Goal: Task Accomplishment & Management: Complete application form

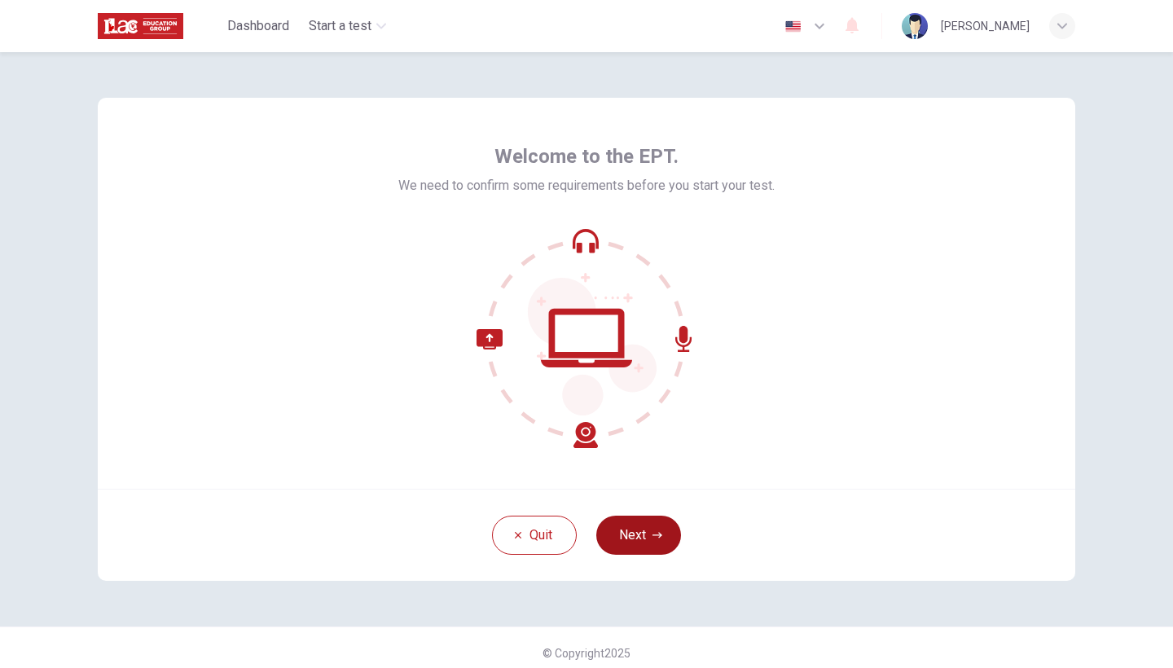
click at [633, 520] on button "Next" at bounding box center [638, 535] width 85 height 39
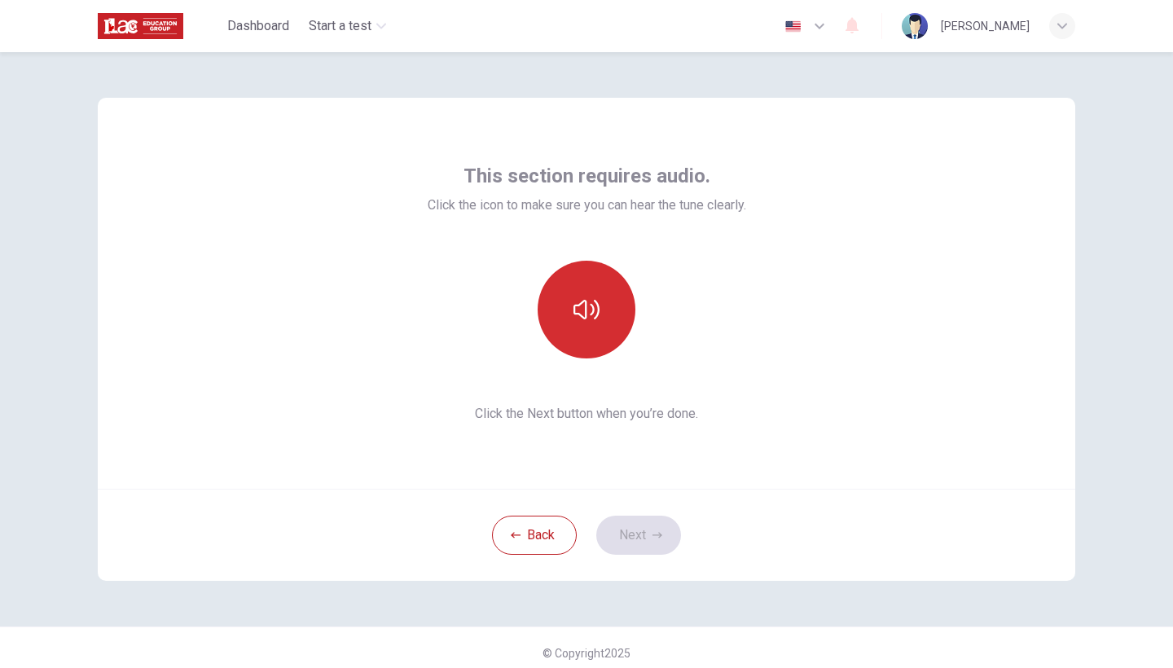
click at [597, 332] on button "button" at bounding box center [587, 310] width 98 height 98
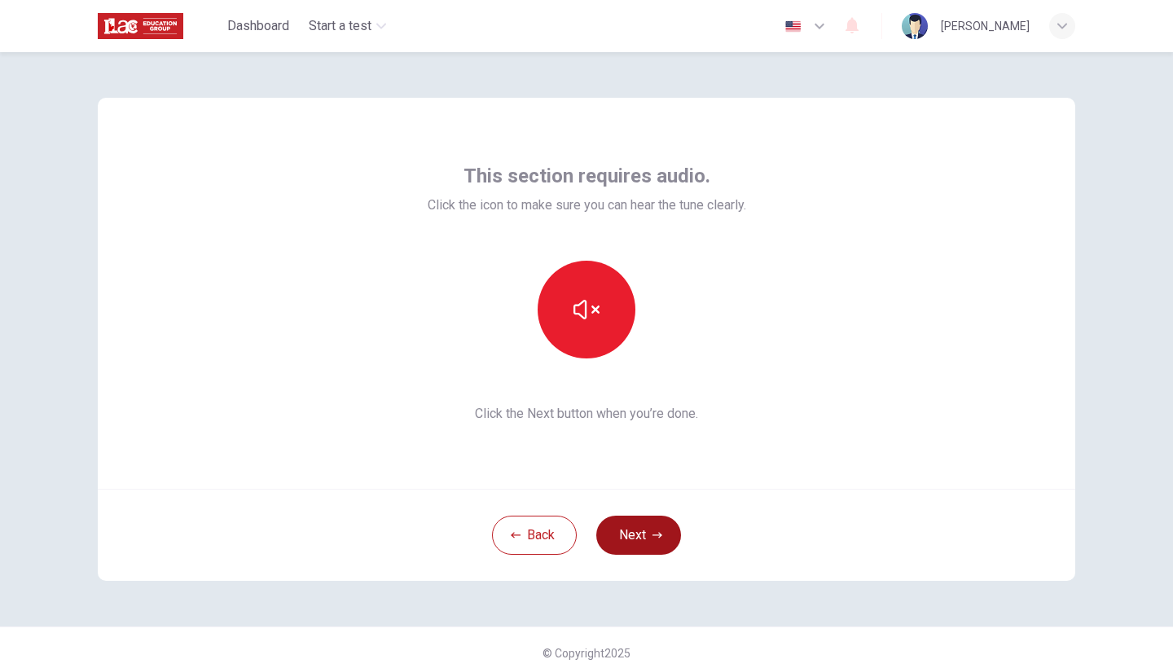
click at [629, 533] on button "Next" at bounding box center [638, 535] width 85 height 39
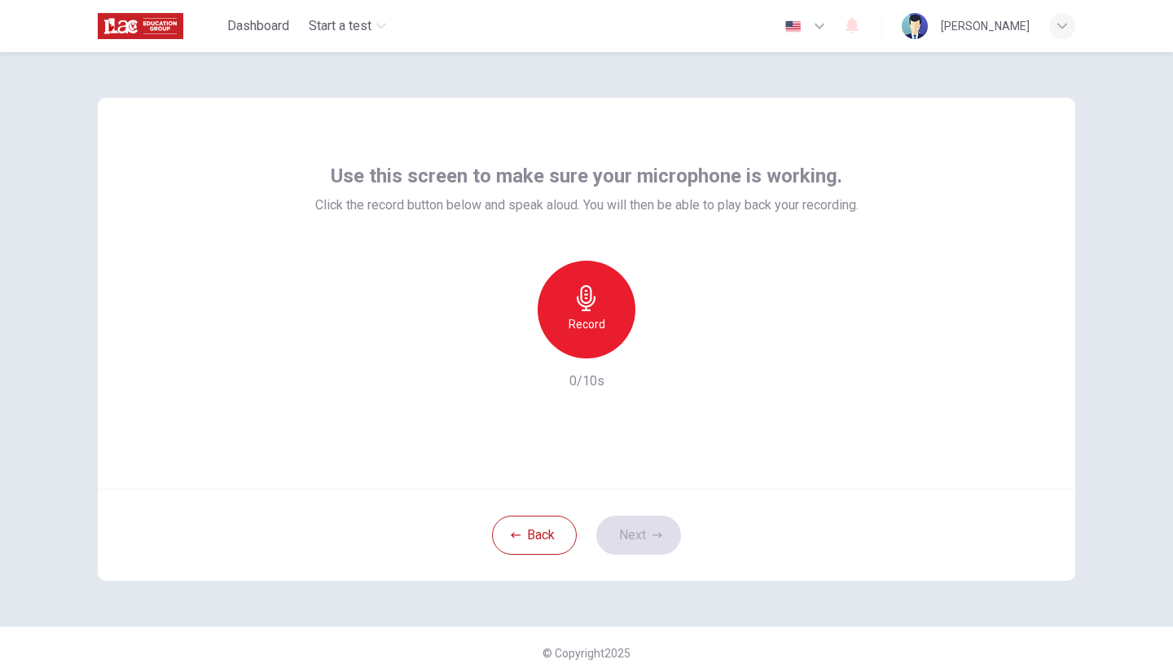
click at [583, 321] on h6 "Record" at bounding box center [587, 324] width 37 height 20
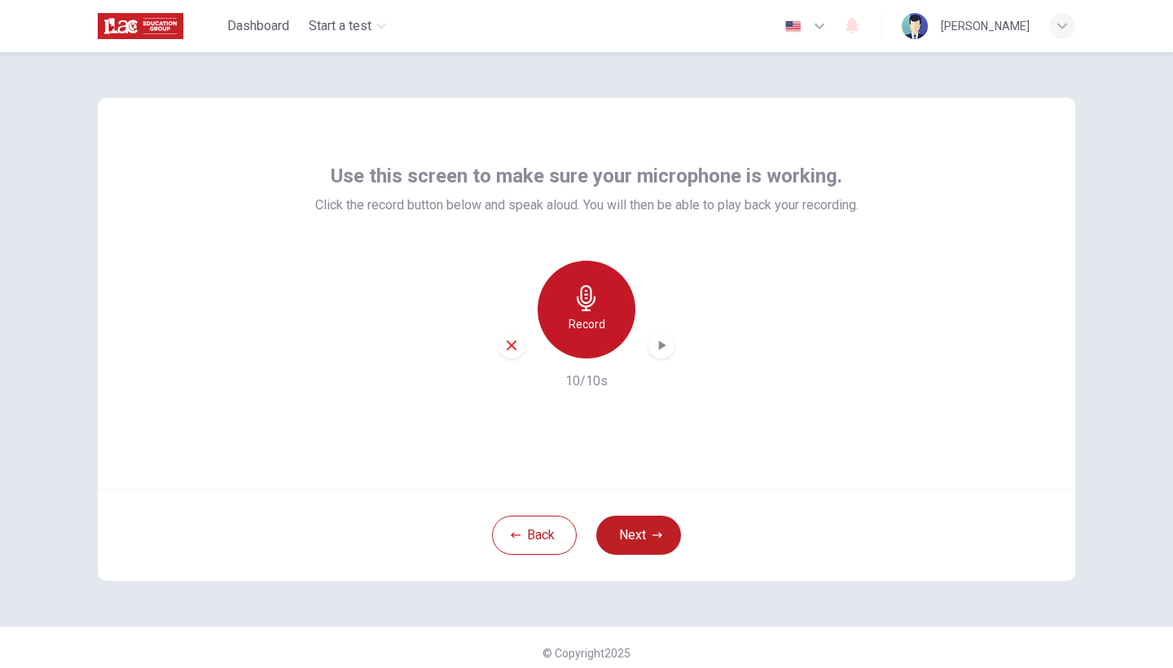
click at [591, 308] on icon "button" at bounding box center [586, 298] width 26 height 26
click at [596, 326] on h6 "Record" at bounding box center [587, 324] width 37 height 20
click at [579, 318] on h6 "Stop" at bounding box center [586, 324] width 24 height 20
click at [514, 343] on icon "button" at bounding box center [512, 345] width 10 height 10
click at [580, 311] on div "Record" at bounding box center [587, 310] width 98 height 98
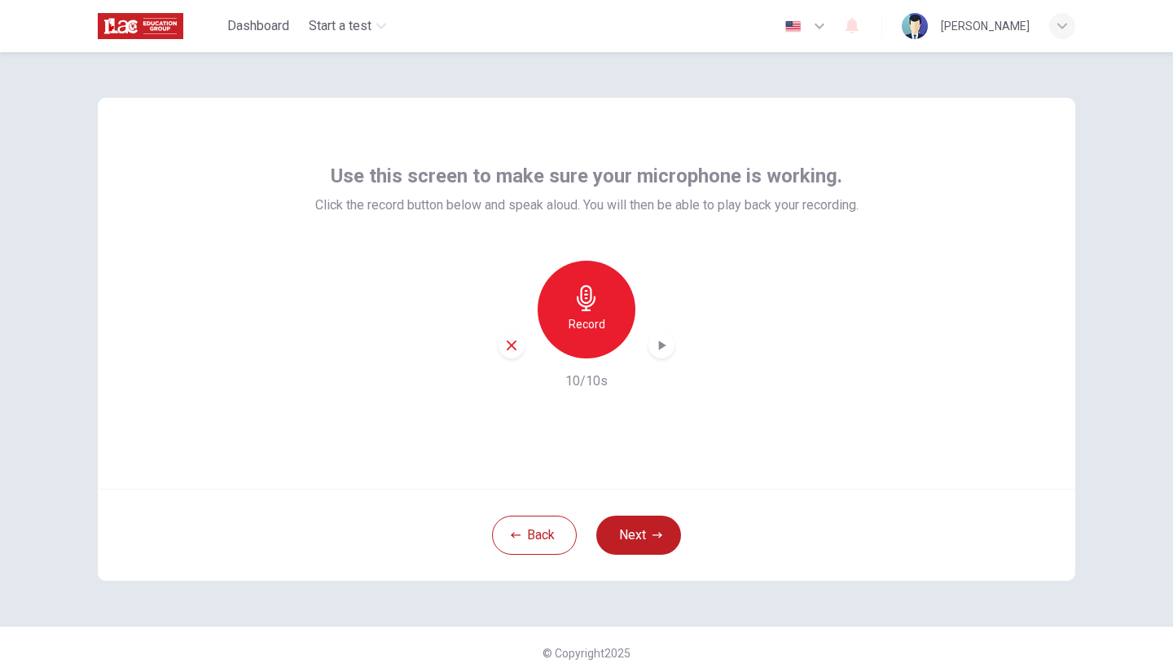
click at [659, 347] on icon "button" at bounding box center [662, 345] width 7 height 10
click at [659, 347] on icon "button" at bounding box center [661, 346] width 11 height 12
click at [643, 533] on button "Next" at bounding box center [638, 535] width 85 height 39
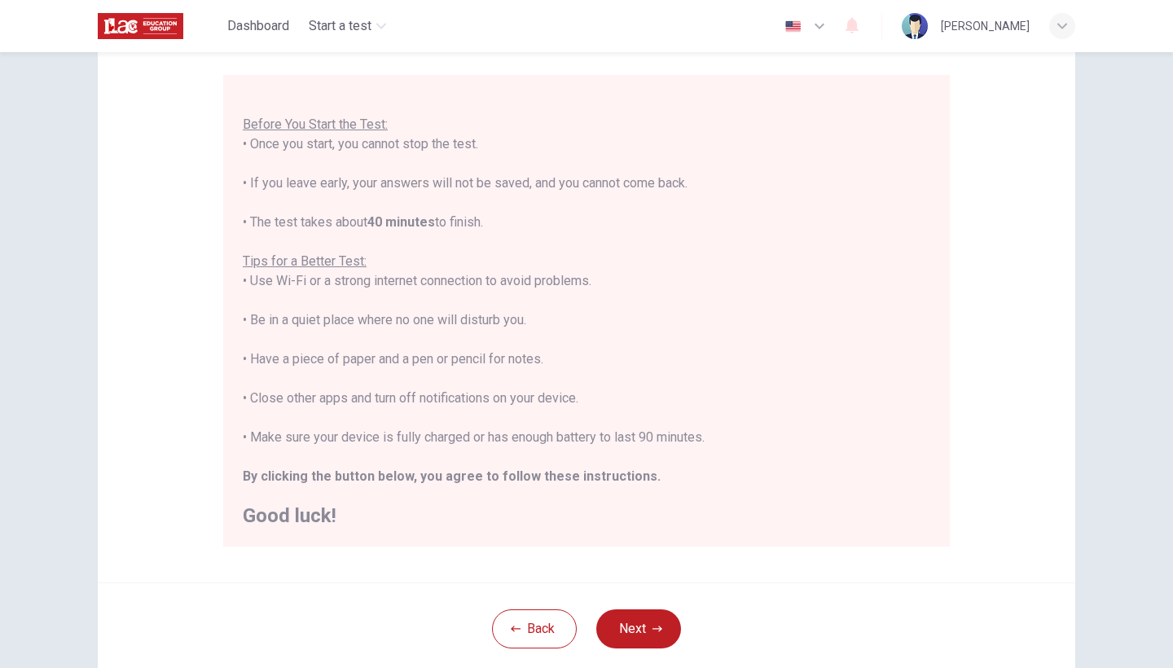
scroll to position [17, 0]
click at [623, 621] on button "Next" at bounding box center [638, 628] width 85 height 39
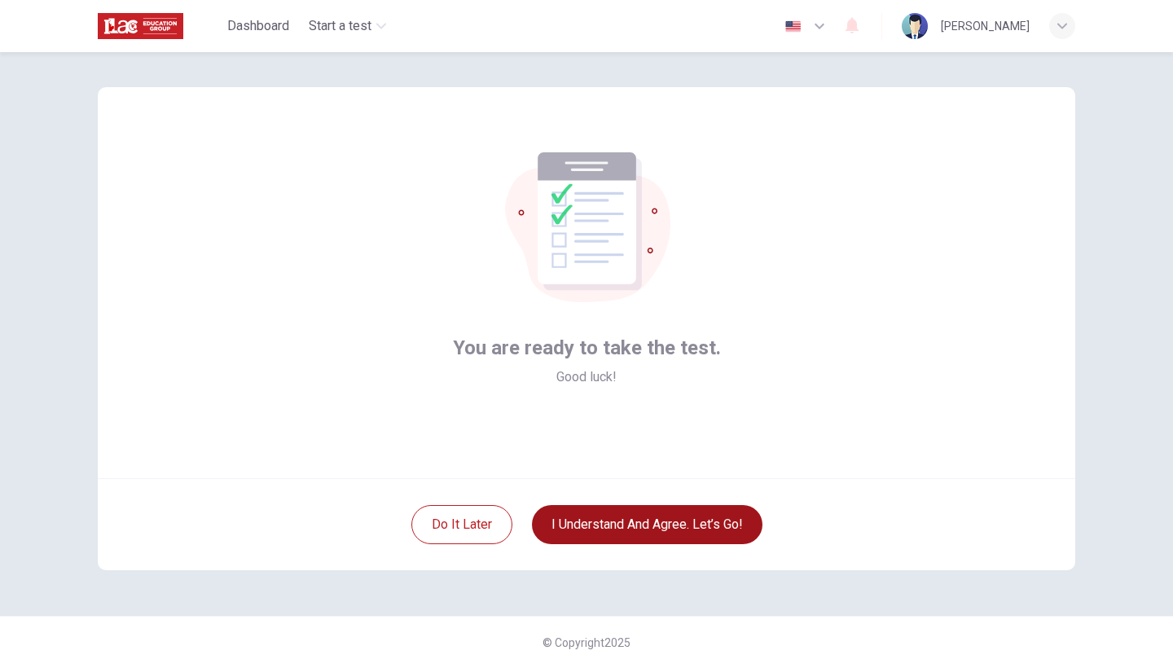
scroll to position [11, 0]
click at [640, 529] on button "I understand and agree. Let’s go!" at bounding box center [647, 524] width 231 height 39
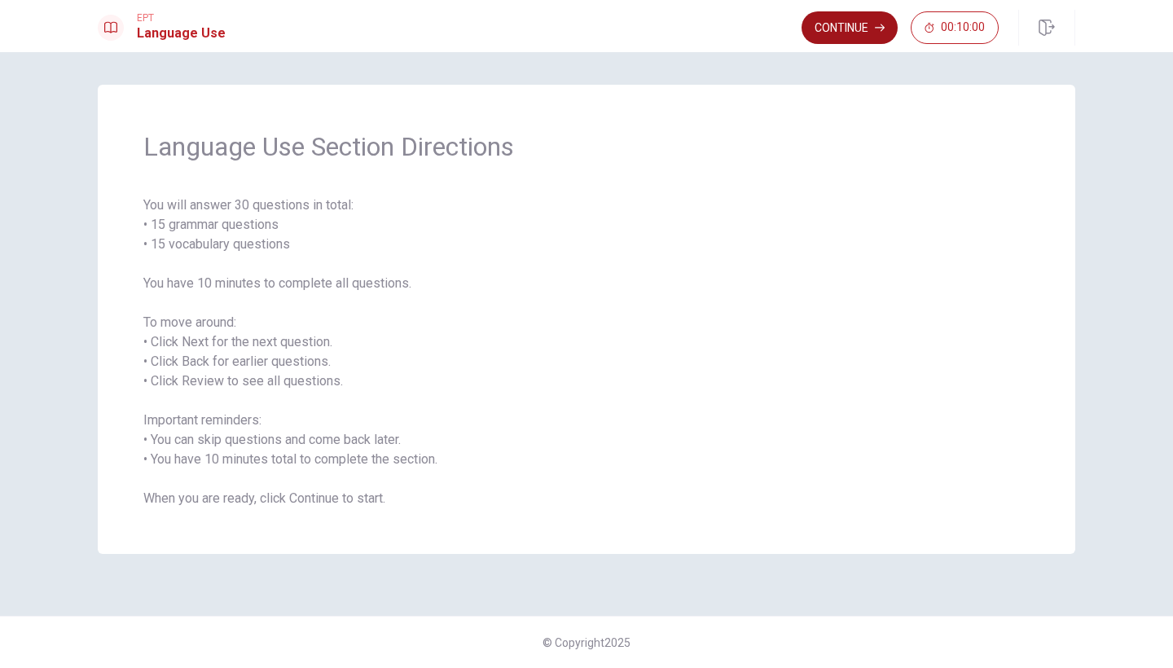
click at [825, 23] on button "Continue" at bounding box center [849, 27] width 96 height 33
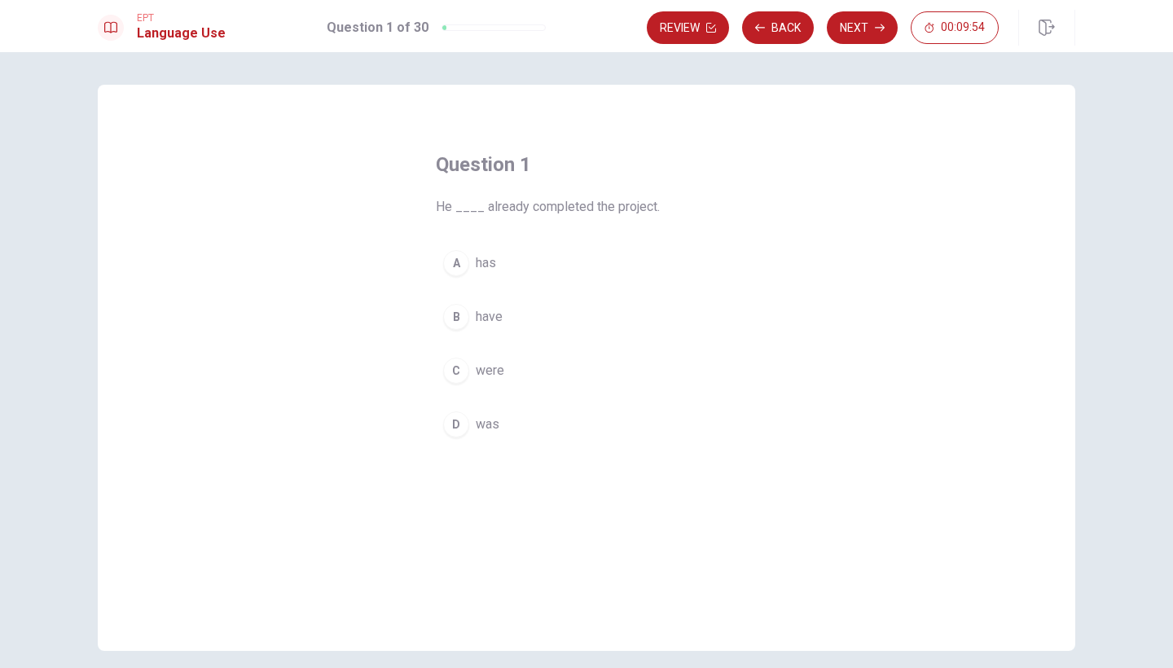
click at [453, 266] on div "A" at bounding box center [456, 263] width 26 height 26
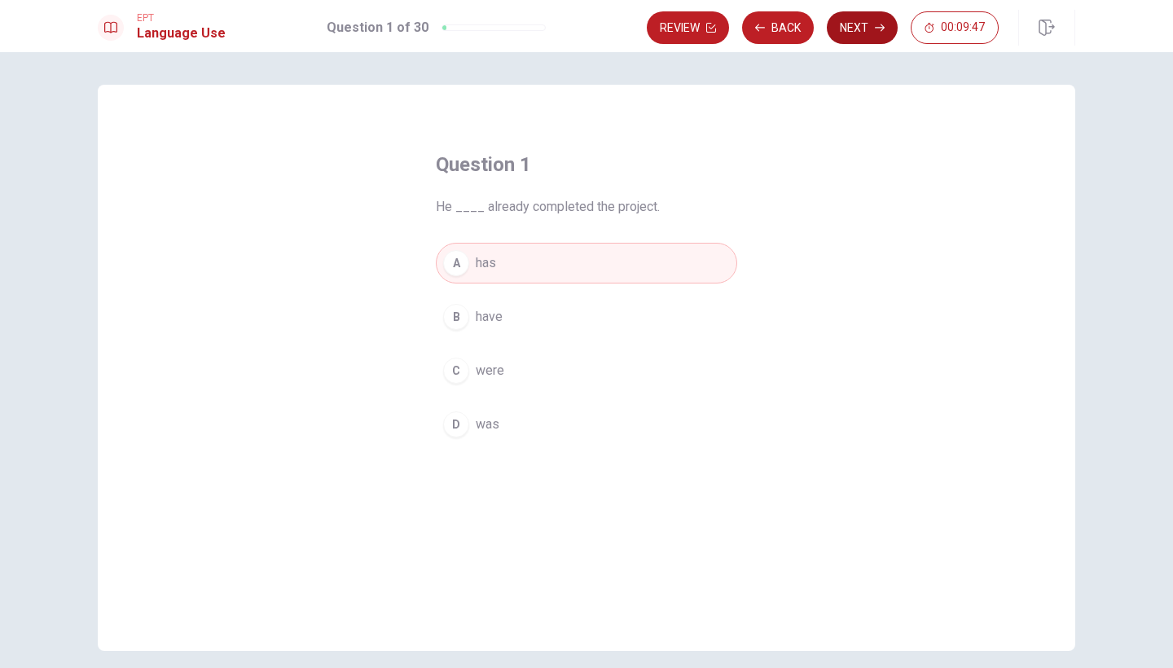
click at [854, 31] on button "Next" at bounding box center [862, 27] width 71 height 33
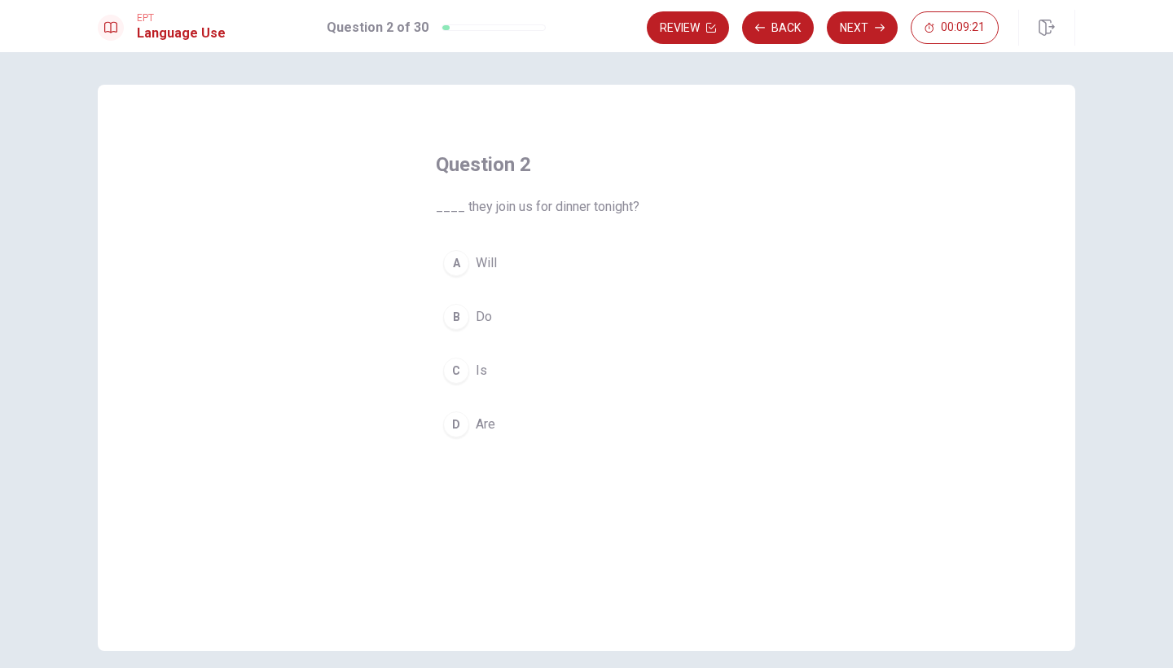
click at [459, 422] on div "D" at bounding box center [456, 424] width 26 height 26
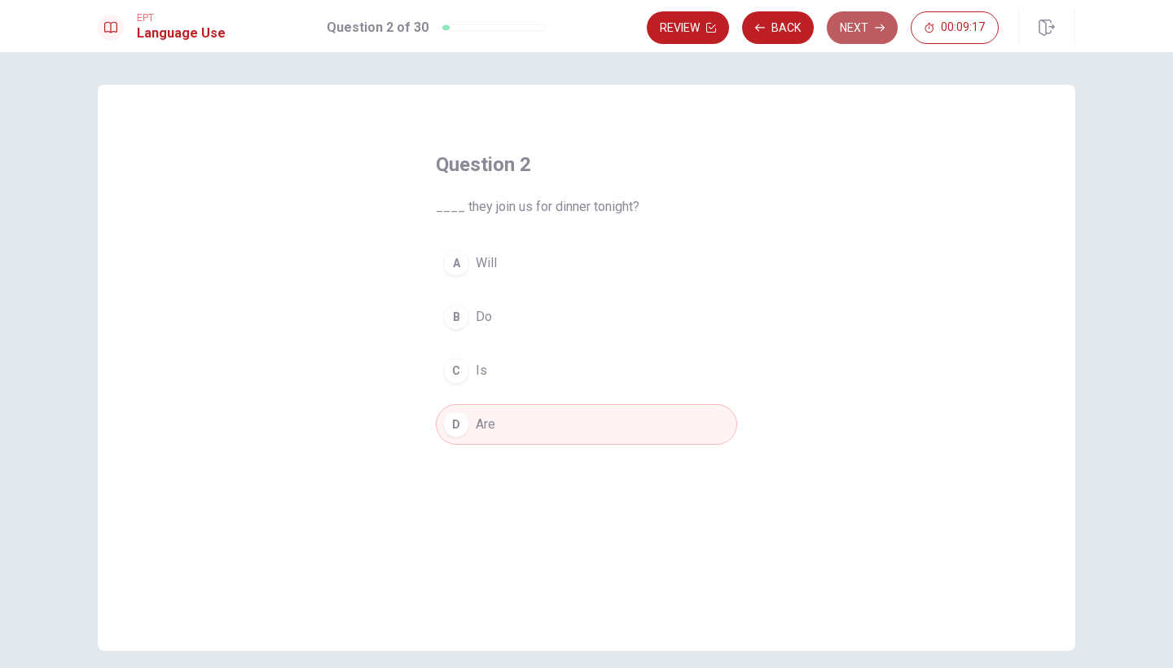
click at [843, 27] on button "Next" at bounding box center [862, 27] width 71 height 33
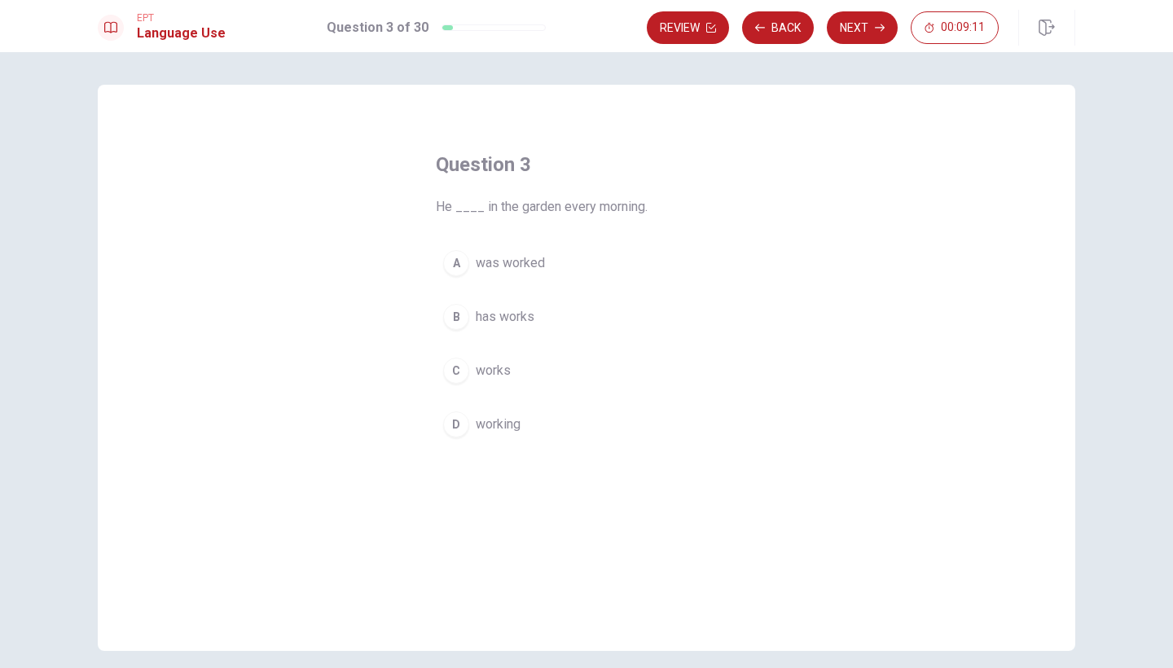
click at [452, 373] on div "C" at bounding box center [456, 371] width 26 height 26
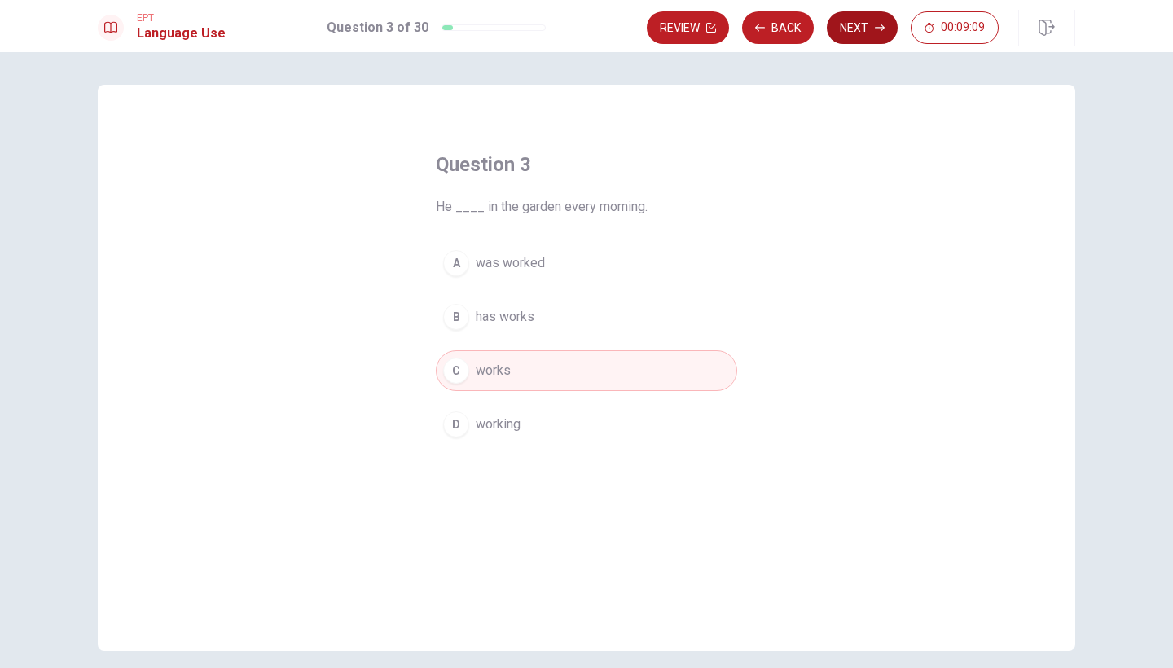
click at [846, 30] on button "Next" at bounding box center [862, 27] width 71 height 33
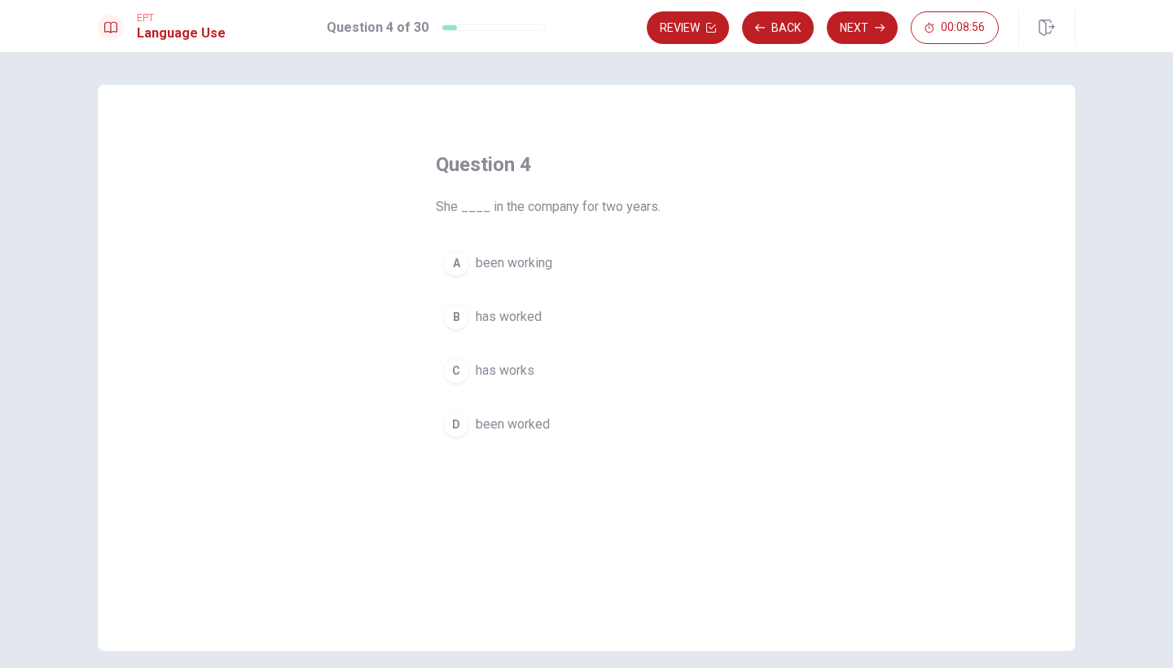
click at [459, 268] on div "A" at bounding box center [456, 263] width 26 height 26
click at [459, 308] on div "B" at bounding box center [456, 317] width 26 height 26
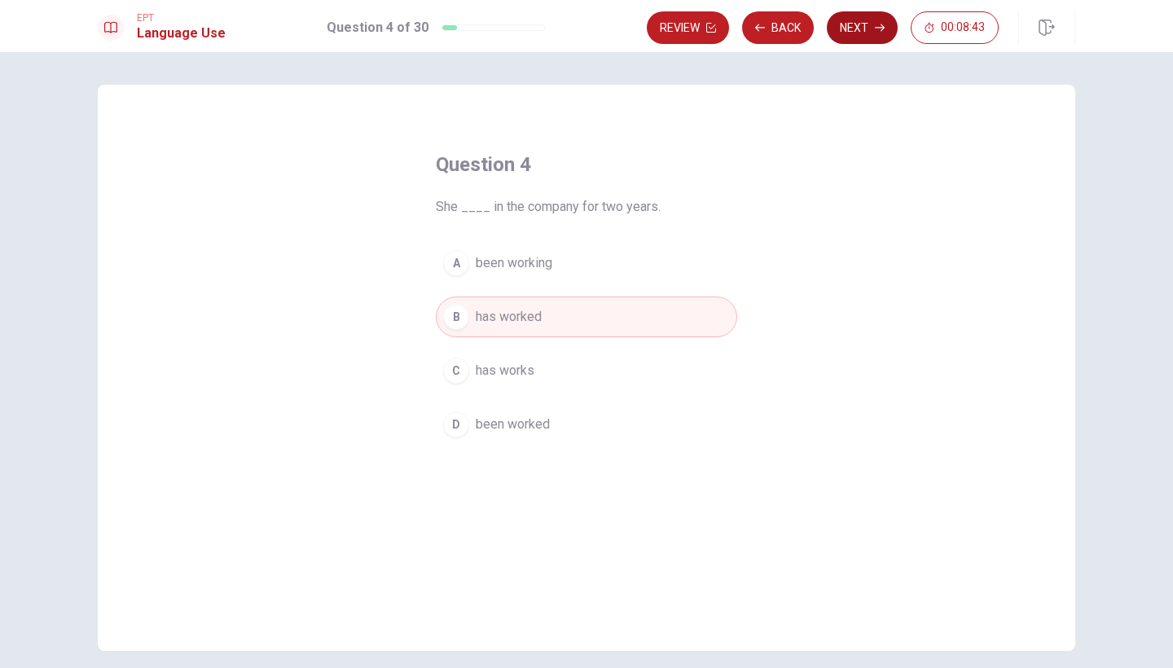
click at [852, 33] on button "Next" at bounding box center [862, 27] width 71 height 33
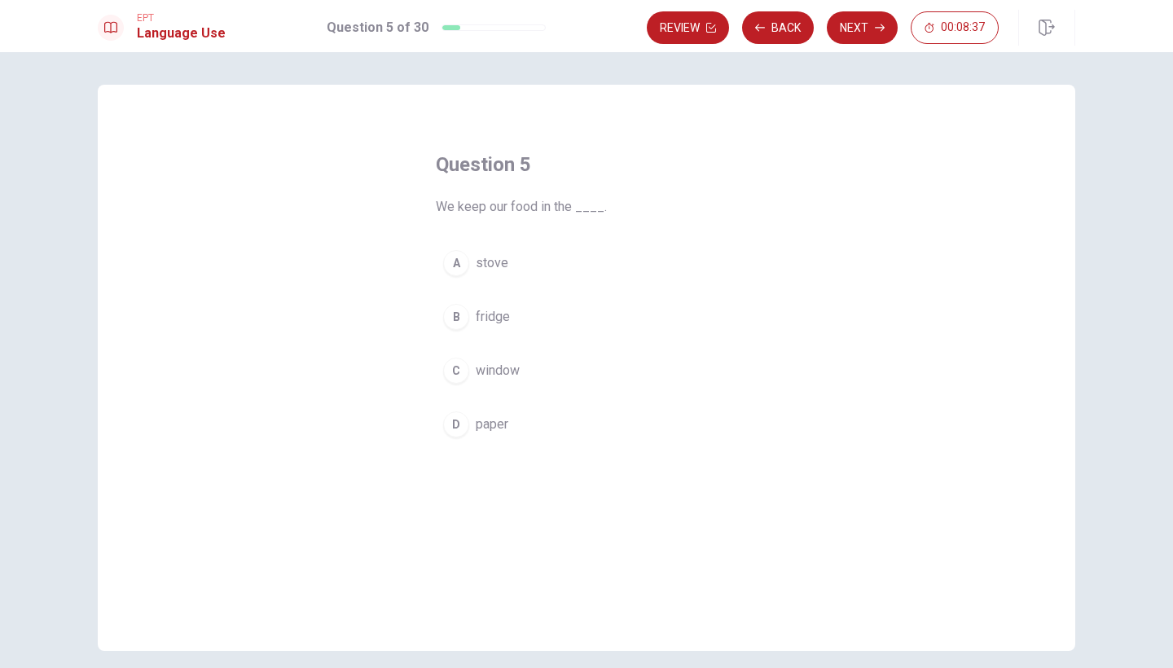
click at [458, 316] on div "B" at bounding box center [456, 317] width 26 height 26
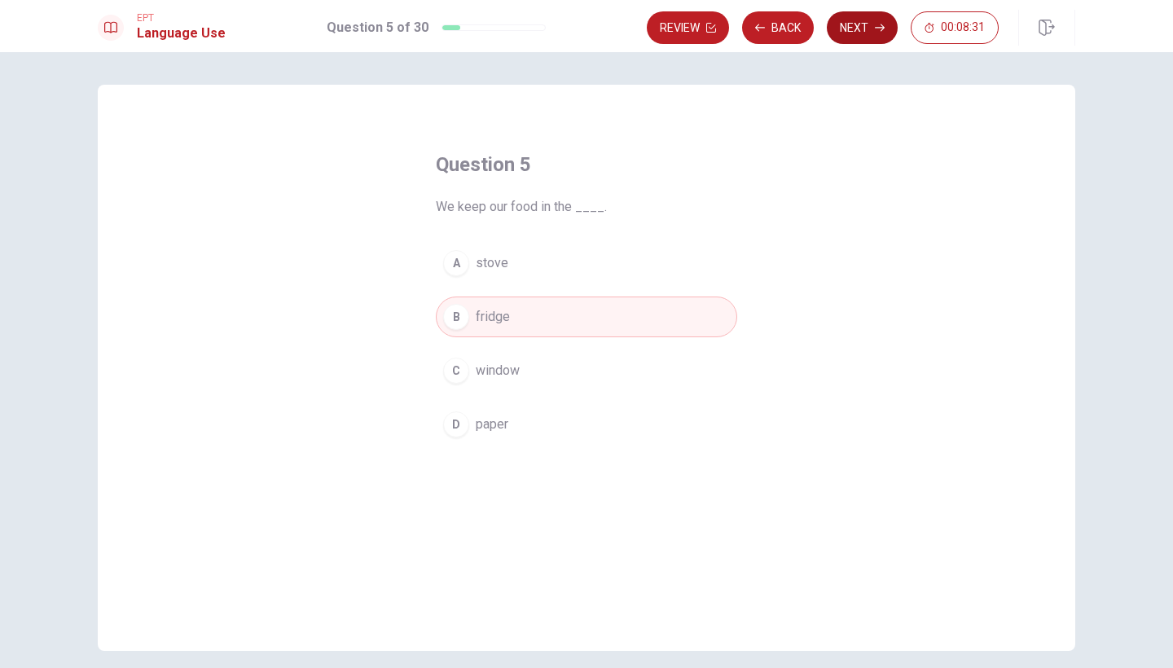
click at [854, 25] on button "Next" at bounding box center [862, 27] width 71 height 33
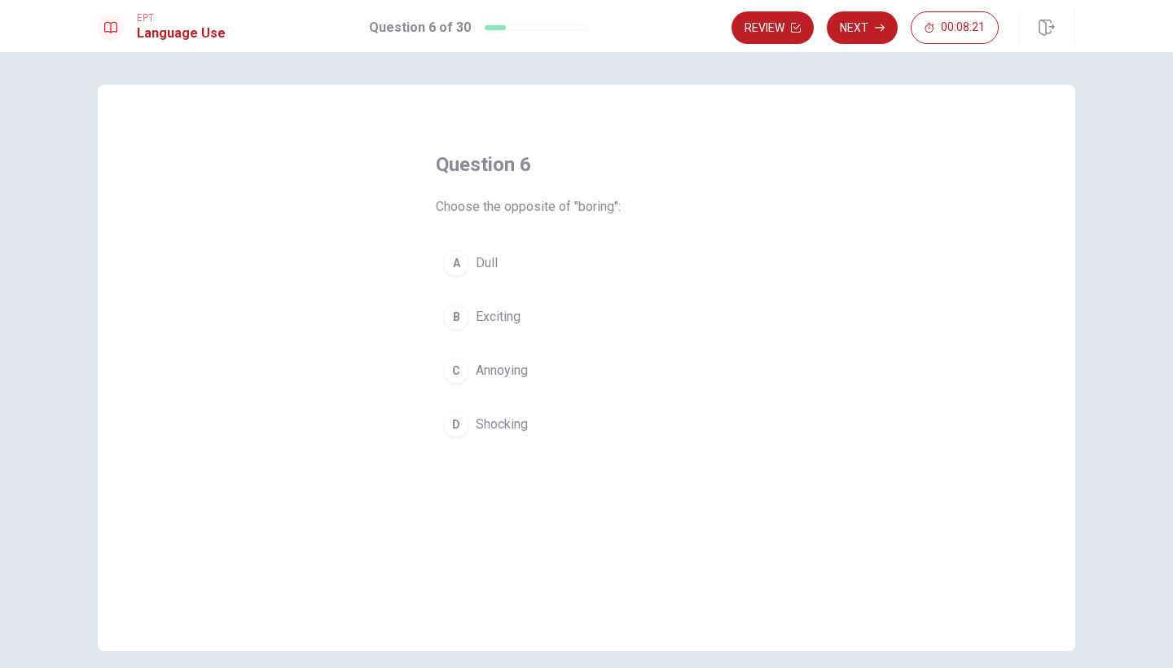
click at [458, 322] on div "B" at bounding box center [456, 317] width 26 height 26
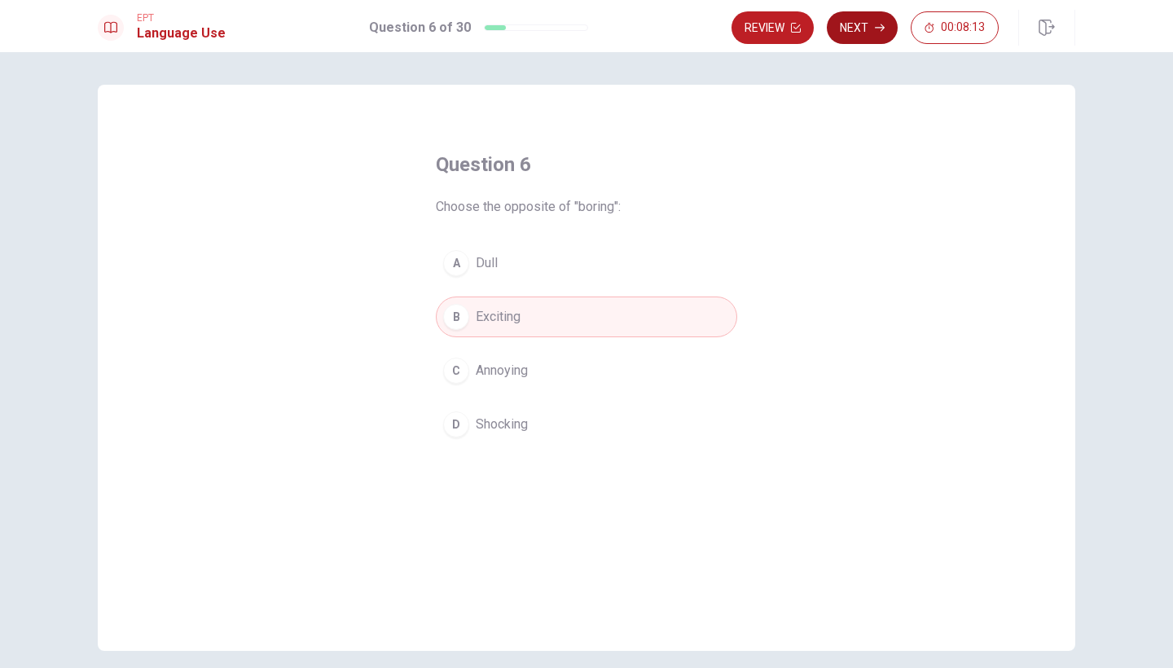
click at [846, 29] on button "Next" at bounding box center [862, 27] width 71 height 33
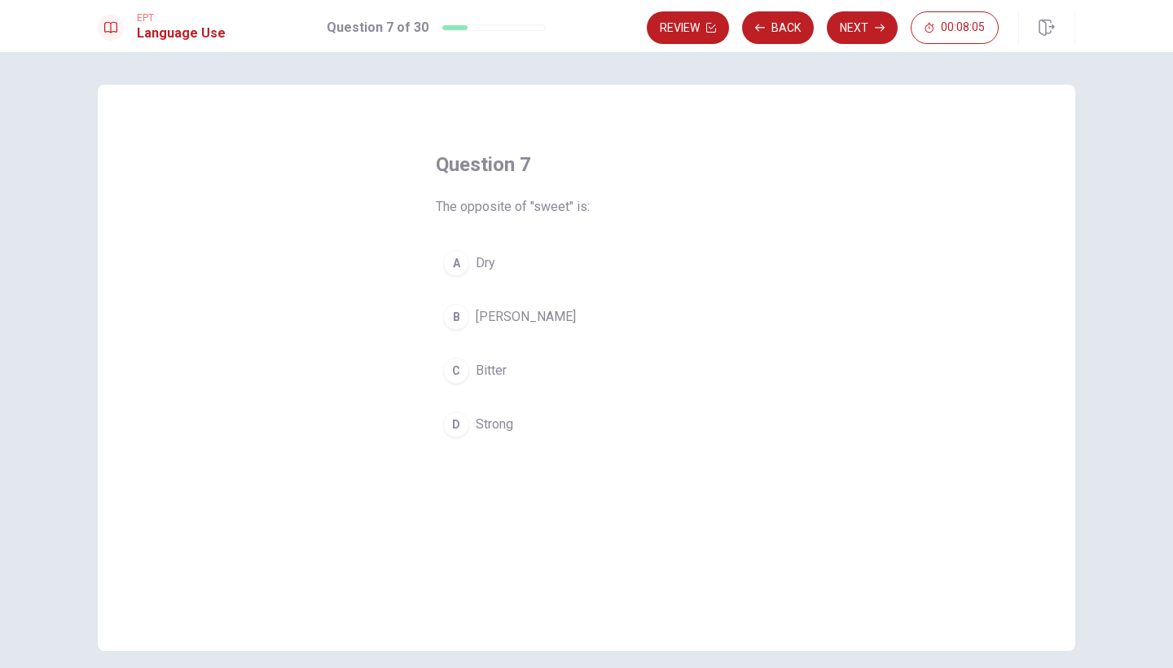
click at [454, 318] on div "B" at bounding box center [456, 317] width 26 height 26
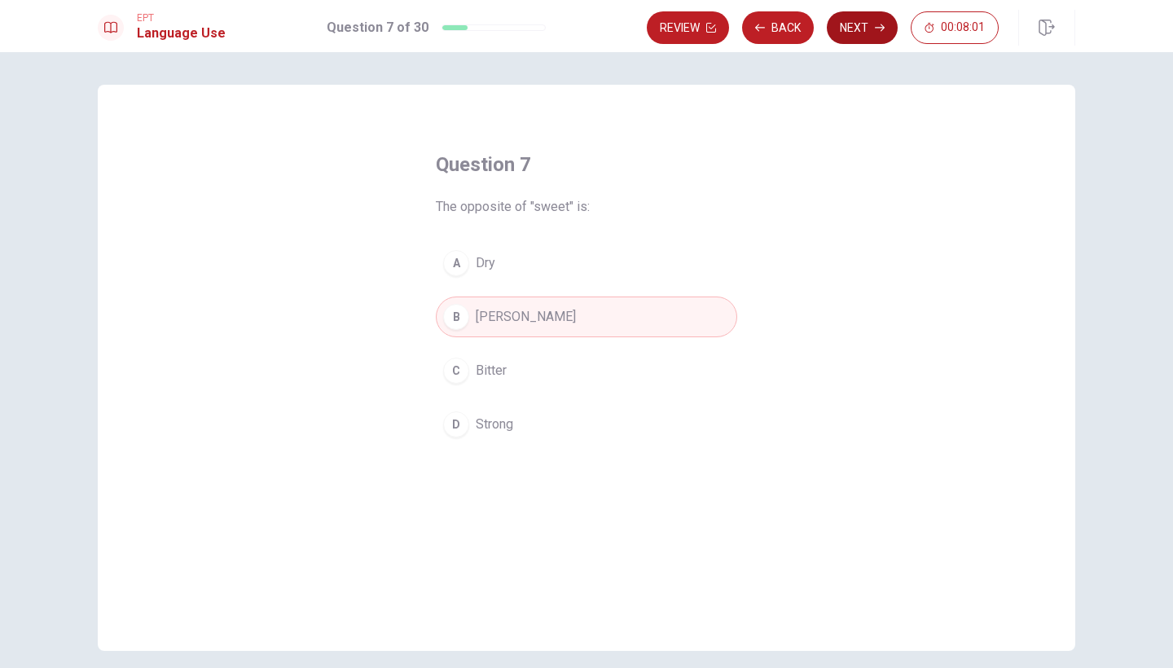
click at [863, 17] on button "Next" at bounding box center [862, 27] width 71 height 33
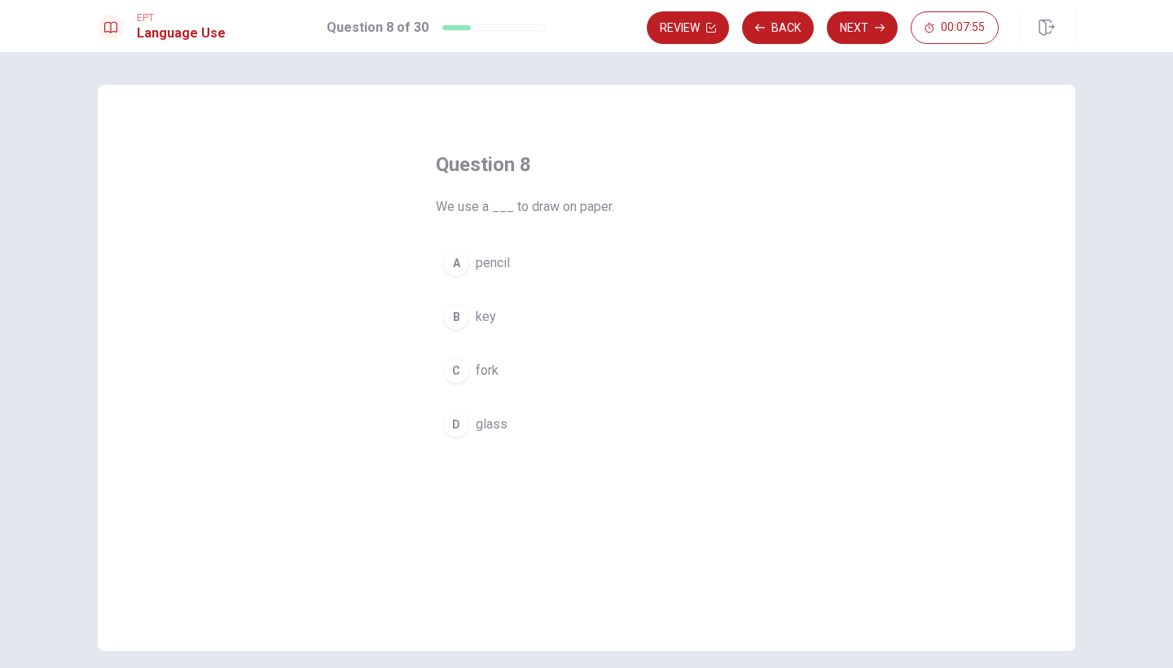
click at [456, 268] on div "A" at bounding box center [456, 263] width 26 height 26
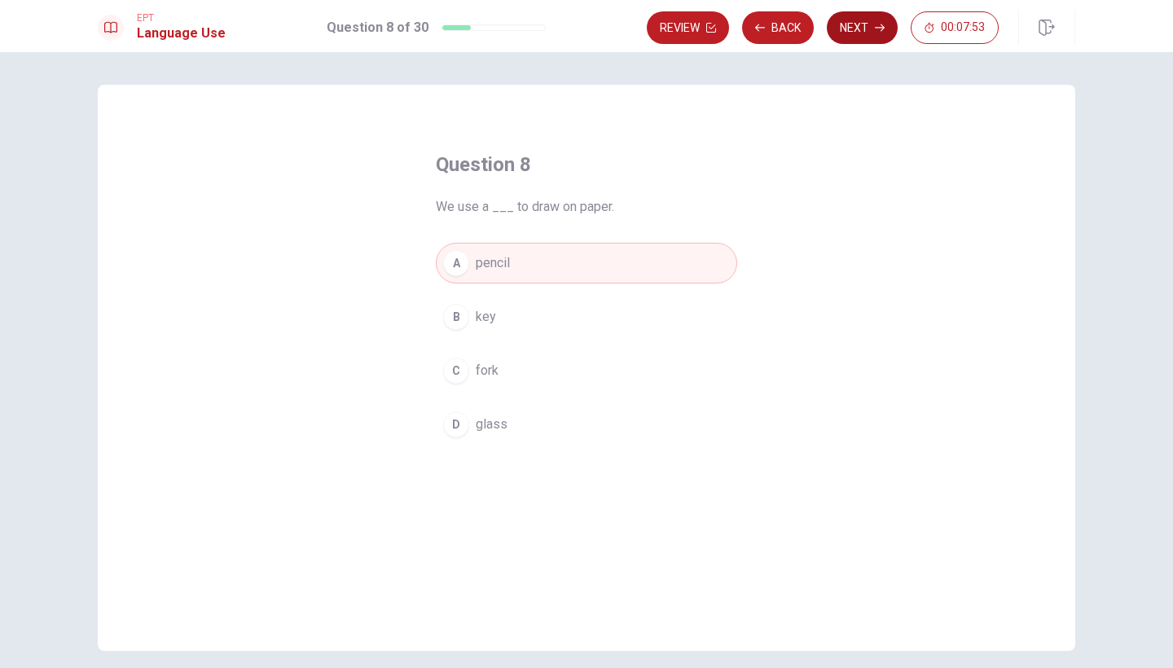
click at [854, 34] on button "Next" at bounding box center [862, 27] width 71 height 33
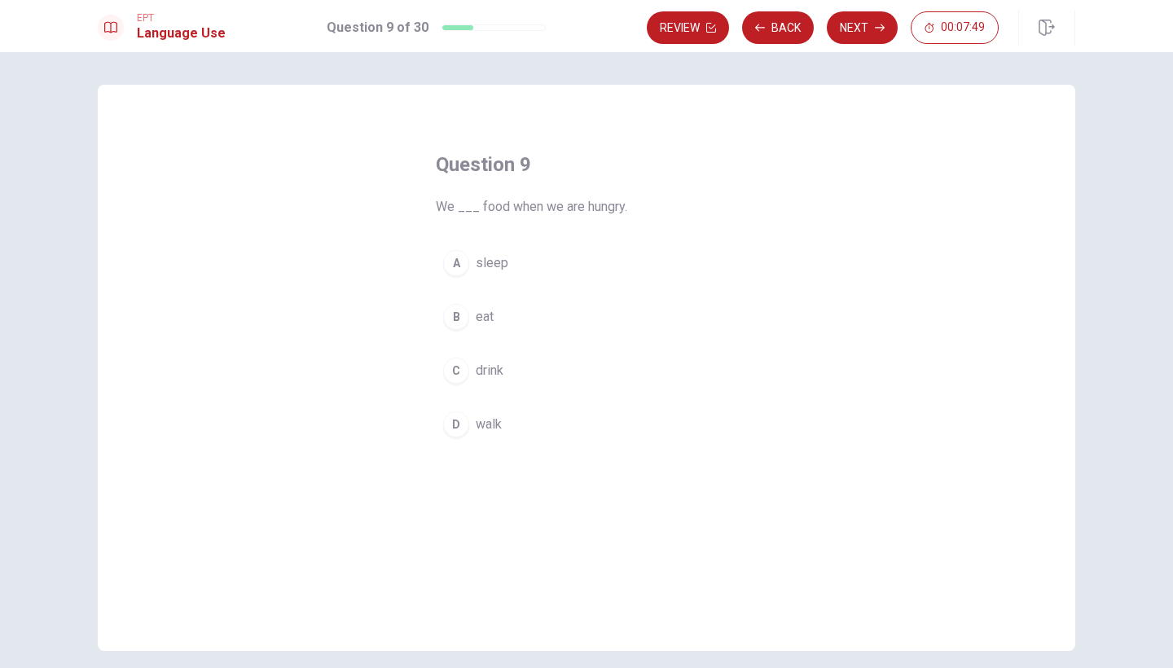
click at [456, 306] on div "B" at bounding box center [456, 317] width 26 height 26
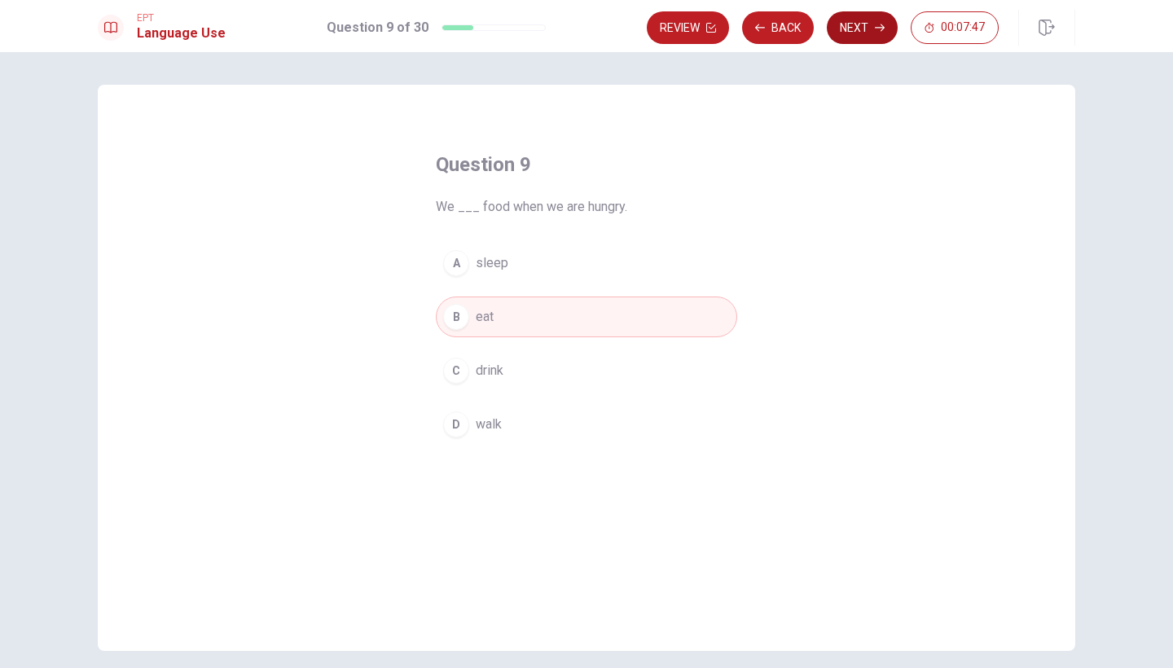
click at [851, 24] on button "Next" at bounding box center [862, 27] width 71 height 33
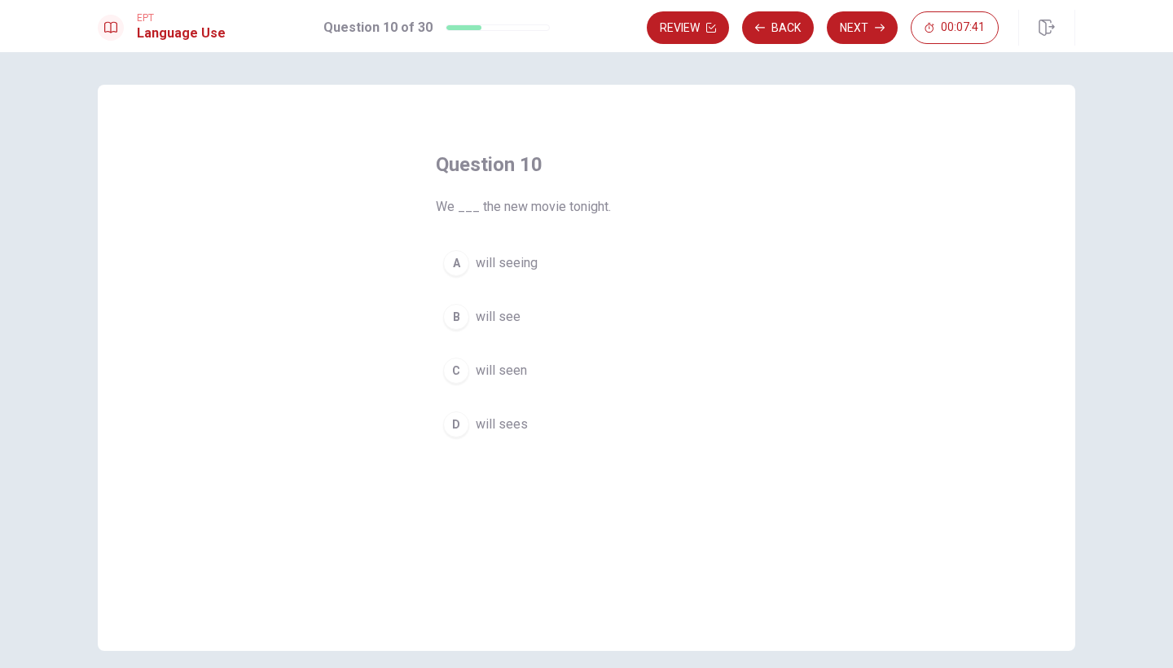
click at [446, 321] on div "B" at bounding box center [456, 317] width 26 height 26
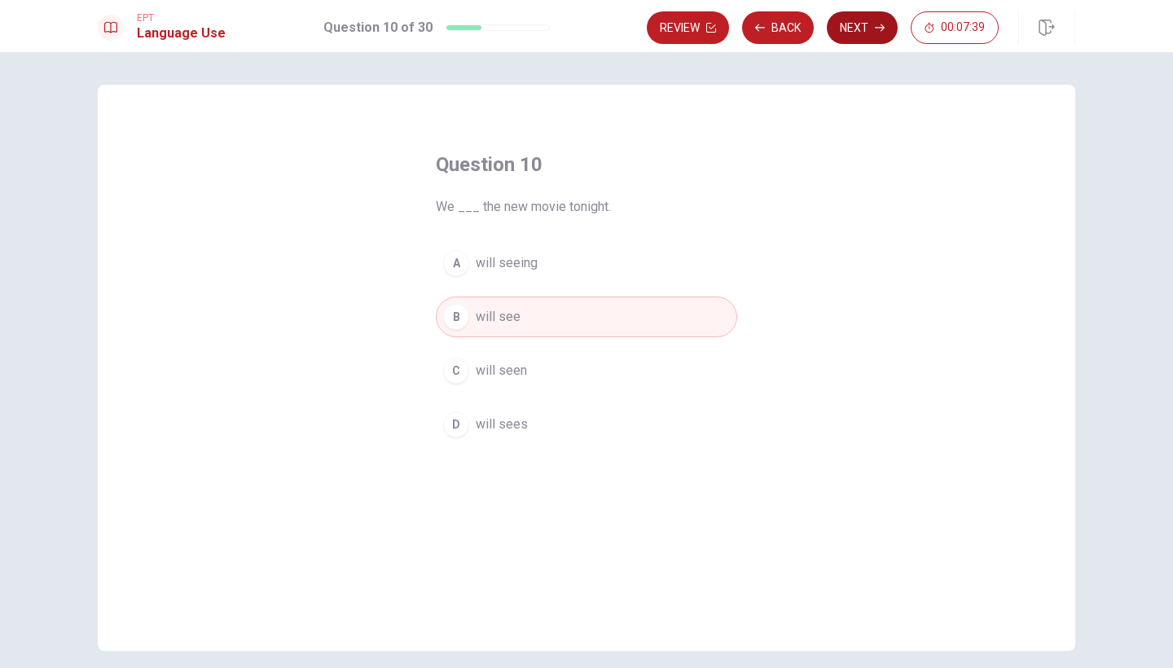
click at [854, 24] on button "Next" at bounding box center [862, 27] width 71 height 33
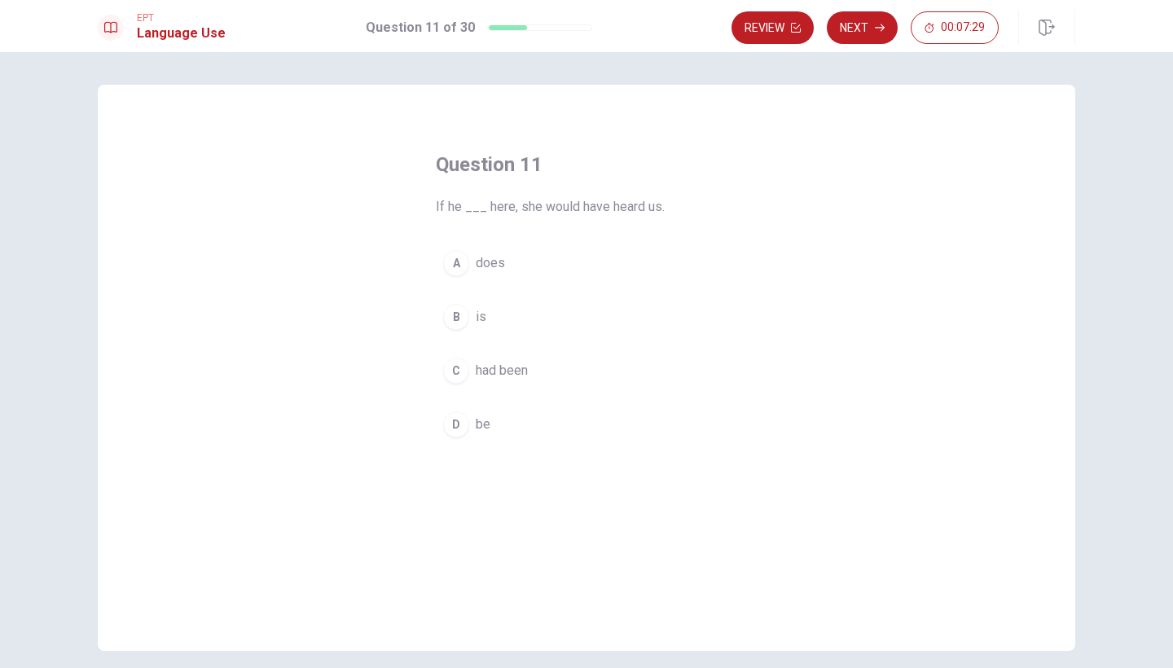
click at [462, 367] on div "C" at bounding box center [456, 371] width 26 height 26
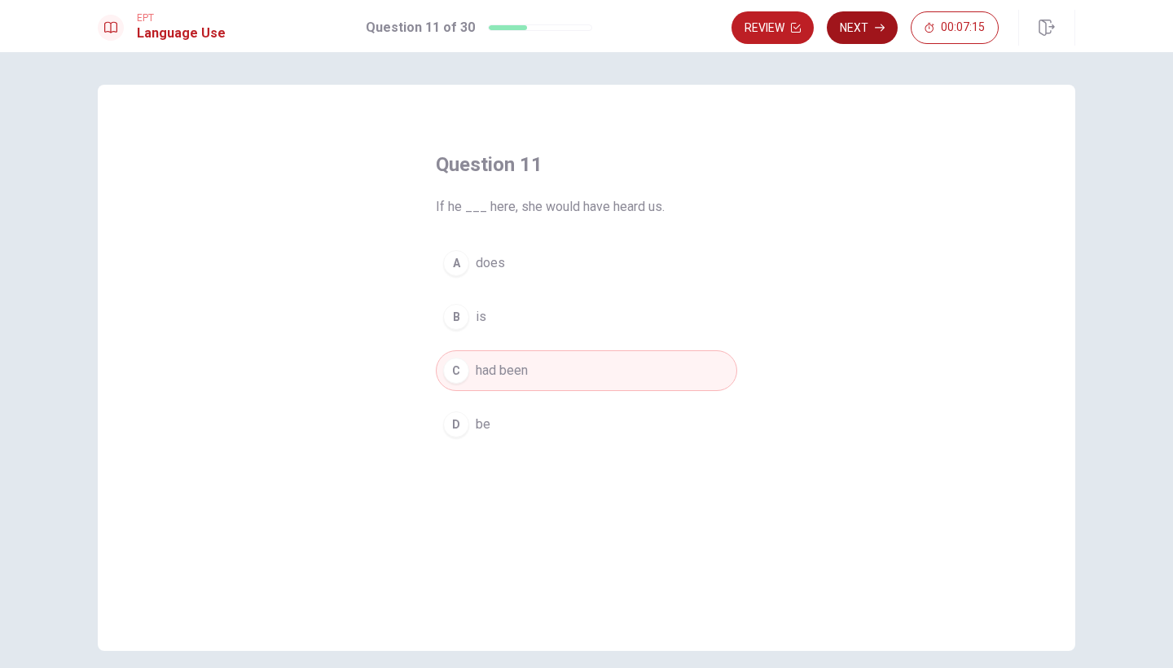
click at [862, 32] on button "Next" at bounding box center [862, 27] width 71 height 33
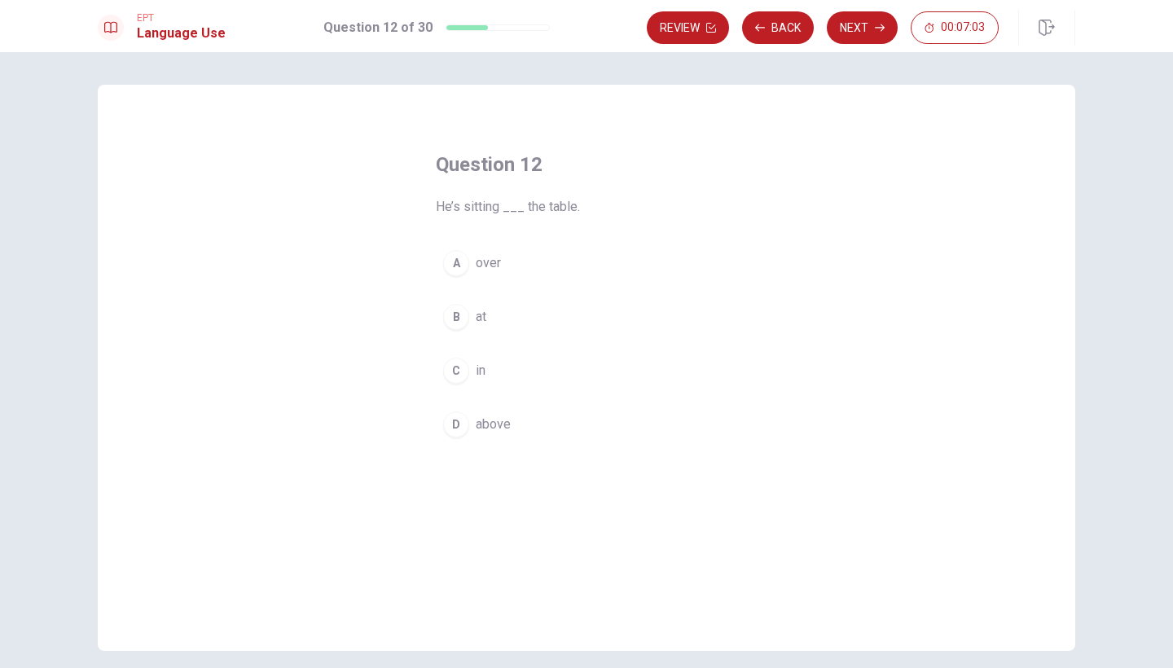
click at [453, 255] on div "A" at bounding box center [456, 263] width 26 height 26
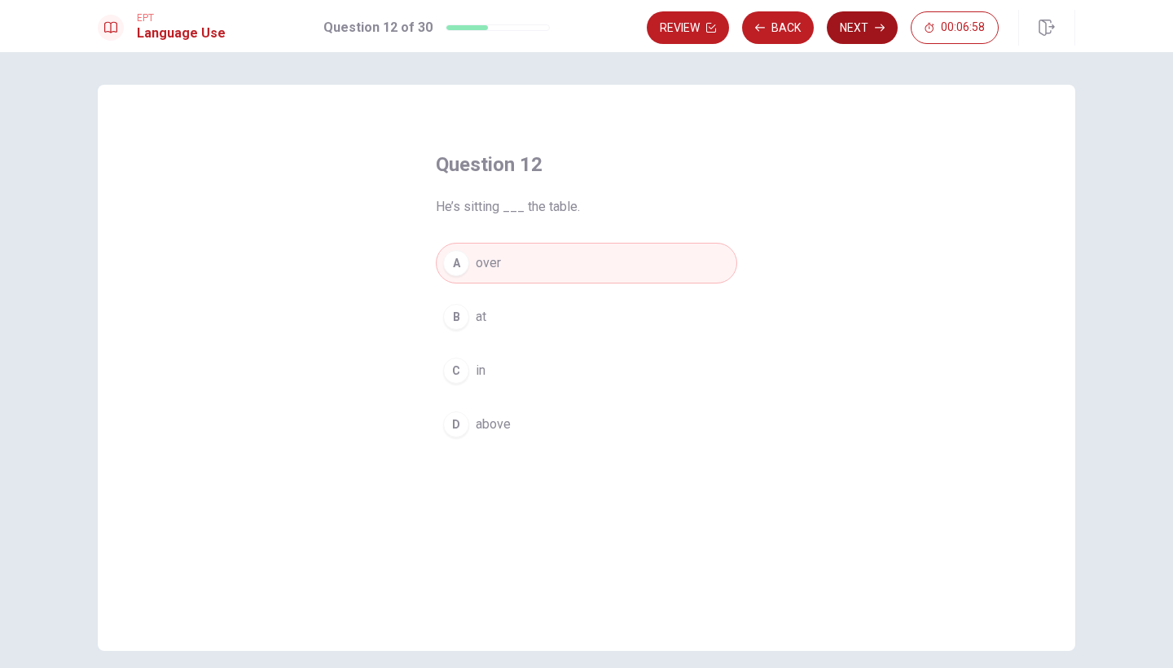
click at [855, 29] on button "Next" at bounding box center [862, 27] width 71 height 33
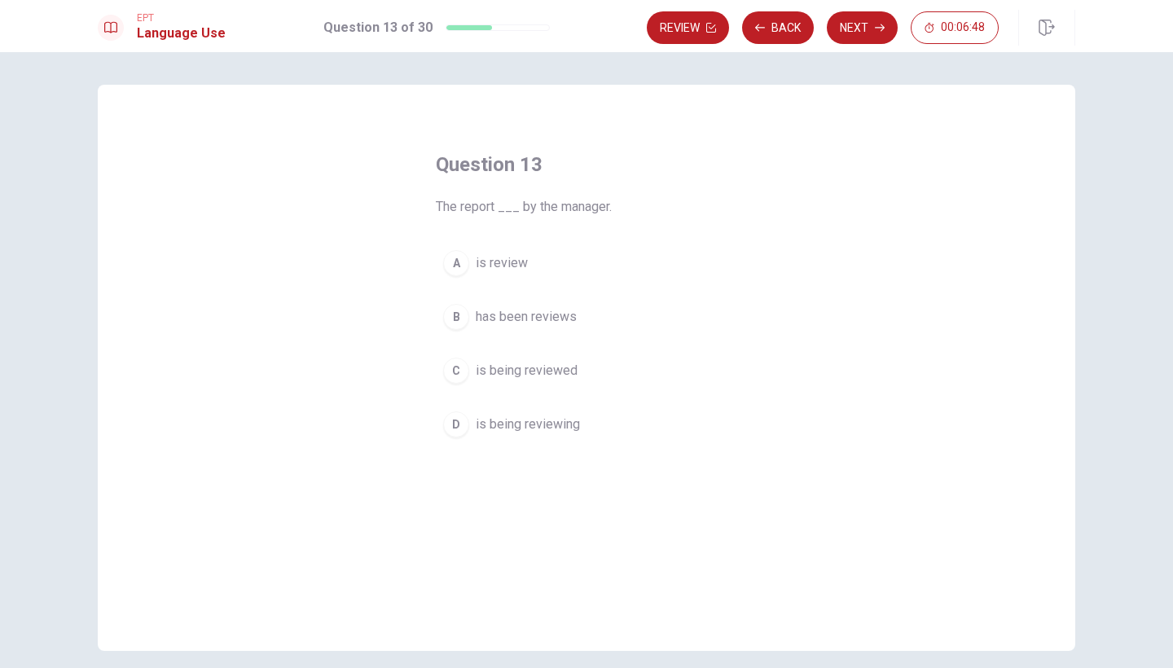
click at [459, 372] on div "C" at bounding box center [456, 371] width 26 height 26
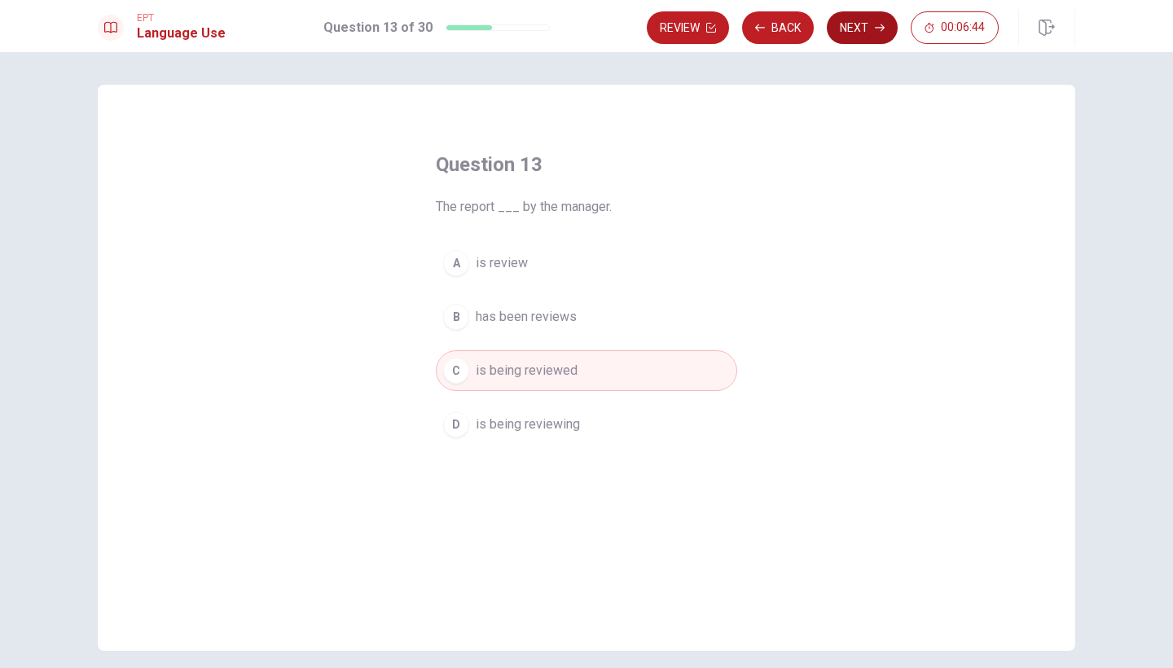
click at [851, 29] on button "Next" at bounding box center [862, 27] width 71 height 33
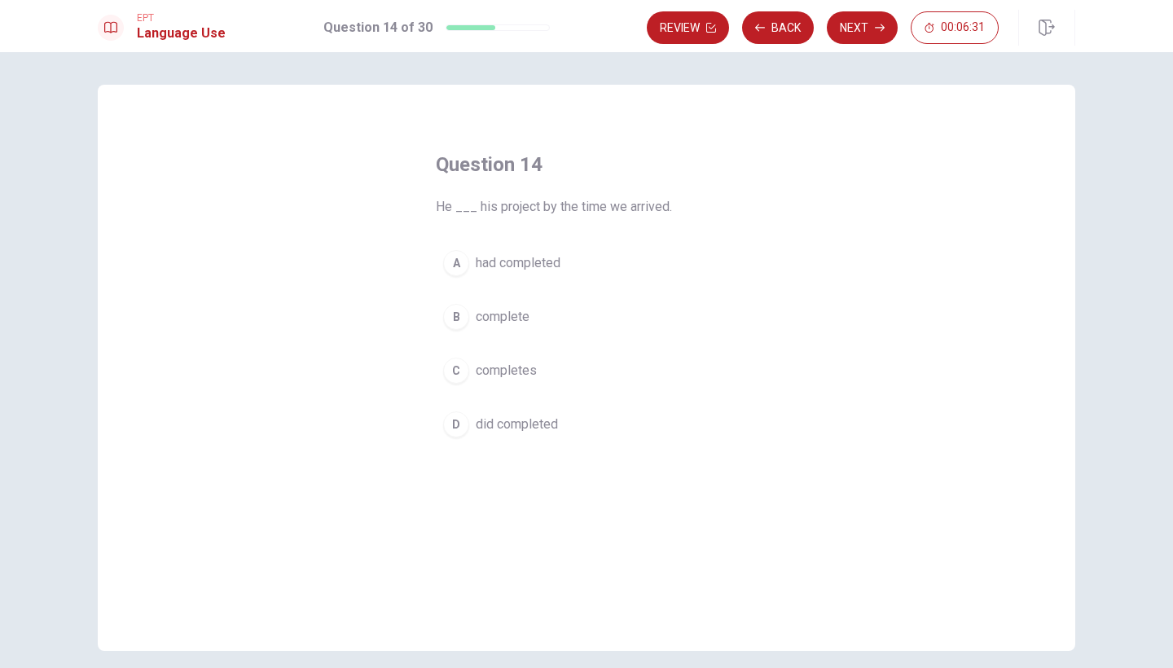
click at [452, 266] on div "A" at bounding box center [456, 263] width 26 height 26
click at [455, 366] on div "C" at bounding box center [456, 371] width 26 height 26
click at [442, 259] on button "A had completed" at bounding box center [586, 263] width 301 height 41
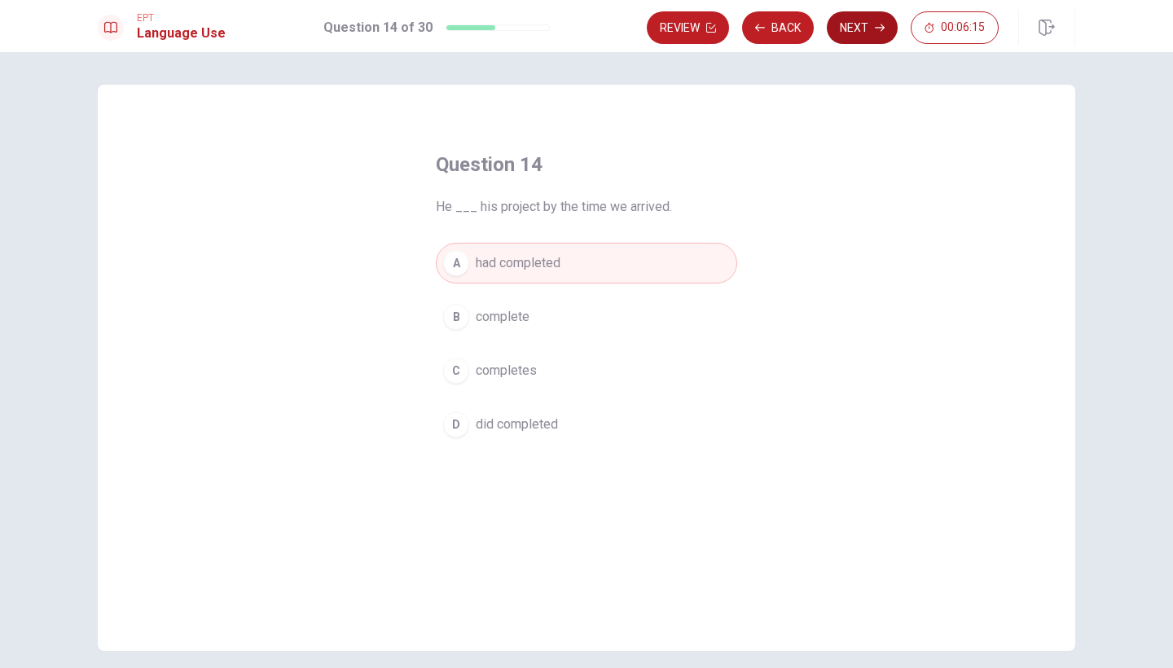
click at [849, 21] on button "Next" at bounding box center [862, 27] width 71 height 33
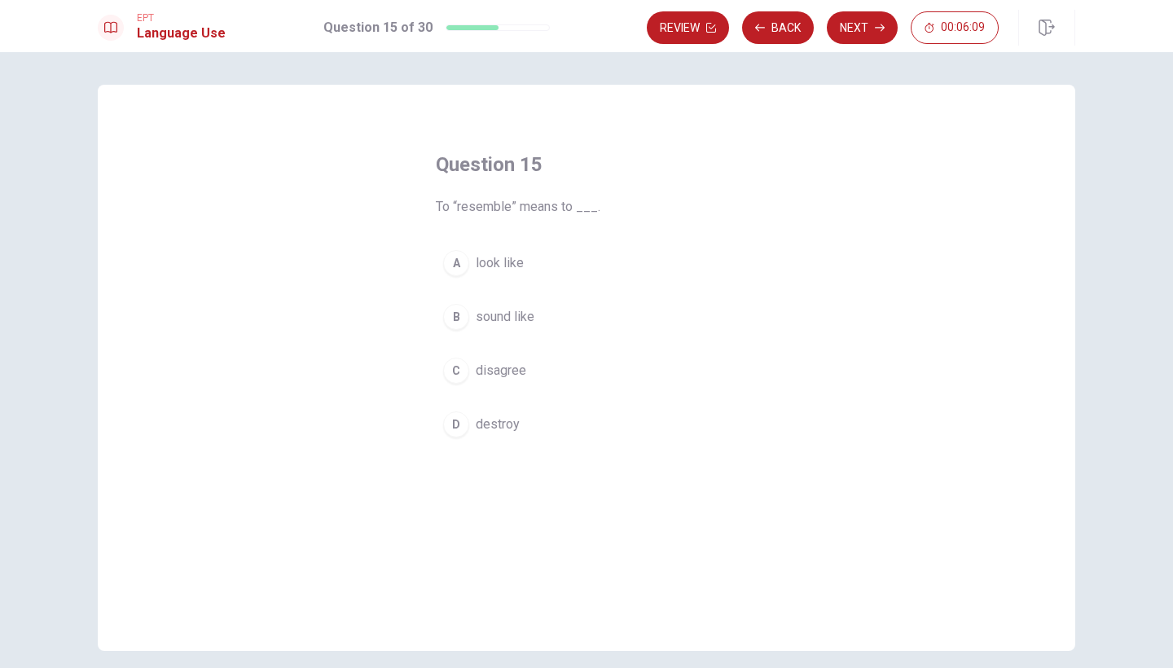
click at [462, 257] on div "A" at bounding box center [456, 263] width 26 height 26
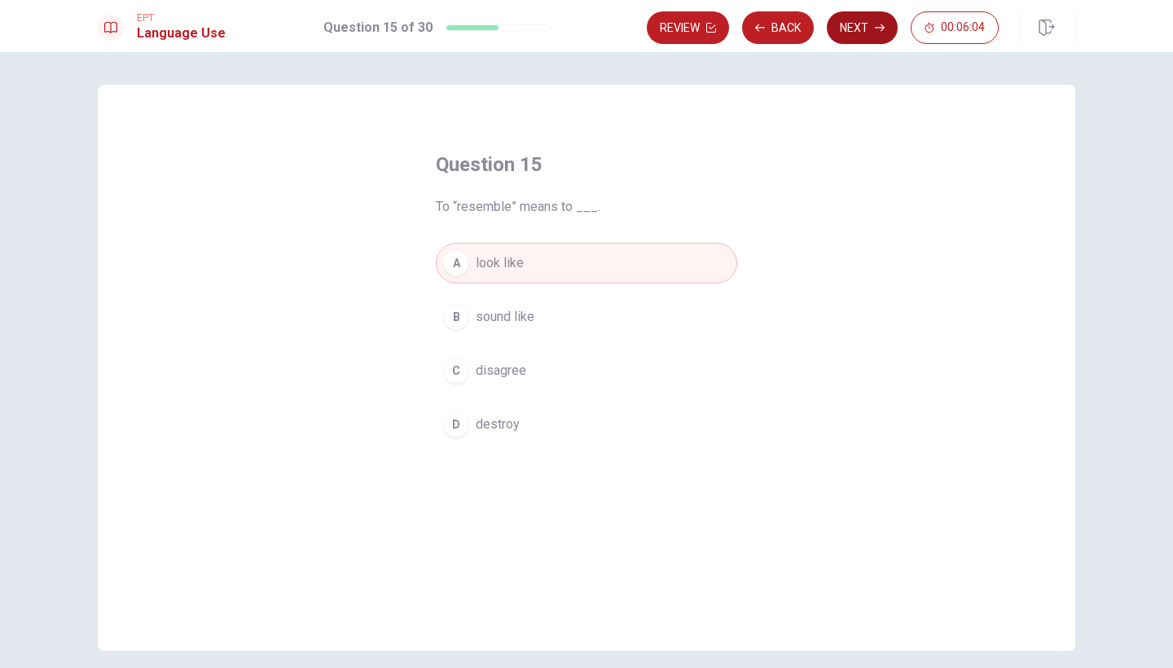
click at [850, 24] on button "Next" at bounding box center [862, 27] width 71 height 33
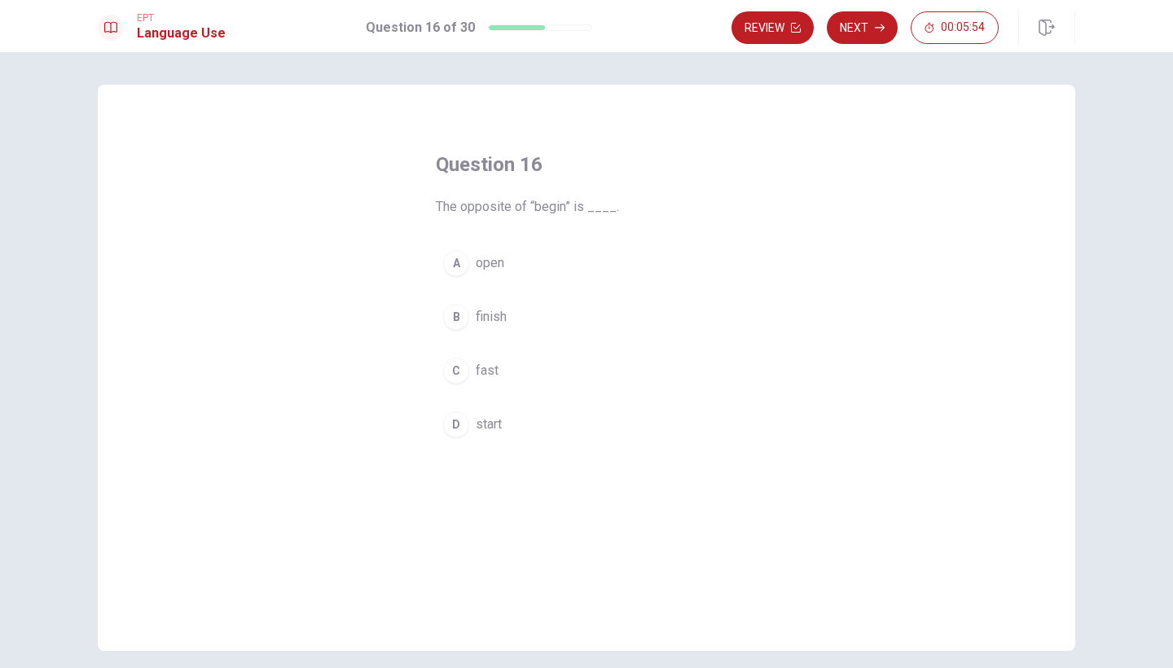
click at [458, 315] on div "B" at bounding box center [456, 317] width 26 height 26
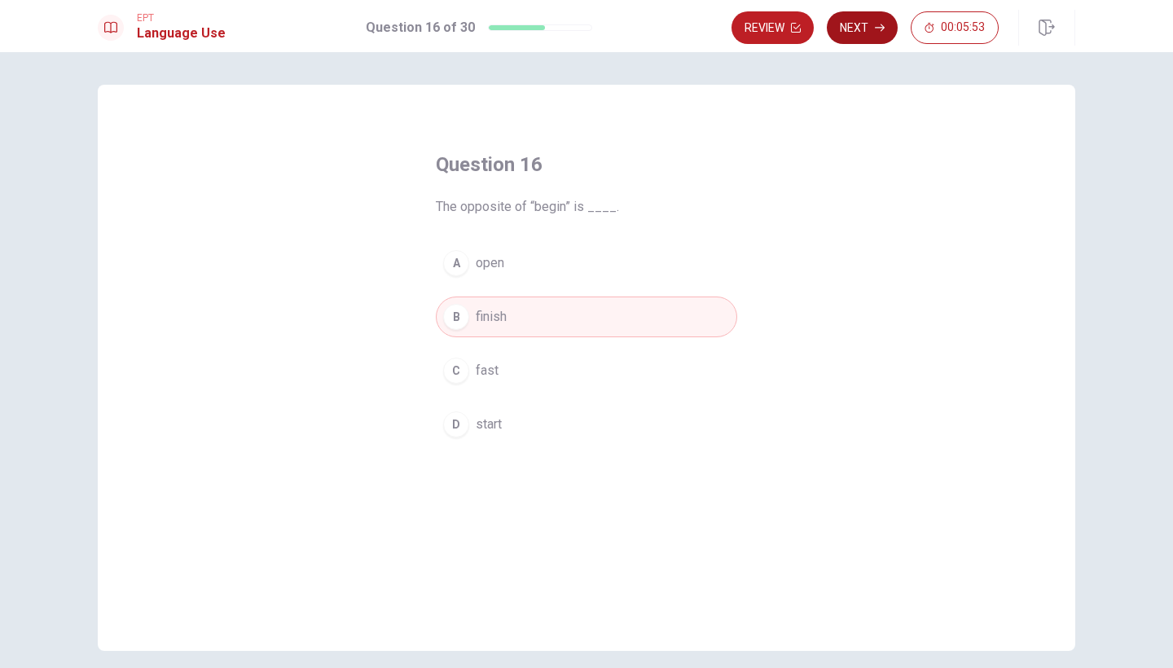
click at [843, 30] on button "Next" at bounding box center [862, 27] width 71 height 33
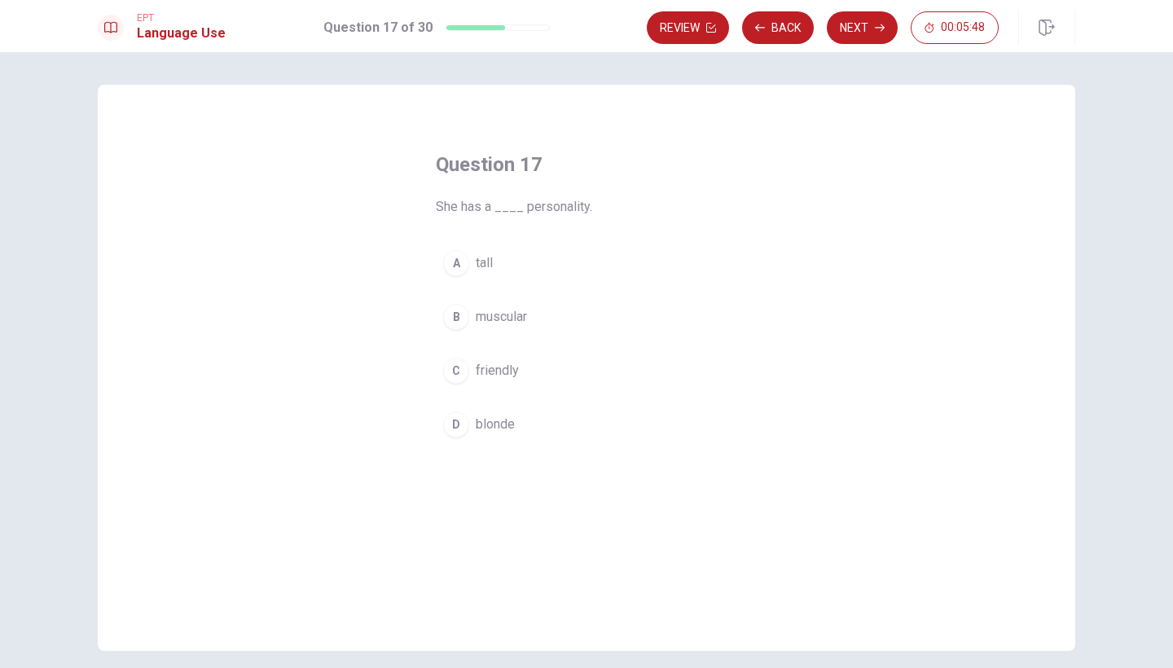
click at [459, 364] on div "C" at bounding box center [456, 371] width 26 height 26
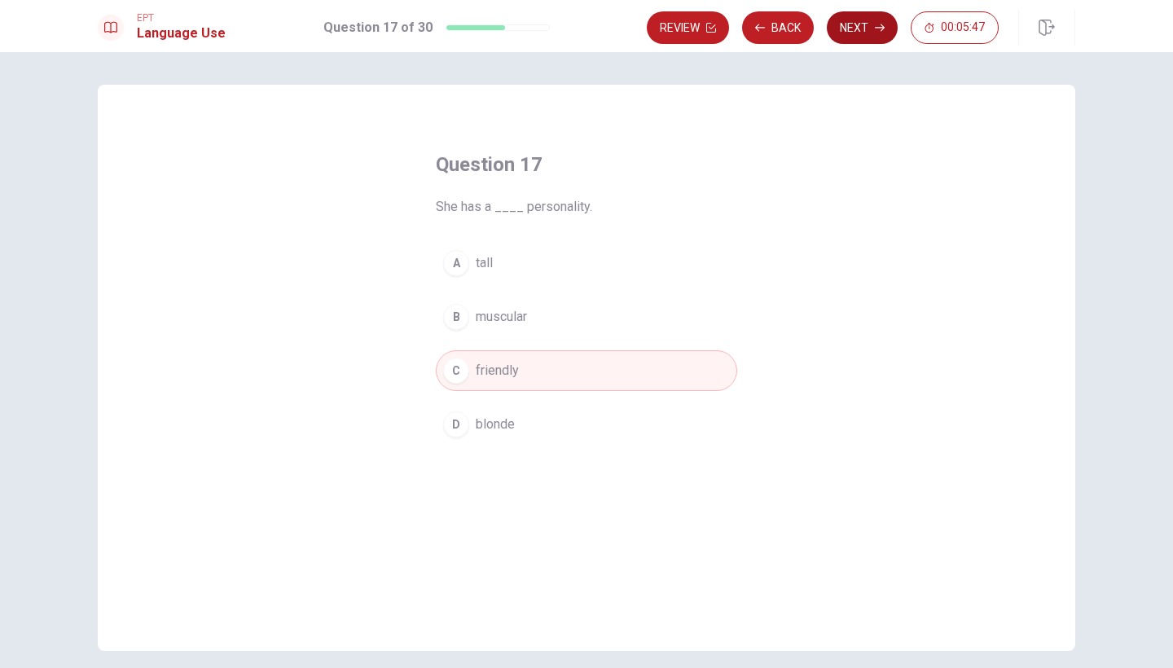
click at [853, 19] on button "Next" at bounding box center [862, 27] width 71 height 33
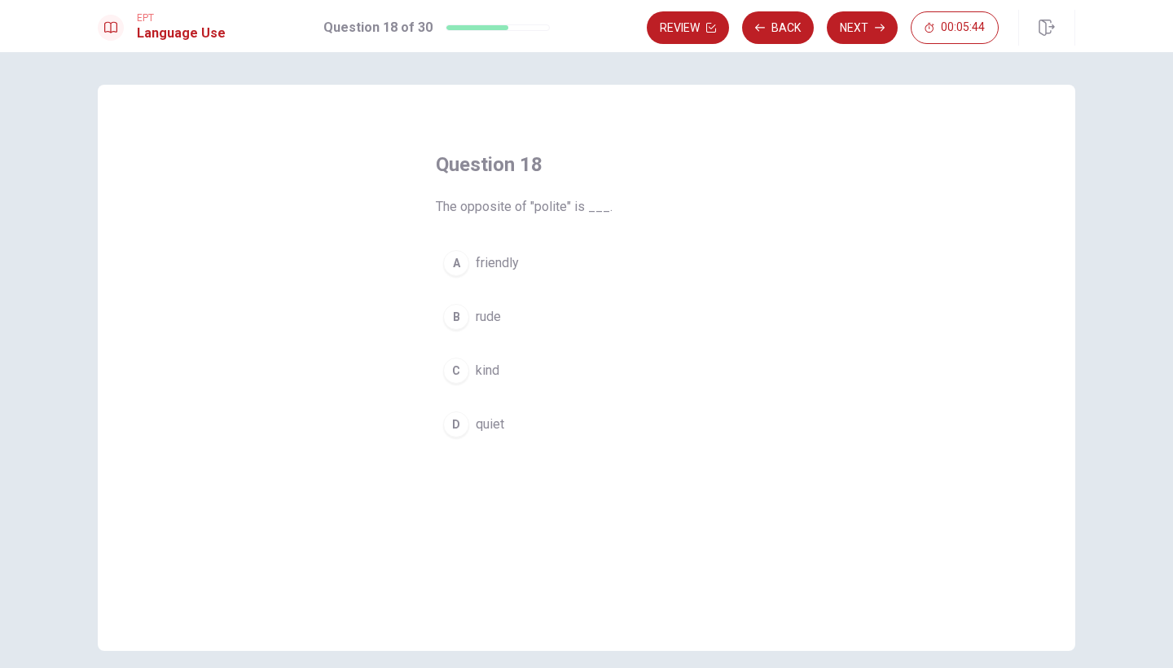
click at [450, 319] on div "B" at bounding box center [456, 317] width 26 height 26
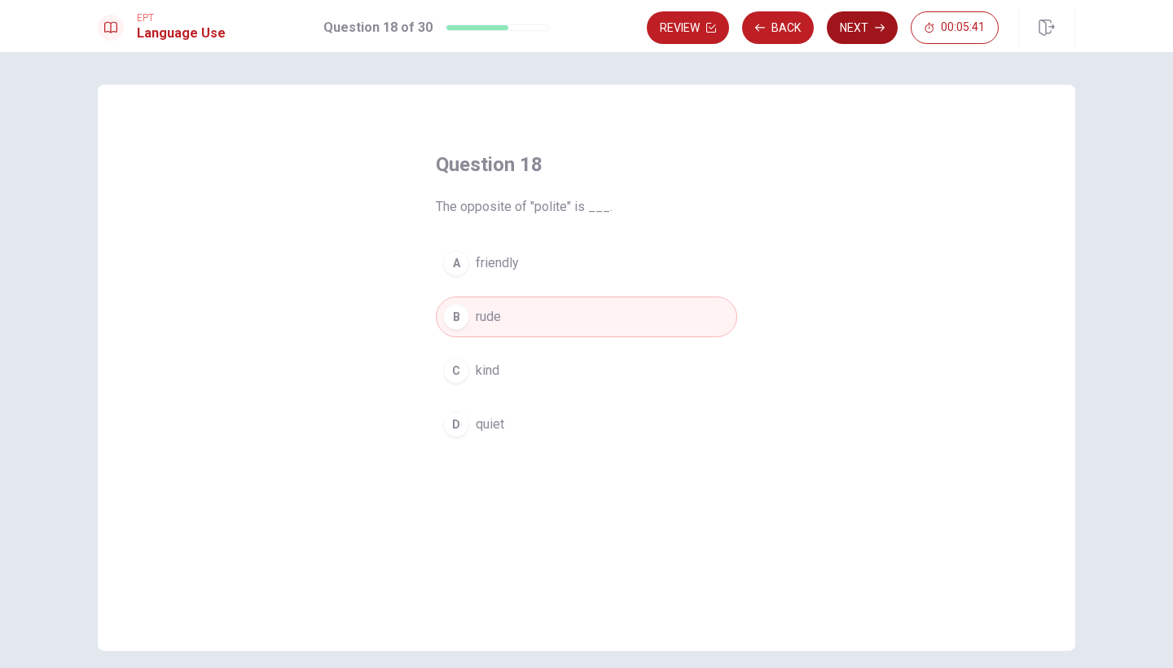
click at [858, 32] on button "Next" at bounding box center [862, 27] width 71 height 33
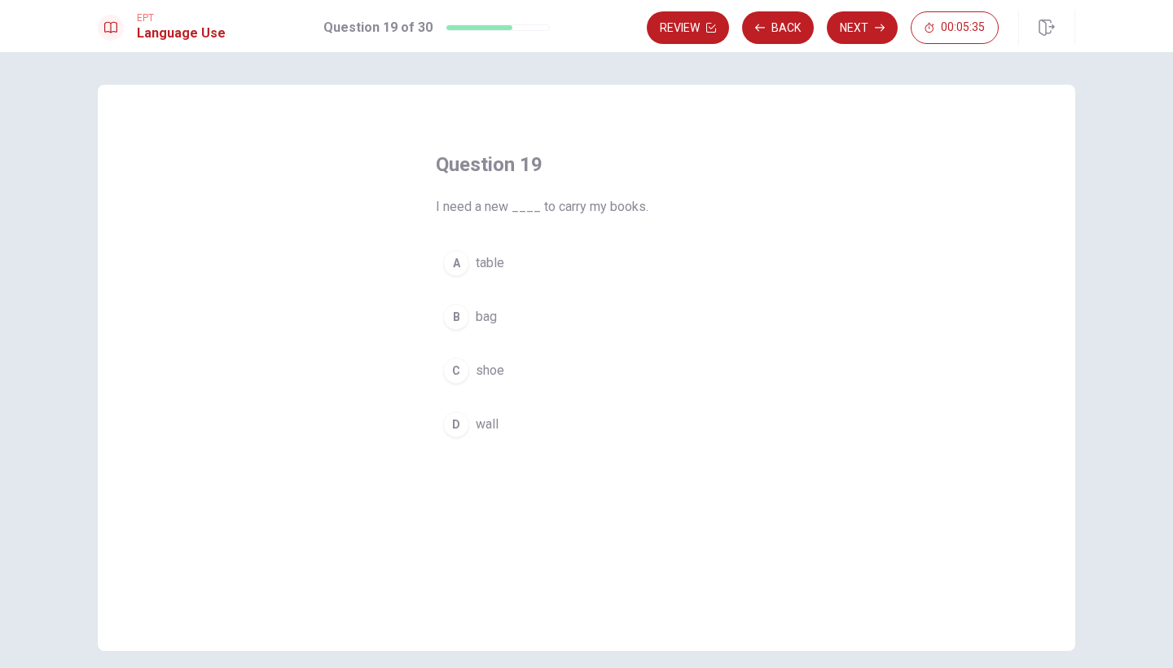
click at [457, 322] on div "B" at bounding box center [456, 317] width 26 height 26
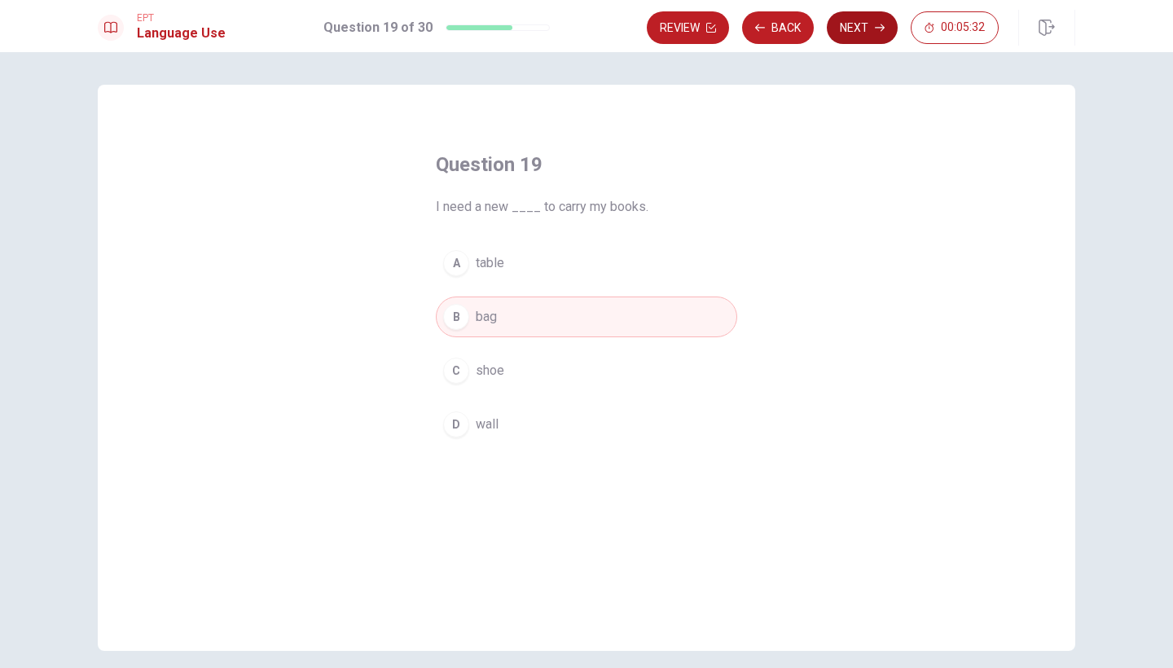
click at [848, 41] on button "Next" at bounding box center [862, 27] width 71 height 33
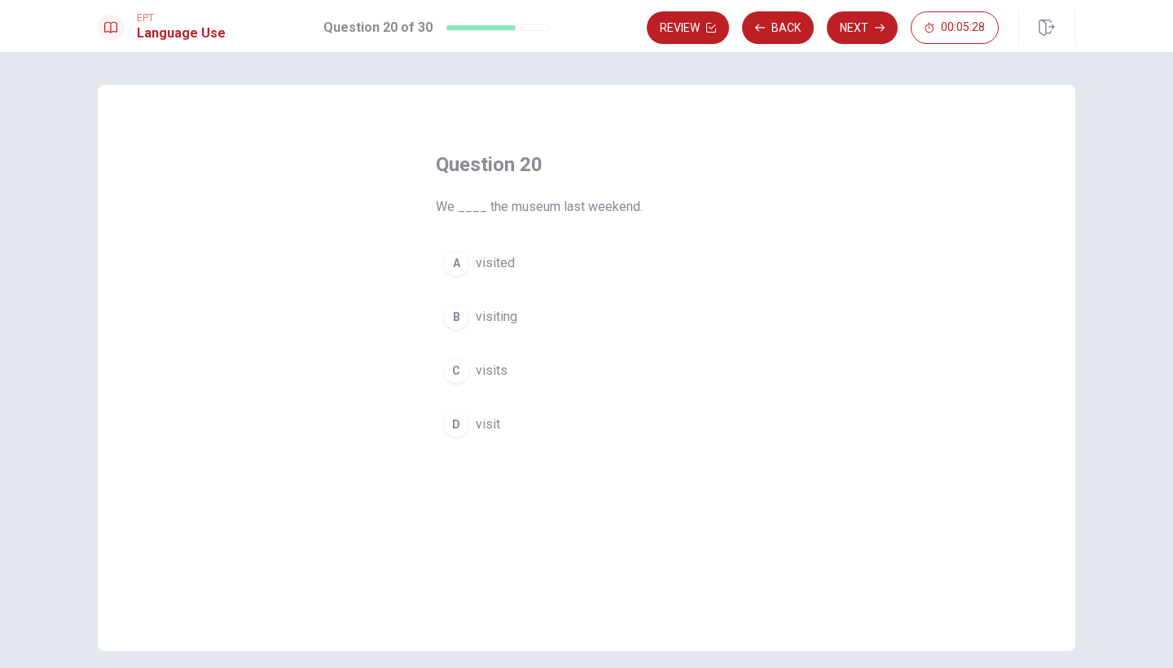
click at [459, 259] on div "A" at bounding box center [456, 263] width 26 height 26
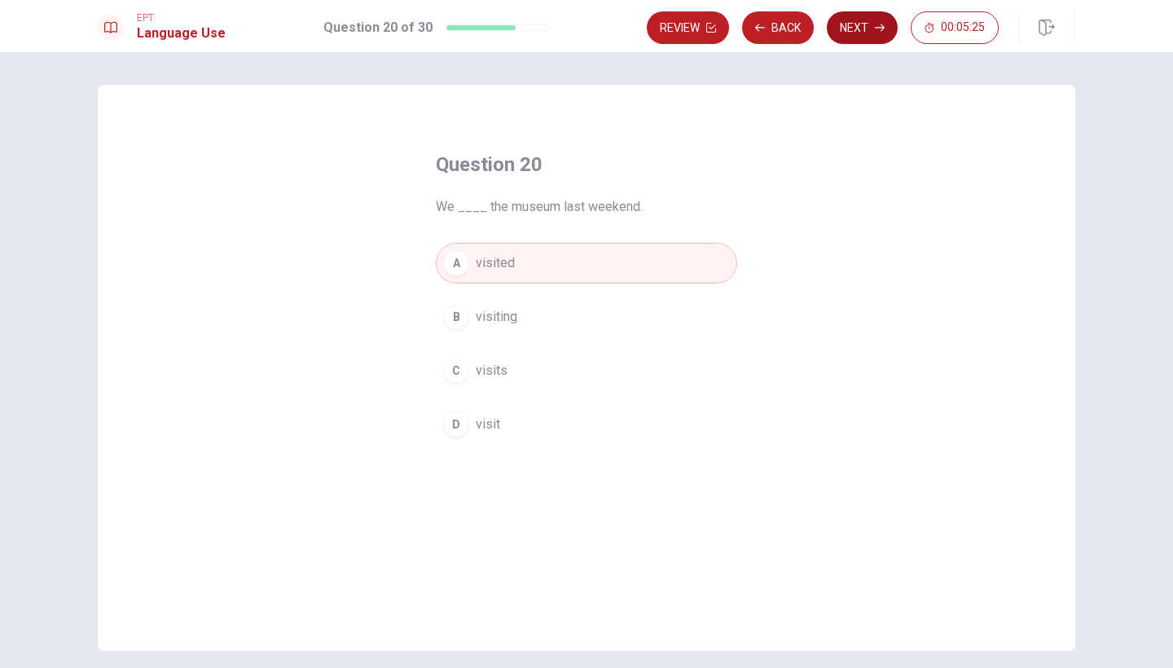
click at [850, 25] on button "Next" at bounding box center [862, 27] width 71 height 33
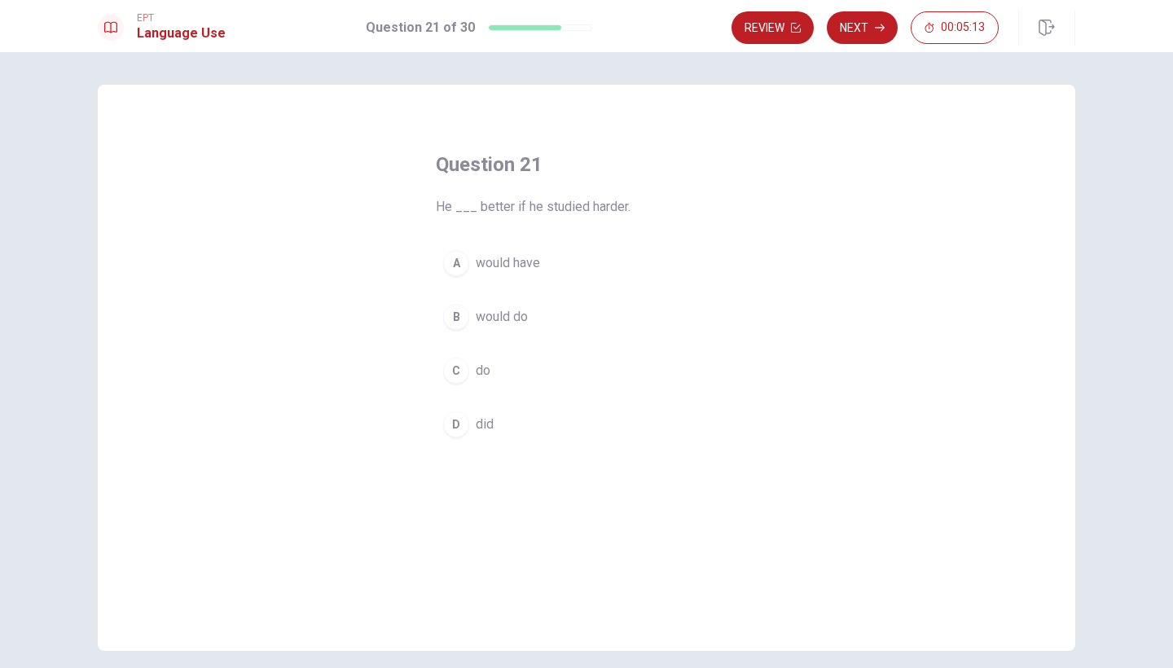
click at [453, 324] on div "B" at bounding box center [456, 317] width 26 height 26
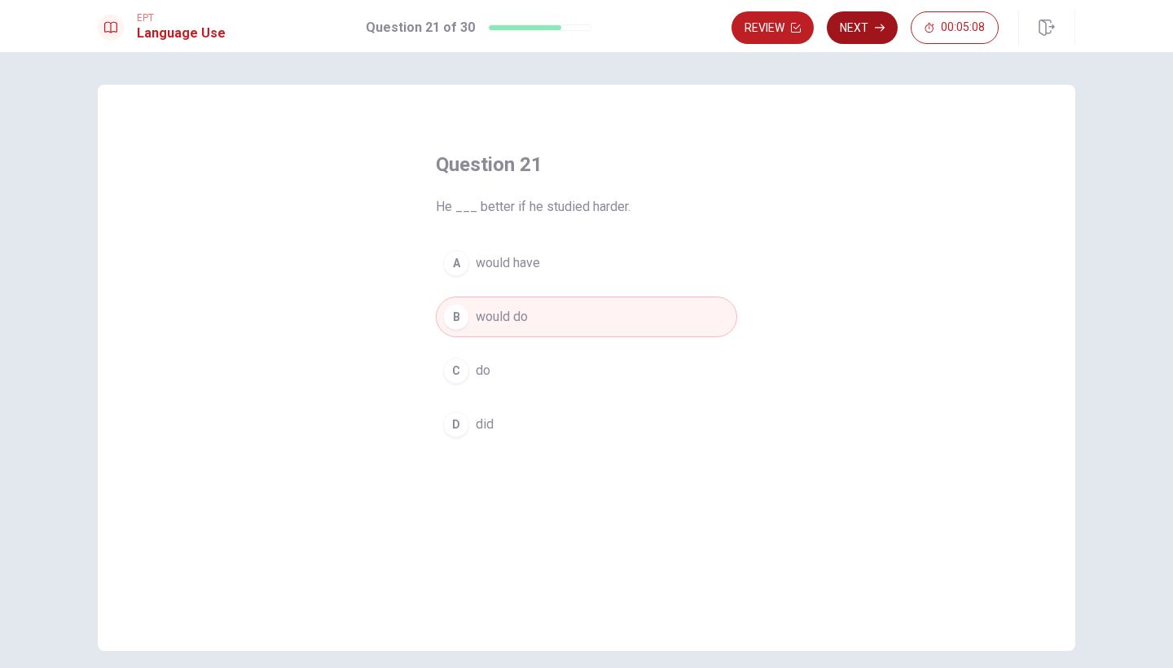
click at [859, 32] on button "Next" at bounding box center [862, 27] width 71 height 33
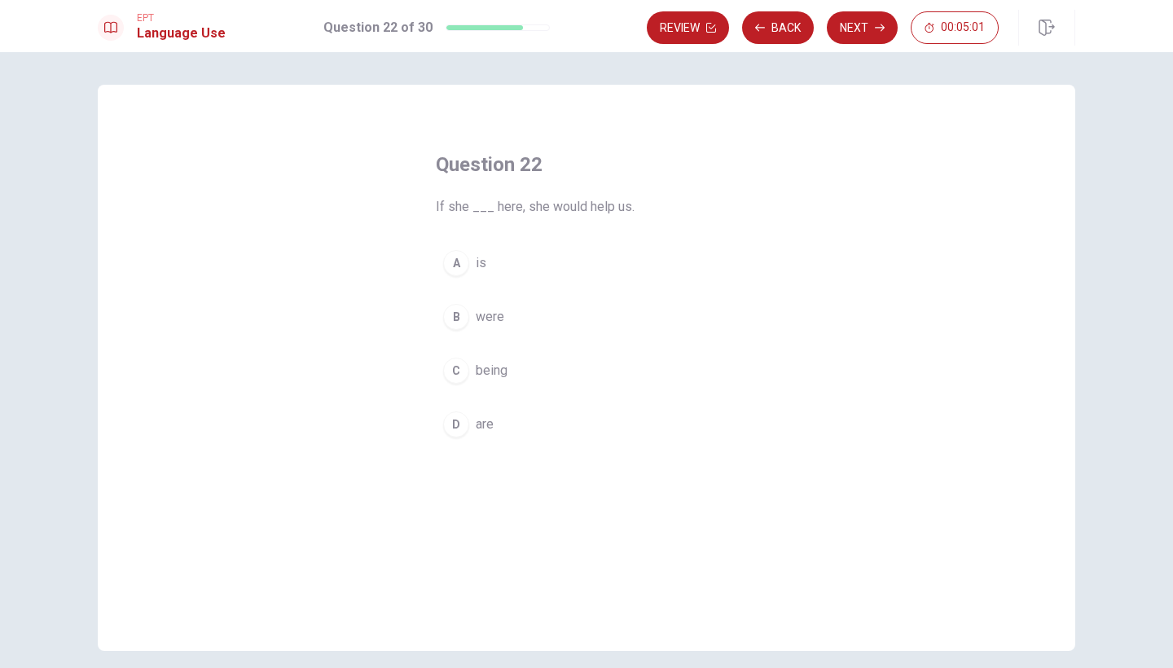
click at [453, 318] on div "B" at bounding box center [456, 317] width 26 height 26
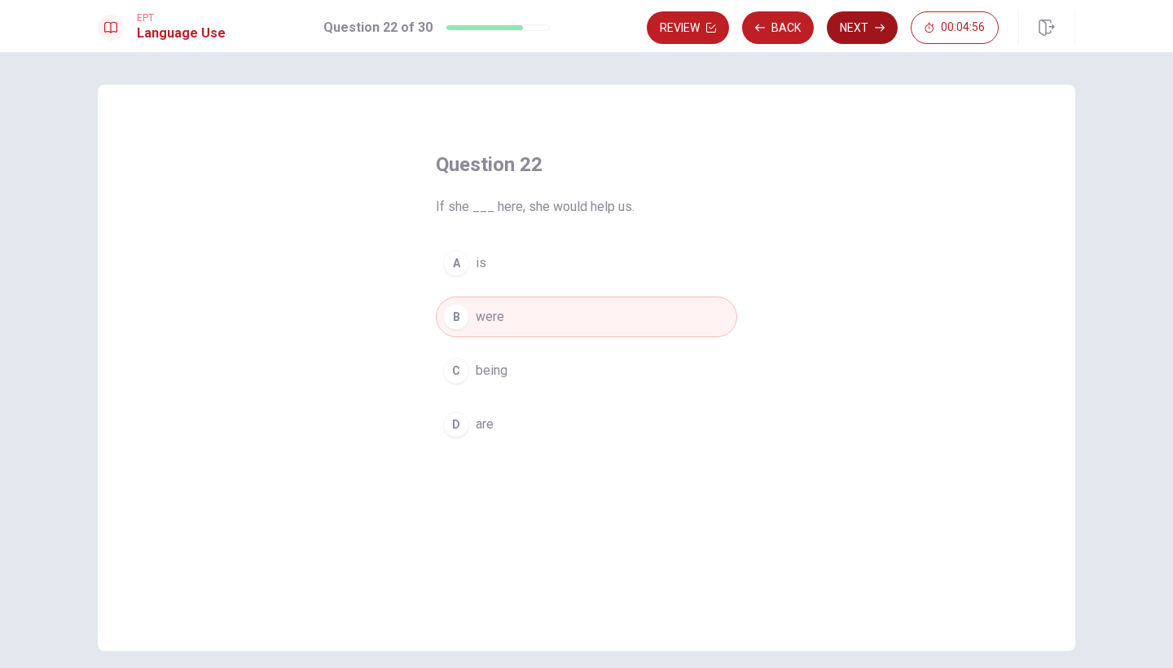
click at [848, 36] on button "Next" at bounding box center [862, 27] width 71 height 33
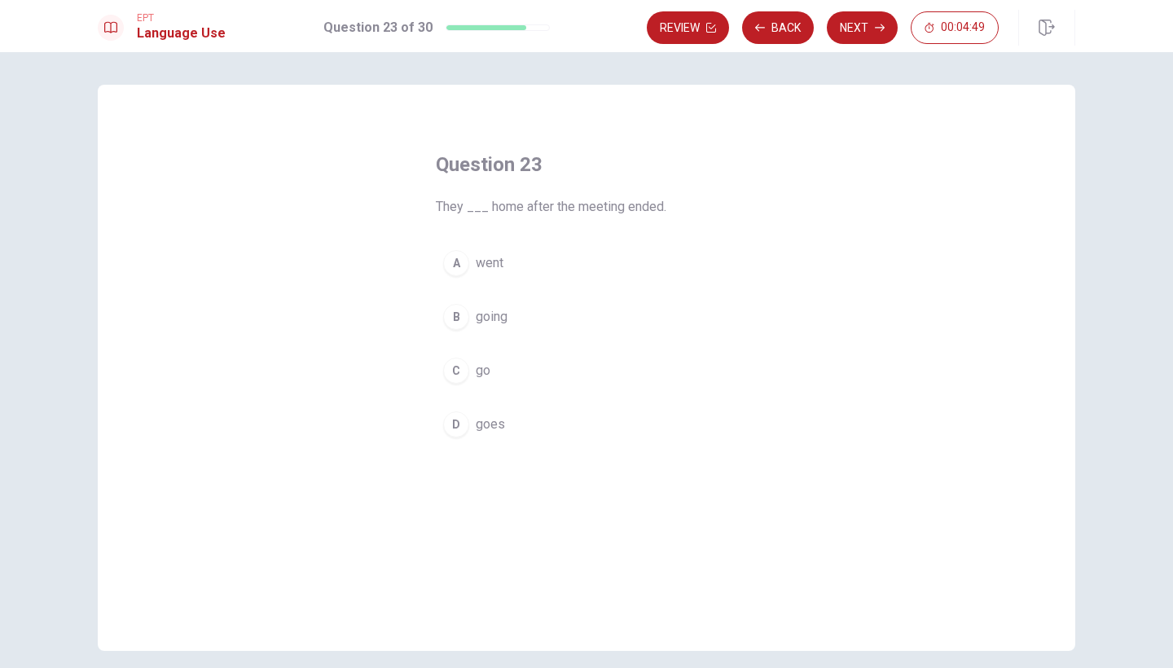
click at [454, 261] on div "A" at bounding box center [456, 263] width 26 height 26
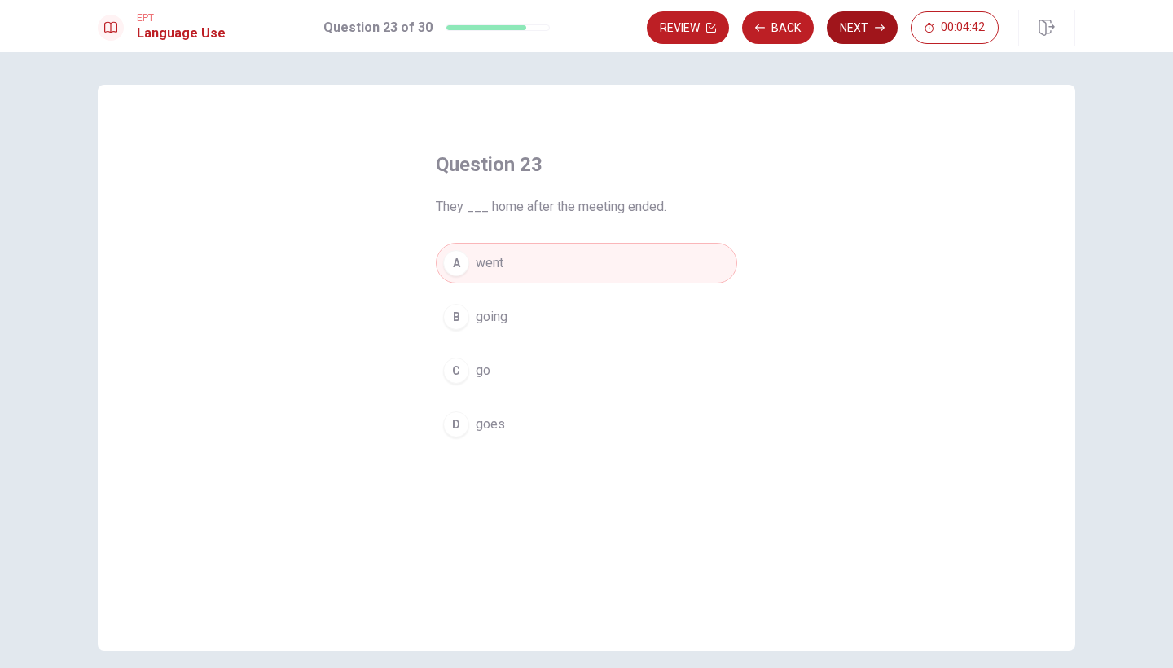
click at [867, 30] on button "Next" at bounding box center [862, 27] width 71 height 33
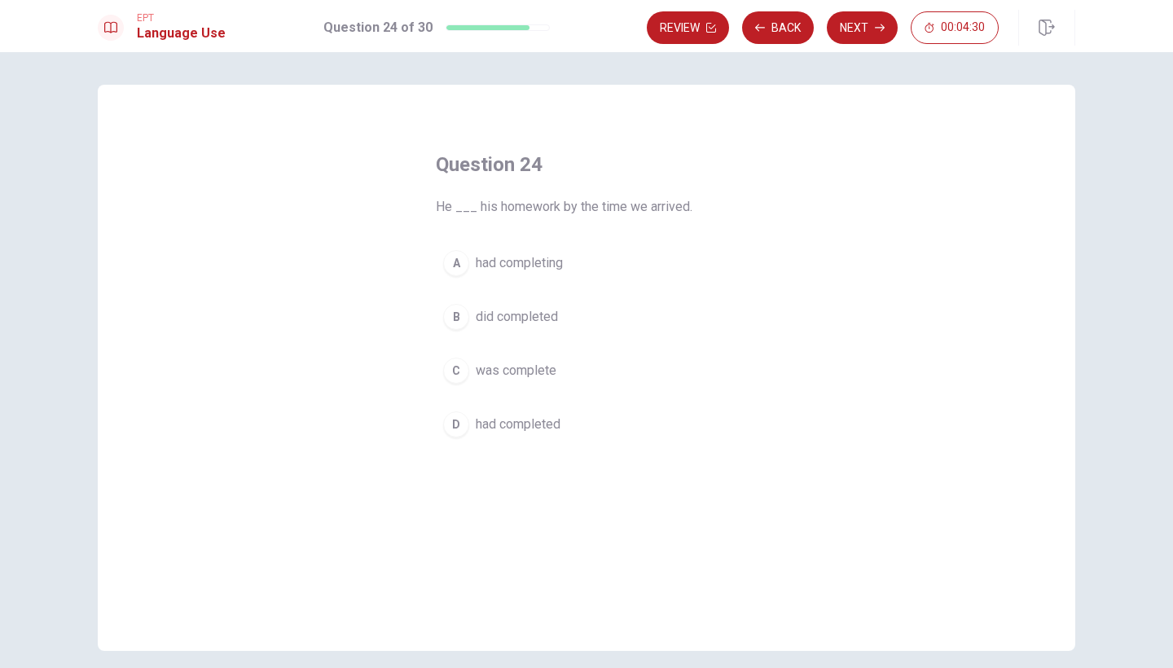
click at [456, 428] on div "D" at bounding box center [456, 424] width 26 height 26
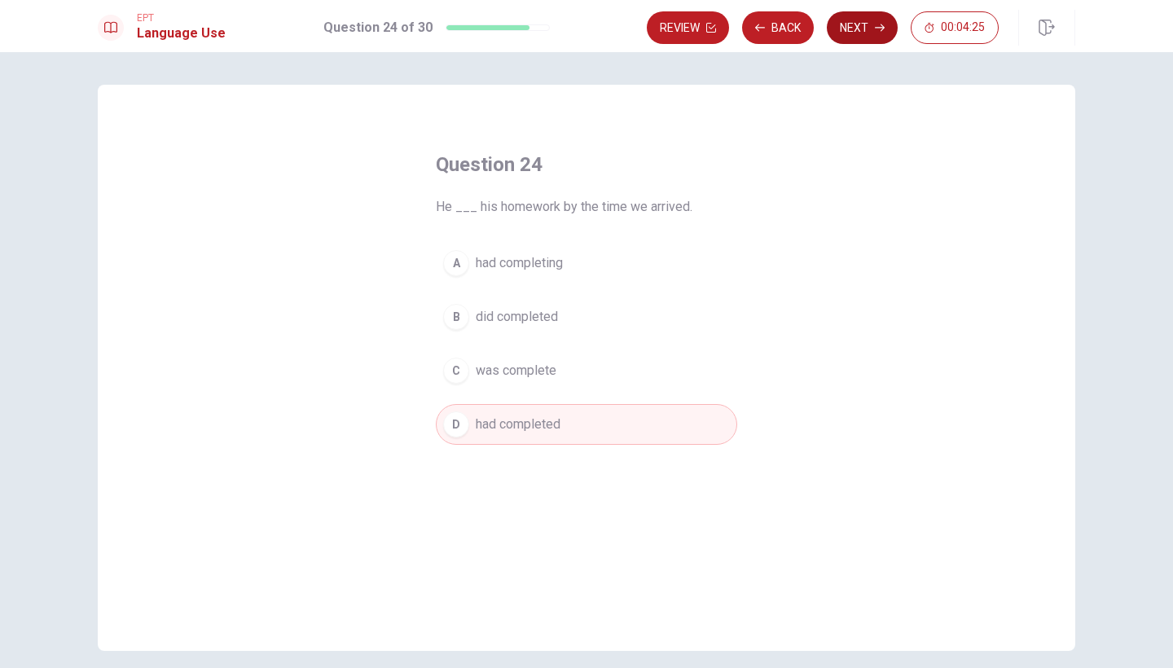
click at [860, 29] on button "Next" at bounding box center [862, 27] width 71 height 33
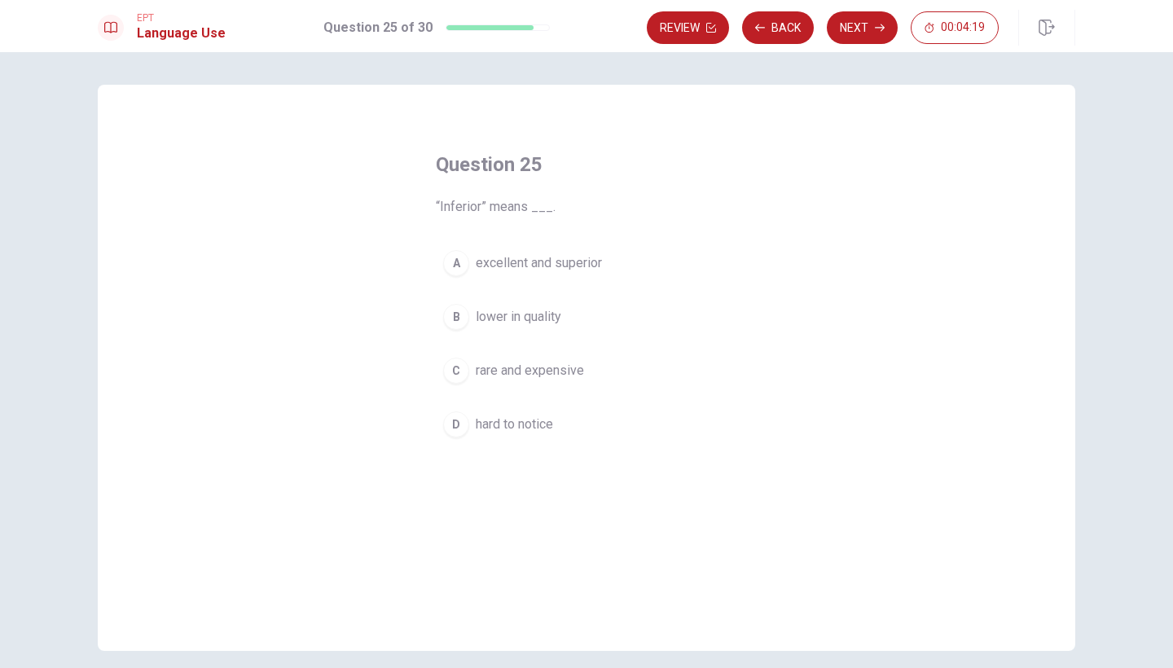
click at [450, 314] on div "B" at bounding box center [456, 317] width 26 height 26
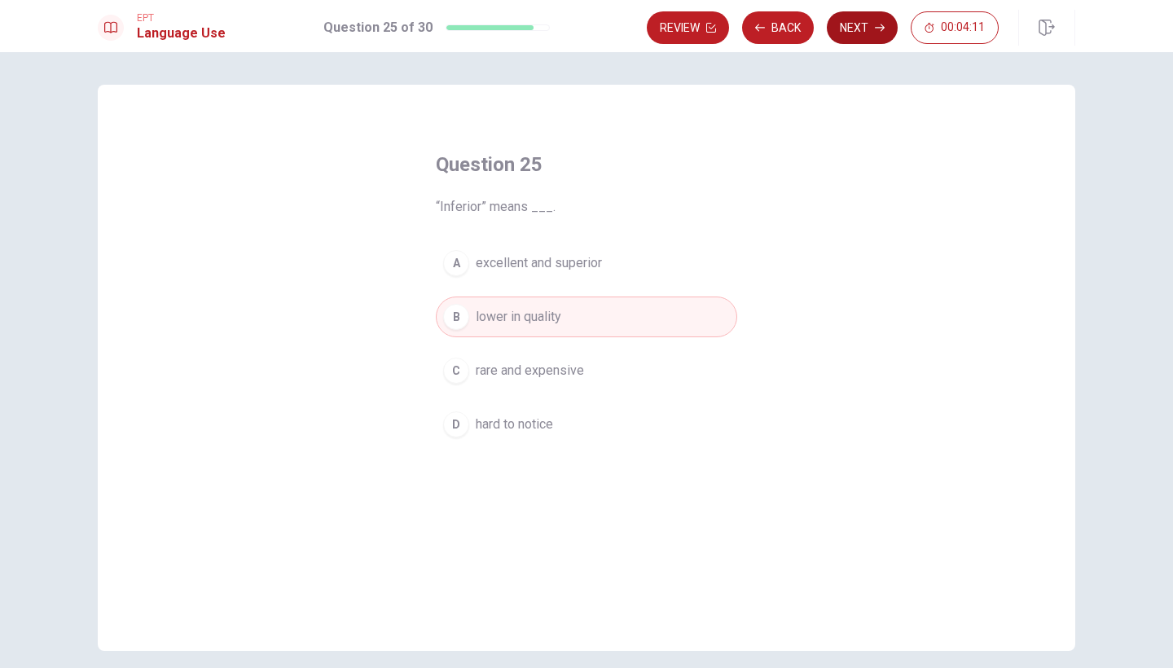
click at [853, 30] on button "Next" at bounding box center [862, 27] width 71 height 33
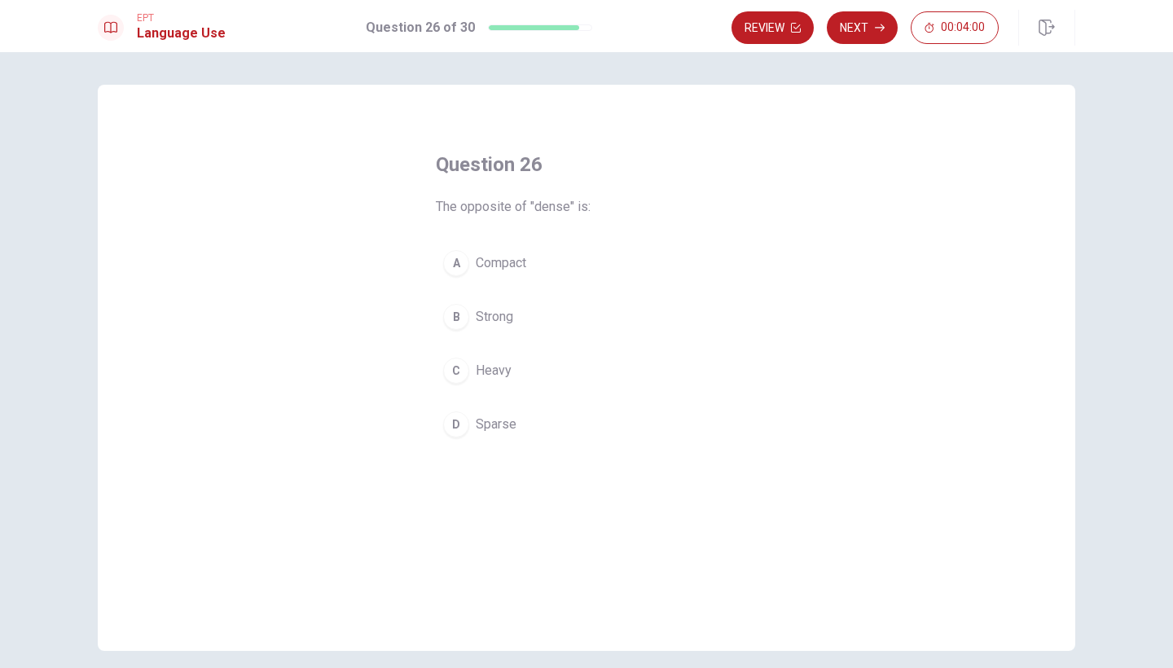
click at [453, 257] on div "A" at bounding box center [456, 263] width 26 height 26
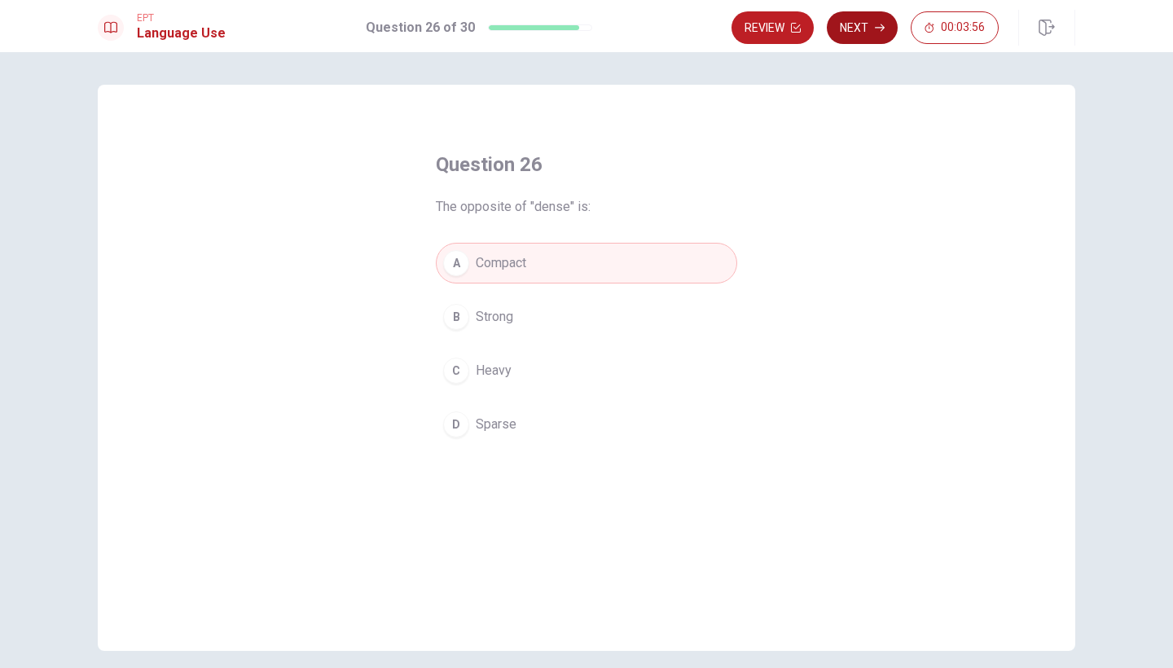
click at [862, 36] on button "Next" at bounding box center [862, 27] width 71 height 33
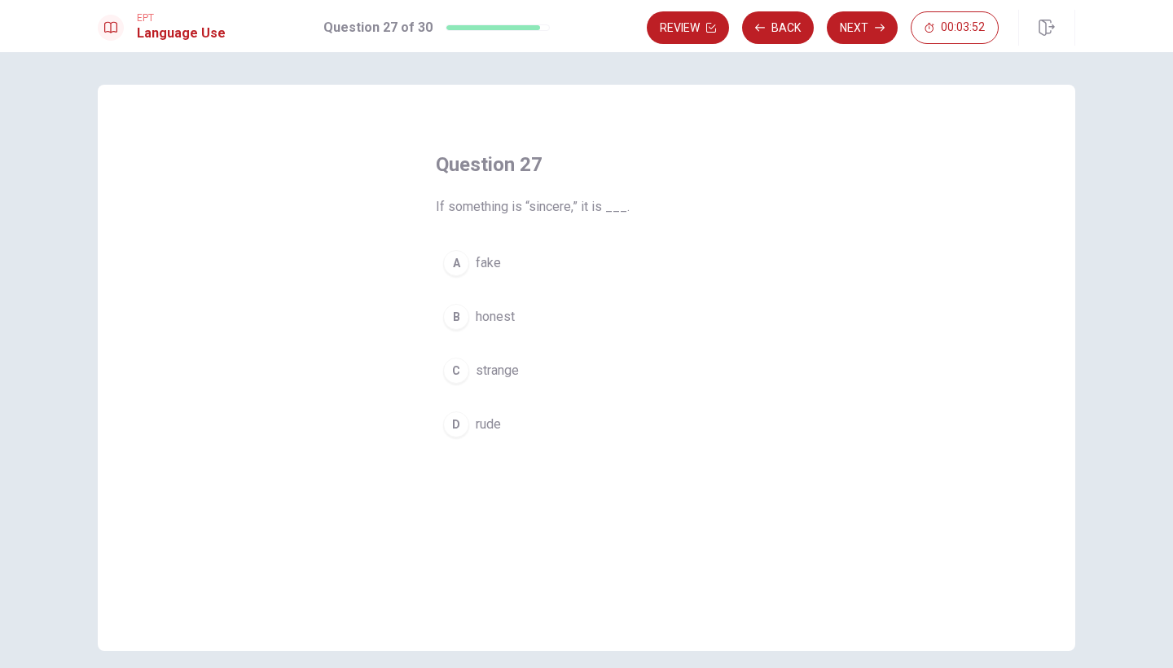
click at [461, 322] on div "B" at bounding box center [456, 317] width 26 height 26
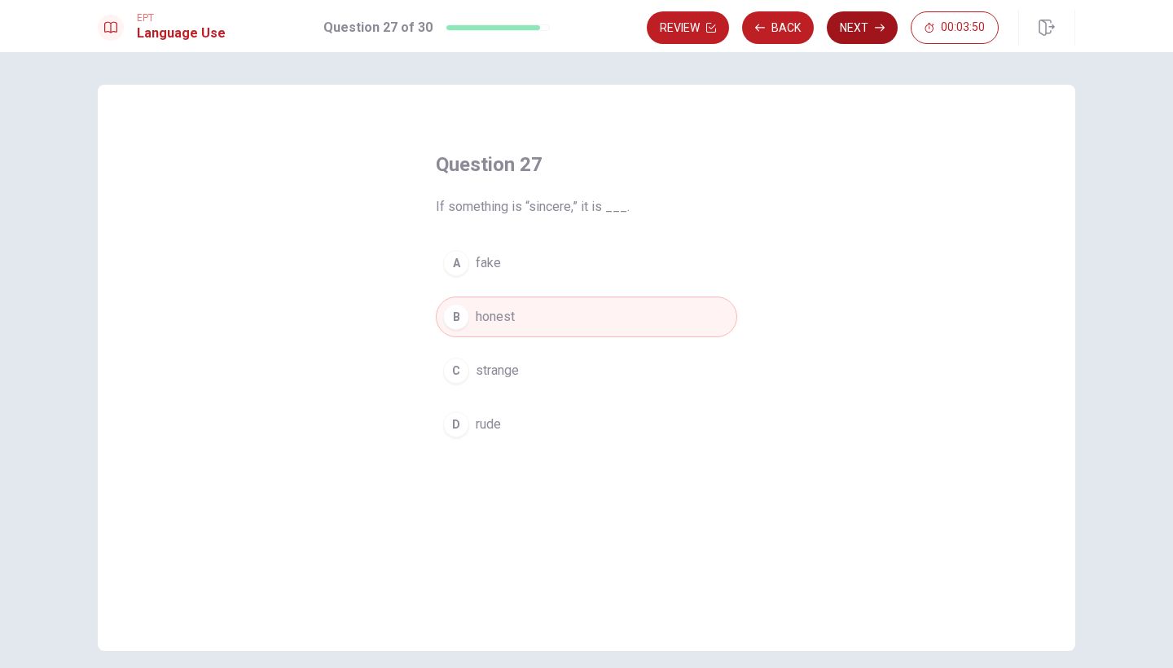
click at [861, 27] on button "Next" at bounding box center [862, 27] width 71 height 33
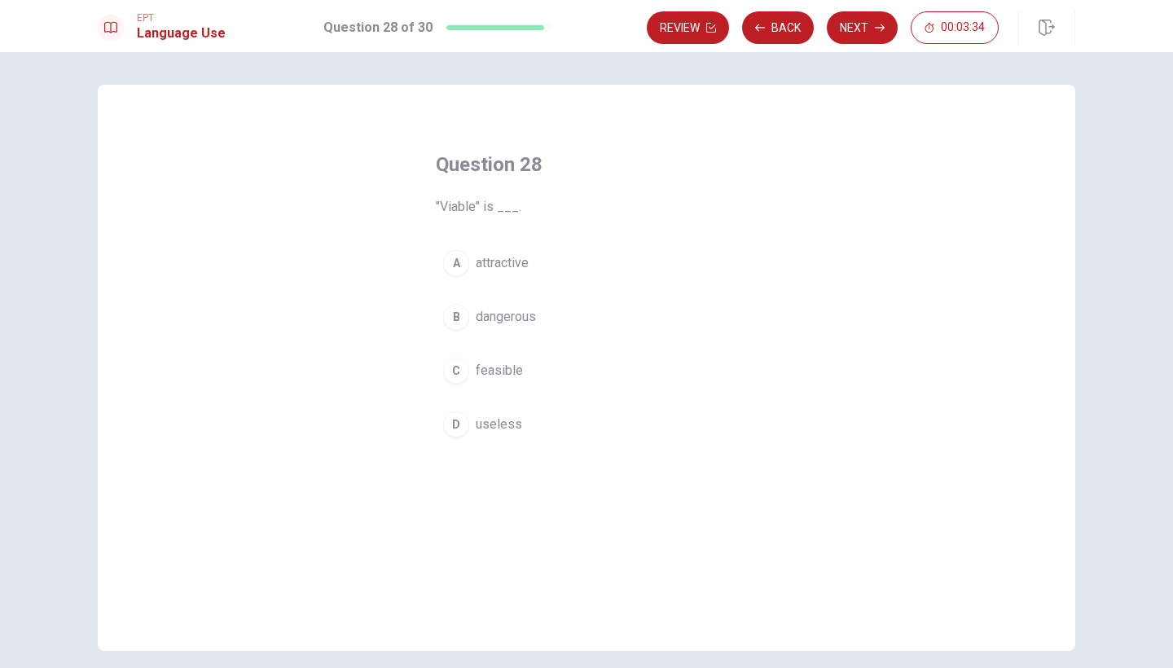
click at [457, 372] on div "C" at bounding box center [456, 371] width 26 height 26
click at [453, 269] on div "A" at bounding box center [456, 263] width 26 height 26
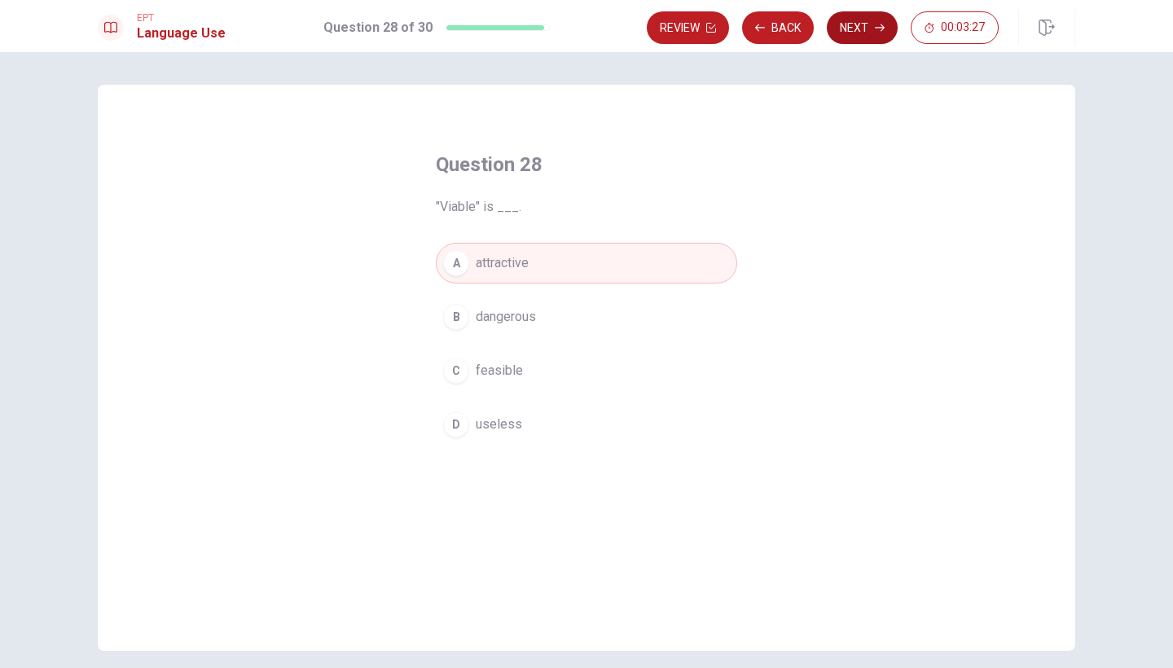
click at [850, 24] on button "Next" at bounding box center [862, 27] width 71 height 33
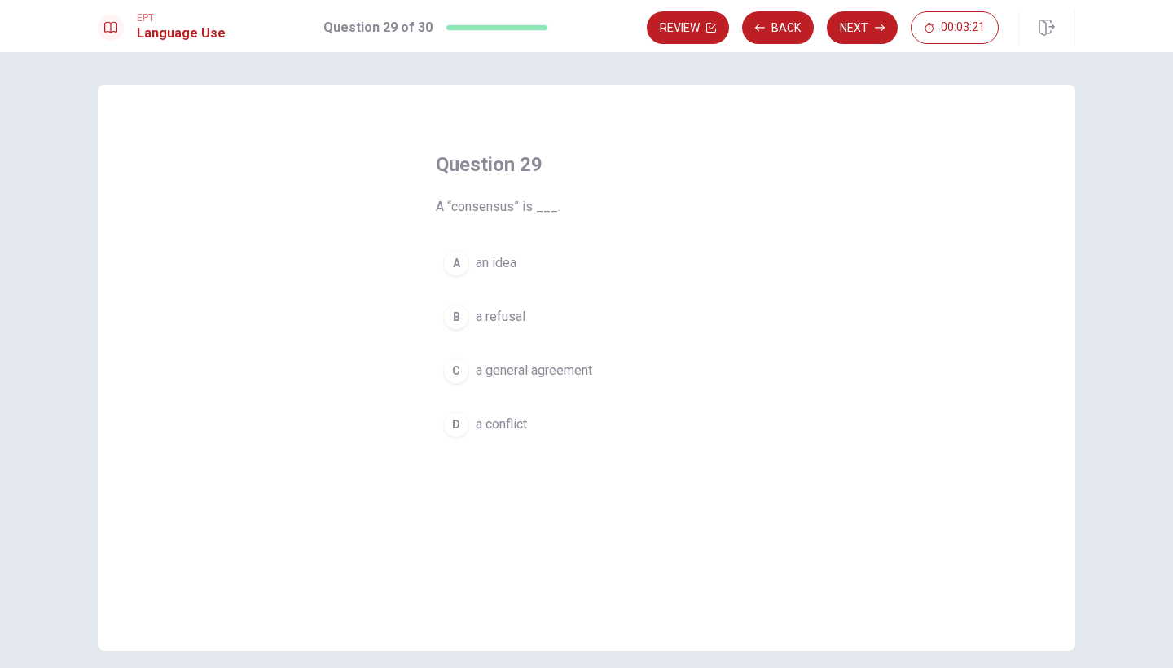
click at [451, 367] on div "C" at bounding box center [456, 371] width 26 height 26
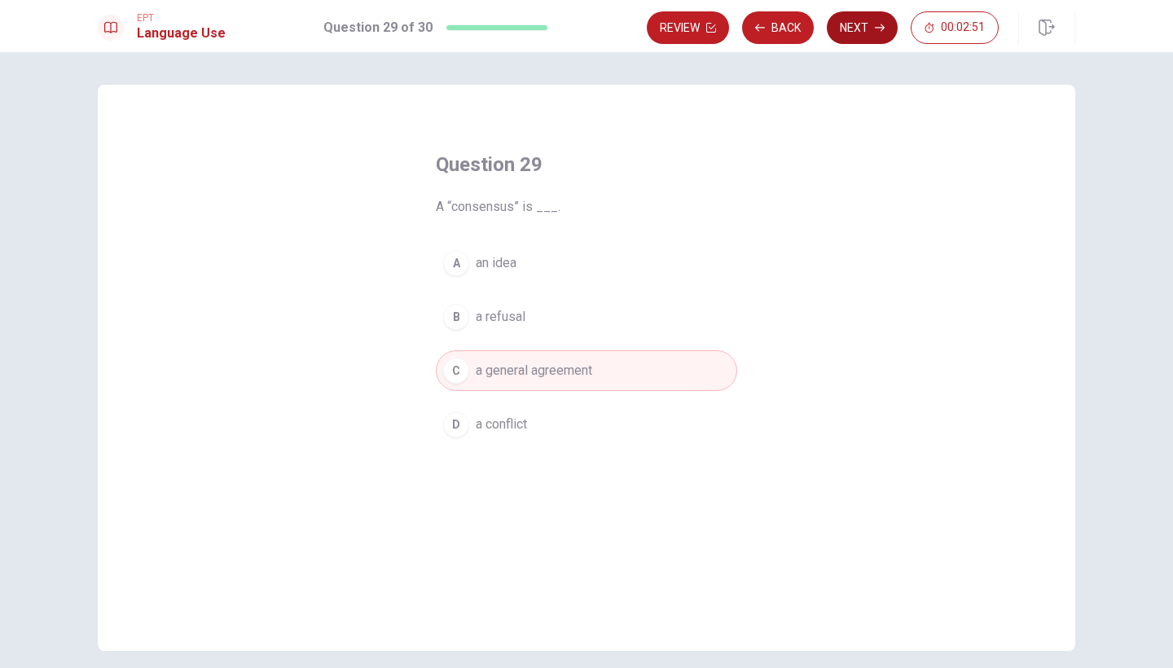
click at [856, 37] on button "Next" at bounding box center [862, 27] width 71 height 33
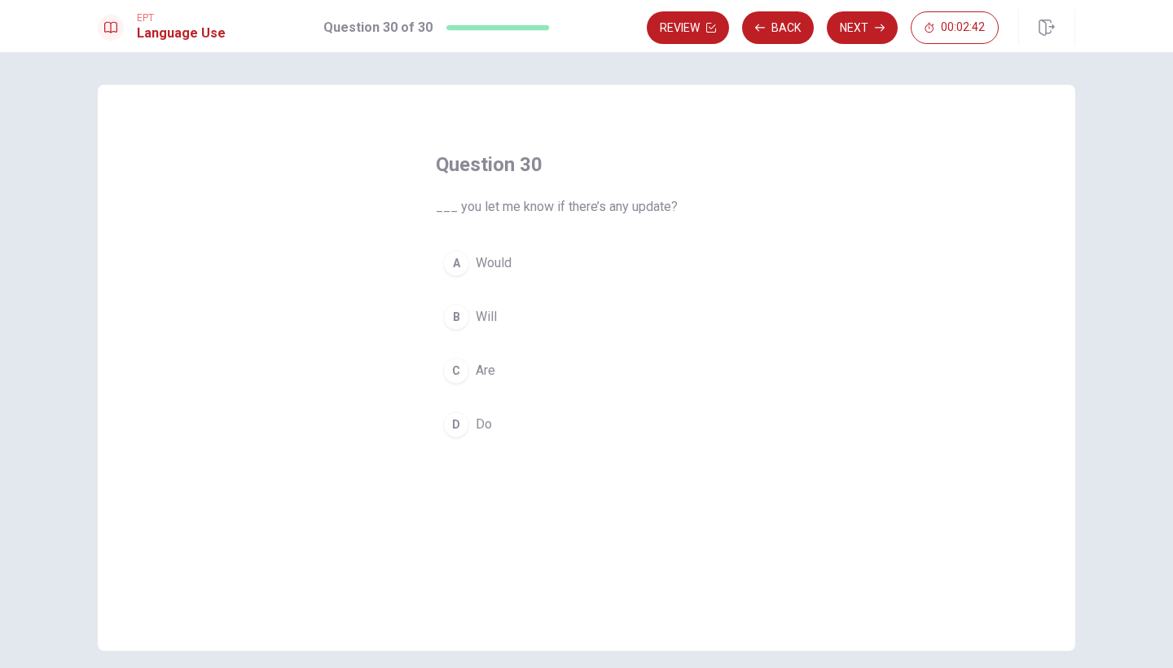
click at [458, 316] on div "B" at bounding box center [456, 317] width 26 height 26
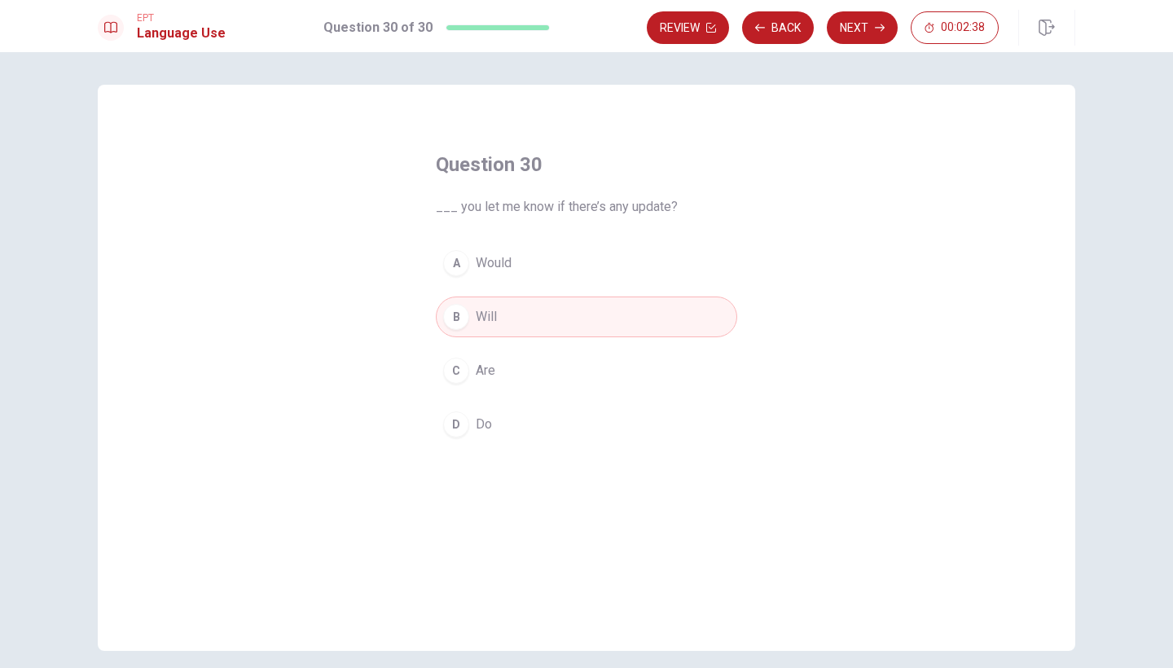
click at [454, 270] on div "A" at bounding box center [456, 263] width 26 height 26
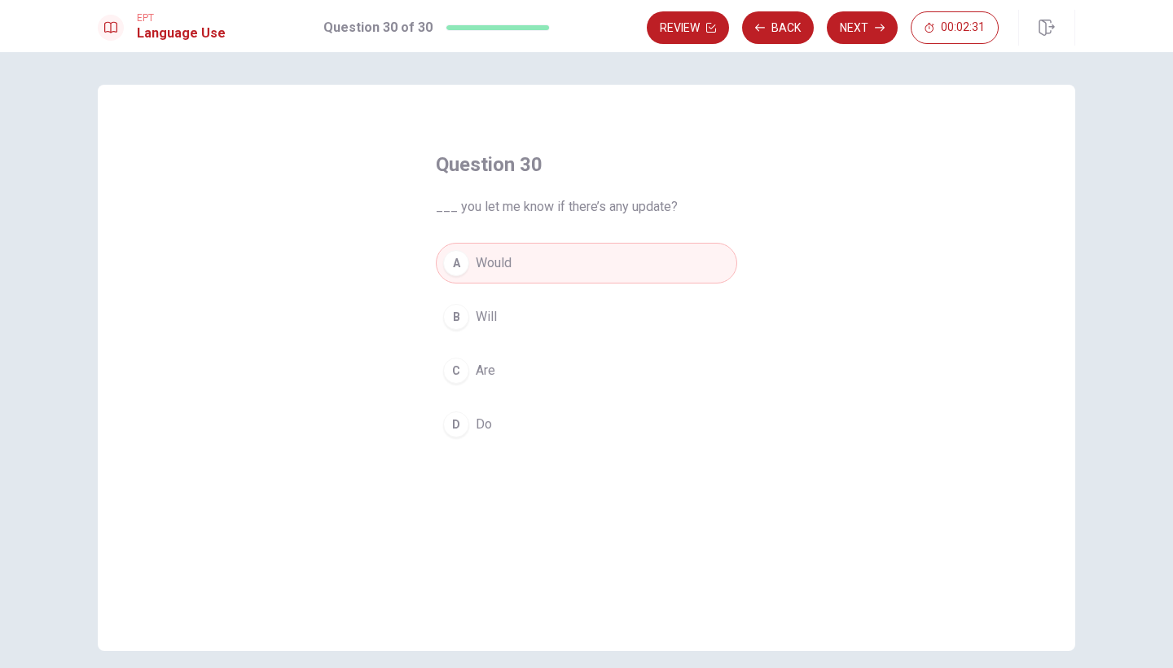
click at [451, 318] on div "B" at bounding box center [456, 317] width 26 height 26
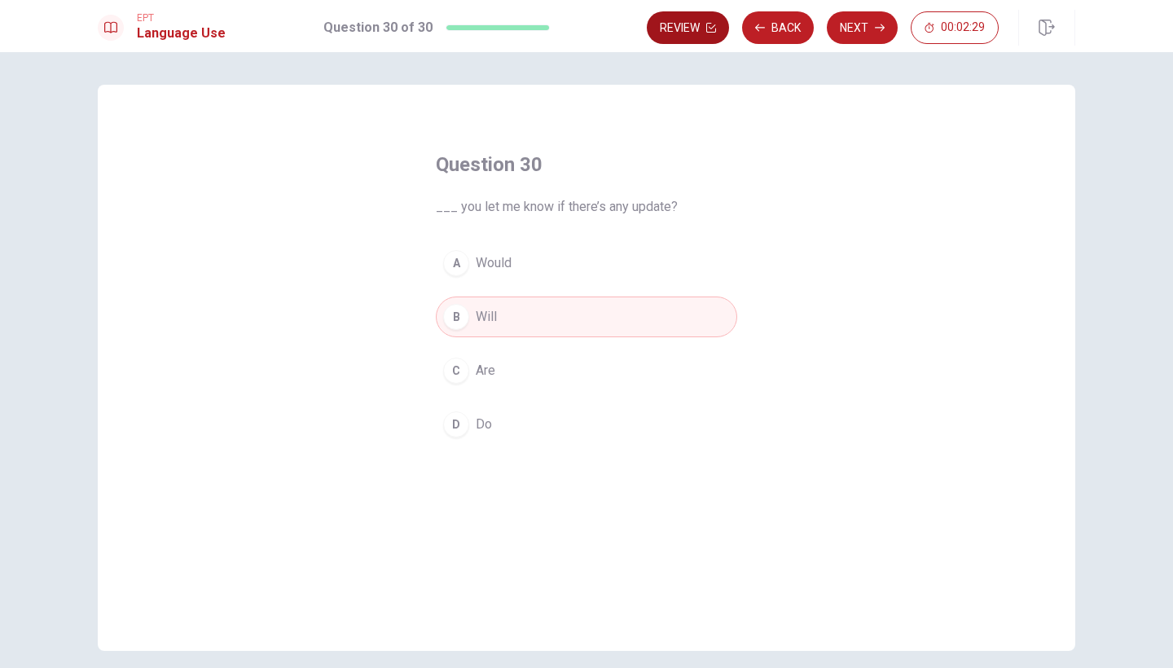
click at [678, 20] on button "Review" at bounding box center [688, 27] width 82 height 33
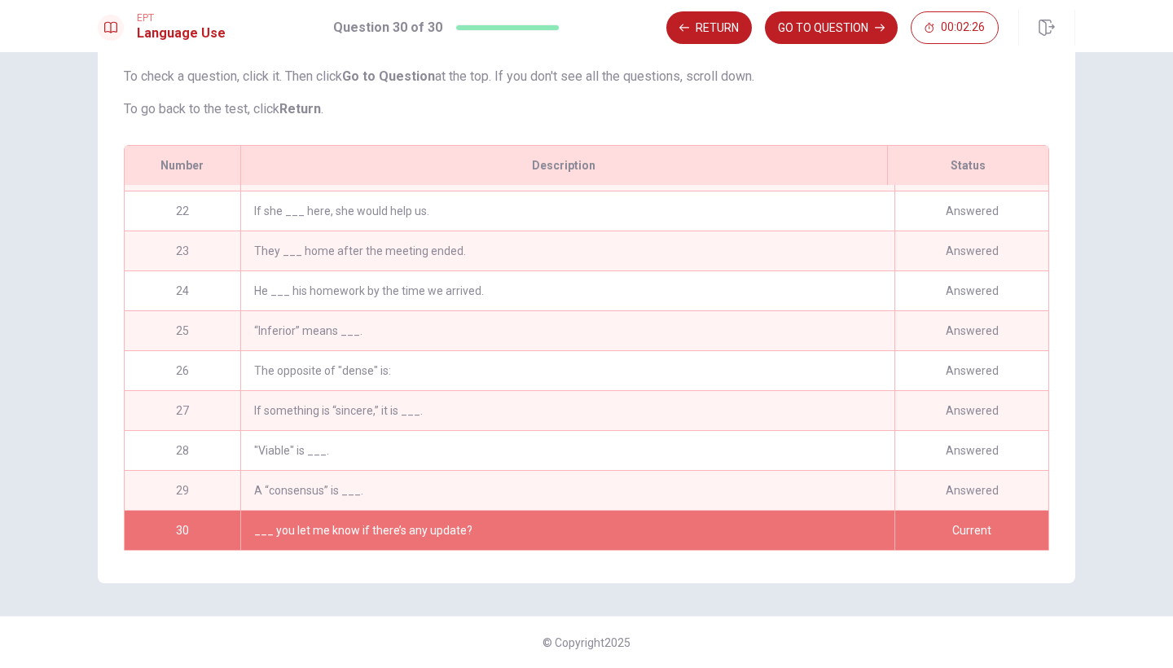
scroll to position [365, 0]
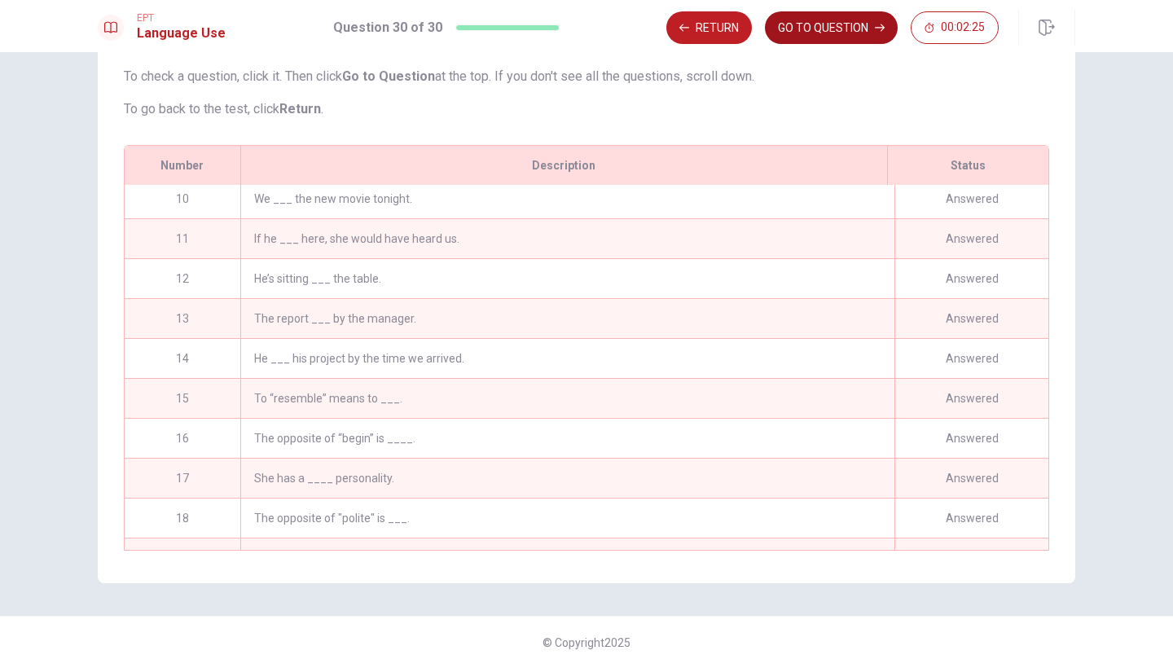
click at [807, 31] on button "GO TO QUESTION" at bounding box center [831, 27] width 133 height 33
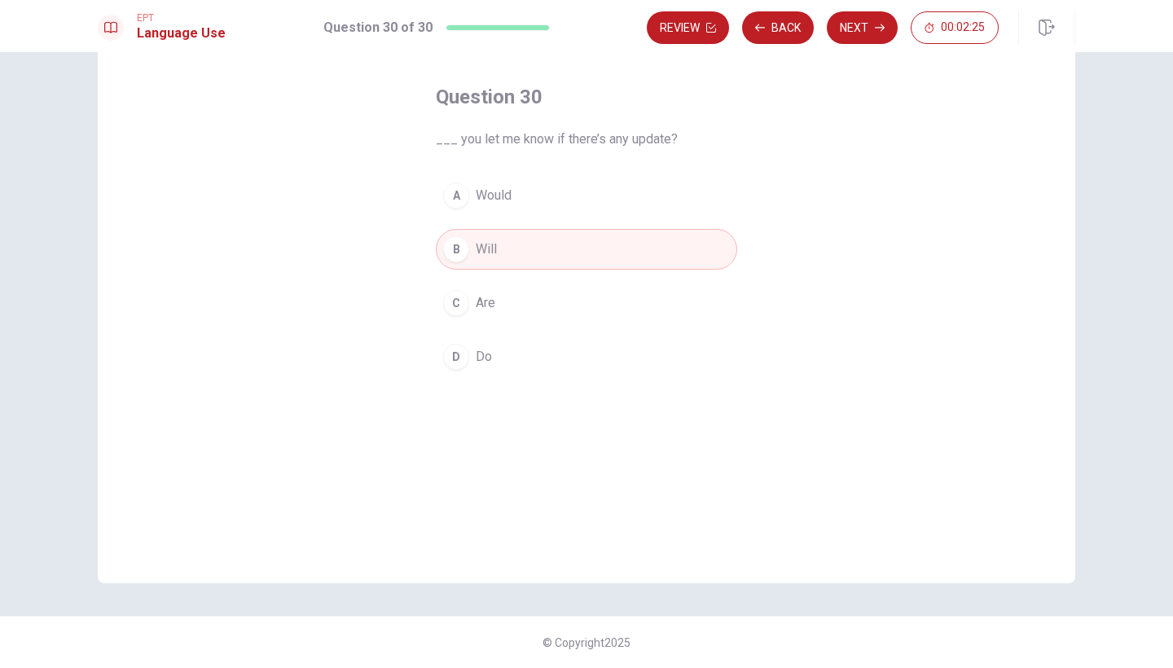
scroll to position [68, 0]
click at [844, 31] on button "Next" at bounding box center [862, 27] width 71 height 33
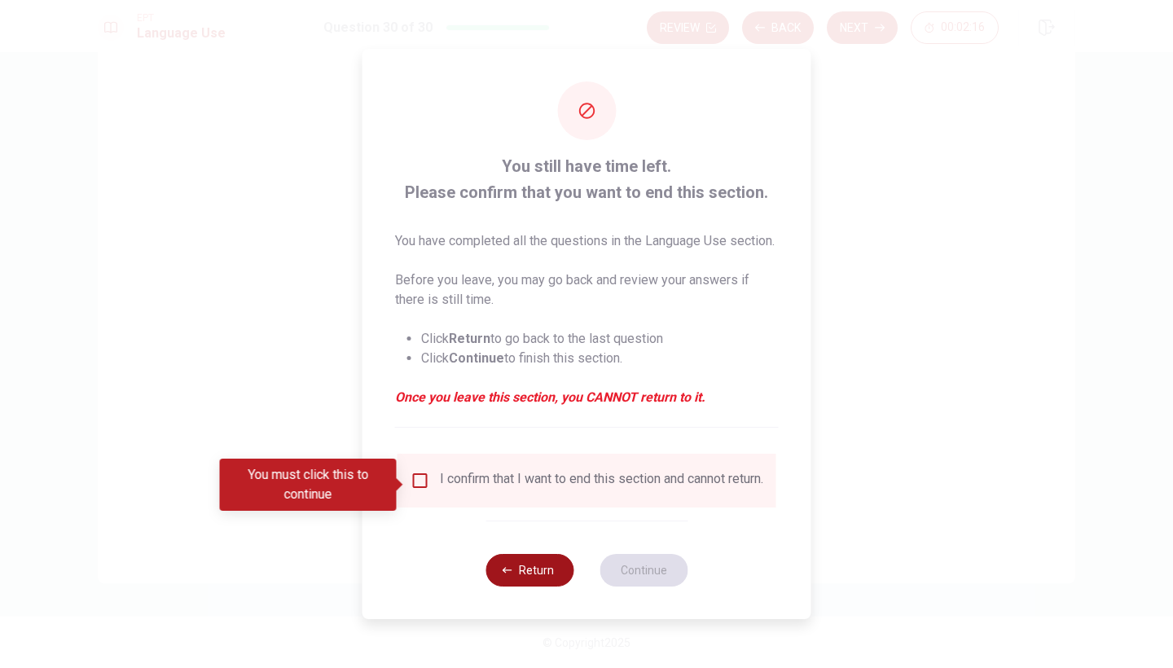
click at [507, 575] on icon "button" at bounding box center [508, 570] width 10 height 10
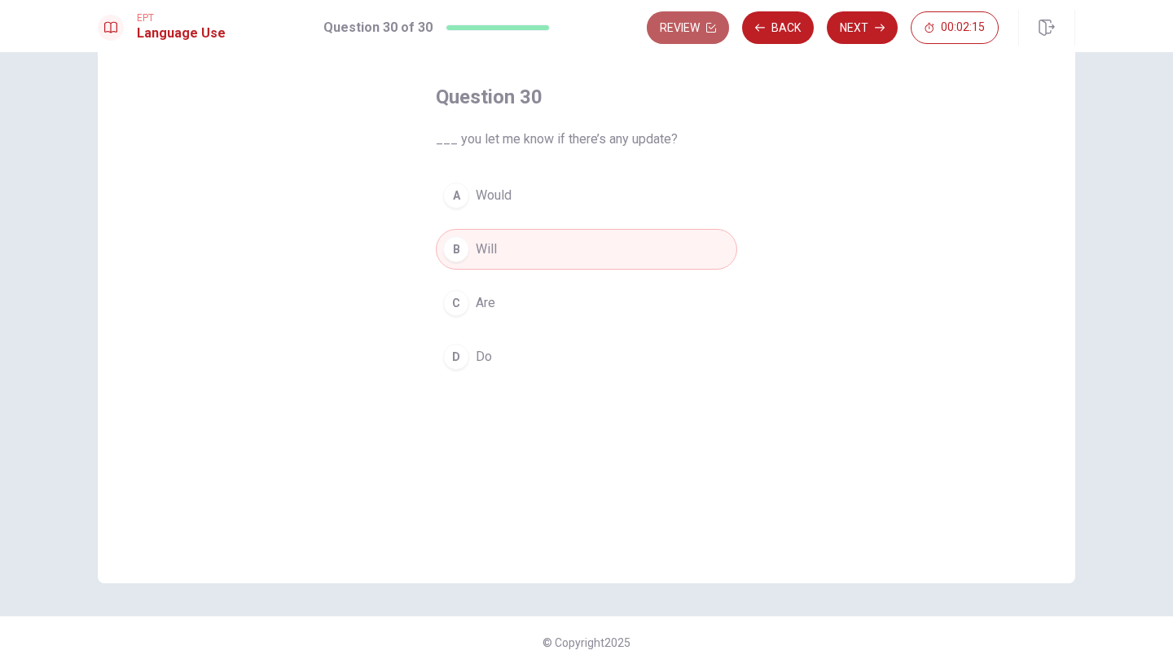
click at [695, 29] on button "Review" at bounding box center [688, 27] width 82 height 33
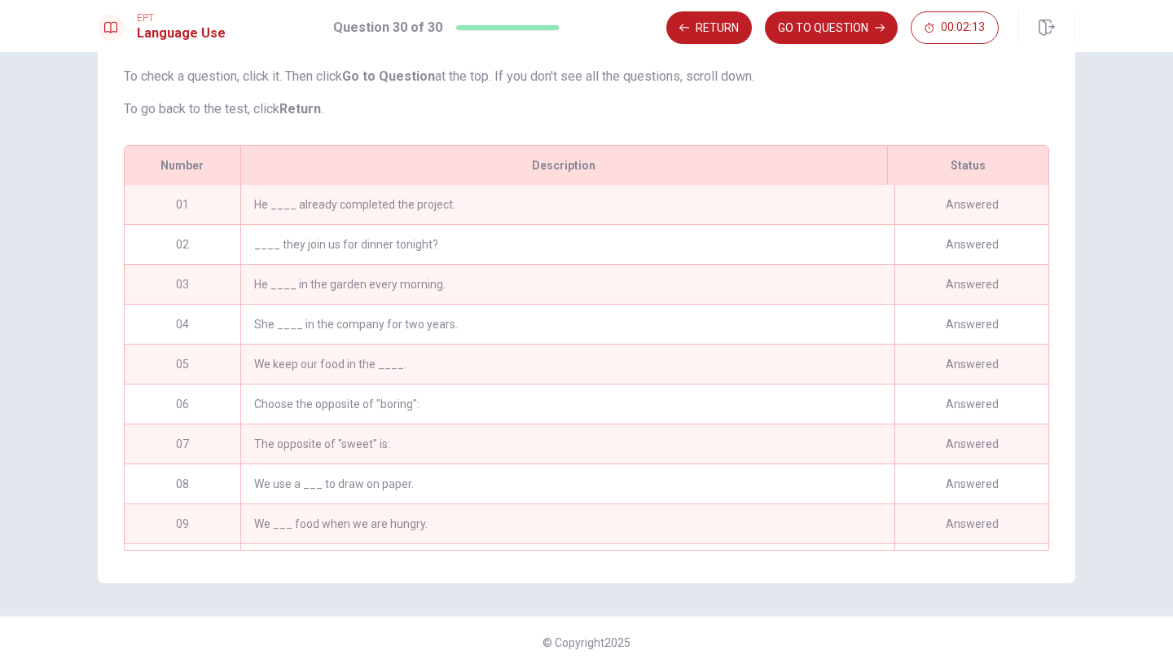
scroll to position [0, 0]
click at [340, 209] on div "He ____ already completed the project." at bounding box center [567, 204] width 654 height 39
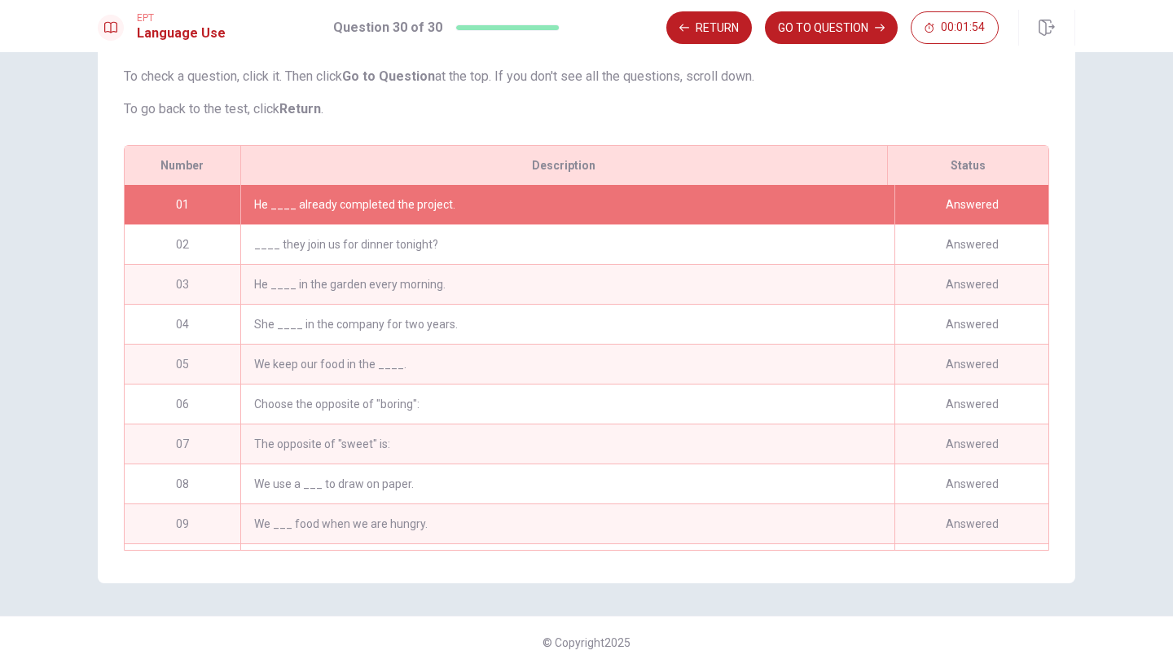
click at [740, 204] on div "He ____ already completed the project." at bounding box center [567, 204] width 654 height 39
click at [793, 33] on button "GO TO QUESTION" at bounding box center [831, 27] width 133 height 33
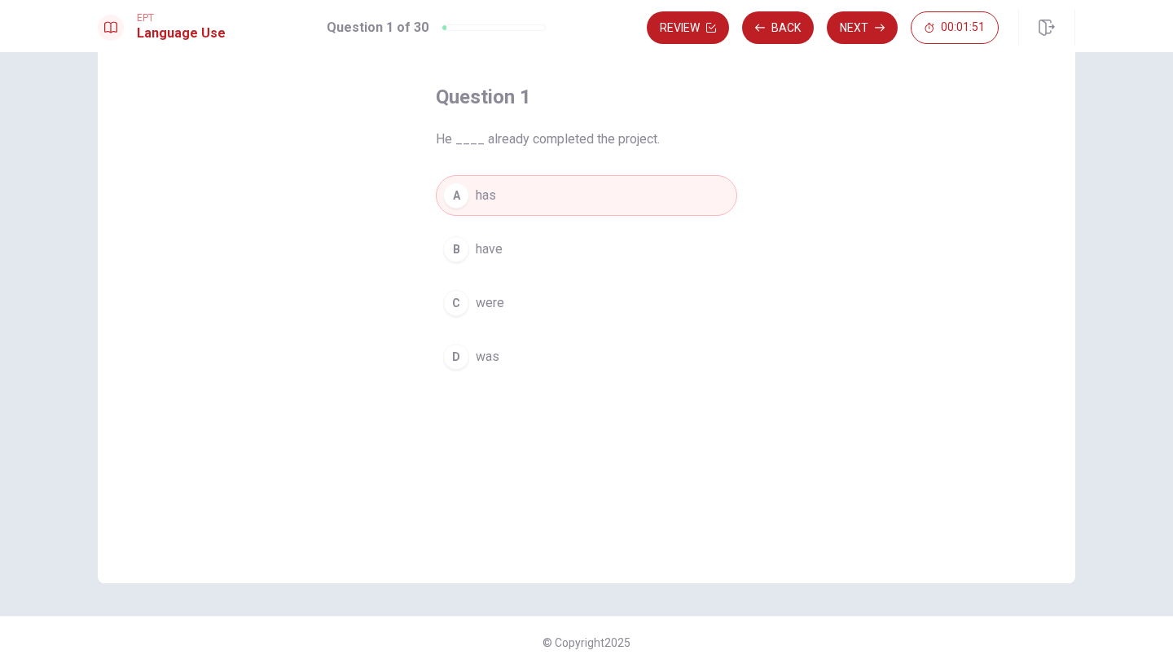
scroll to position [68, 0]
click at [843, 29] on button "Next" at bounding box center [862, 27] width 71 height 33
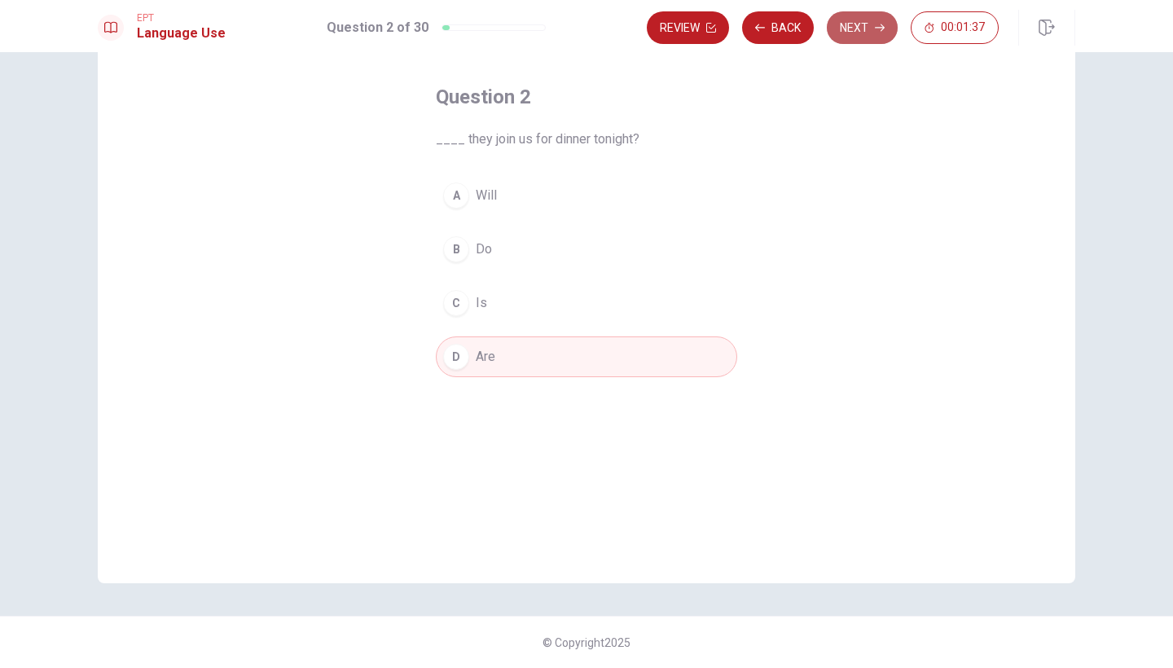
click at [843, 29] on button "Next" at bounding box center [862, 27] width 71 height 33
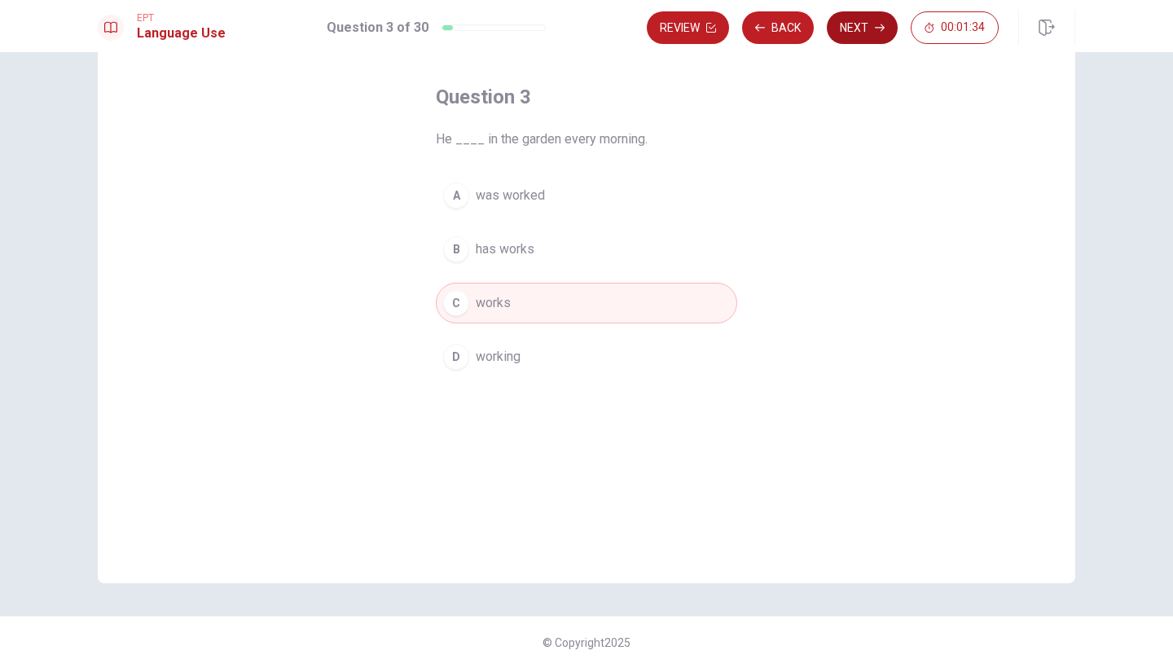
click at [843, 29] on button "Next" at bounding box center [862, 27] width 71 height 33
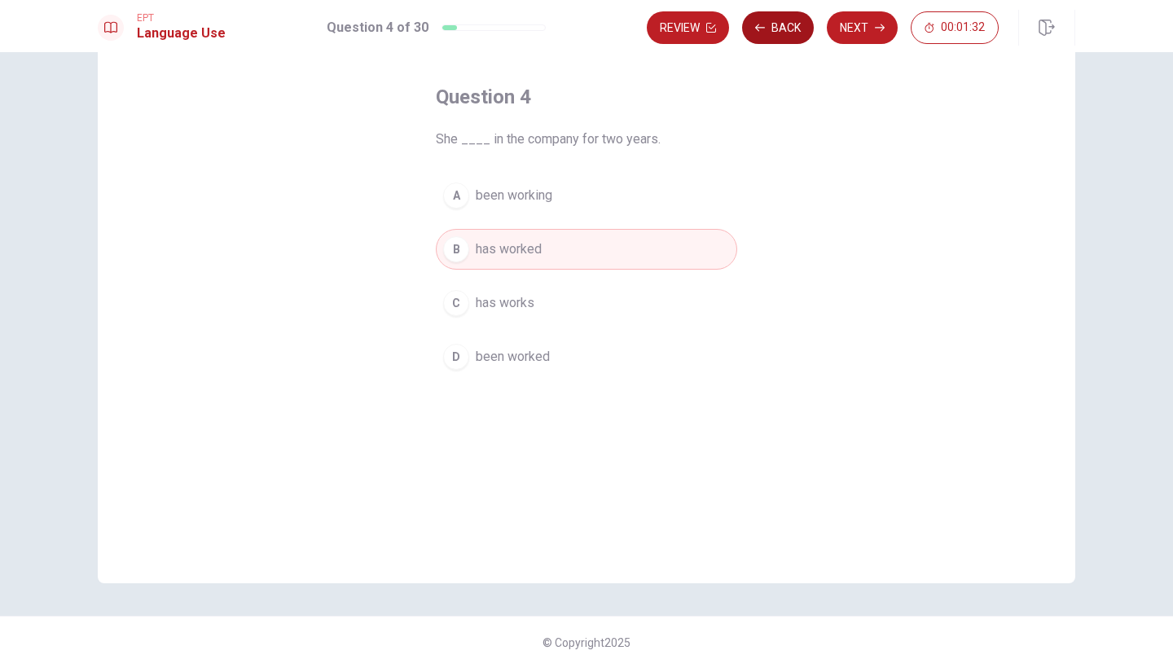
click at [789, 31] on button "Back" at bounding box center [778, 27] width 72 height 33
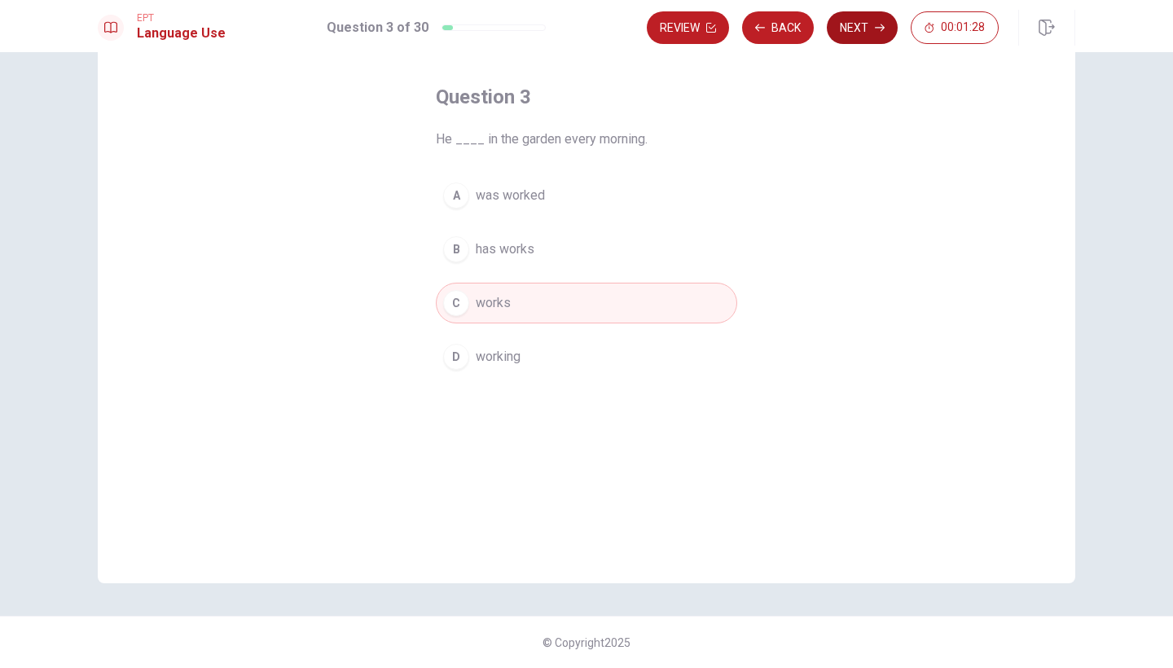
click at [860, 30] on button "Next" at bounding box center [862, 27] width 71 height 33
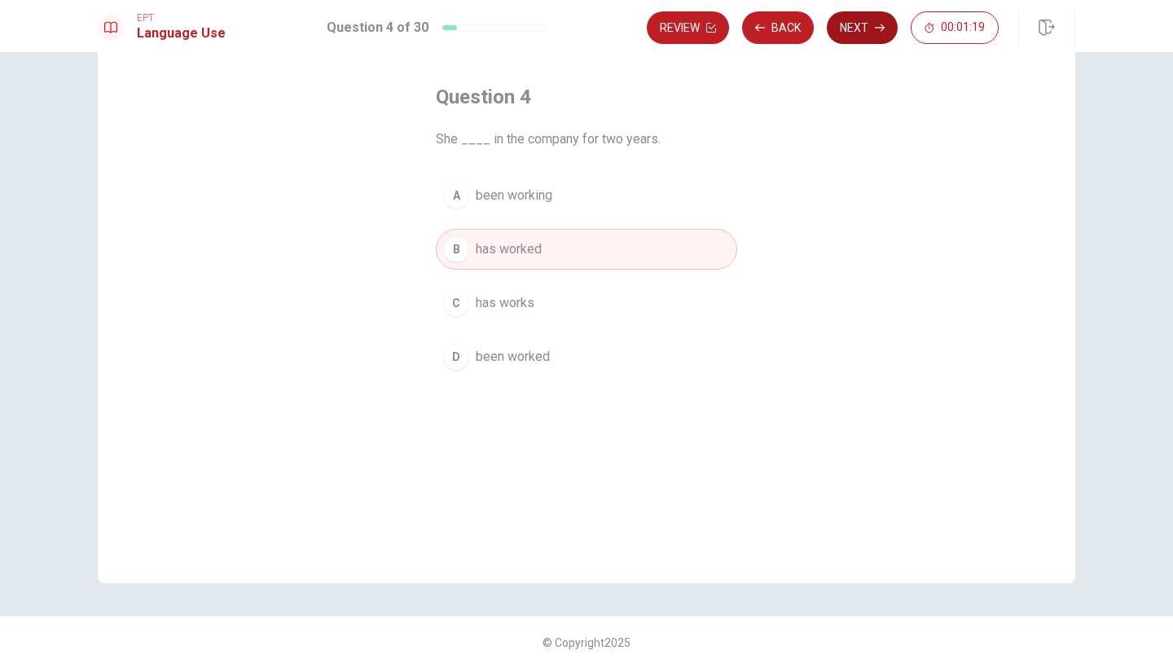
click at [860, 30] on button "Next" at bounding box center [862, 27] width 71 height 33
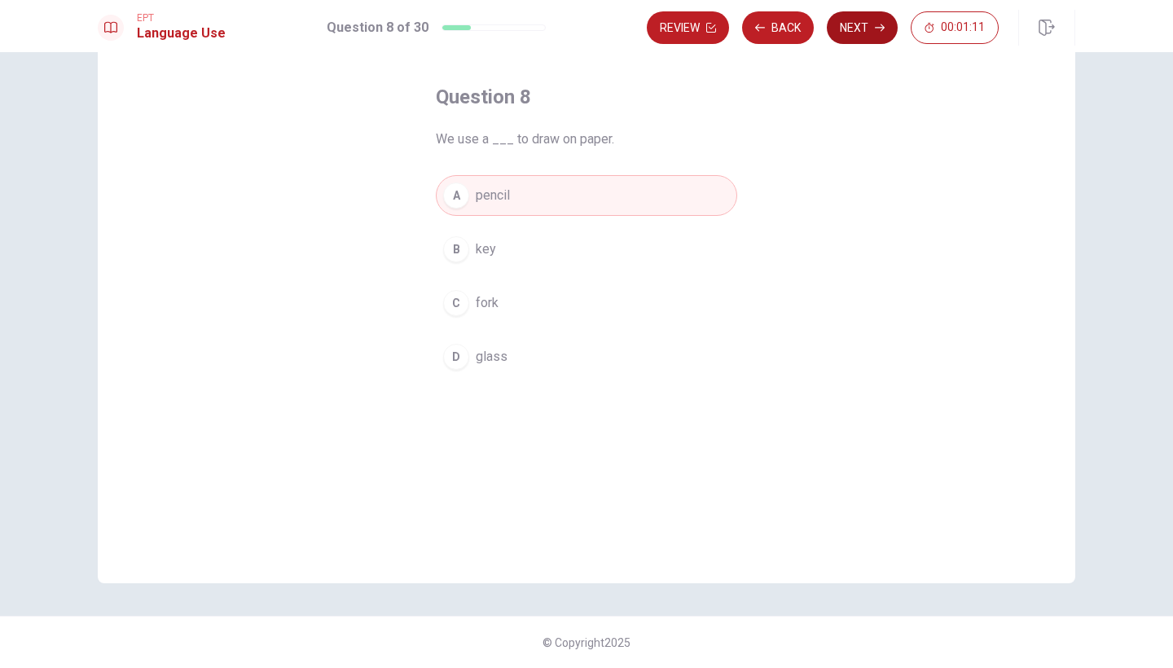
click at [860, 30] on button "Next" at bounding box center [862, 27] width 71 height 33
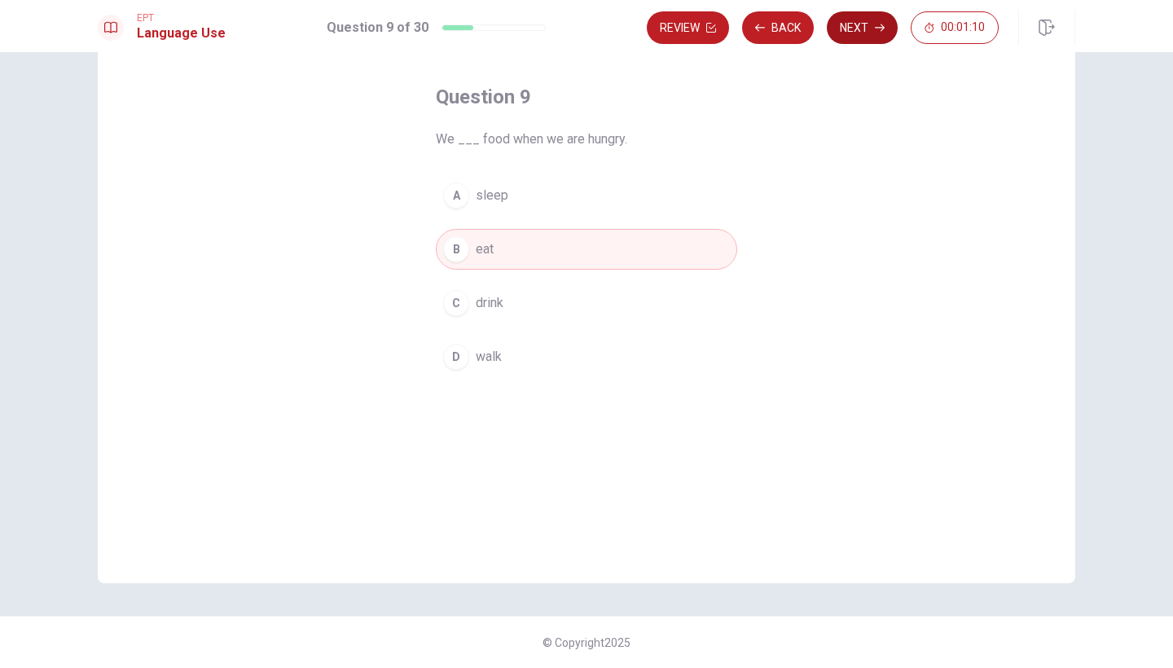
click at [860, 30] on button "Next" at bounding box center [862, 27] width 71 height 33
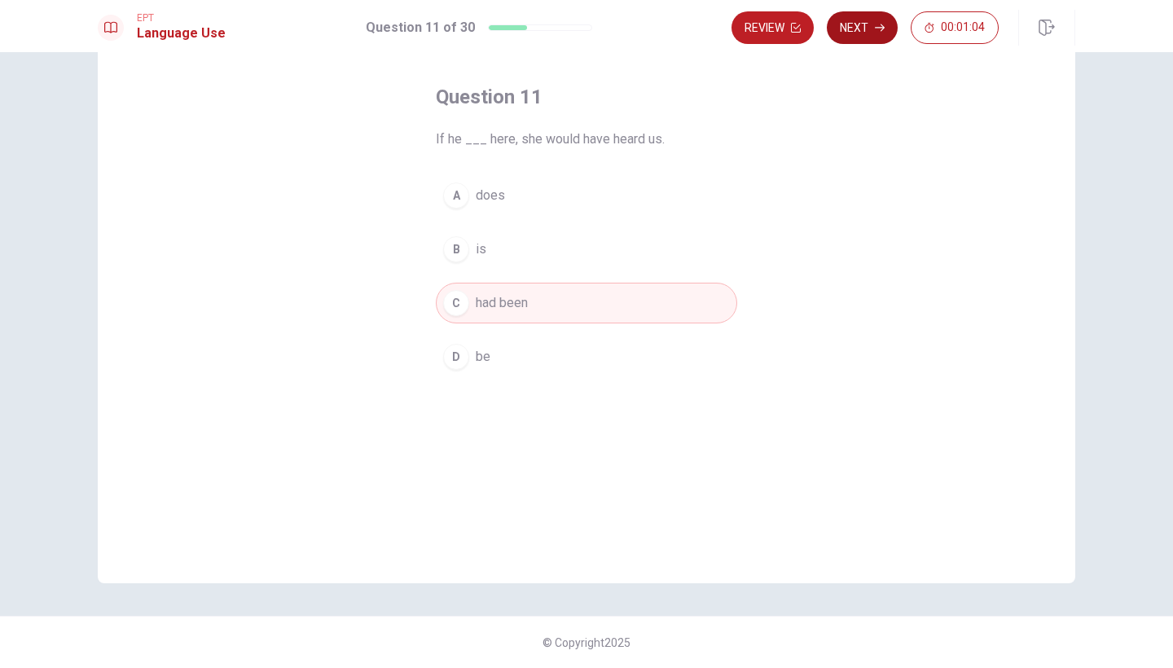
click at [860, 30] on button "Next" at bounding box center [862, 27] width 71 height 33
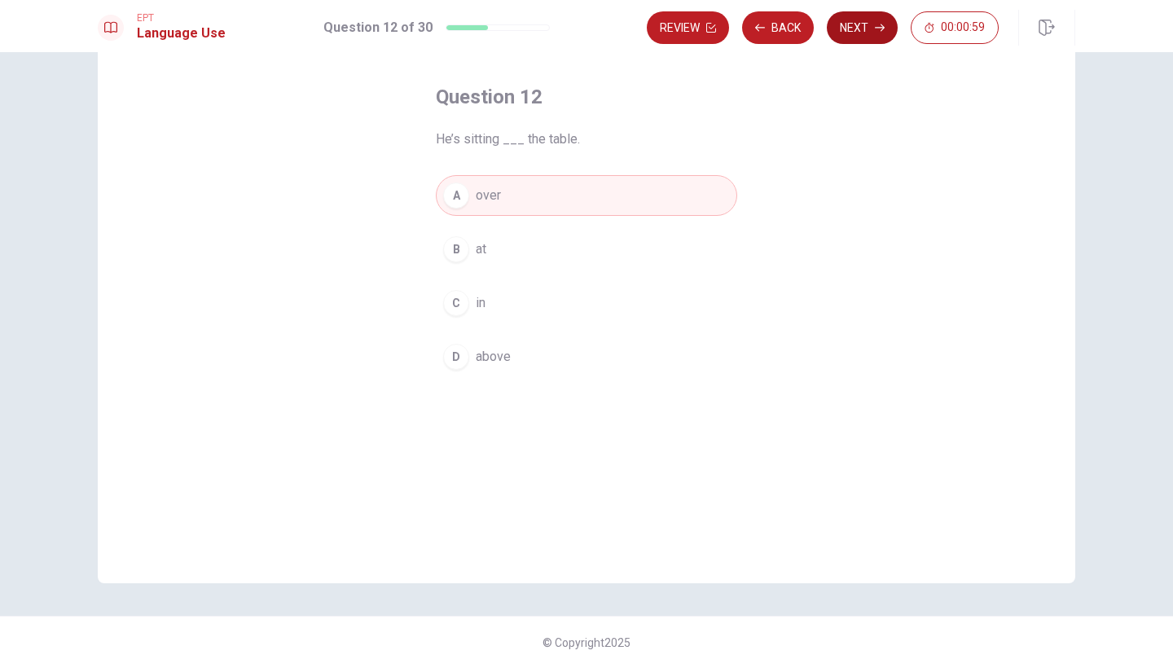
click at [860, 30] on button "Next" at bounding box center [862, 27] width 71 height 33
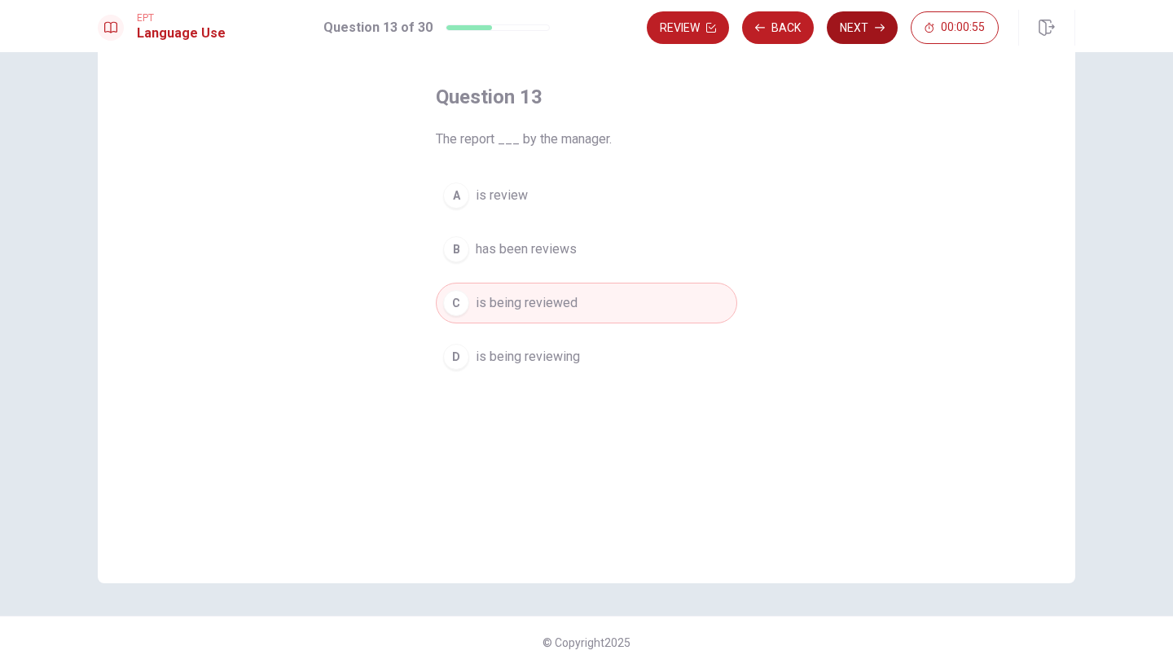
click at [860, 30] on button "Next" at bounding box center [862, 27] width 71 height 33
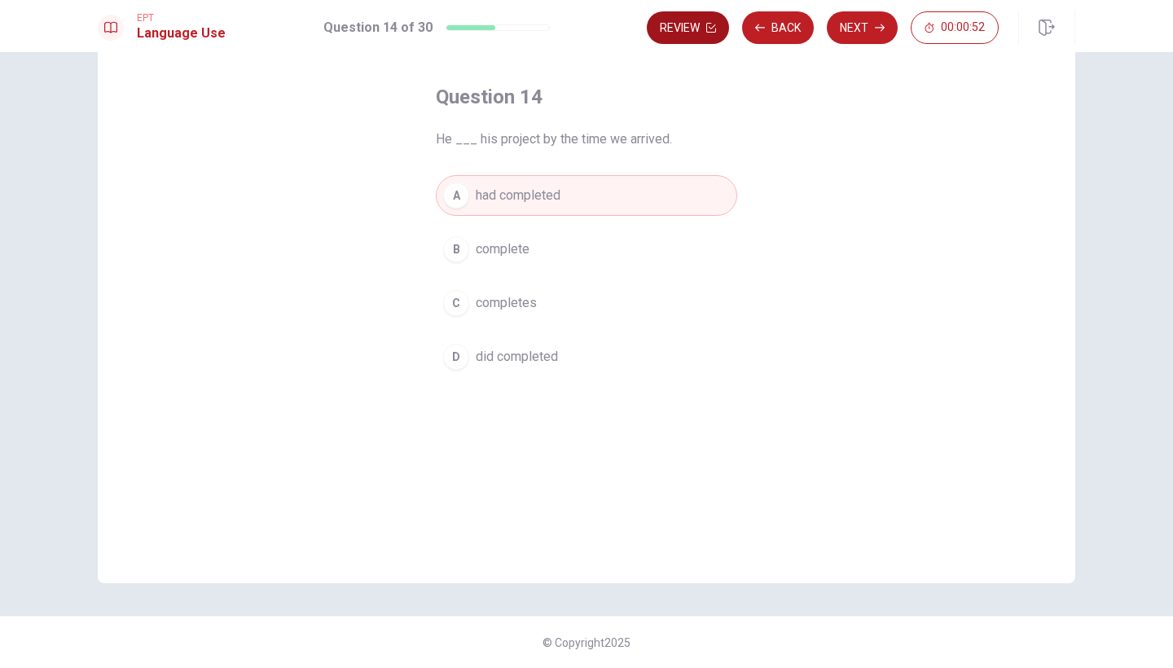
click at [683, 31] on button "Review" at bounding box center [688, 27] width 82 height 33
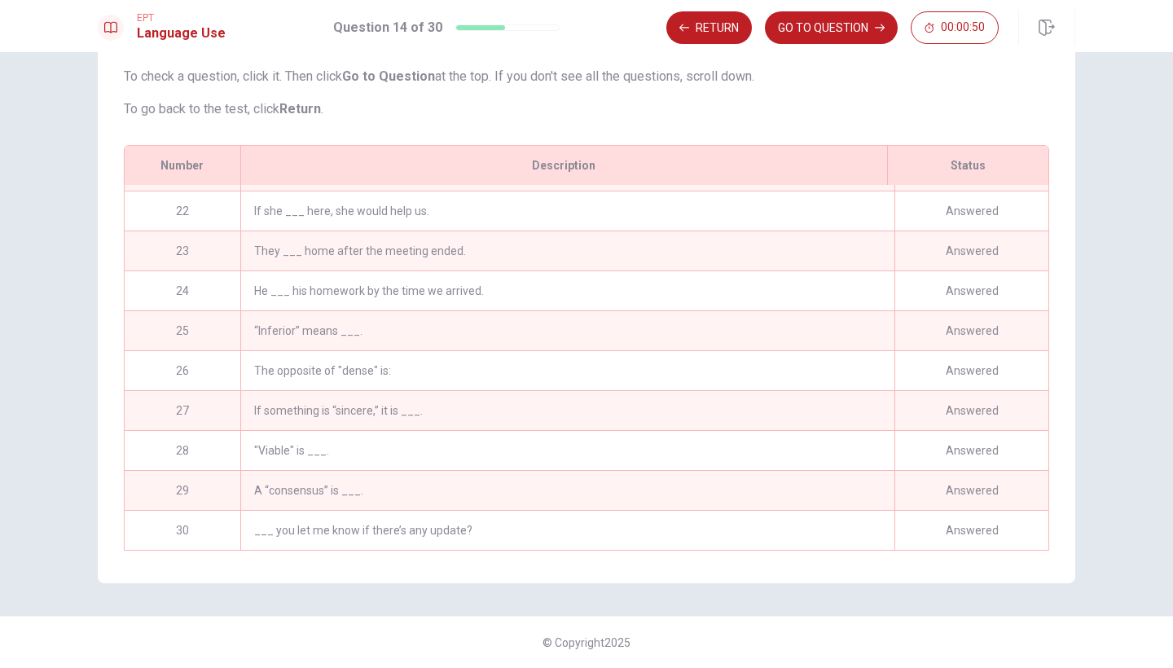
scroll to position [832, 0]
click at [464, 527] on div "___ you let me know if there’s any update?" at bounding box center [567, 530] width 654 height 39
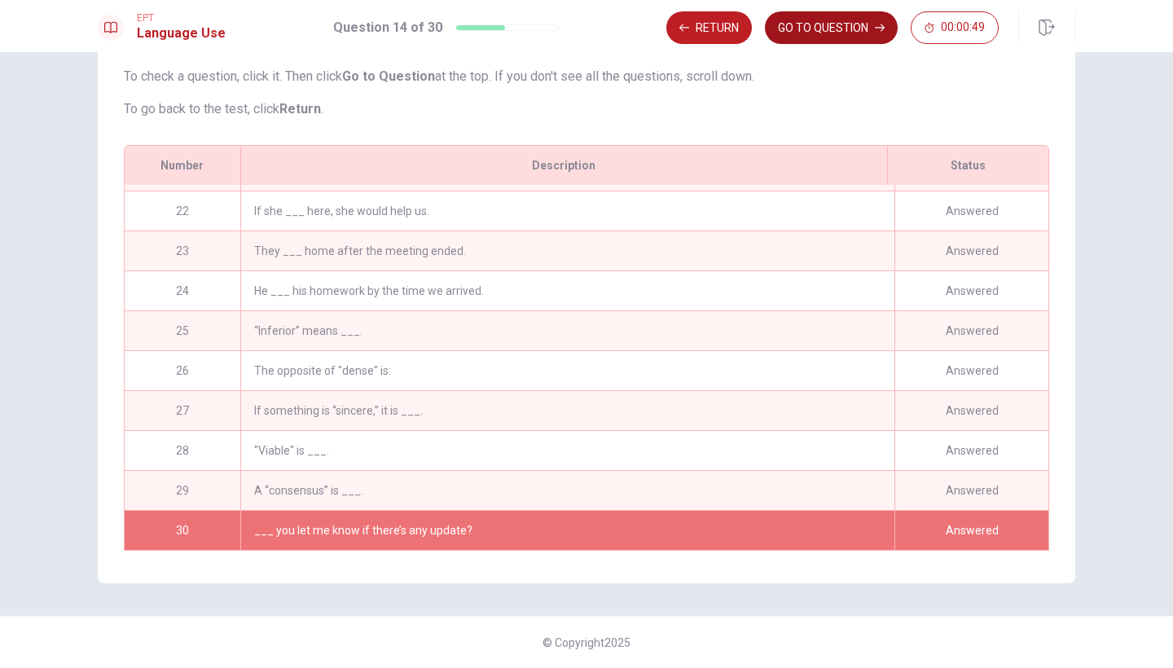
click at [800, 36] on button "GO TO QUESTION" at bounding box center [831, 27] width 133 height 33
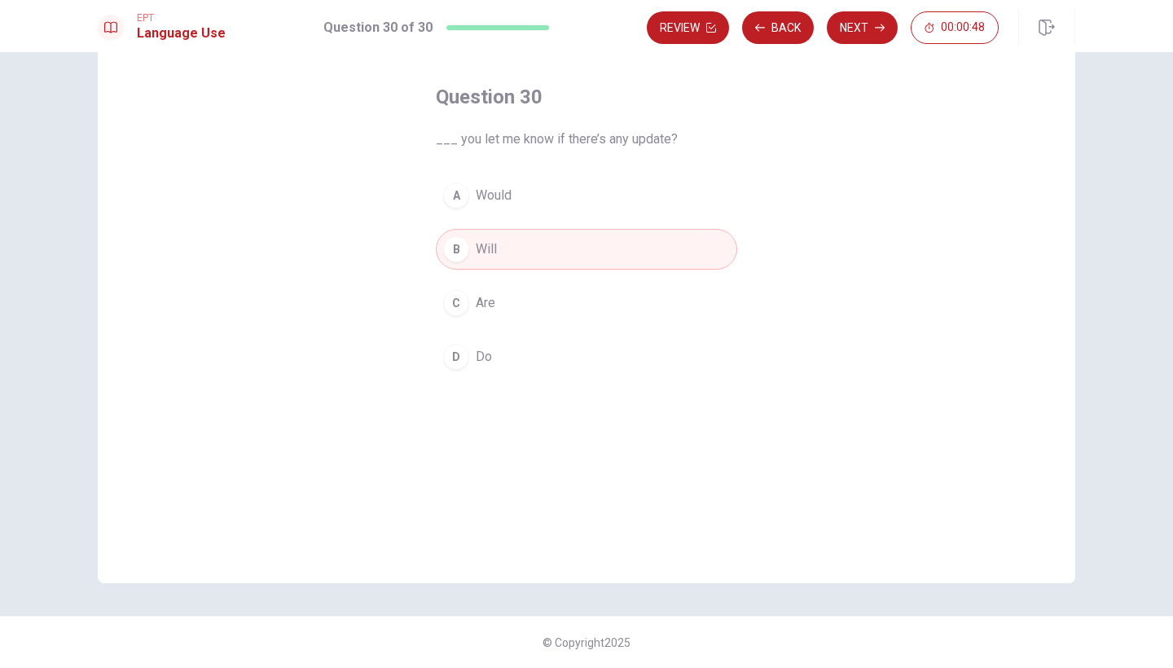
scroll to position [68, 0]
click at [854, 31] on button "Next" at bounding box center [862, 27] width 71 height 33
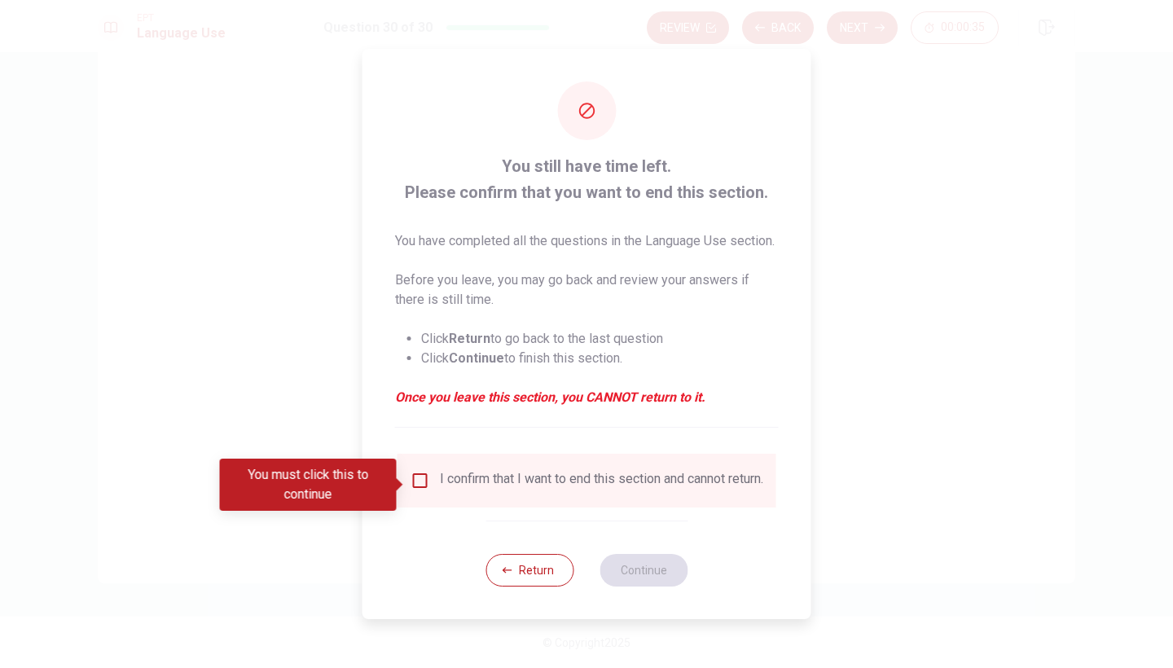
click at [415, 486] on input "You must click this to continue" at bounding box center [421, 481] width 20 height 20
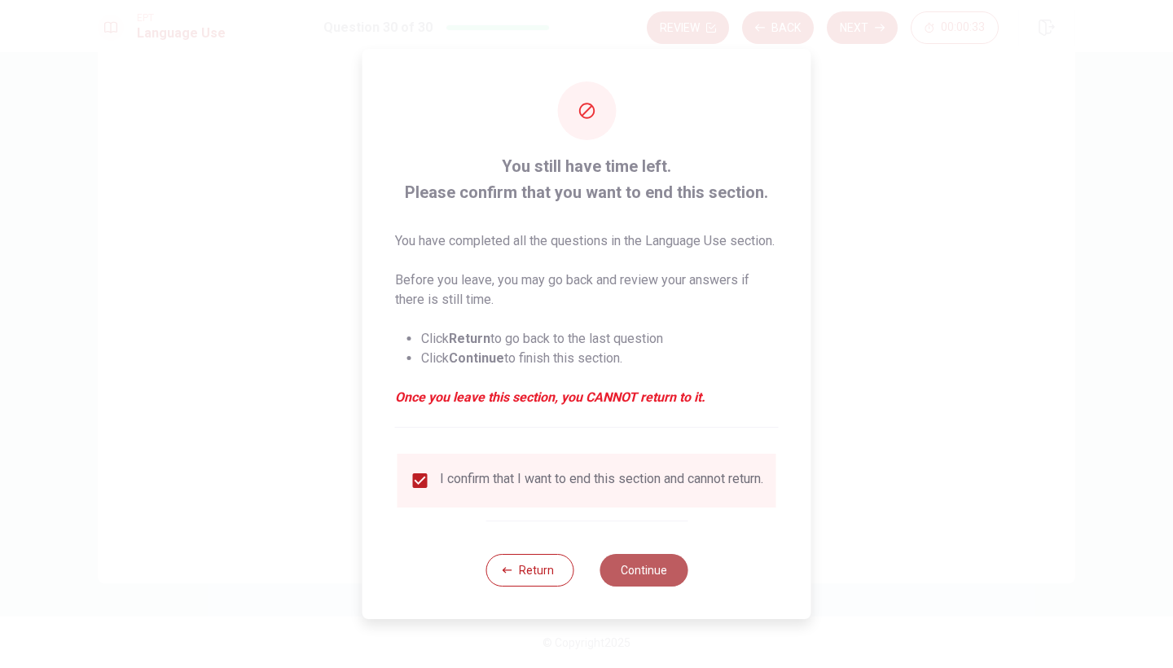
click at [624, 576] on button "Continue" at bounding box center [643, 570] width 88 height 33
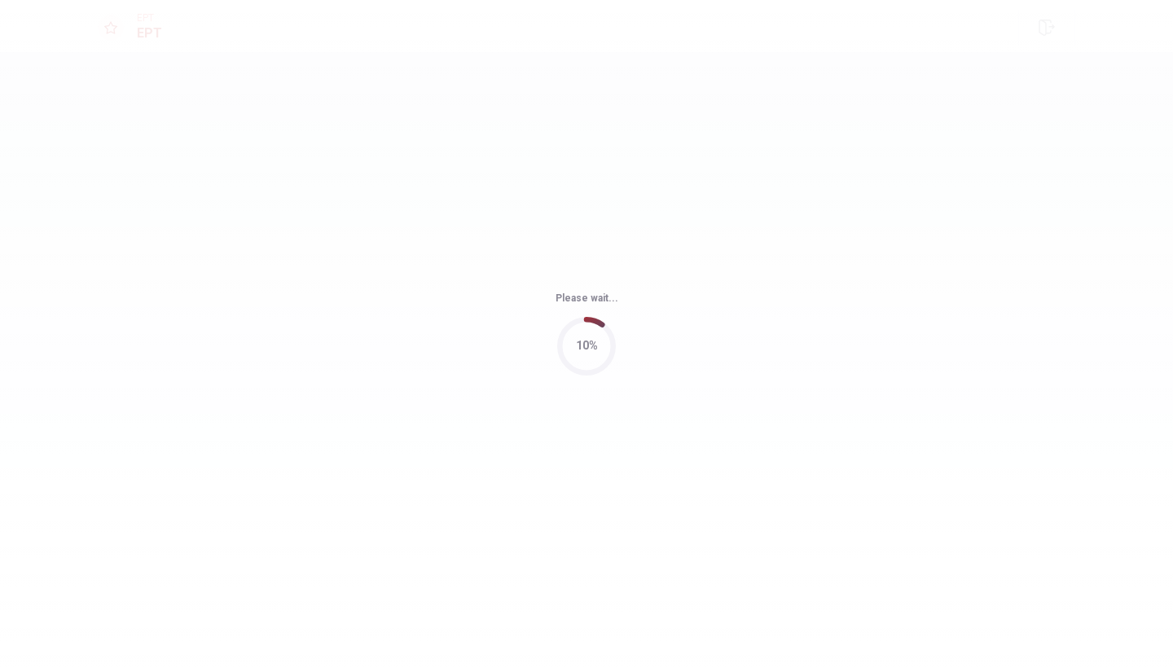
scroll to position [0, 0]
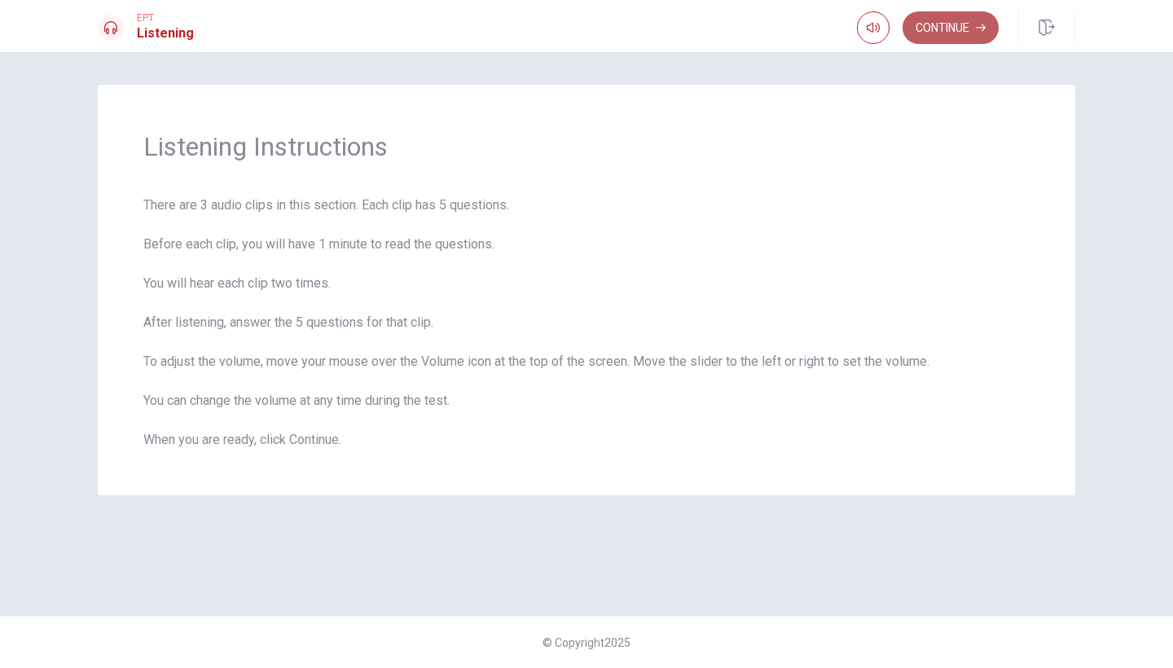
click at [964, 33] on button "Continue" at bounding box center [950, 27] width 96 height 33
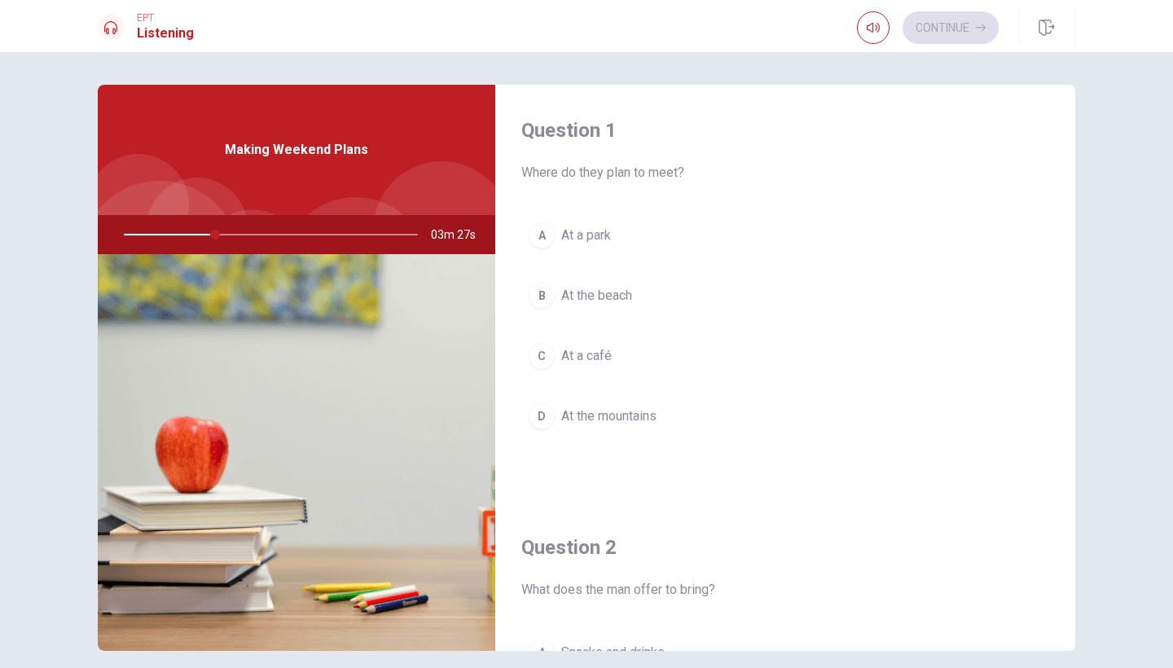
click at [538, 417] on div "D" at bounding box center [542, 416] width 26 height 26
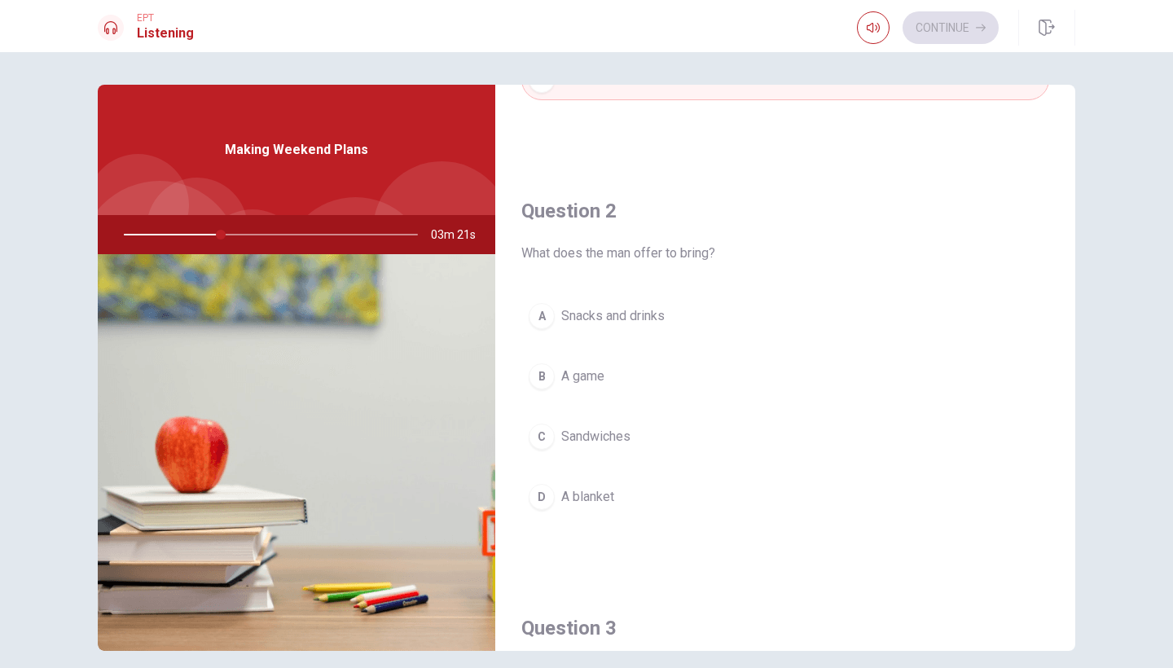
scroll to position [366, 0]
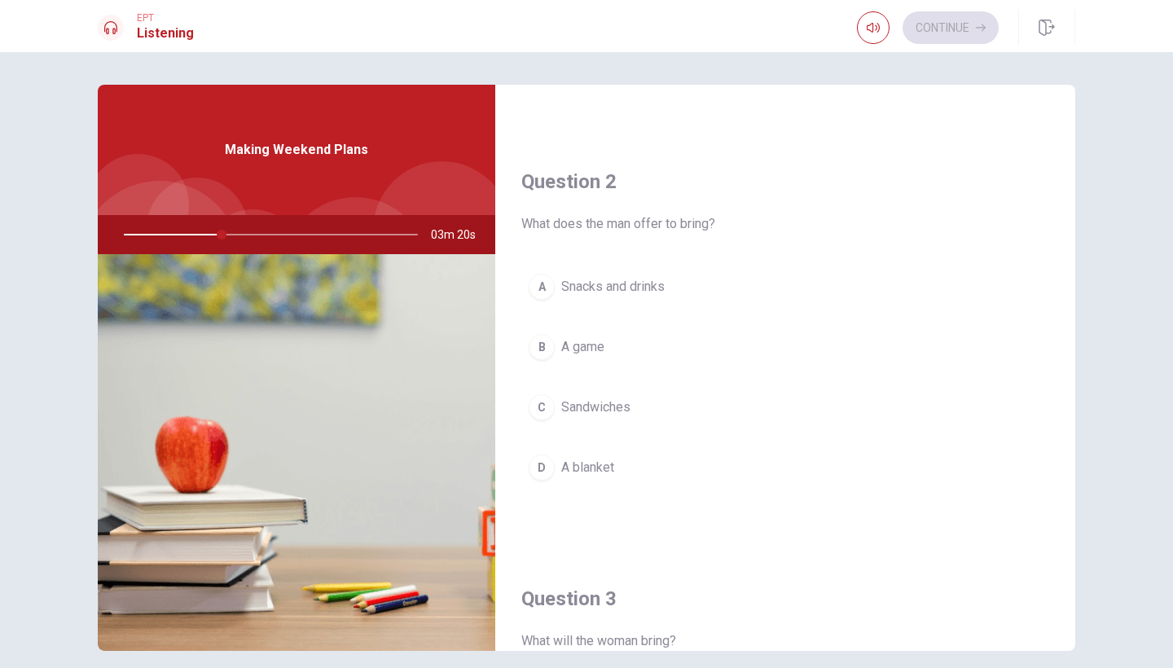
click at [542, 279] on div "A" at bounding box center [542, 287] width 26 height 26
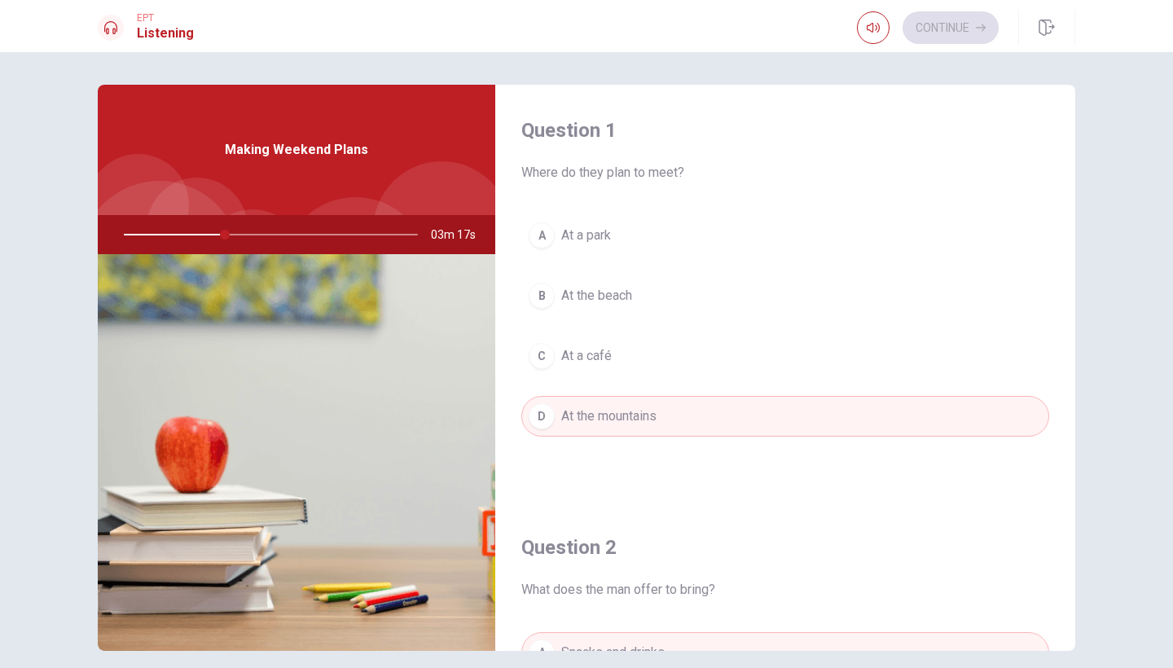
scroll to position [0, 0]
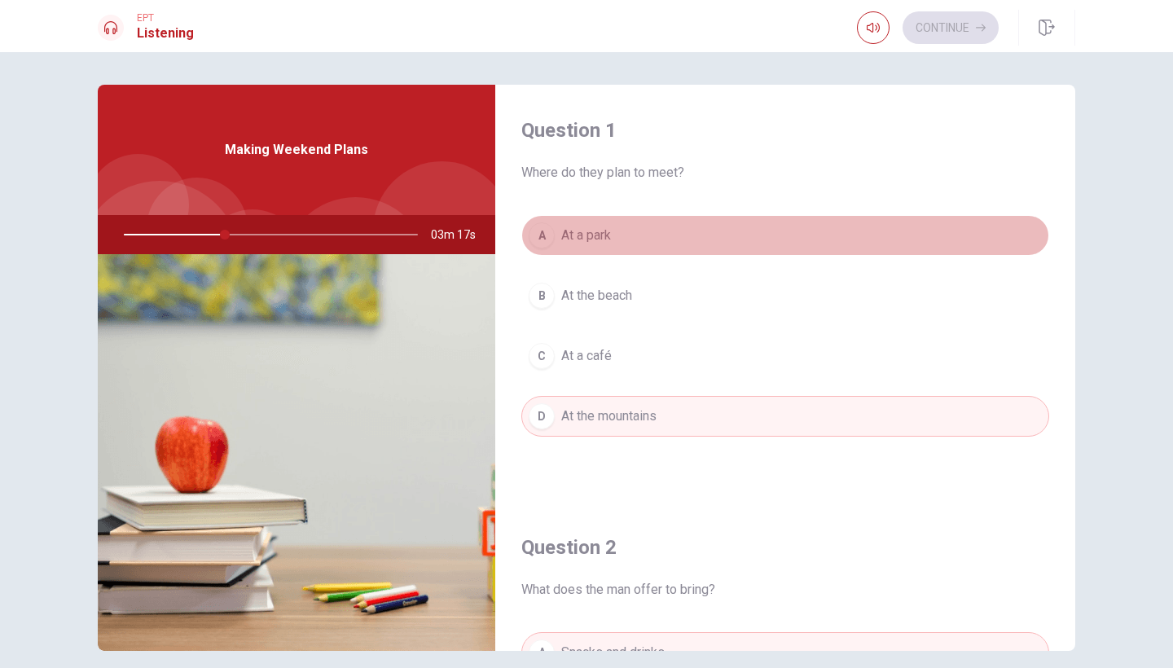
click at [538, 226] on div "A" at bounding box center [542, 235] width 26 height 26
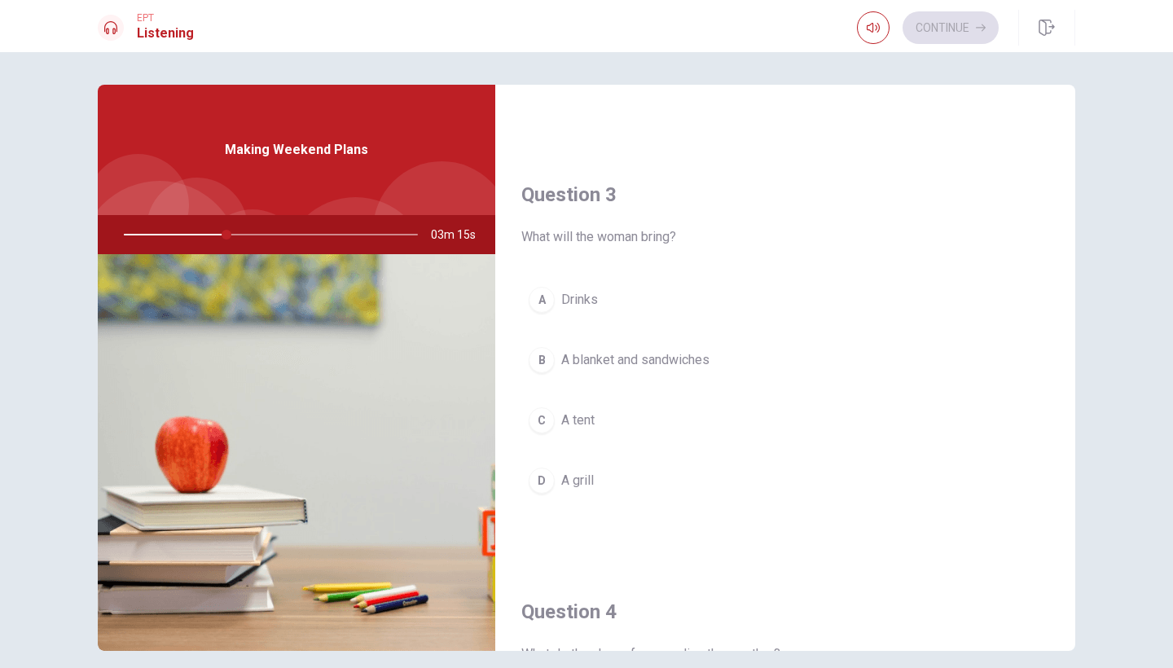
scroll to position [771, 0]
click at [536, 356] on div "B" at bounding box center [542, 359] width 26 height 26
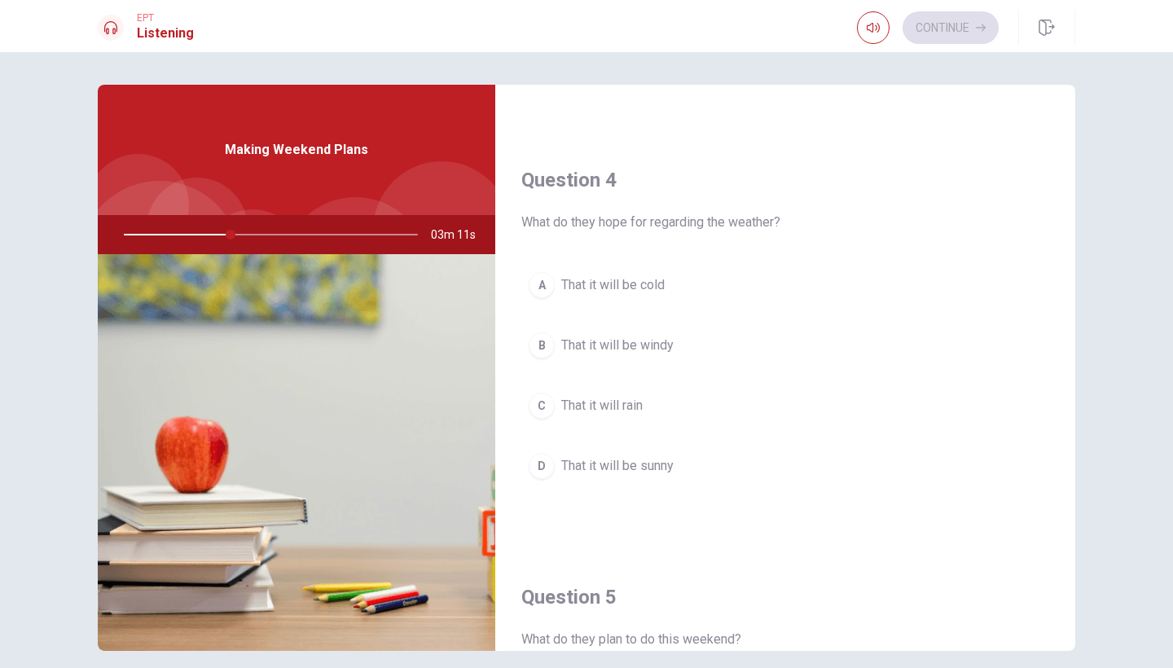
scroll to position [1210, 0]
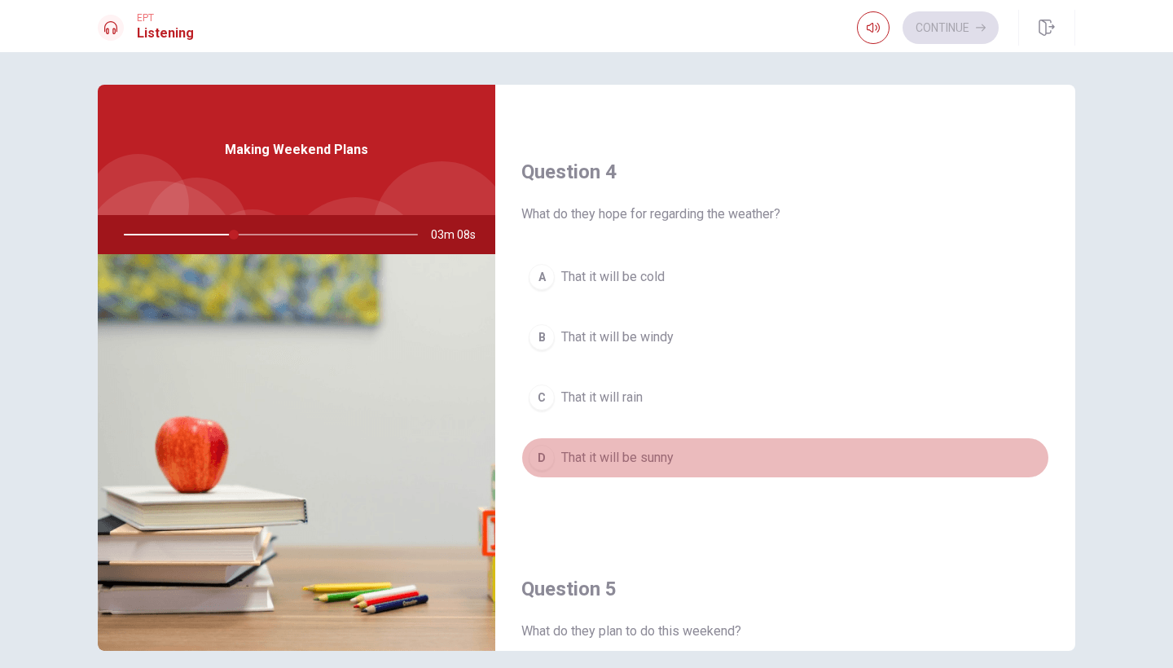
click at [538, 455] on div "D" at bounding box center [542, 458] width 26 height 26
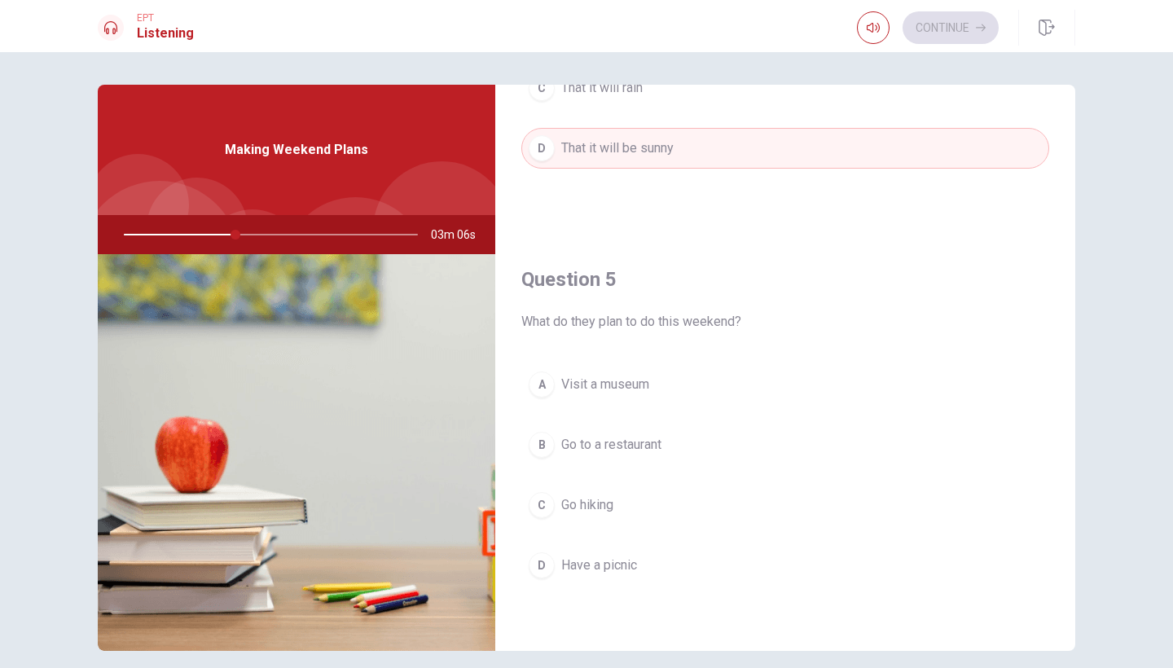
scroll to position [1519, 0]
click at [535, 500] on div "C" at bounding box center [542, 505] width 26 height 26
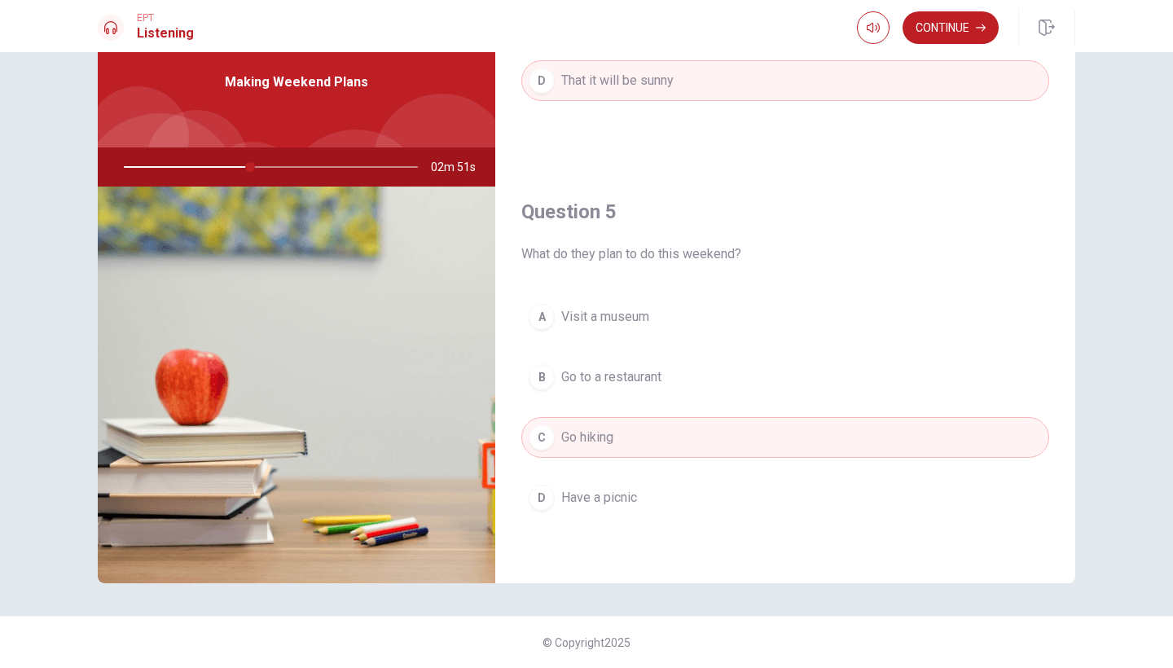
click at [544, 492] on div "D" at bounding box center [542, 498] width 26 height 26
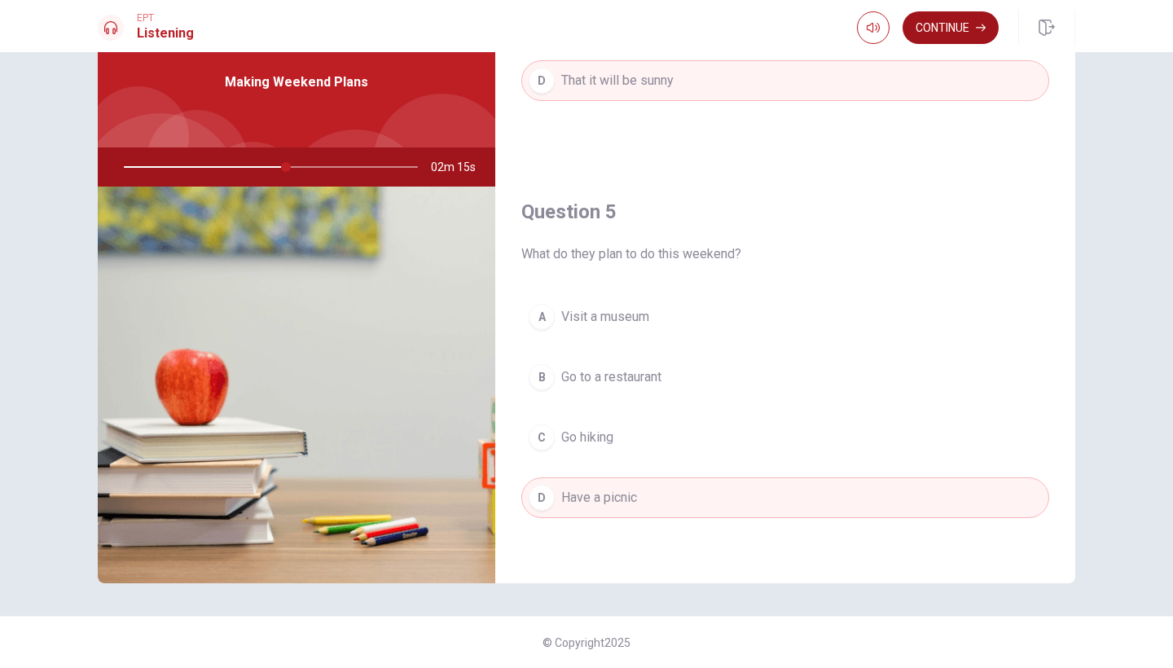
click at [940, 25] on button "Continue" at bounding box center [950, 27] width 96 height 33
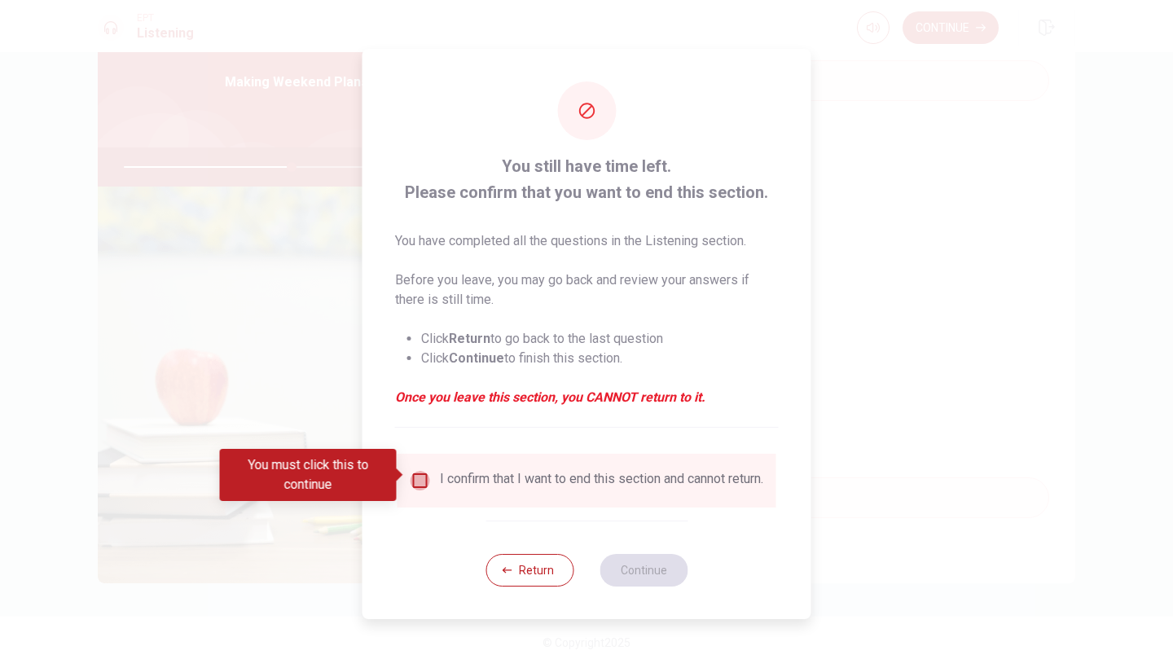
click at [414, 471] on input "You must click this to continue" at bounding box center [421, 481] width 20 height 20
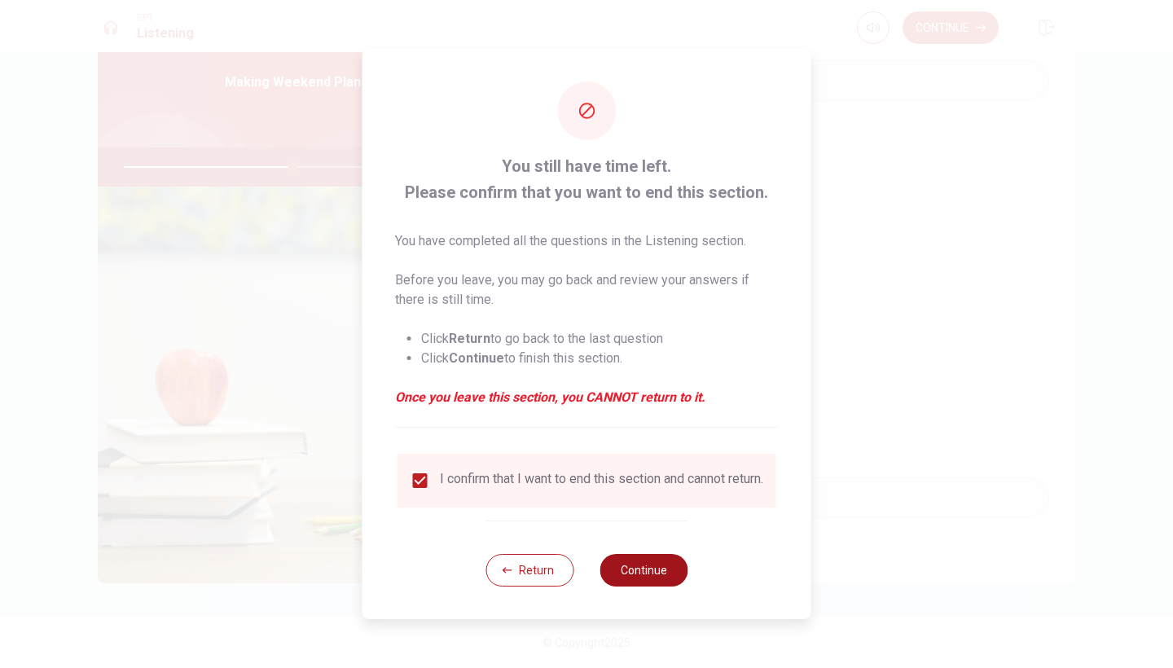
click at [624, 574] on button "Continue" at bounding box center [643, 570] width 88 height 33
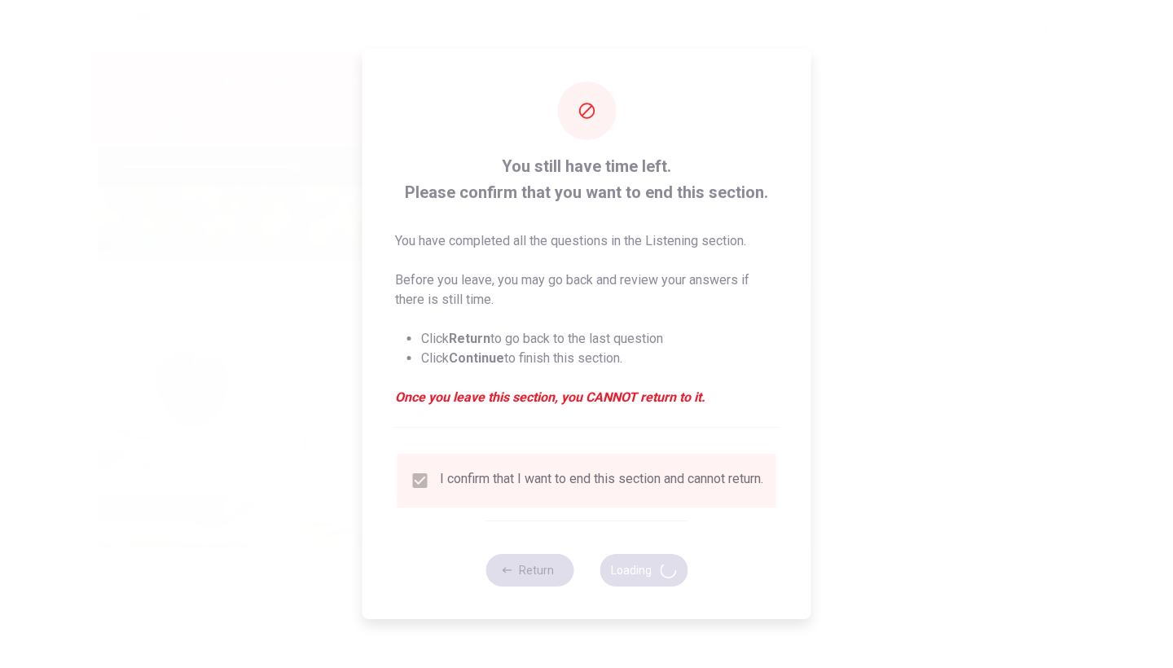
type input "59"
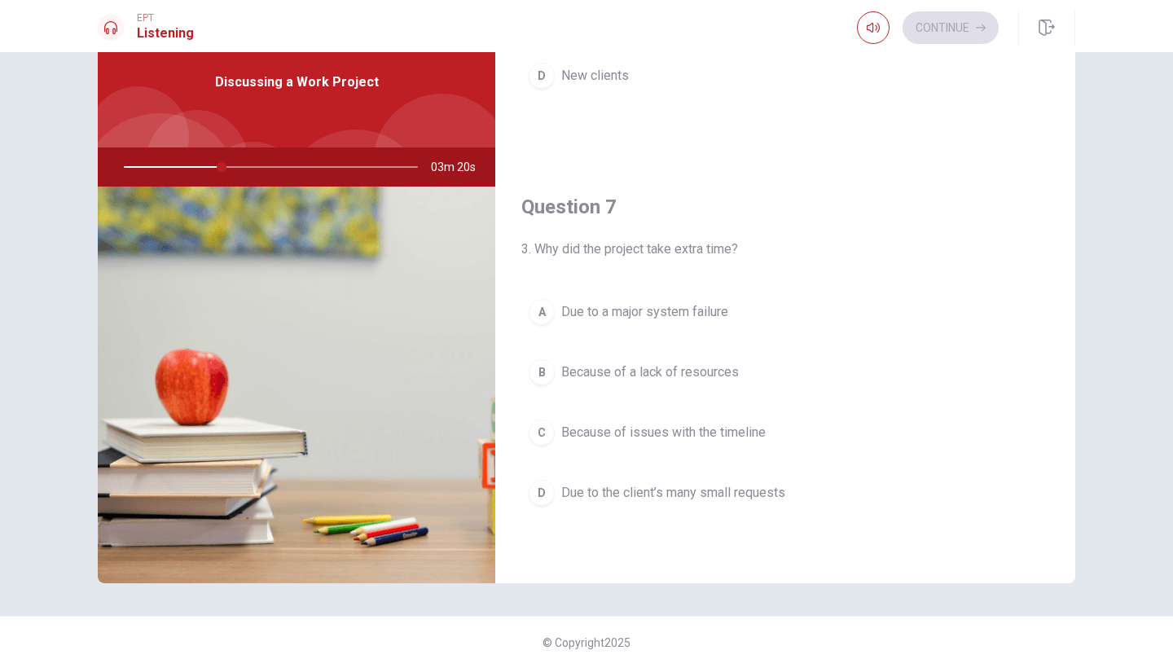
scroll to position [283, 0]
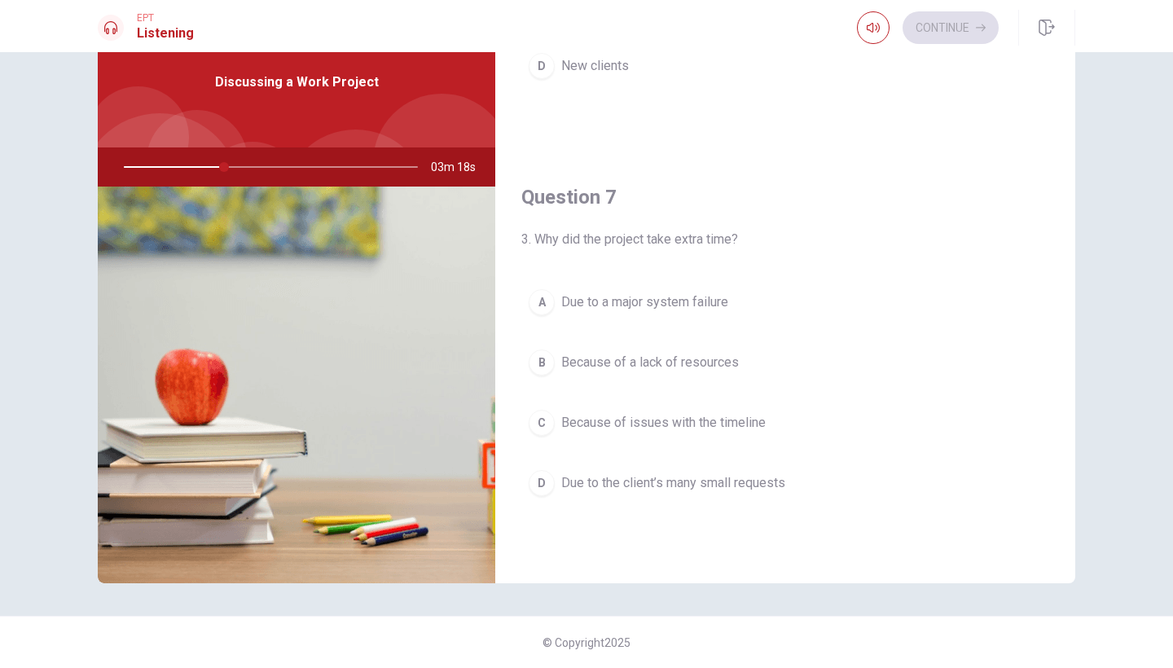
click at [536, 483] on div "D" at bounding box center [542, 483] width 26 height 26
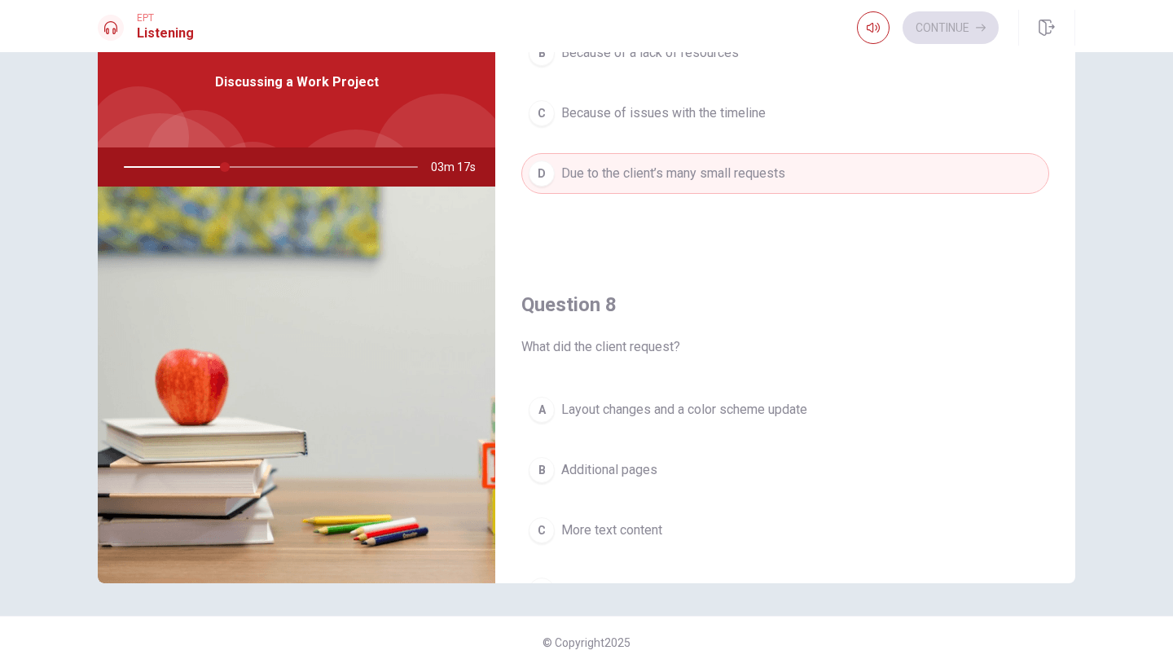
scroll to position [601, 0]
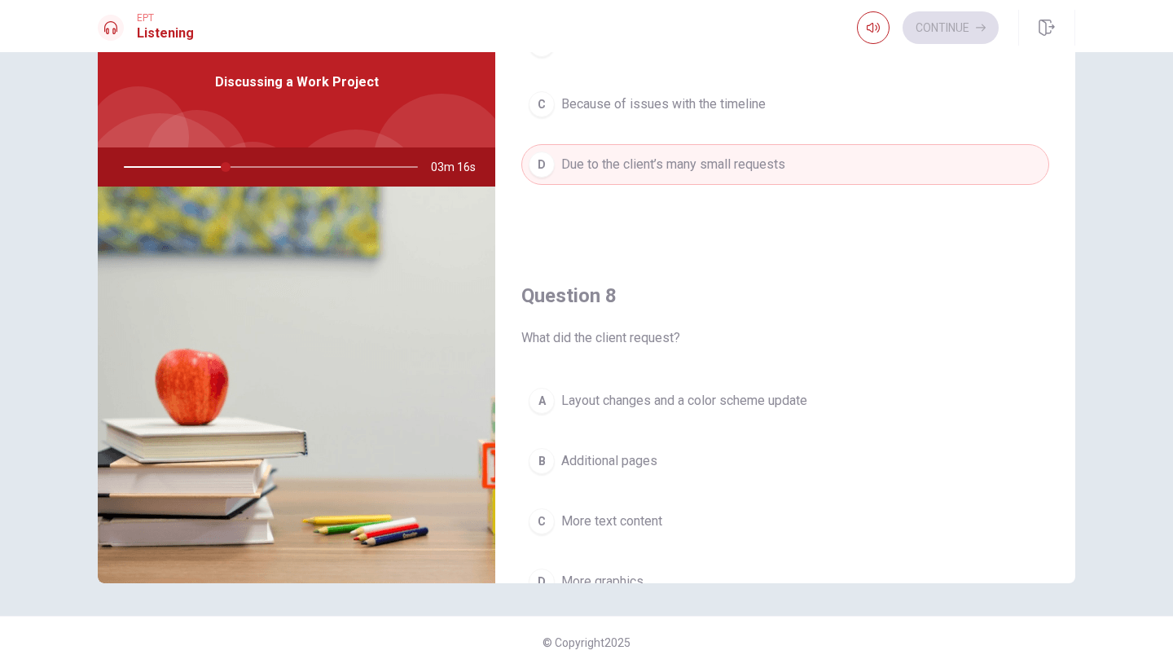
click at [538, 411] on div "A" at bounding box center [542, 401] width 26 height 26
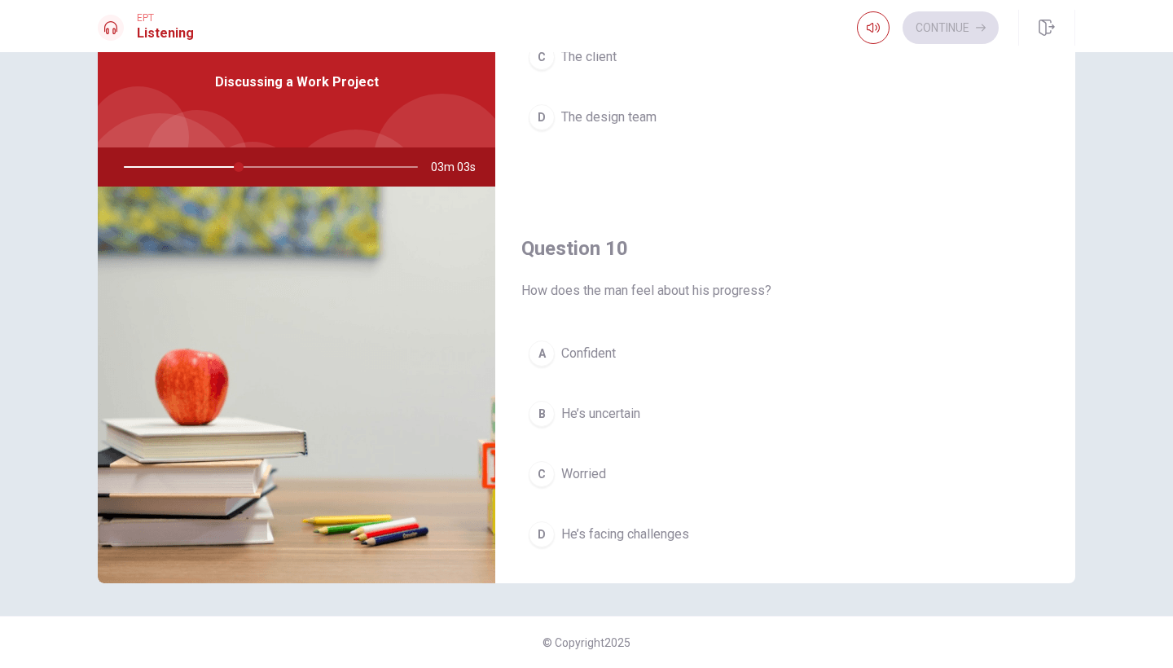
scroll to position [1482, 0]
click at [536, 525] on div "D" at bounding box center [542, 535] width 26 height 26
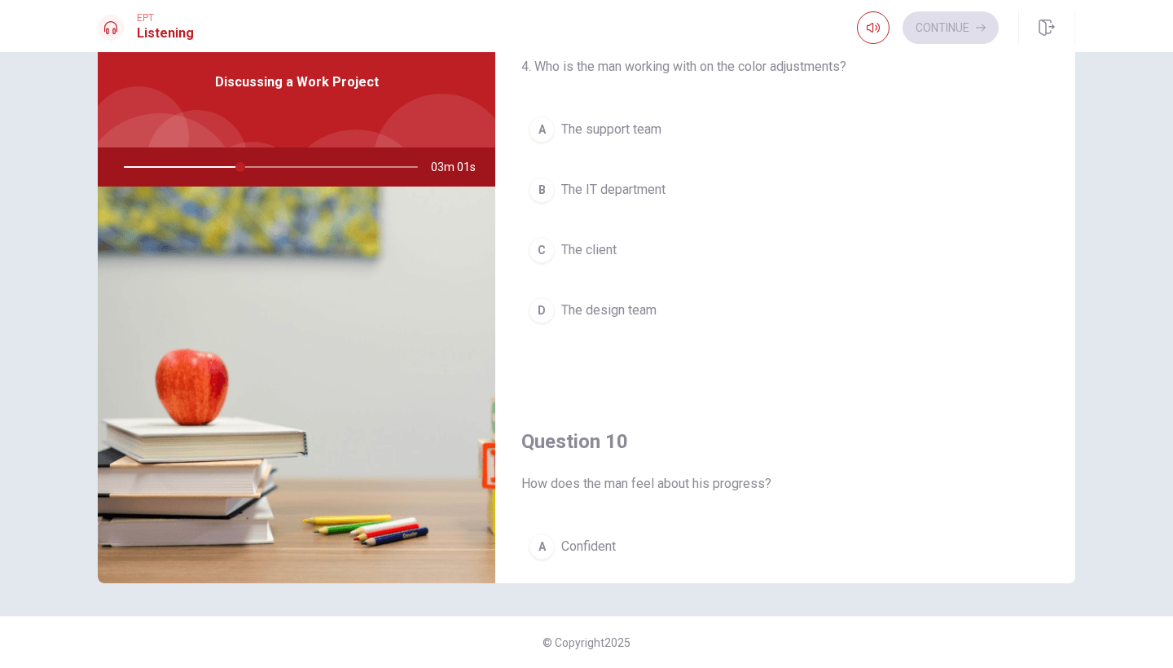
scroll to position [1288, 0]
click at [547, 313] on div "D" at bounding box center [542, 312] width 26 height 26
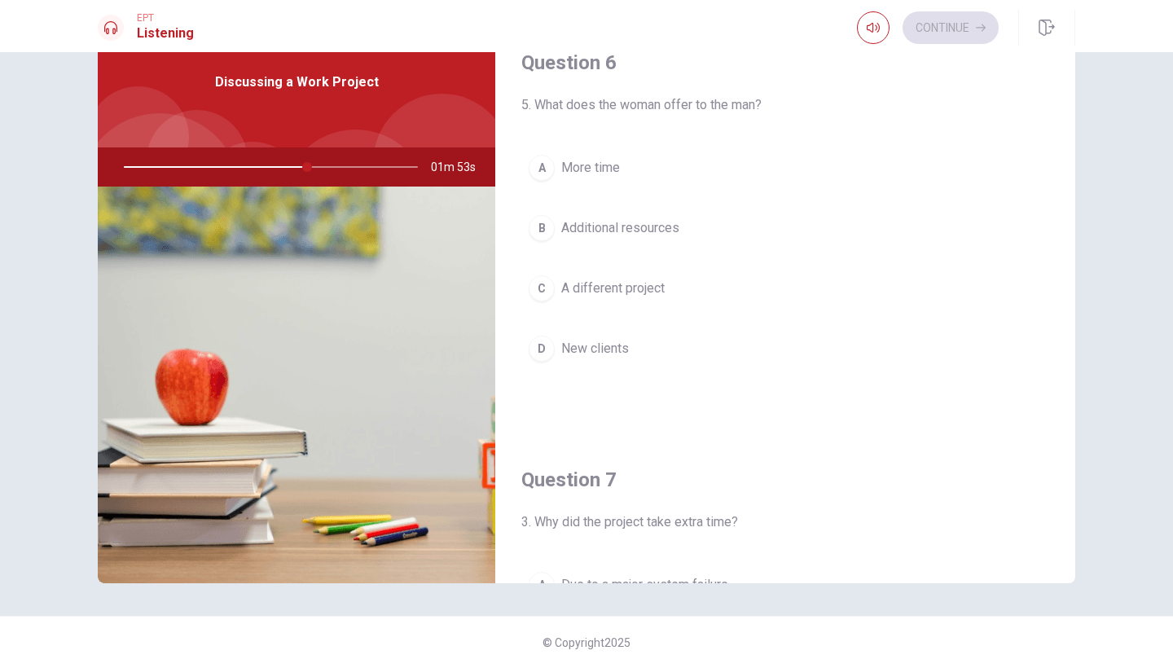
scroll to position [0, 0]
click at [542, 226] on div "B" at bounding box center [542, 228] width 26 height 26
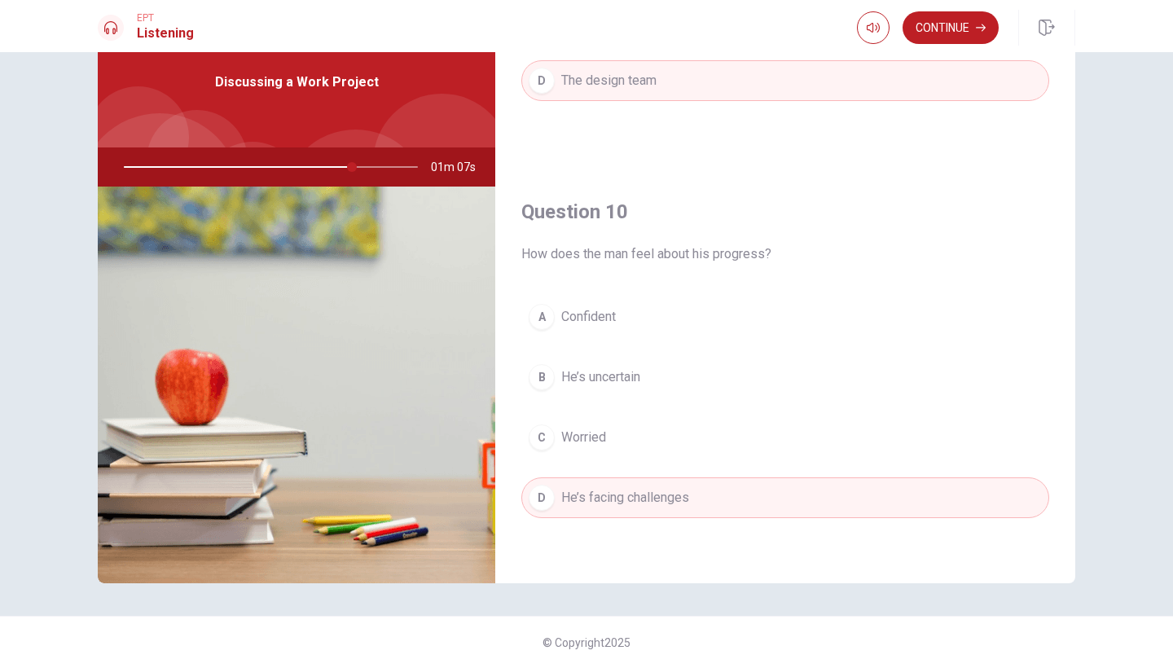
scroll to position [1519, 0]
click at [921, 33] on button "Continue" at bounding box center [950, 27] width 96 height 33
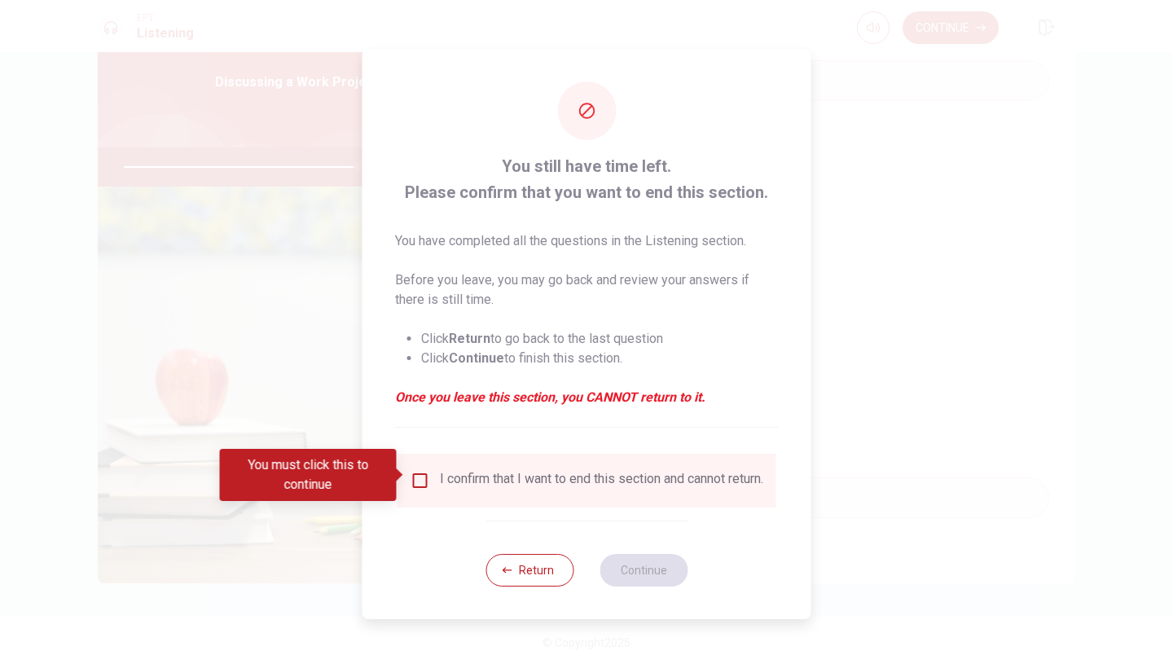
click at [424, 472] on input "You must click this to continue" at bounding box center [421, 481] width 20 height 20
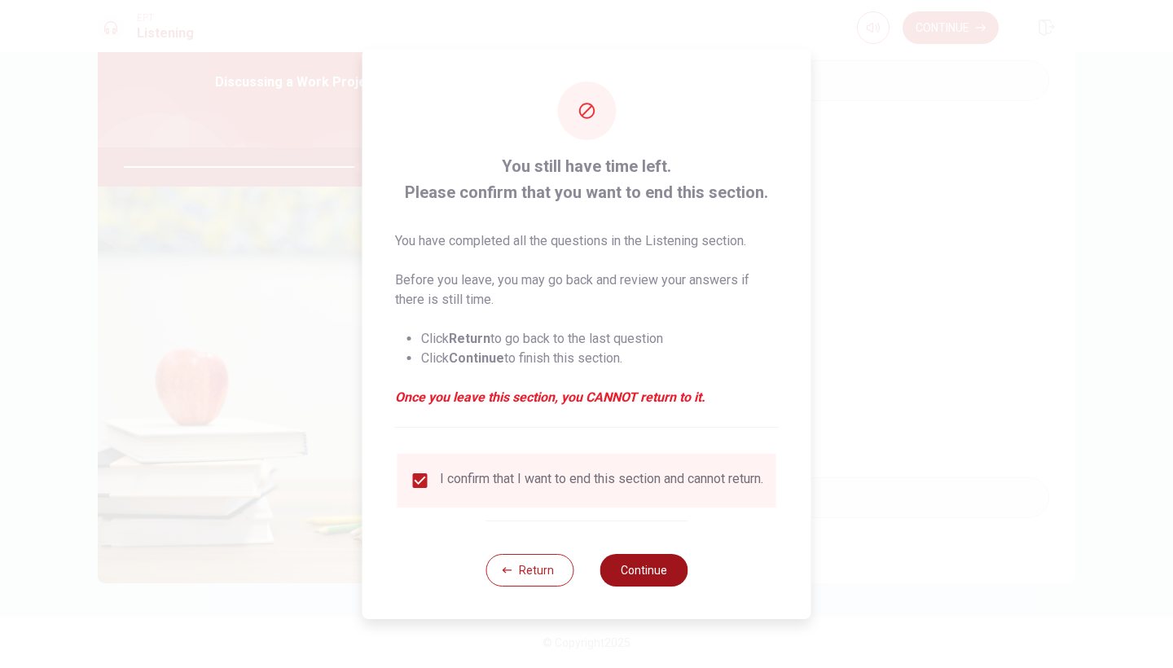
click at [619, 564] on button "Continue" at bounding box center [643, 570] width 88 height 33
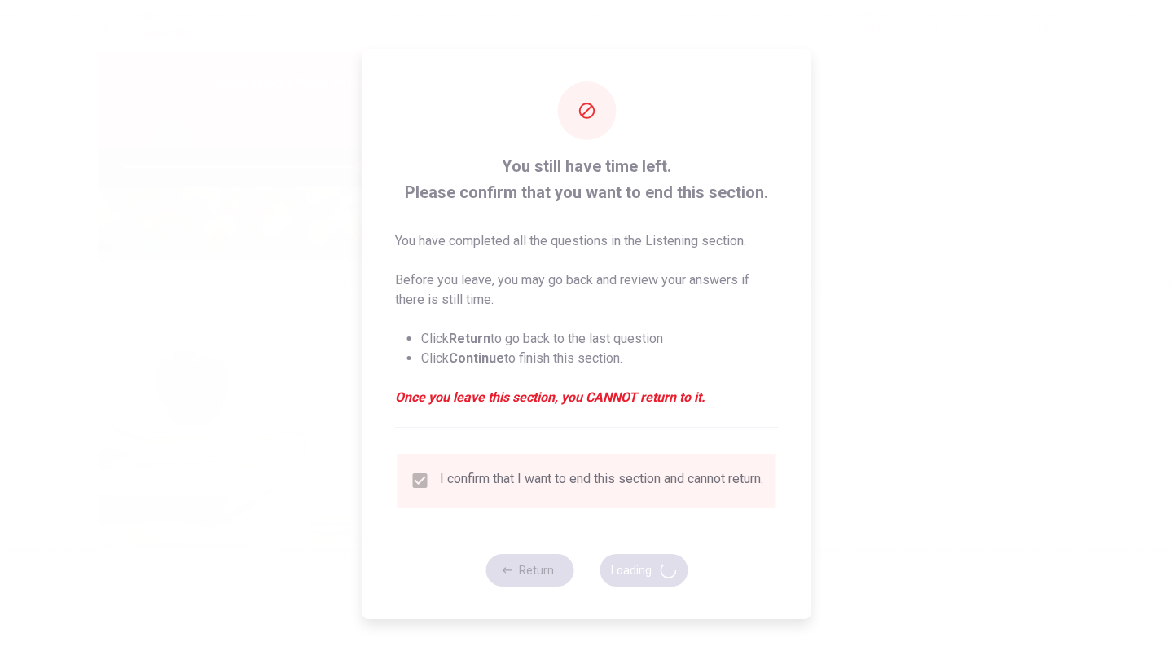
type input "81"
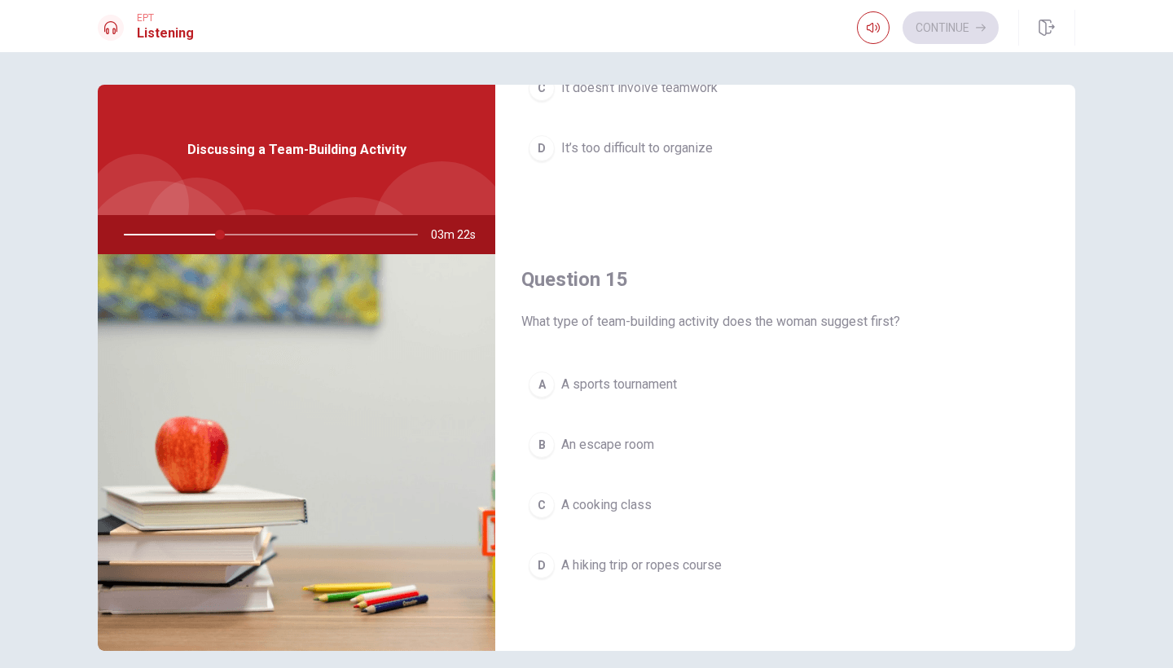
click at [538, 568] on div "D" at bounding box center [542, 565] width 26 height 26
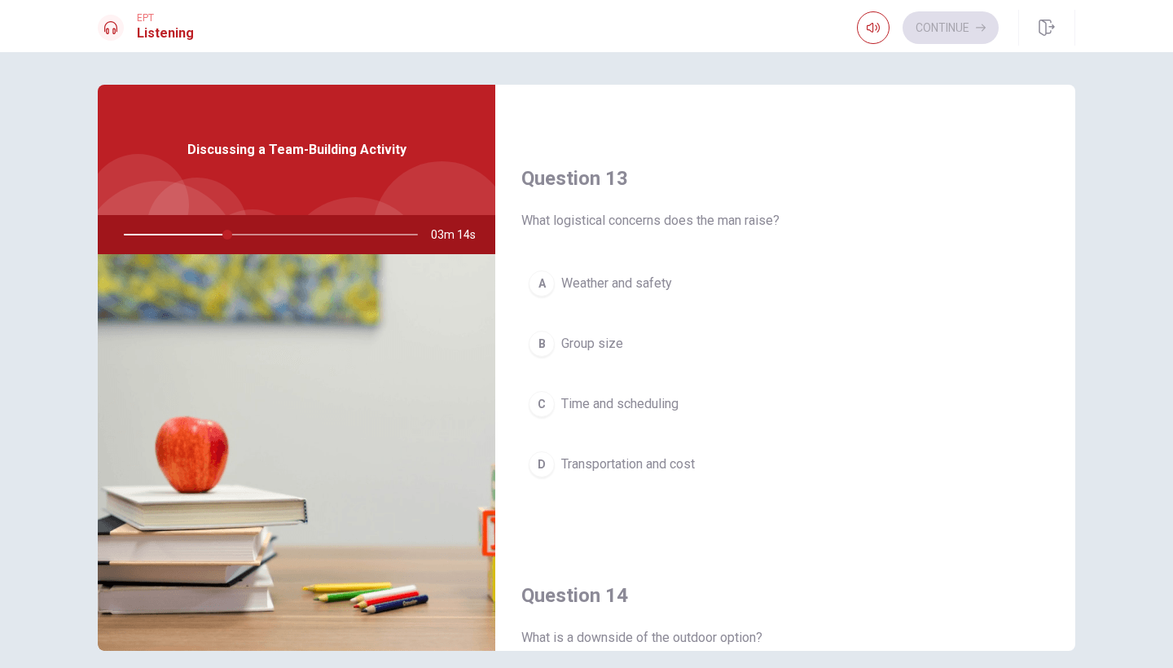
scroll to position [787, 0]
click at [544, 468] on div "D" at bounding box center [542, 463] width 26 height 26
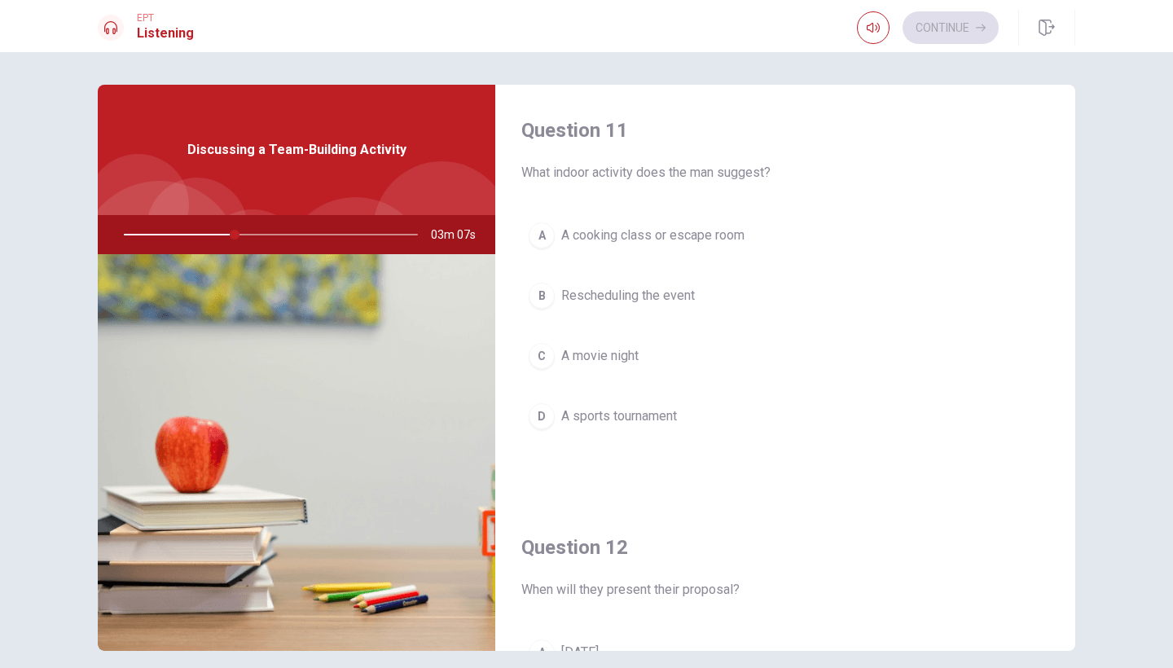
scroll to position [0, 0]
click at [541, 235] on div "A" at bounding box center [542, 235] width 26 height 26
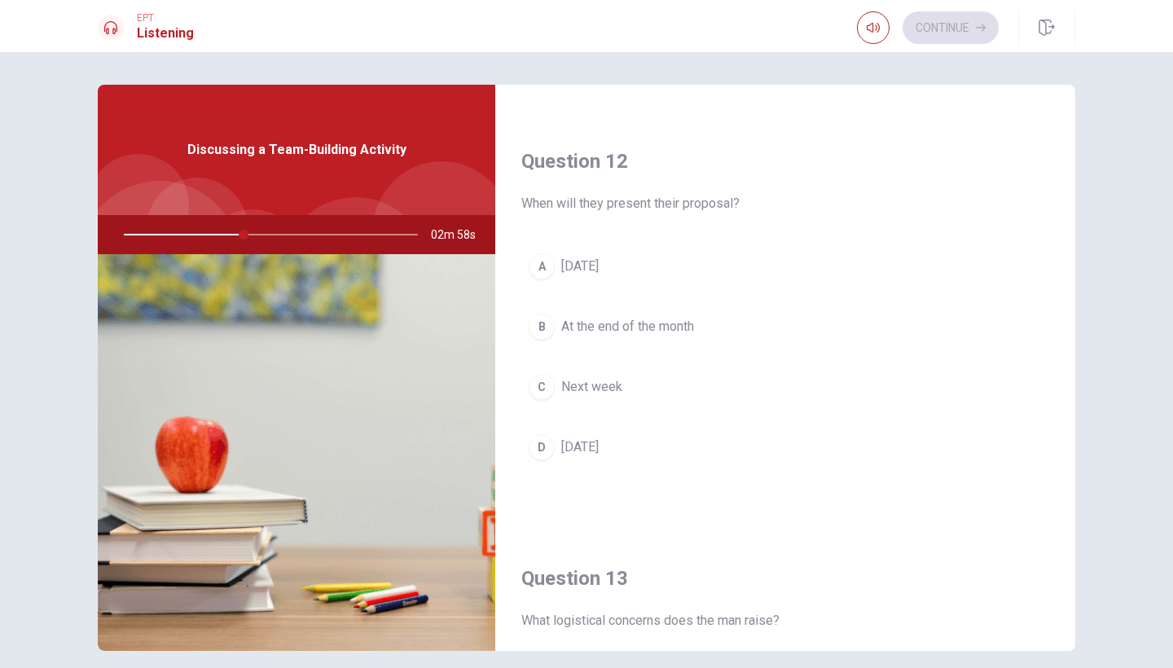
scroll to position [385, 0]
click at [538, 382] on div "C" at bounding box center [542, 388] width 26 height 26
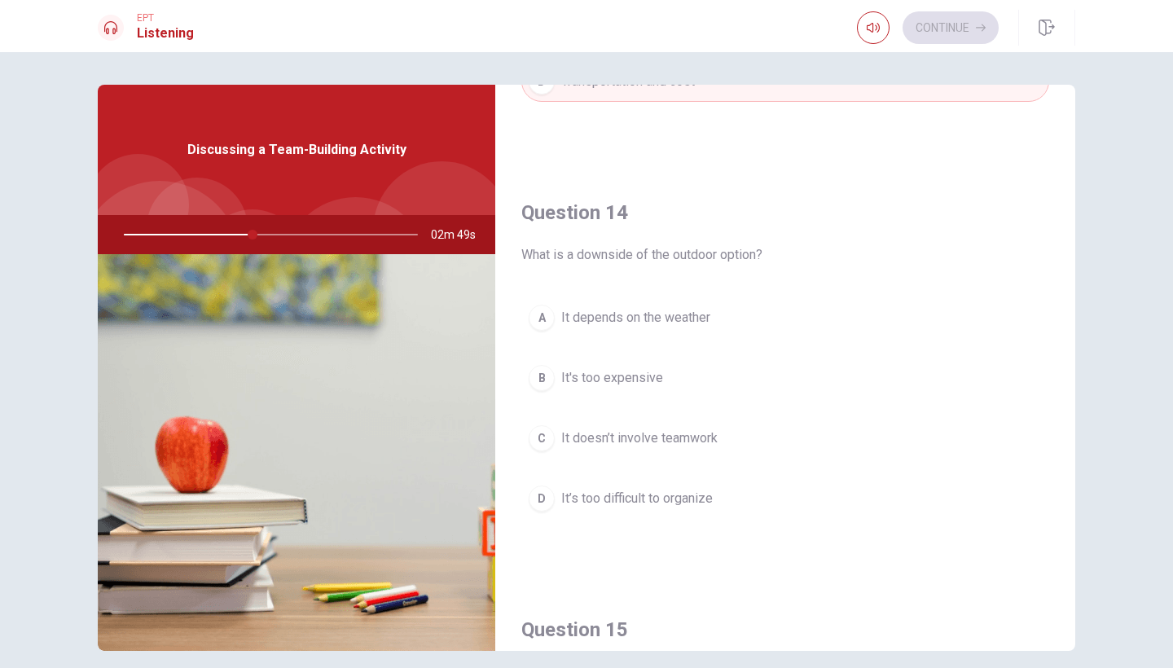
scroll to position [1170, 0]
click at [628, 319] on span "It depends on the weather" at bounding box center [635, 316] width 149 height 20
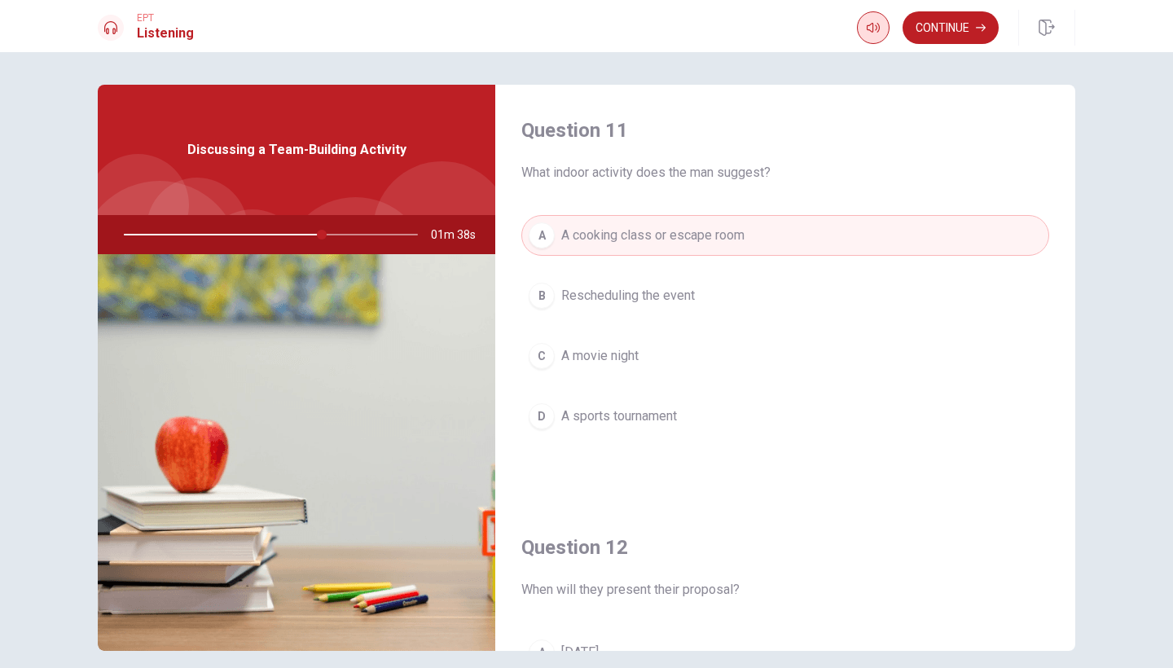
scroll to position [0, 0]
click at [939, 25] on button "Continue" at bounding box center [950, 27] width 96 height 33
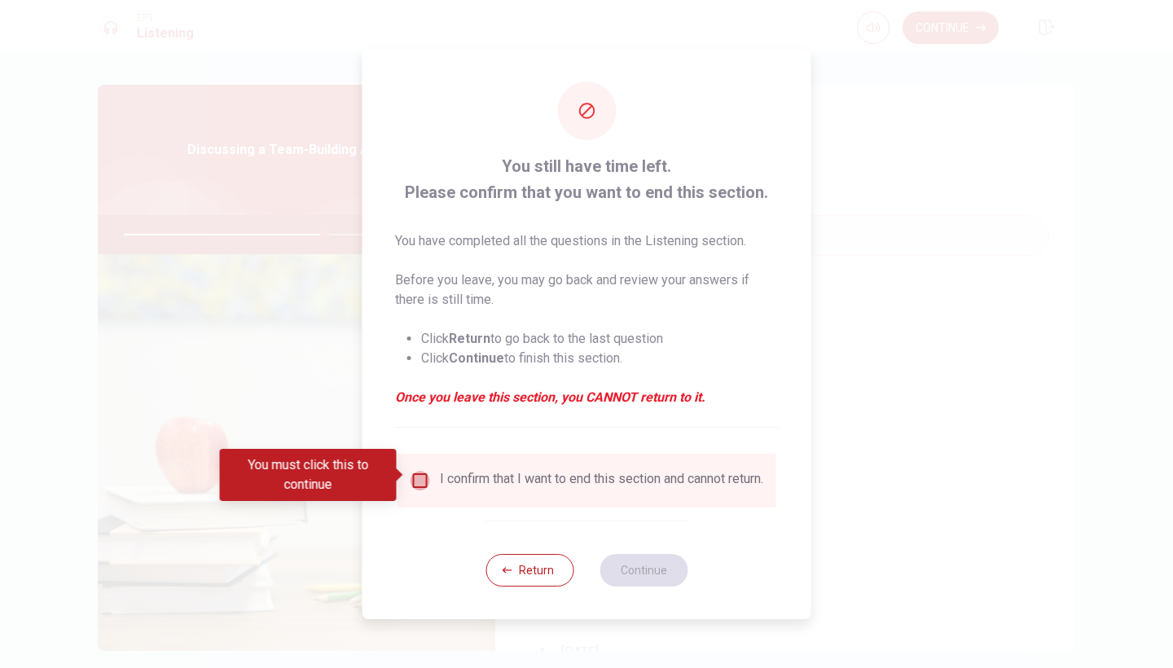
click at [422, 472] on input "You must click this to continue" at bounding box center [421, 481] width 20 height 20
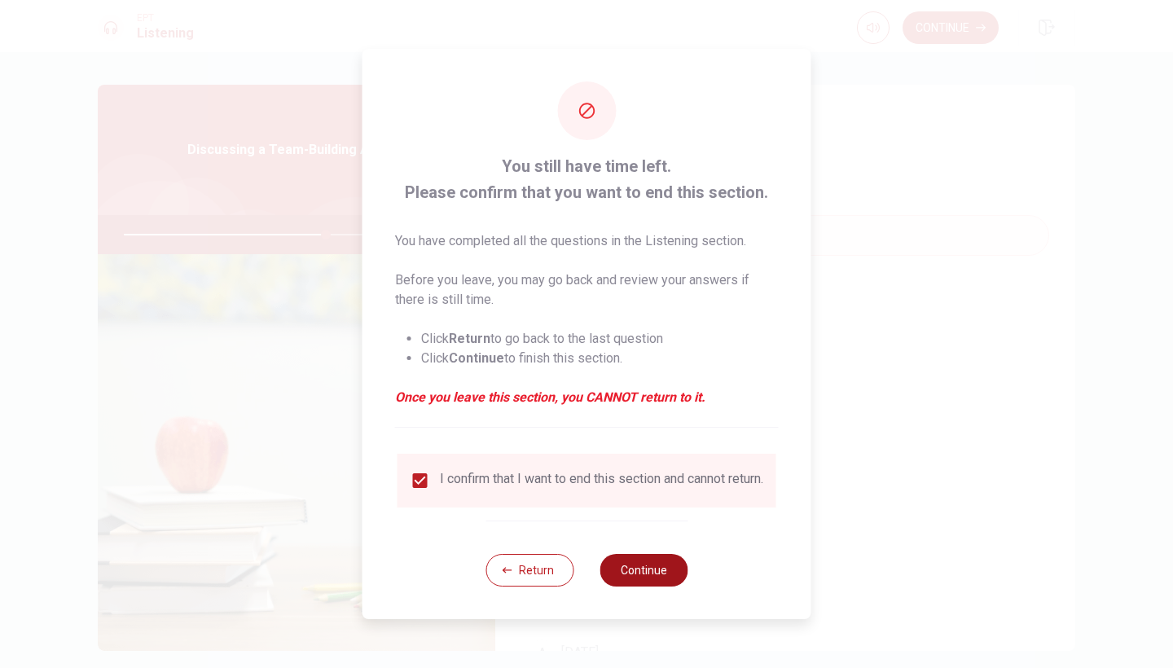
click at [626, 577] on button "Continue" at bounding box center [643, 570] width 88 height 33
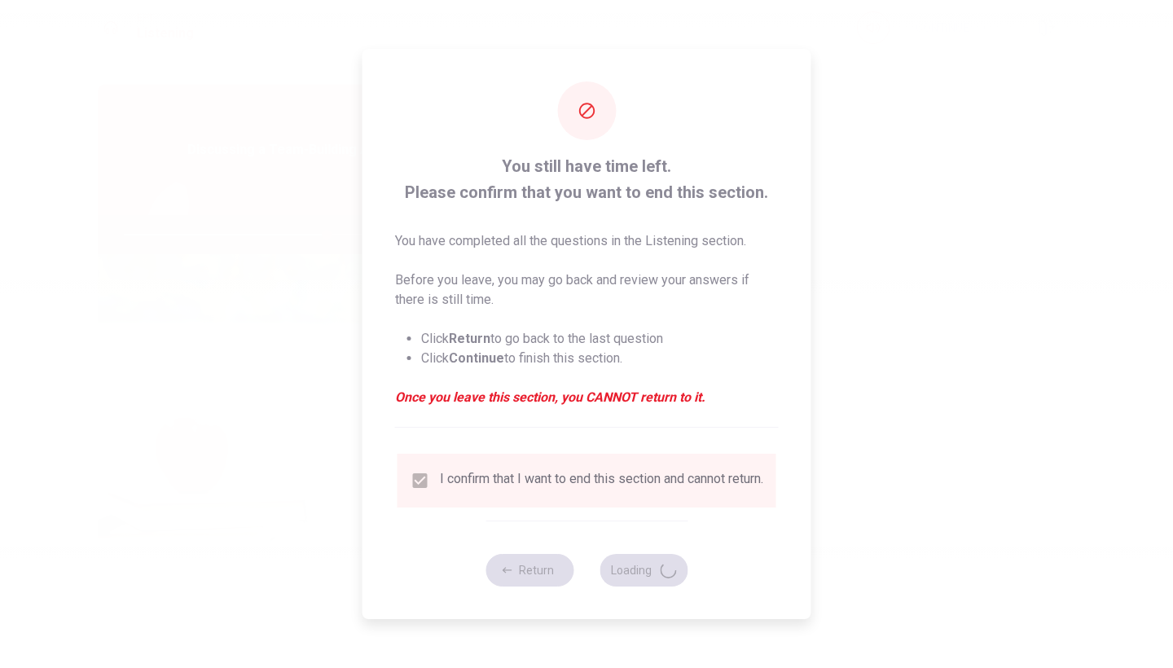
type input "69"
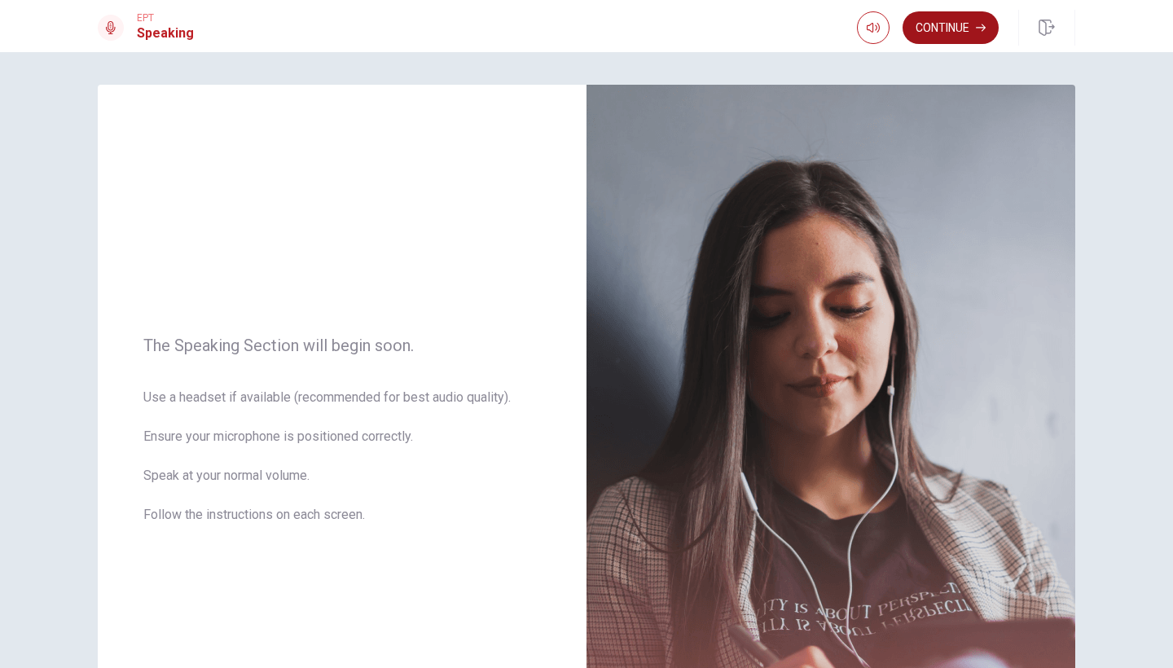
click at [961, 18] on button "Continue" at bounding box center [950, 27] width 96 height 33
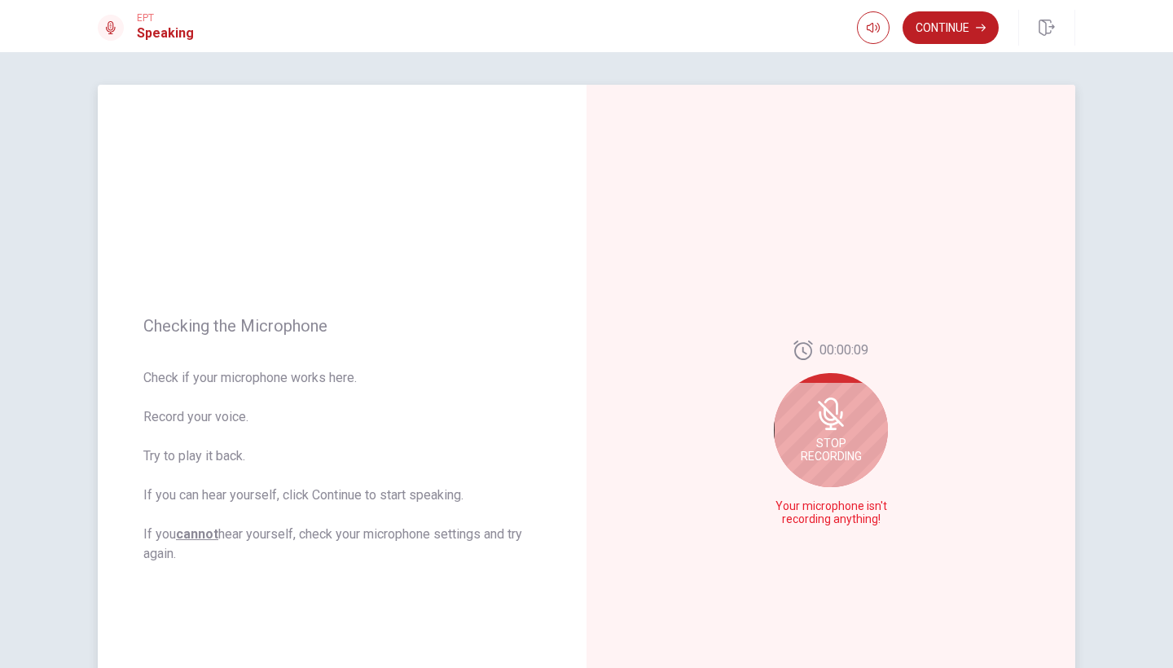
click at [833, 446] on span "Stop Recording" at bounding box center [831, 450] width 61 height 26
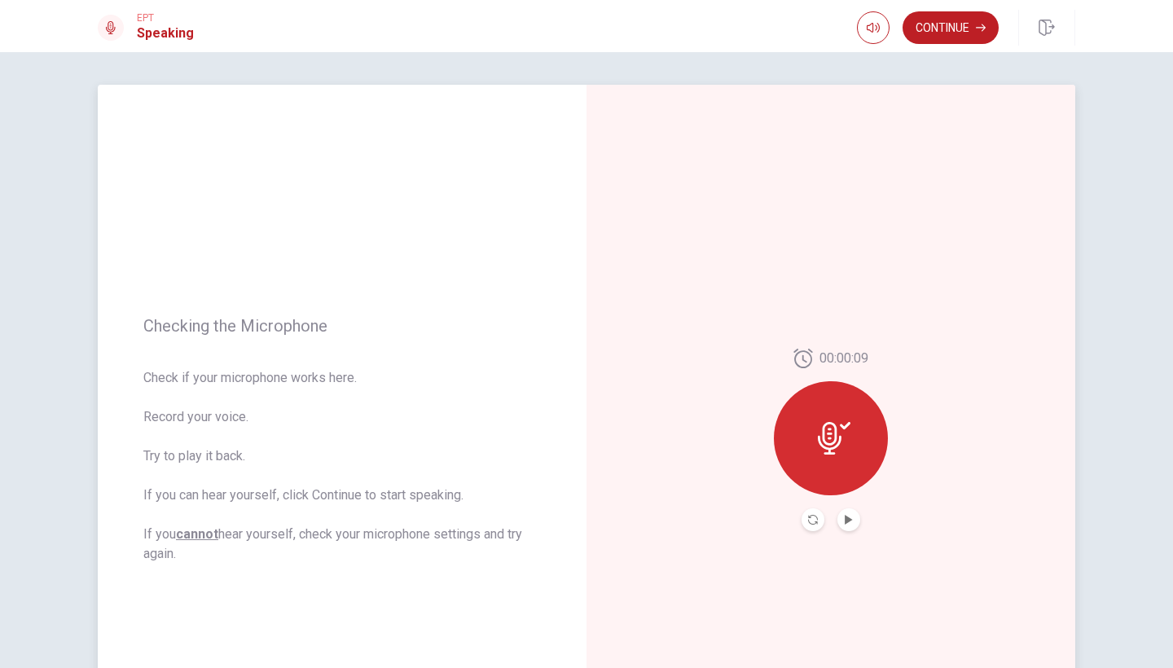
click at [804, 520] on button "Record Again" at bounding box center [812, 519] width 23 height 23
click at [843, 520] on button "Play Audio" at bounding box center [848, 519] width 23 height 23
click at [932, 24] on button "Continue" at bounding box center [950, 27] width 96 height 33
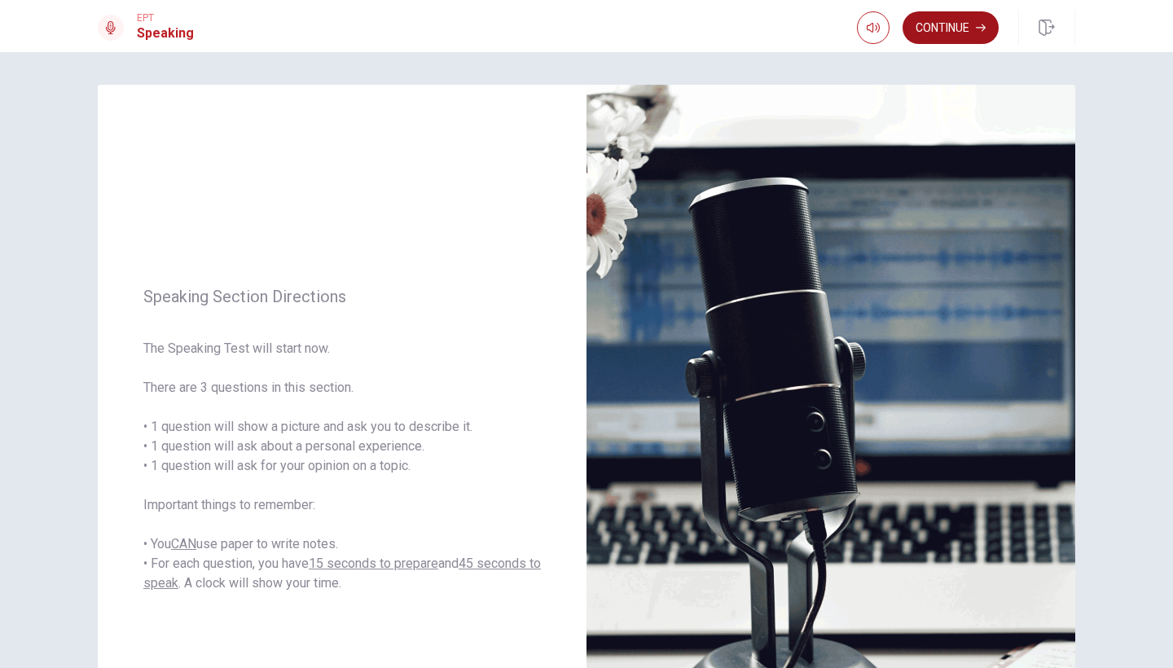
click at [933, 27] on button "Continue" at bounding box center [950, 27] width 96 height 33
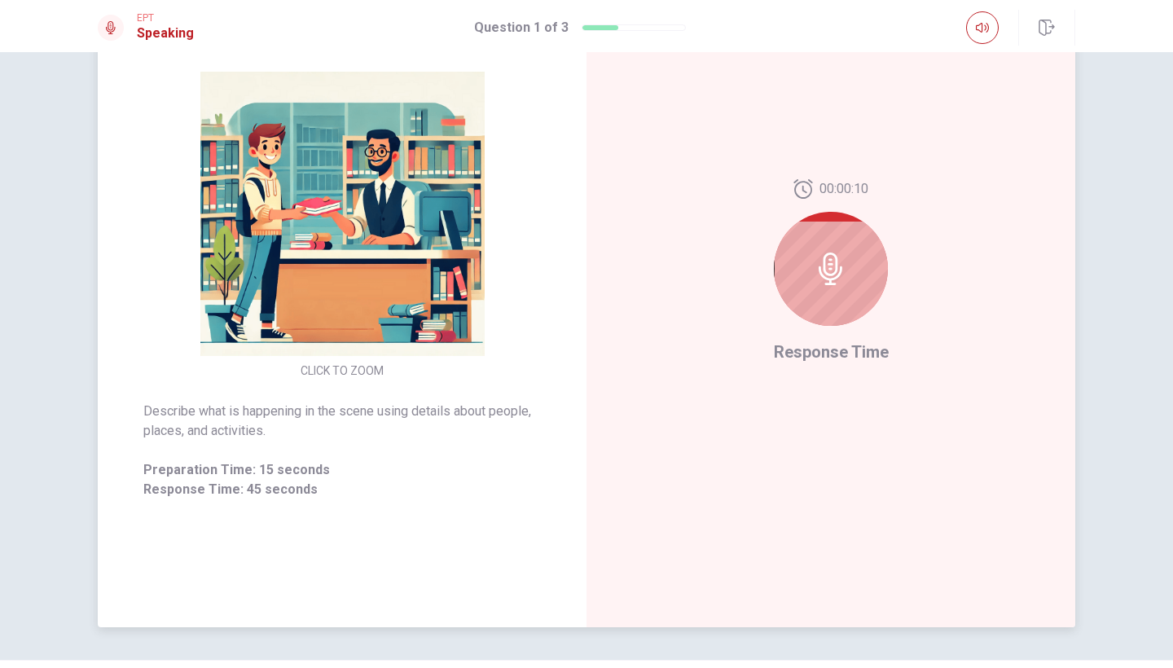
scroll to position [179, 0]
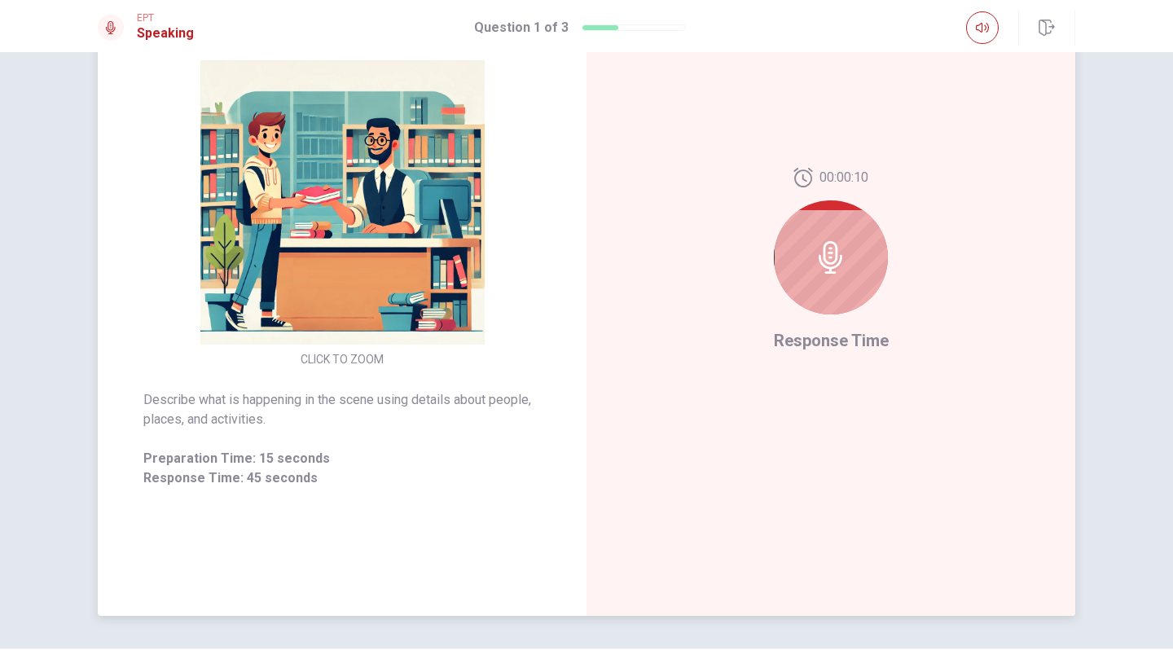
click at [835, 257] on icon at bounding box center [831, 257] width 33 height 33
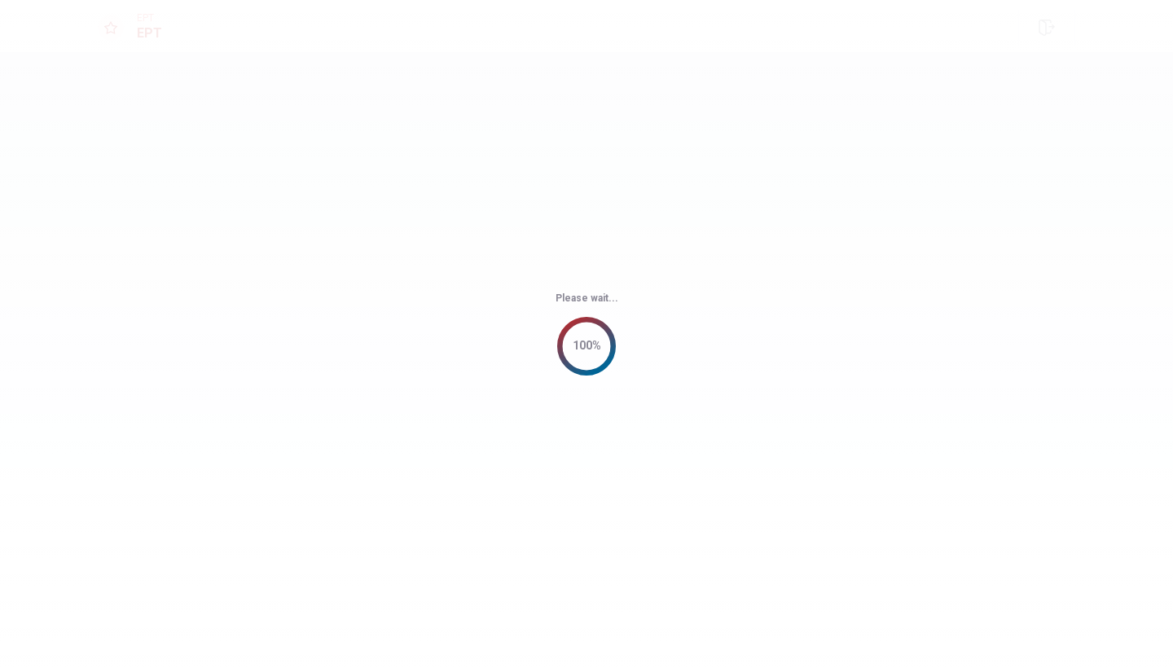
scroll to position [0, 0]
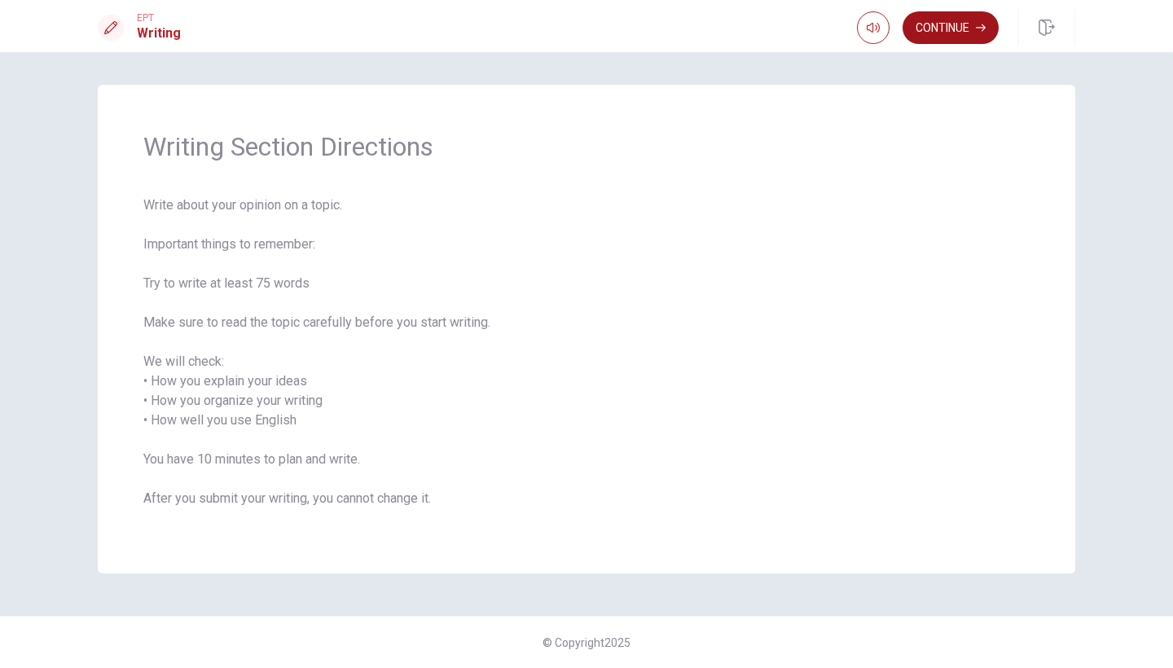
click at [946, 23] on button "Continue" at bounding box center [950, 27] width 96 height 33
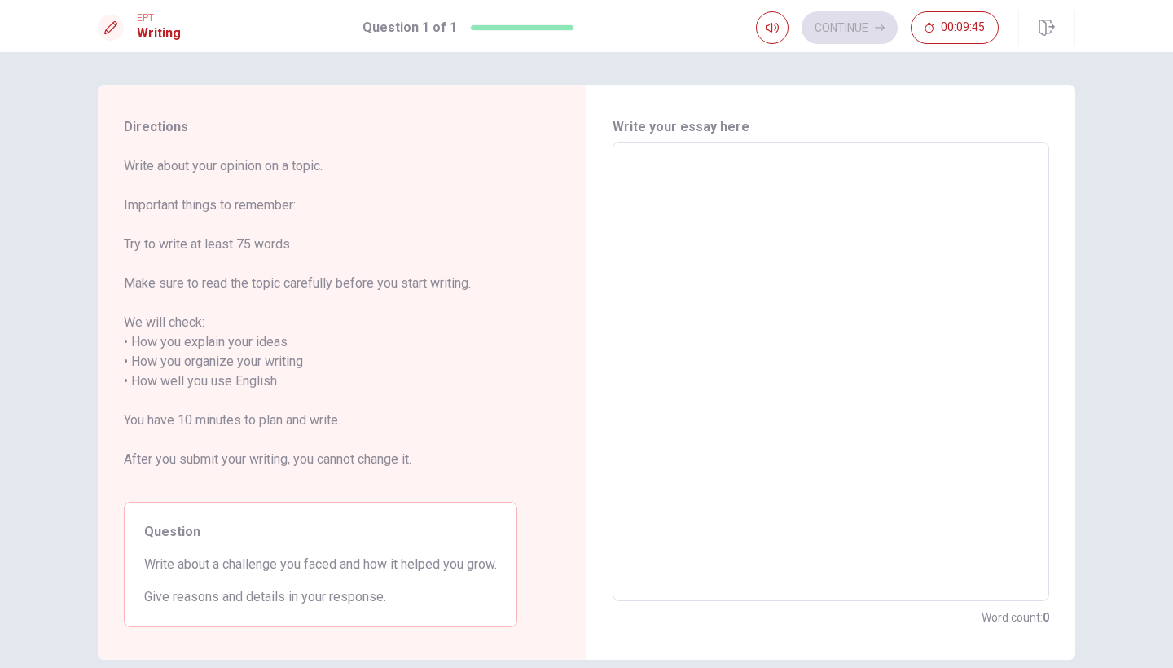
click at [656, 203] on textarea at bounding box center [831, 372] width 414 height 433
type textarea "I"
type textarea "x"
type textarea "In"
type textarea "x"
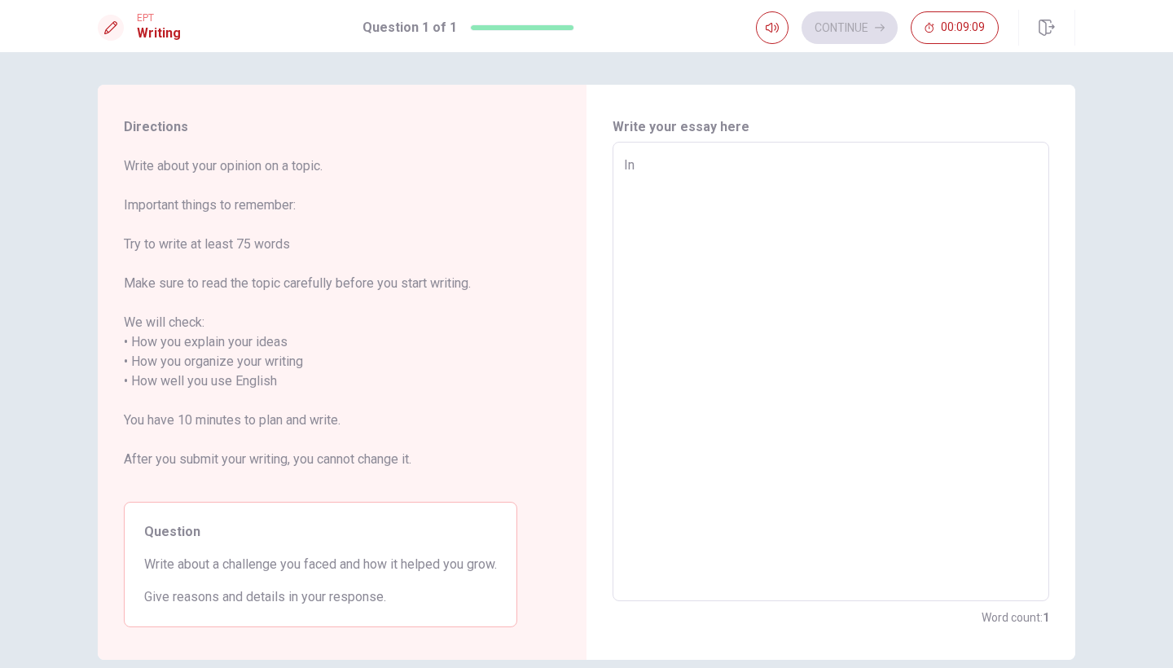
type textarea "In"
type textarea "x"
type textarea "In m"
type textarea "x"
type textarea "In my"
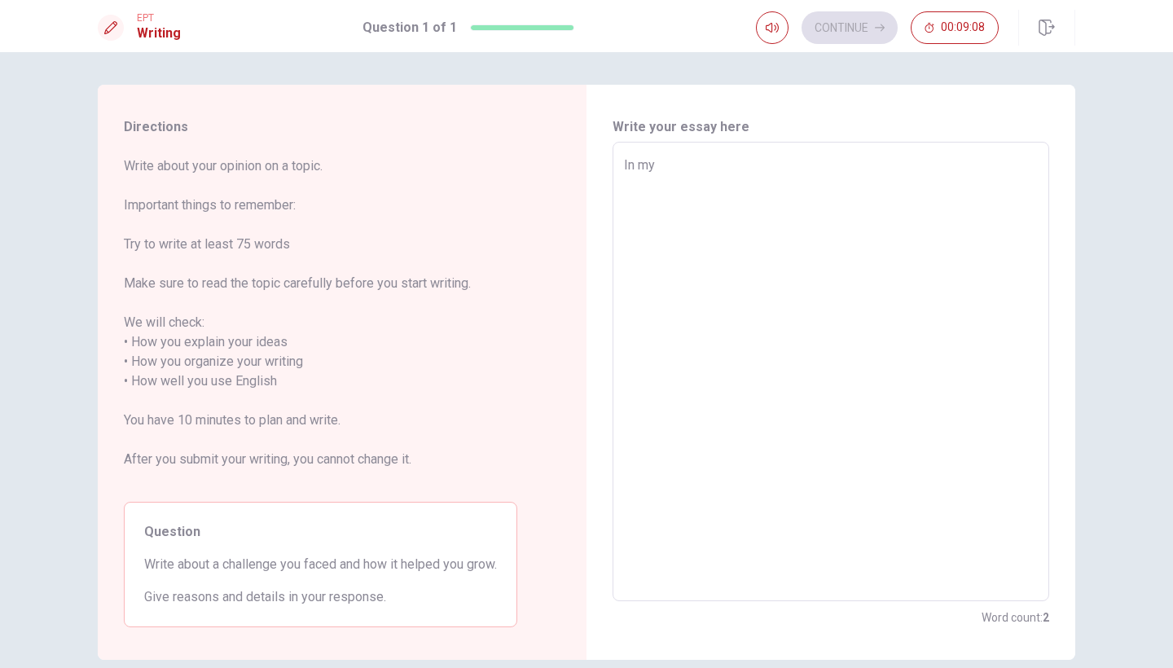
type textarea "x"
type textarea "In my"
type textarea "x"
type textarea "In my l"
type textarea "x"
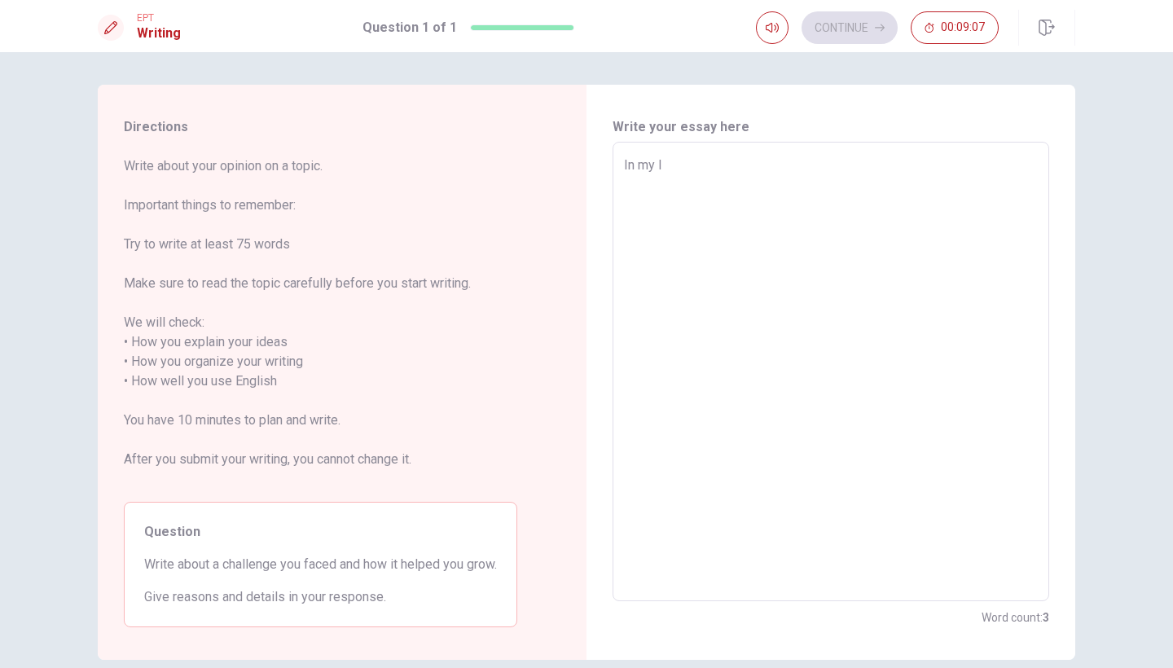
type textarea "In my la"
type textarea "x"
type textarea "In my las"
type textarea "x"
type textarea "In my last"
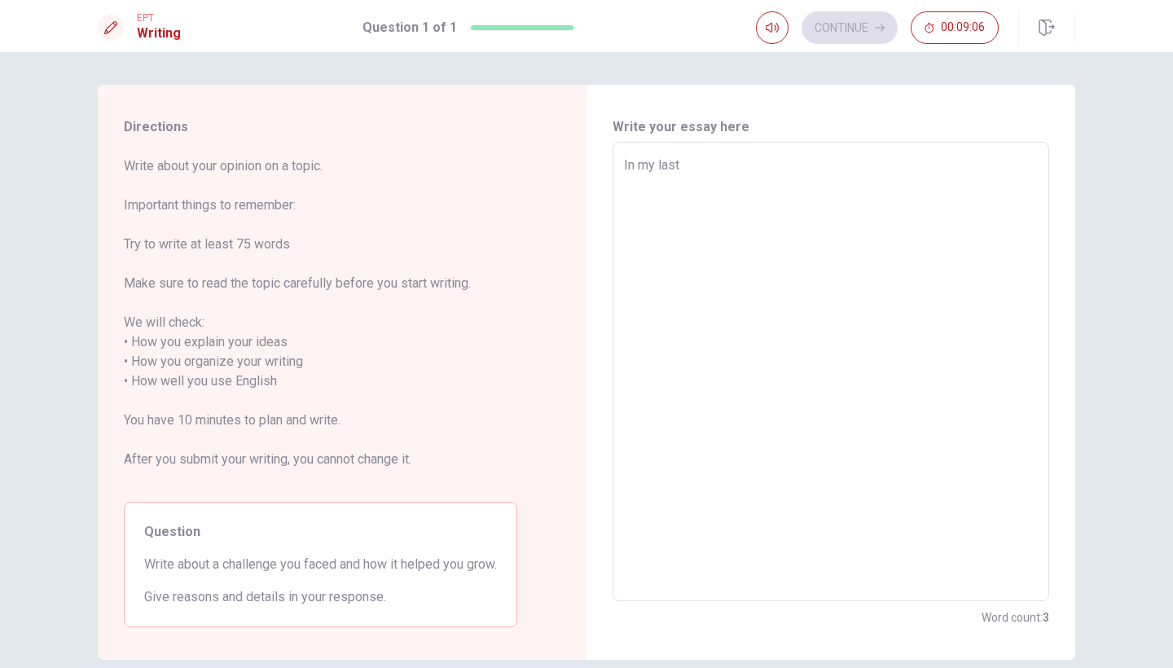
type textarea "x"
type textarea "In my las"
type textarea "x"
type textarea "In my la"
type textarea "x"
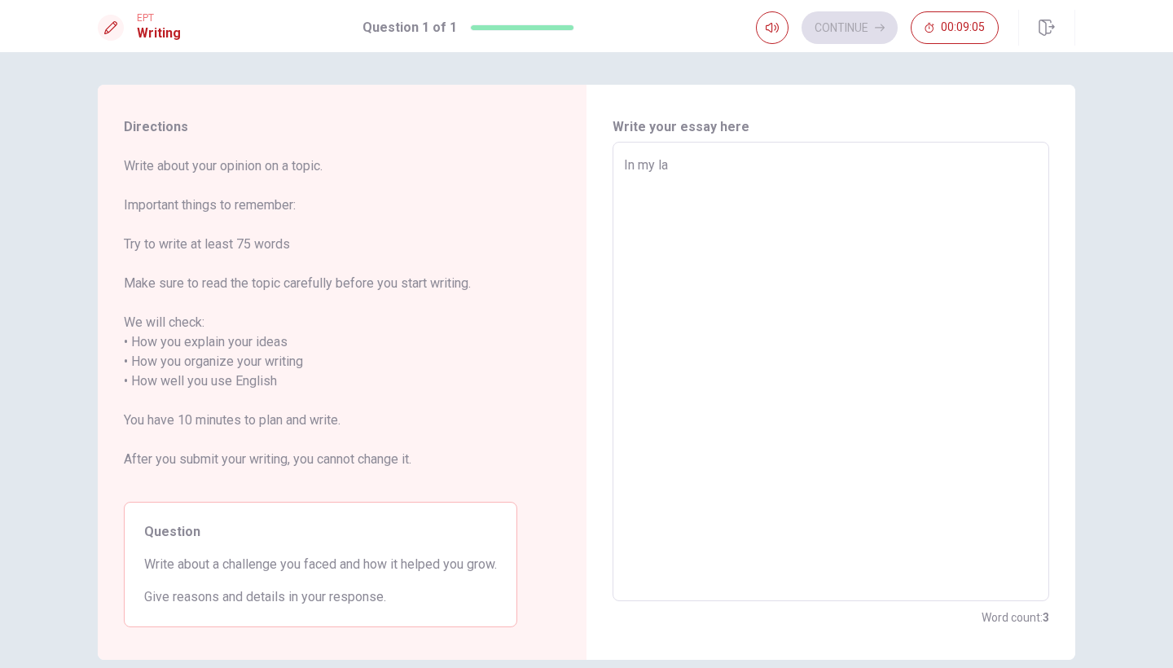
type textarea "In my l"
type textarea "x"
type textarea "In my"
type textarea "x"
type textarea "In my"
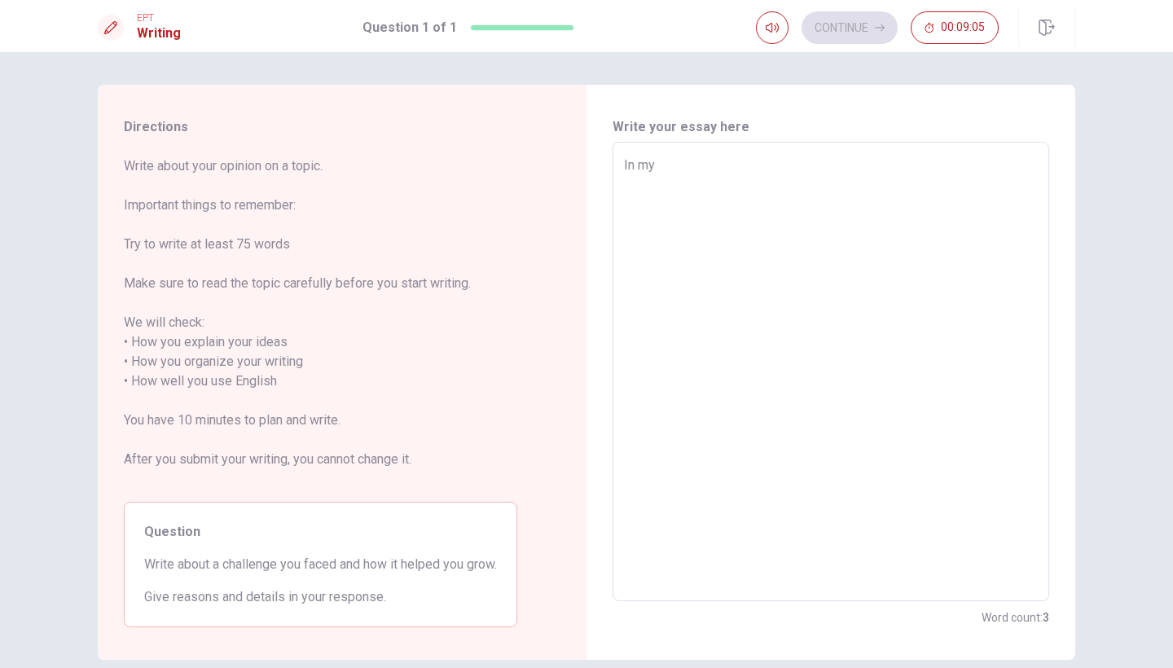
type textarea "x"
type textarea "In m"
type textarea "x"
type textarea "In"
type textarea "x"
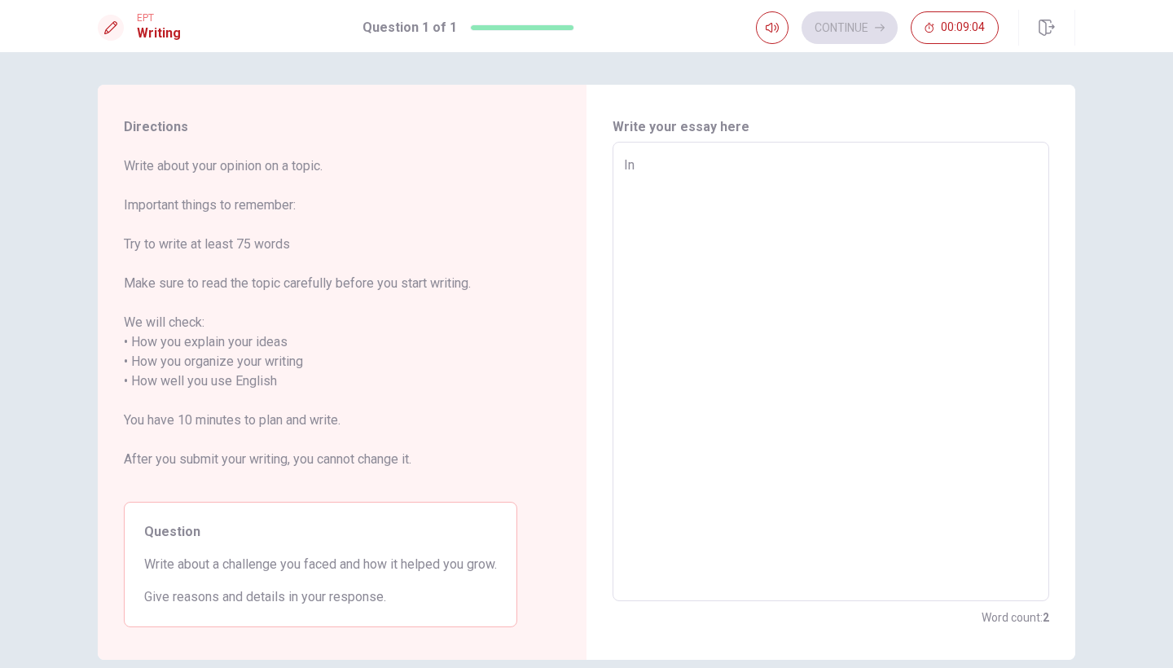
type textarea "In"
type textarea "x"
type textarea "I"
type textarea "x"
type textarea "D"
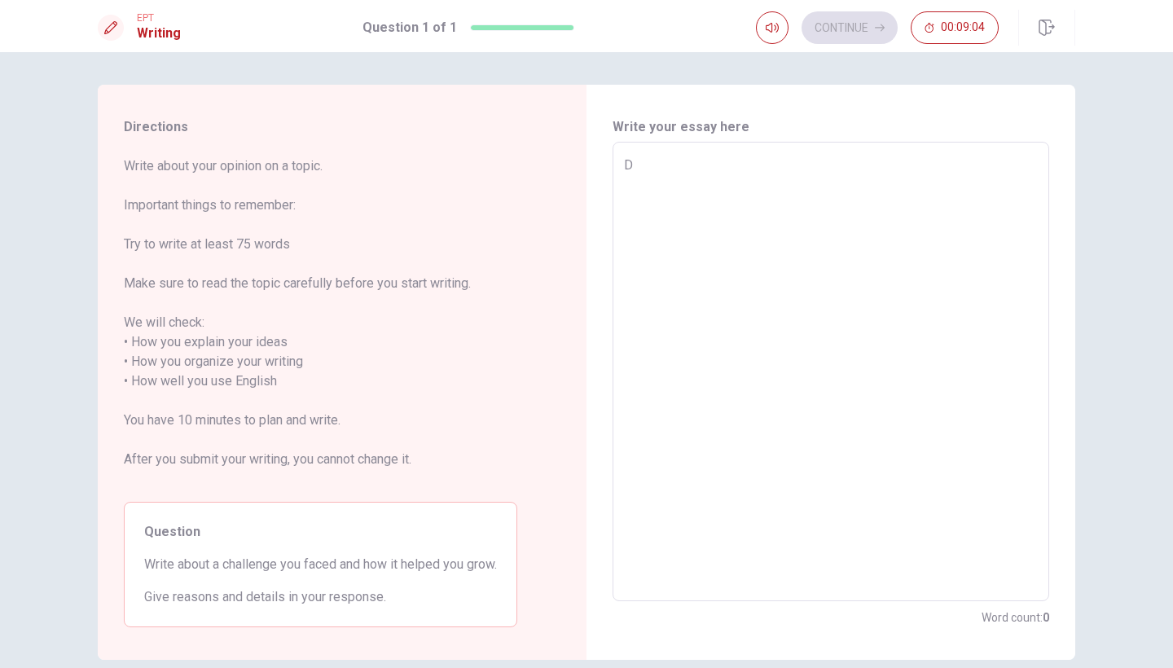
type textarea "x"
type textarea "Dr"
type textarea "x"
type textarea "D"
type textarea "x"
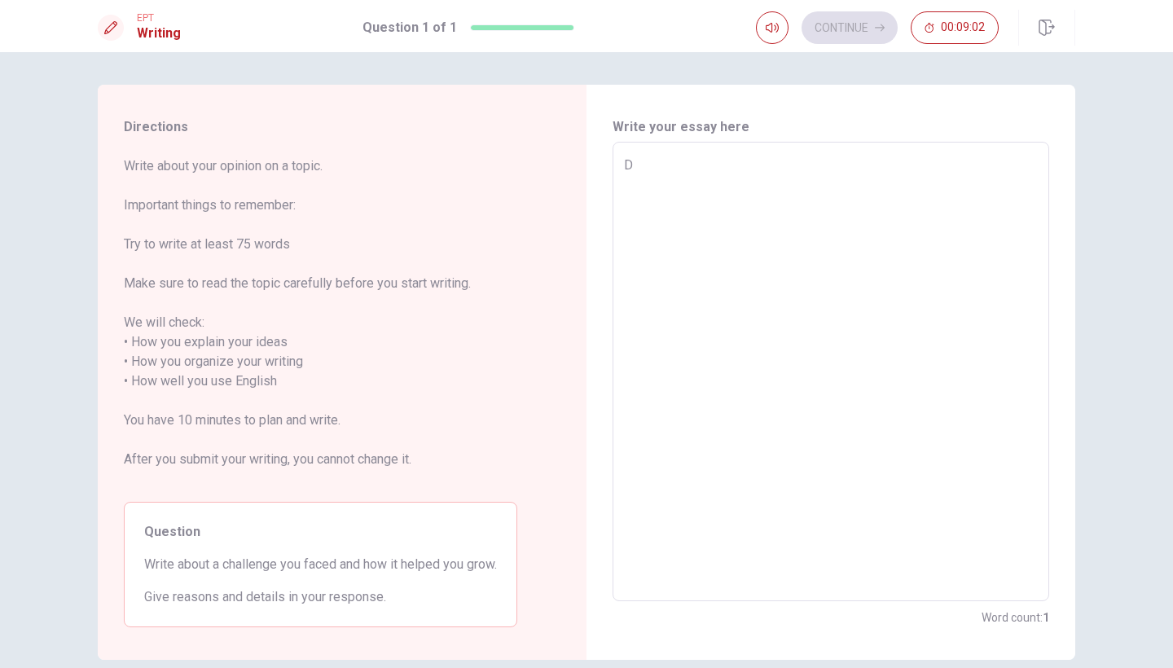
type textarea "Du"
type textarea "x"
type textarea "Dur"
type textarea "x"
type textarea "Duri"
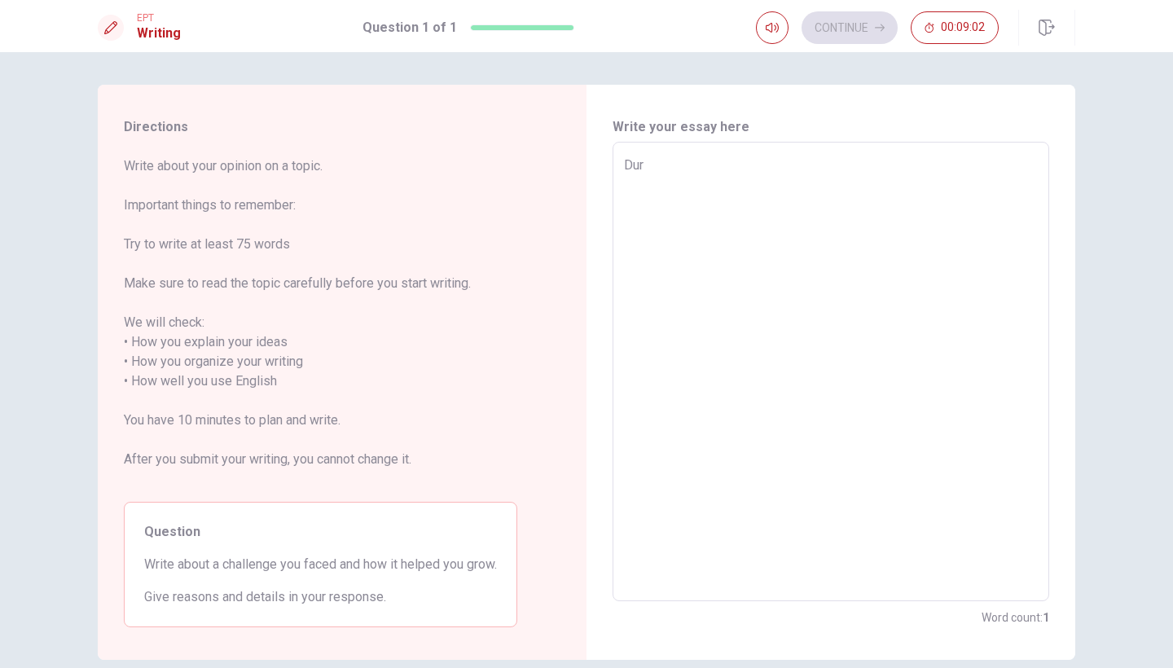
type textarea "x"
type textarea "Durin"
type textarea "x"
type textarea "During"
type textarea "x"
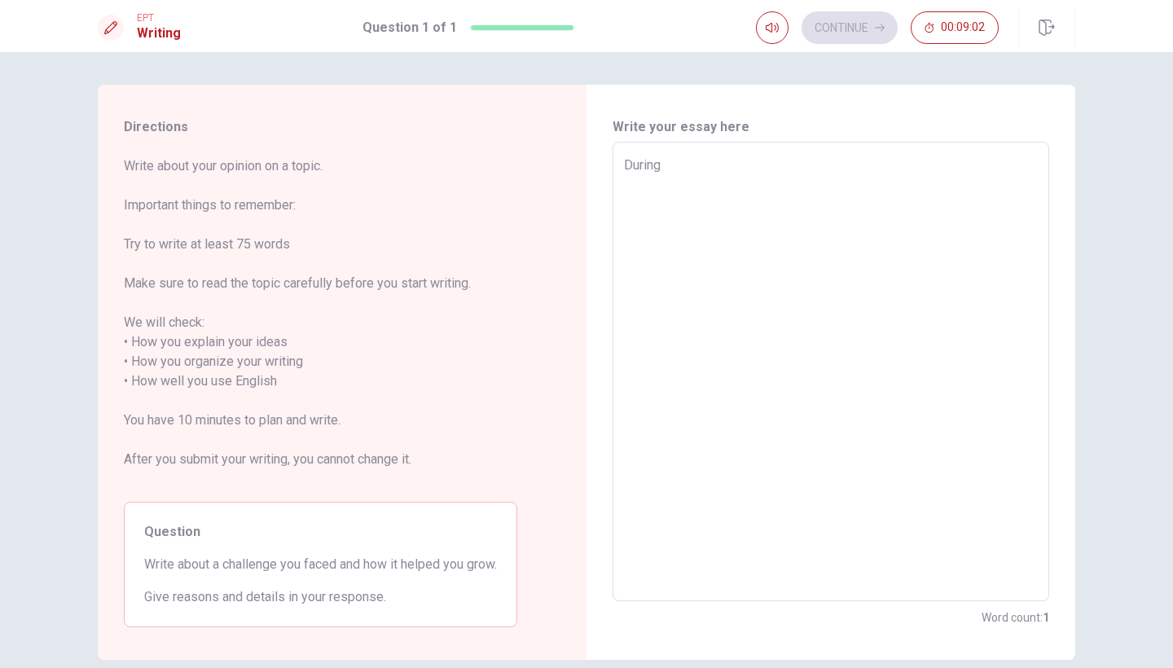
type textarea "During"
type textarea "x"
type textarea "During m"
type textarea "x"
type textarea "During my"
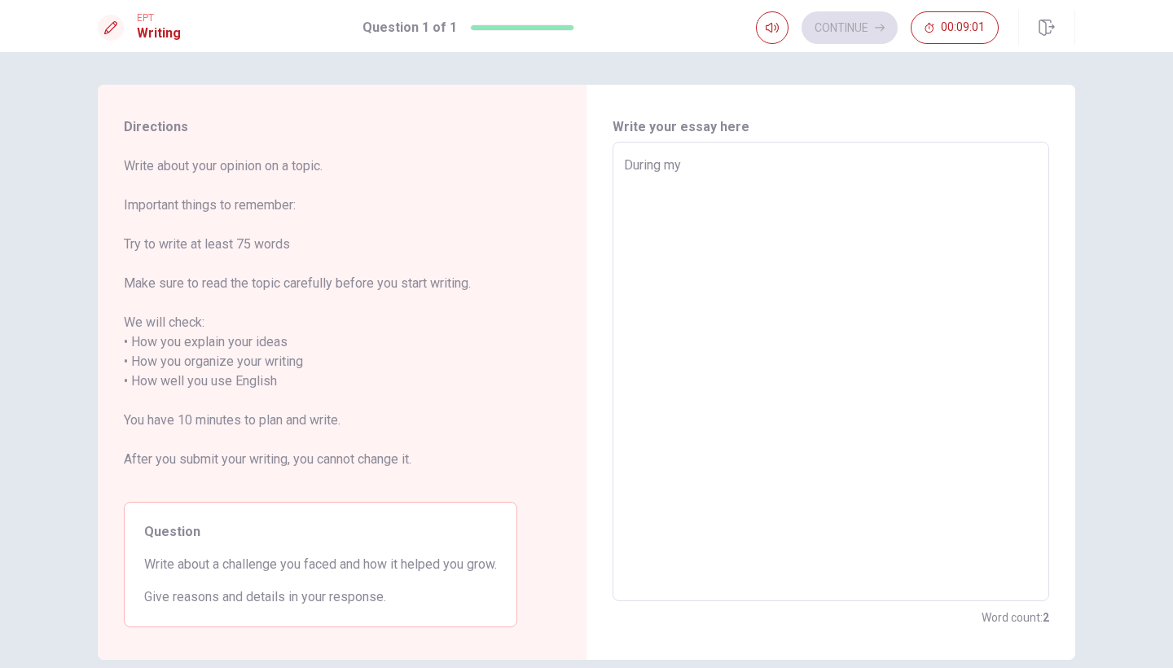
type textarea "x"
type textarea "During my"
type textarea "x"
type textarea "During my i"
type textarea "x"
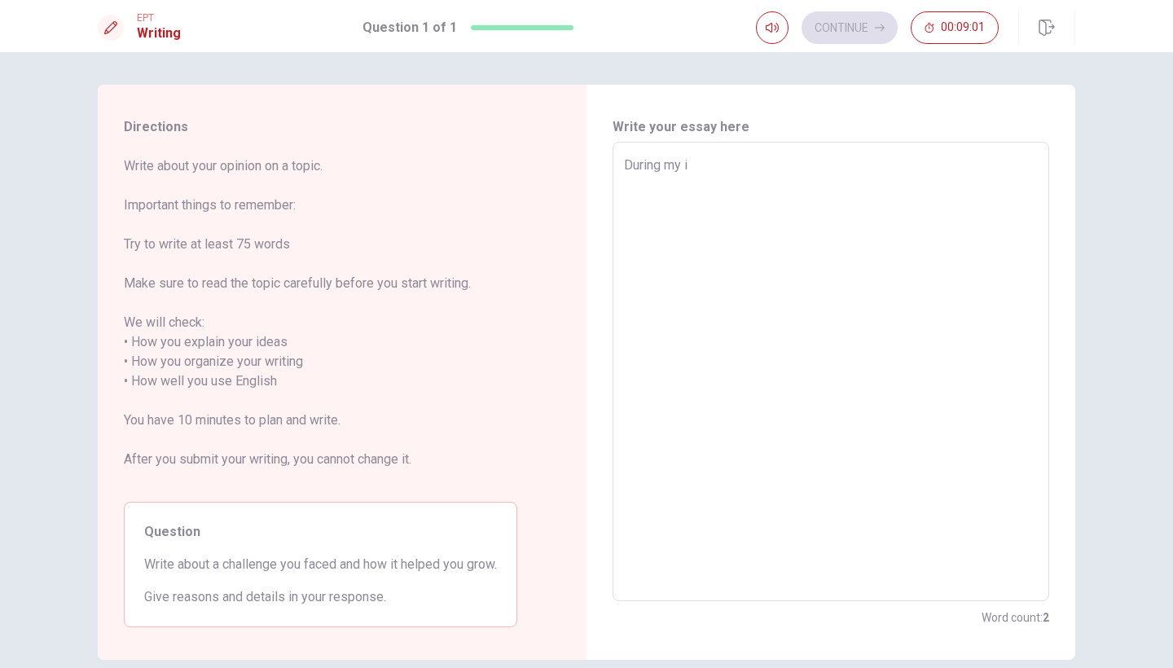
type textarea "During my in"
type textarea "x"
type textarea "During my inte"
type textarea "x"
type textarea "During my intern"
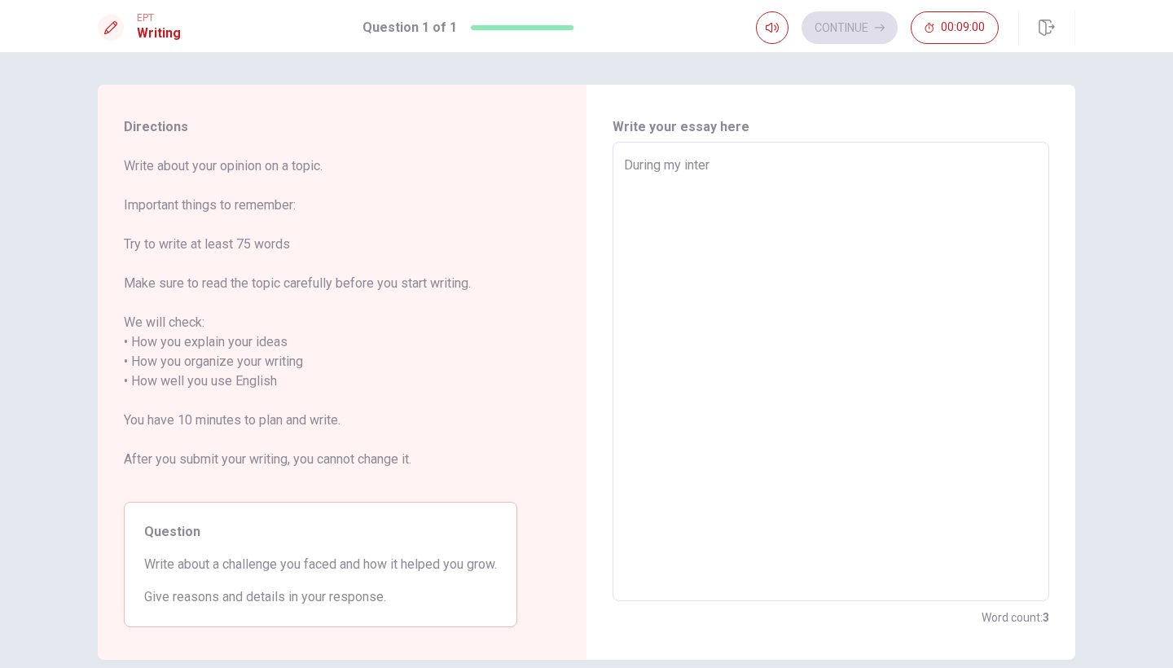
type textarea "x"
type textarea "During my interne"
type textarea "x"
type textarea "During my intern"
type textarea "x"
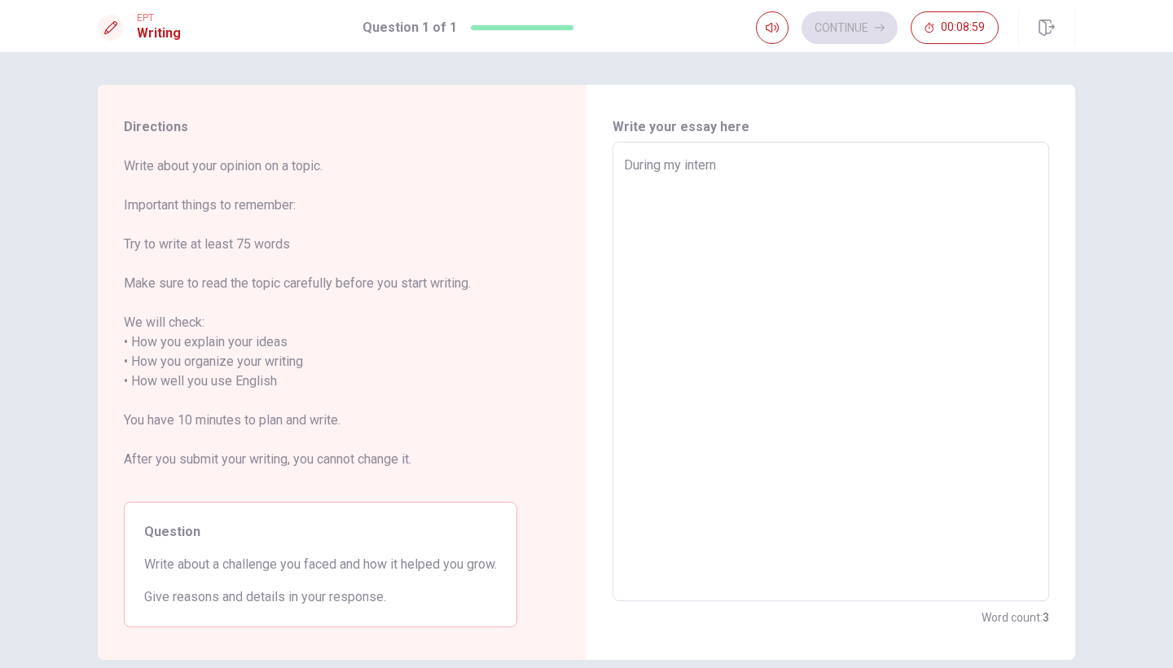
type textarea "During my interns"
type textarea "x"
type textarea "During my internsh"
type textarea "x"
type textarea "During my internshp"
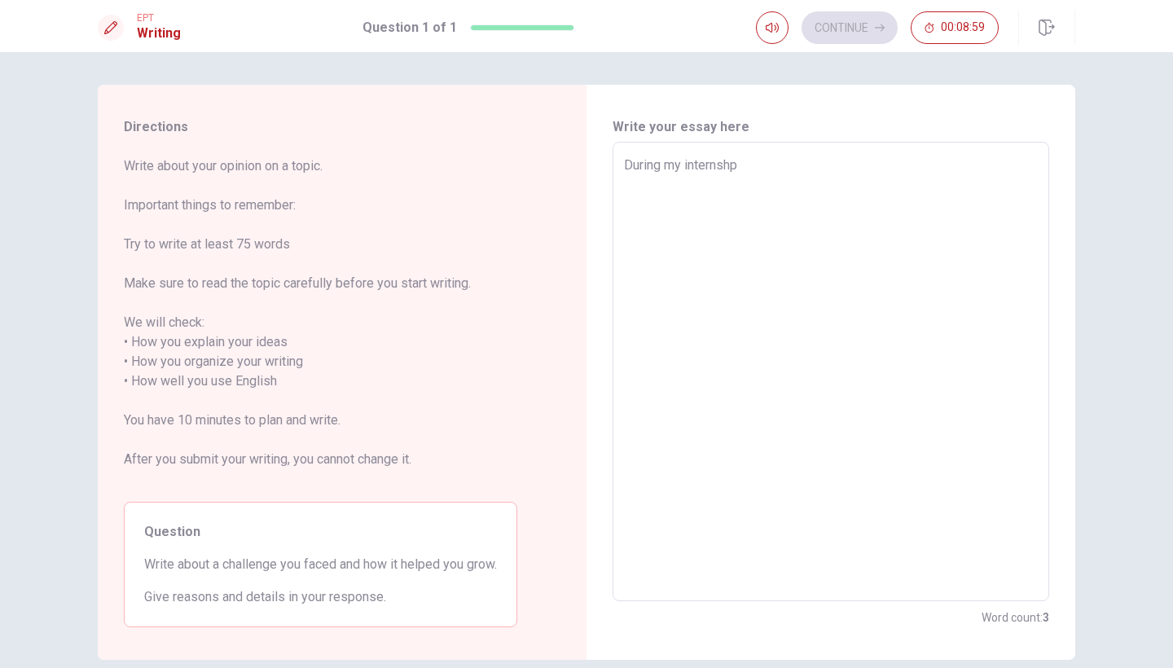
type textarea "x"
type textarea "During my internsh"
type textarea "x"
type textarea "During my internshi"
type textarea "x"
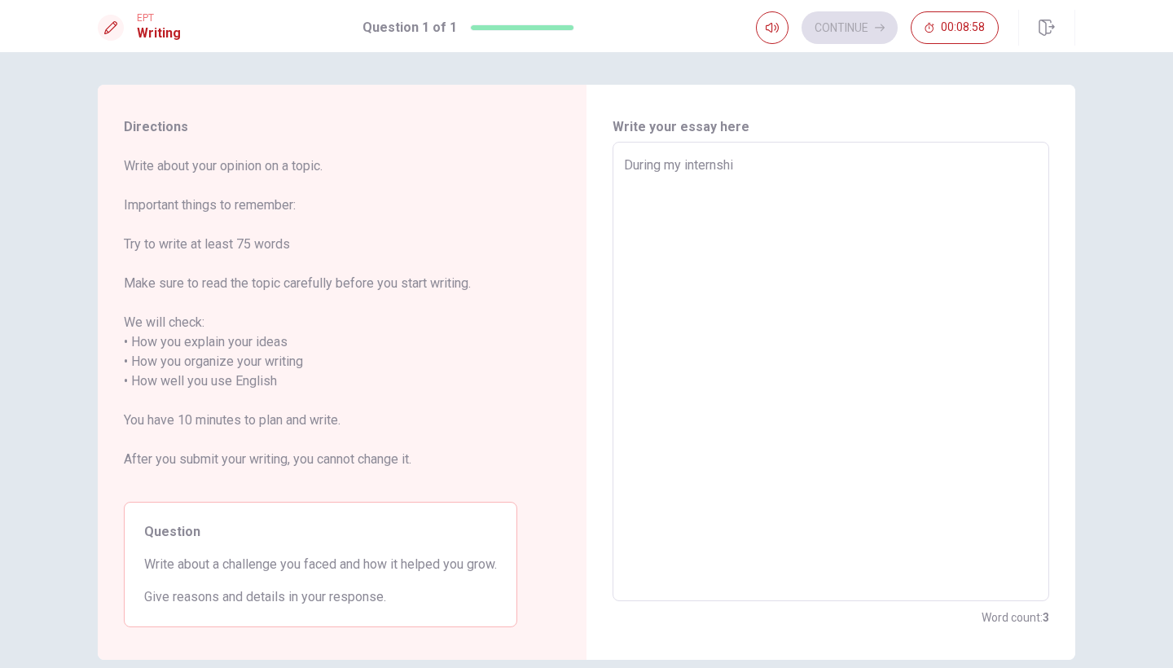
type textarea "During my internshi"
type textarea "x"
type textarea "During my internshi"
type textarea "x"
type textarea "During my internship"
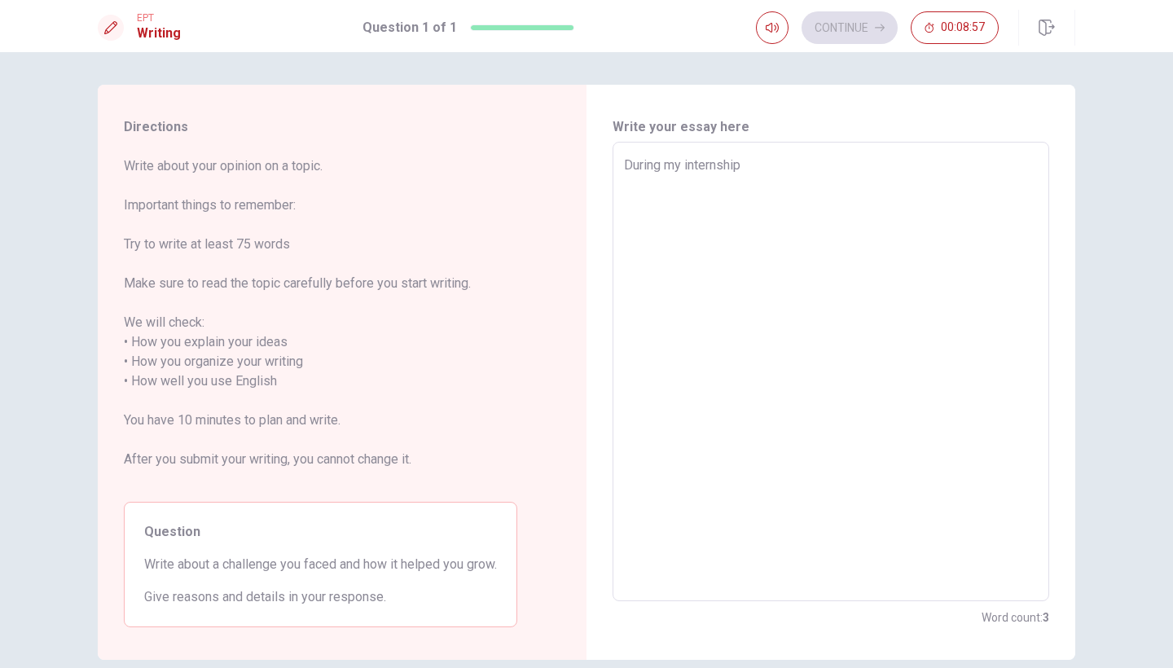
type textarea "x"
type textarea "During my internship"
type textarea "x"
type textarea "During my internship i"
type textarea "x"
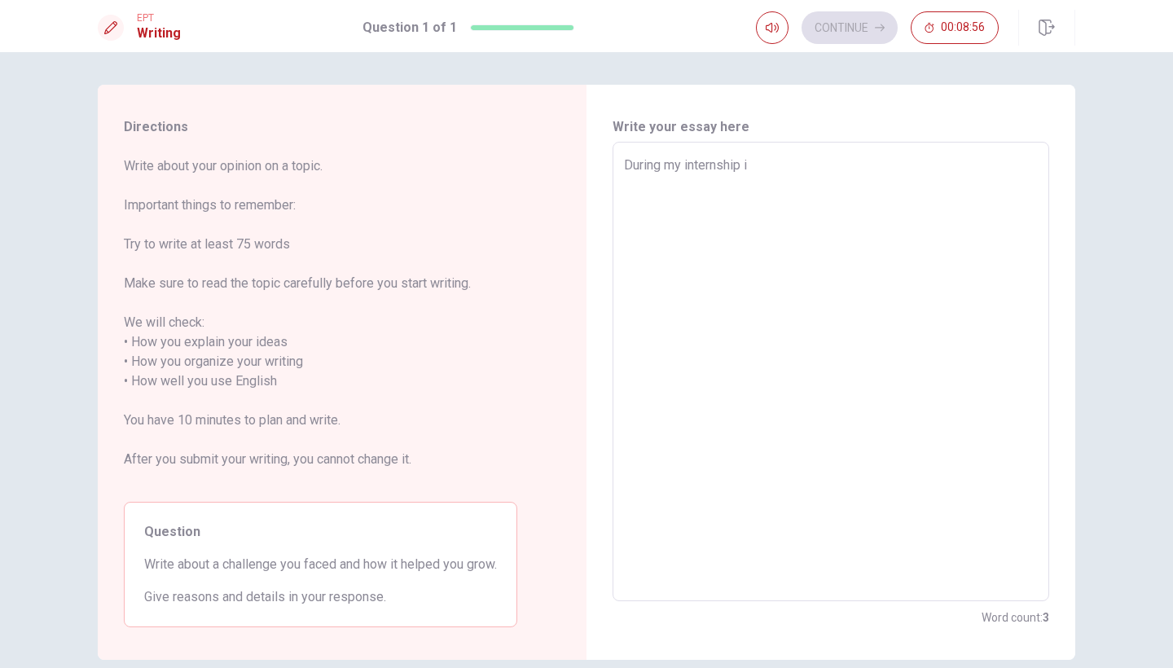
type textarea "During my internship in"
type textarea "x"
type textarea "During my internship in"
type textarea "x"
type textarea "During my internship in F"
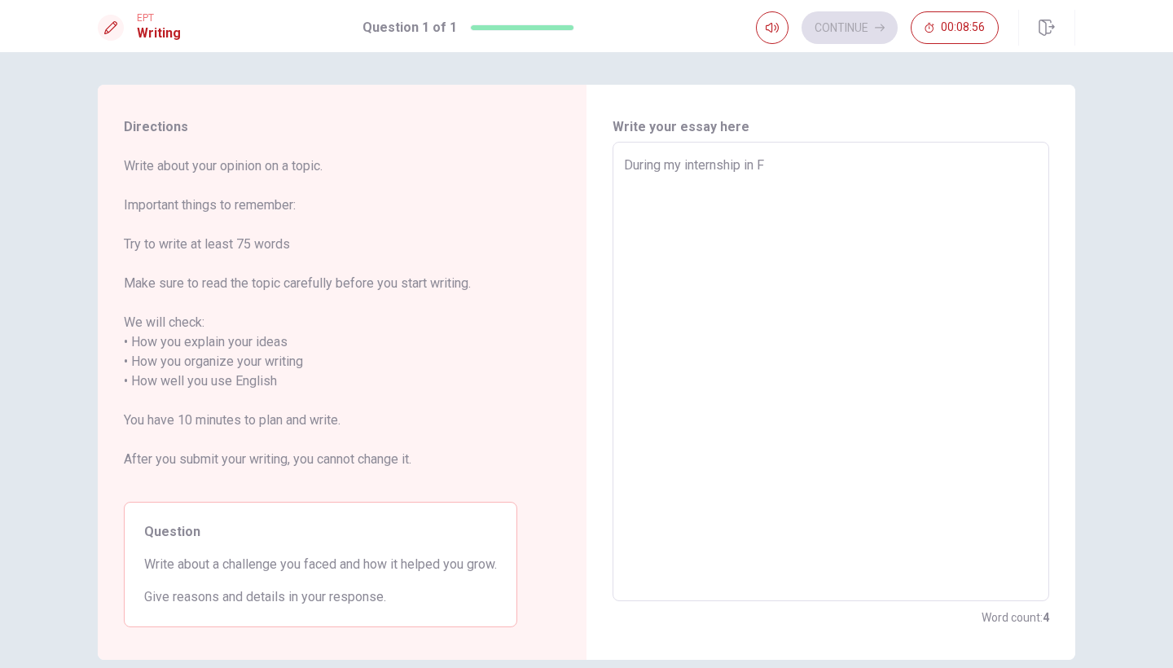
type textarea "x"
type textarea "During my internship in Fi"
type textarea "x"
type textarea "During my internship in [GEOGRAPHIC_DATA]"
type textarea "x"
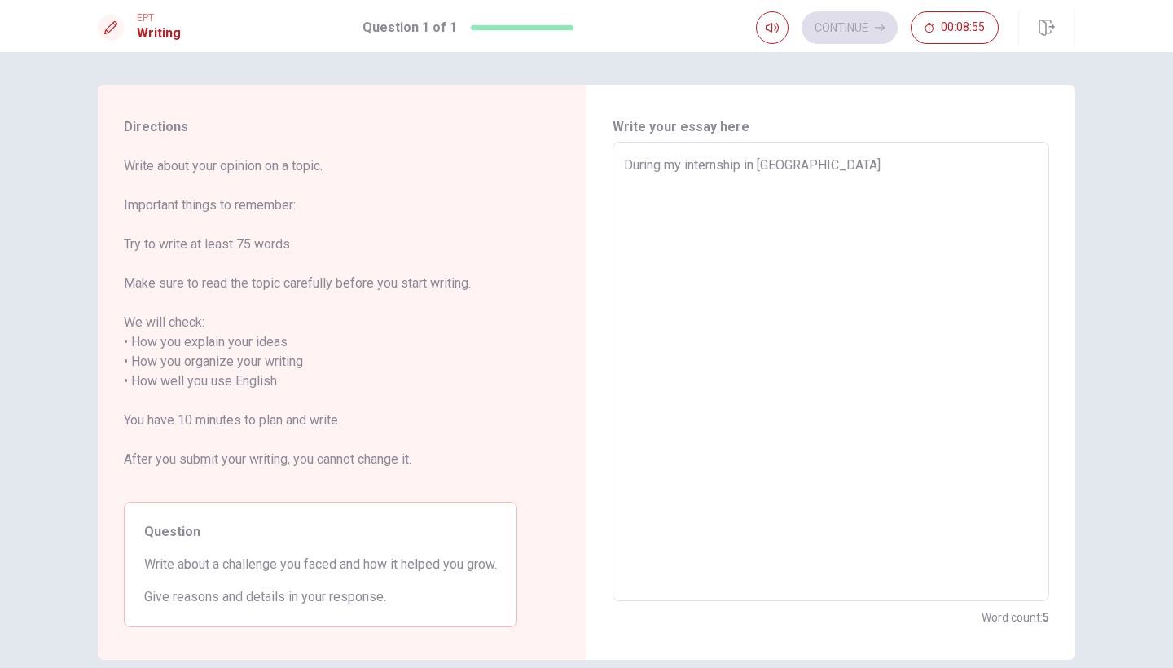
type textarea "During my internship in [GEOGRAPHIC_DATA]"
type textarea "x"
type textarea "During my internship in [GEOGRAPHIC_DATA]"
type textarea "x"
type textarea "During my internship in [GEOGRAPHIC_DATA]"
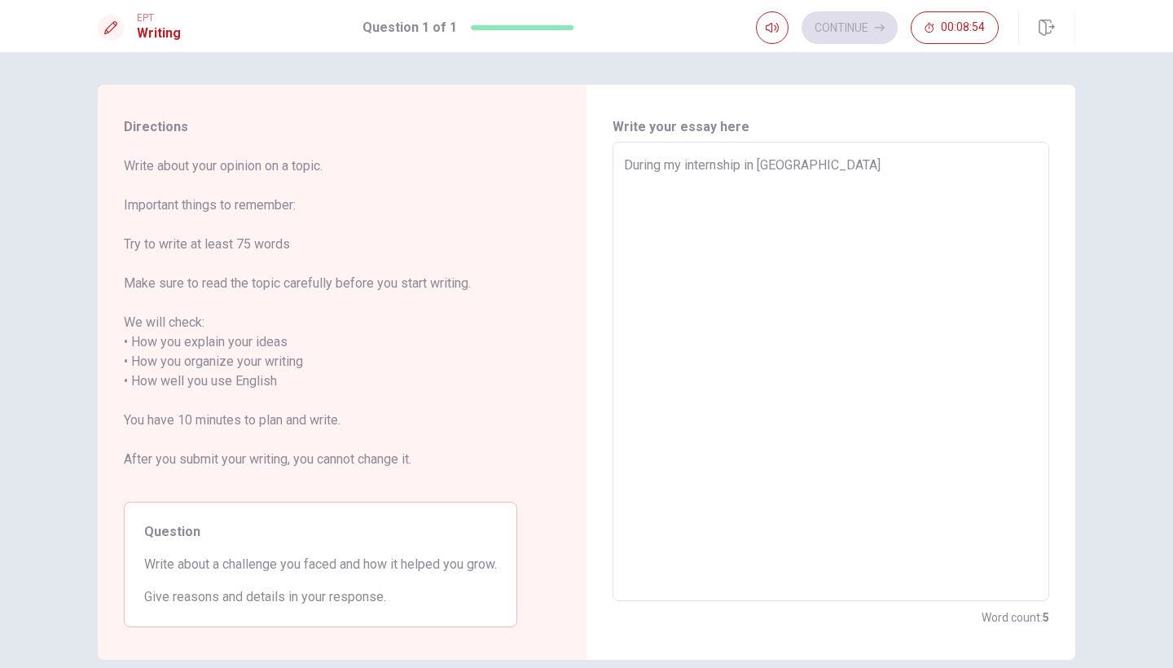
type textarea "x"
type textarea "During my internship in Finance"
type textarea "x"
type textarea "During my internship in Finance"
type textarea "x"
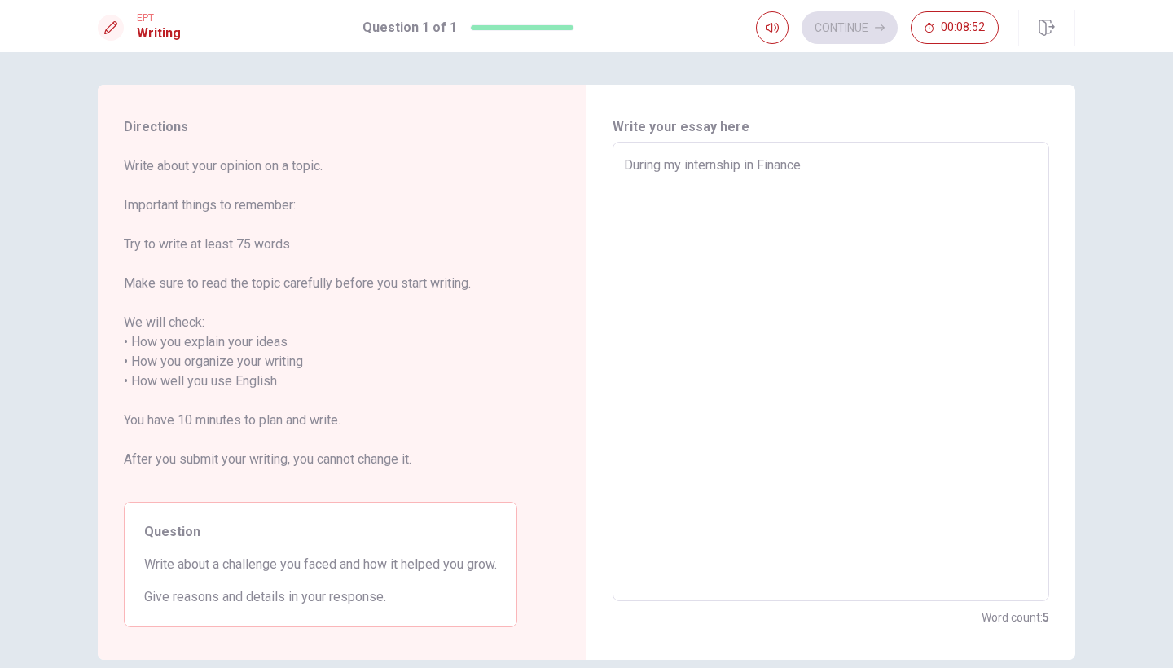
type textarea "During my internship in Finance"
type textarea "x"
type textarea "During my internship in Finance,"
type textarea "x"
type textarea "During my internship in Finance,"
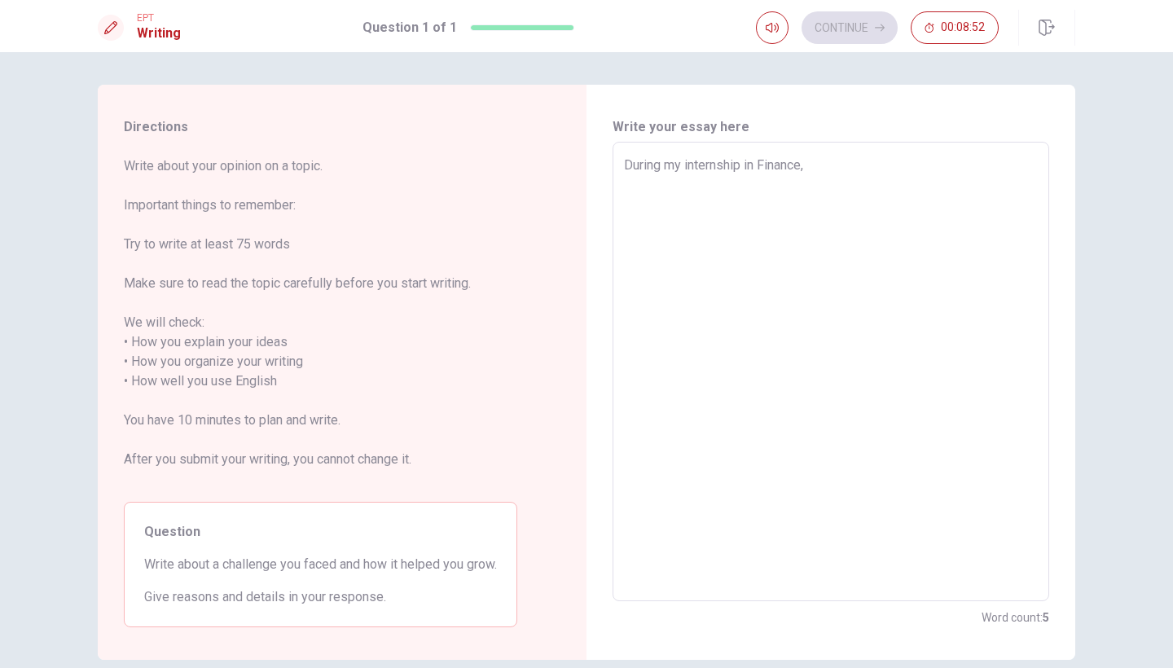
type textarea "x"
type textarea "During my internship in Finance, i"
type textarea "x"
type textarea "During my internship in Finance, i"
type textarea "x"
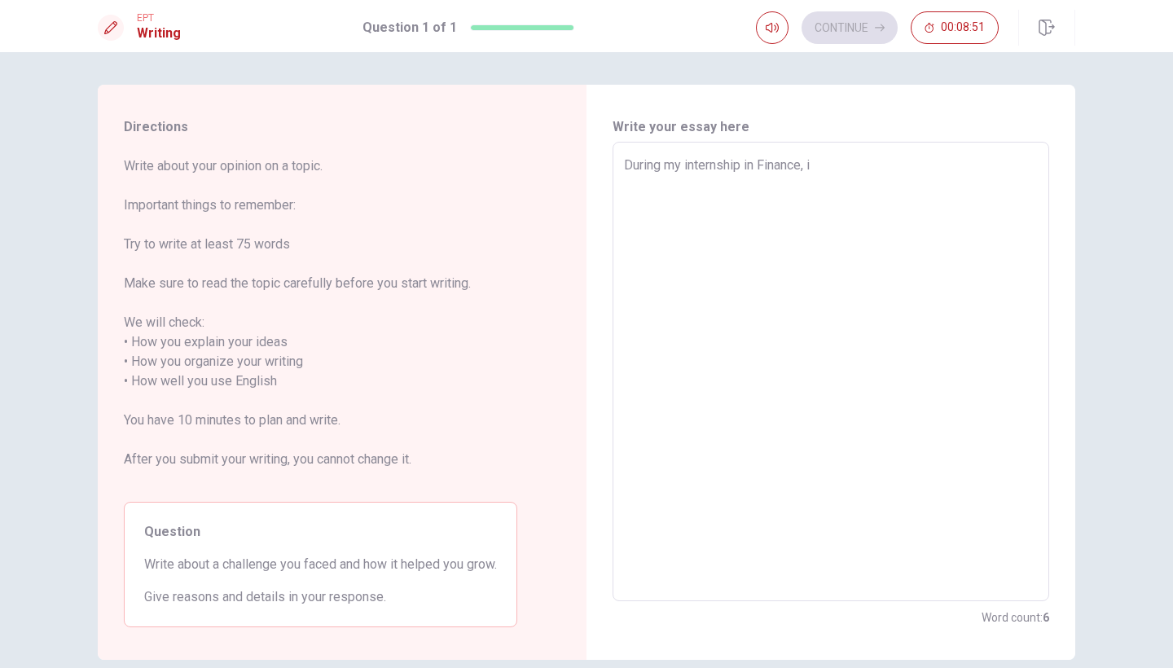
type textarea "During my internship in Finance, i"
type textarea "x"
type textarea "During my internship in Finance,"
type textarea "x"
type textarea "During my internship in Finance, I"
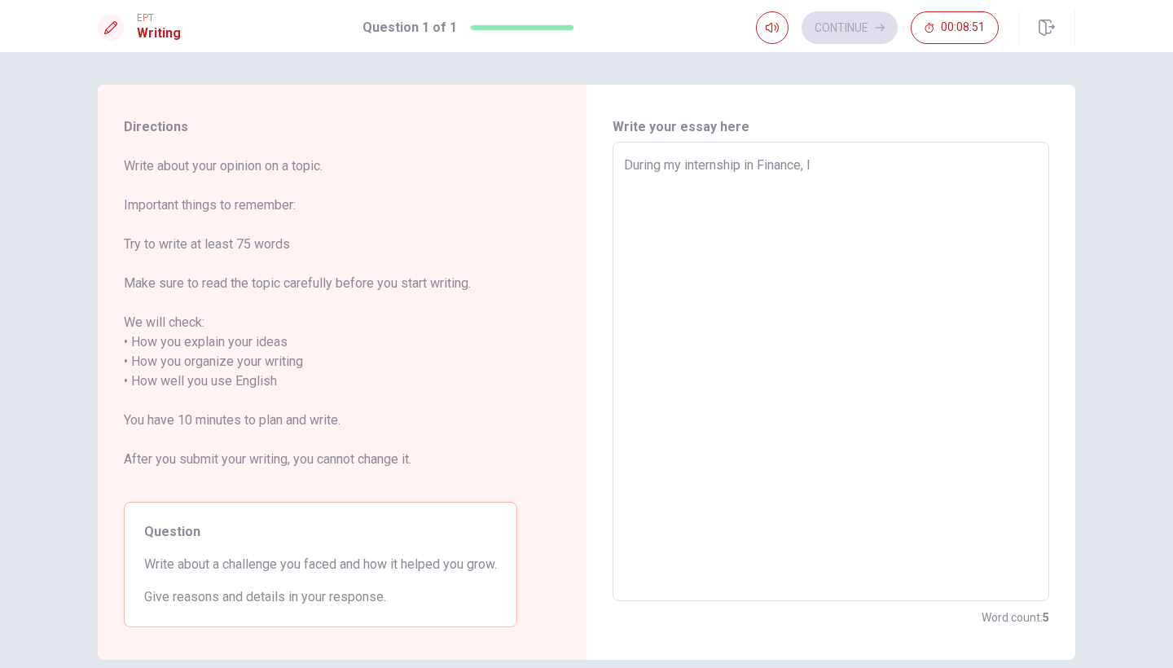
type textarea "x"
type textarea "During my internship in Finance, I"
type textarea "x"
type textarea "During my internship in Finance, I h"
type textarea "x"
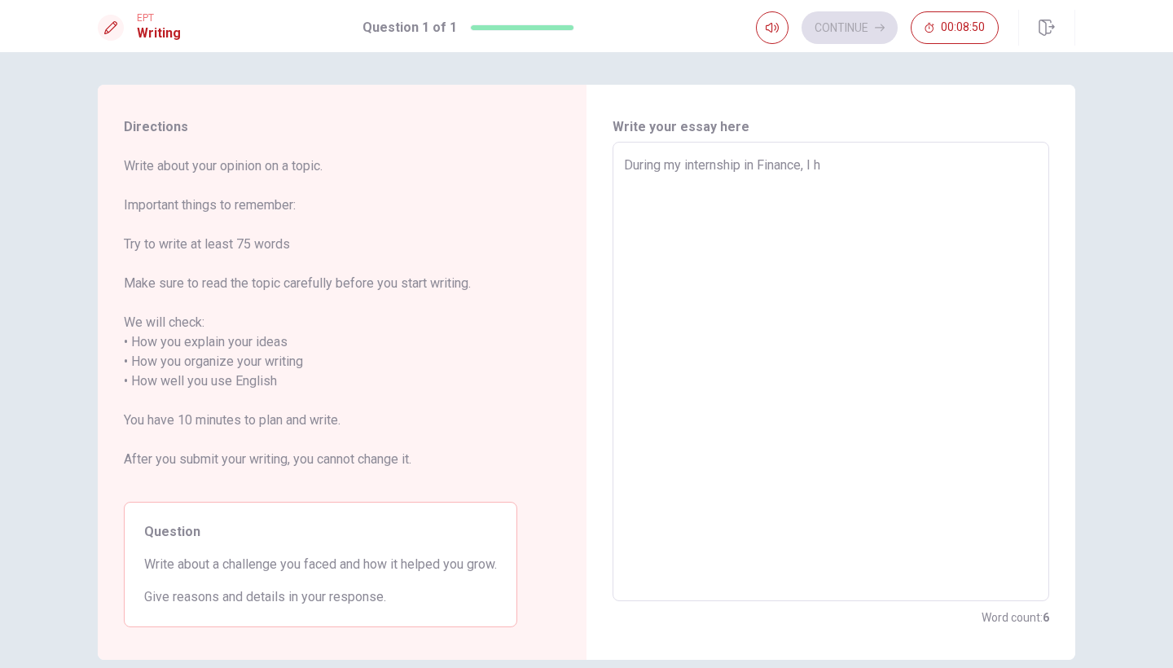
type textarea "During my internship in Finance, I ha"
type textarea "x"
type textarea "During my internship in Finance, I has"
type textarea "x"
type textarea "During my internship in Finance, I has"
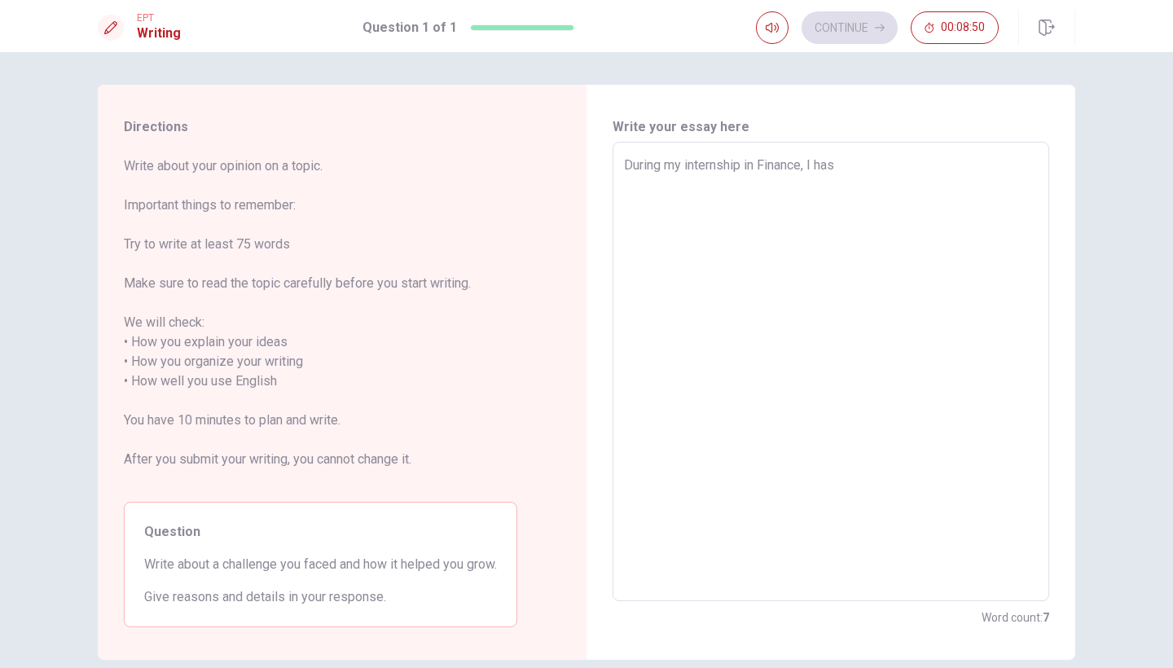
type textarea "x"
type textarea "During my internship in Finance, I has"
type textarea "x"
type textarea "During my internship in Finance, I ha"
type textarea "x"
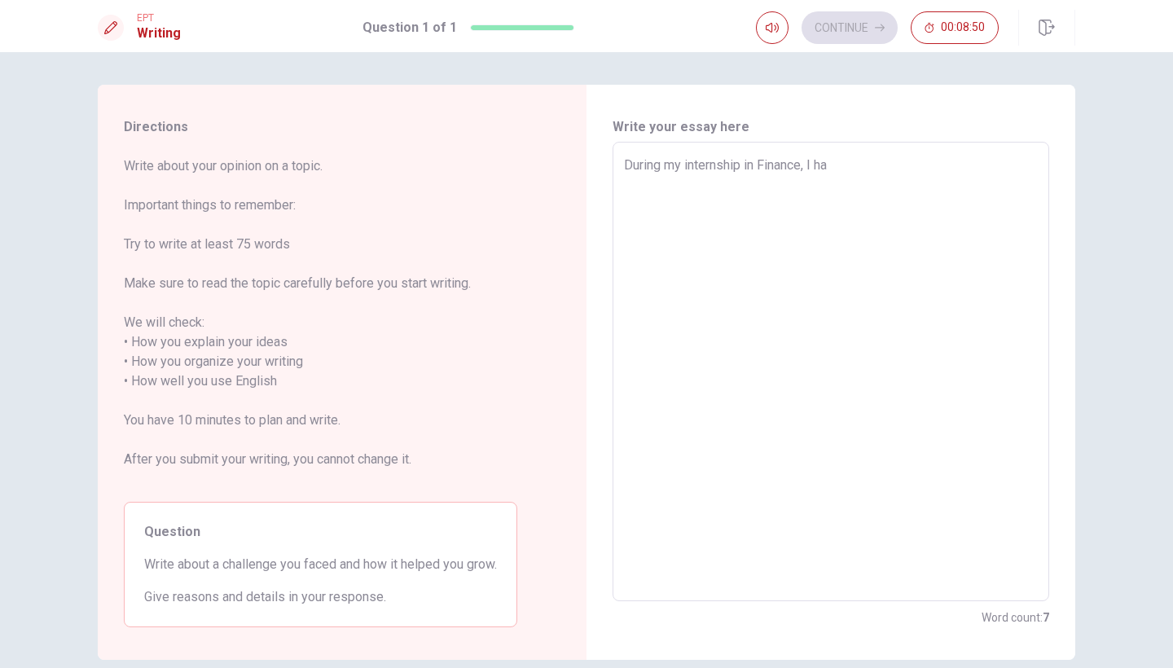
type textarea "During my internship in Finance, I had"
type textarea "x"
type textarea "During my internship in Finance, I had"
type textarea "x"
type textarea "During my internship in Finance, I had t"
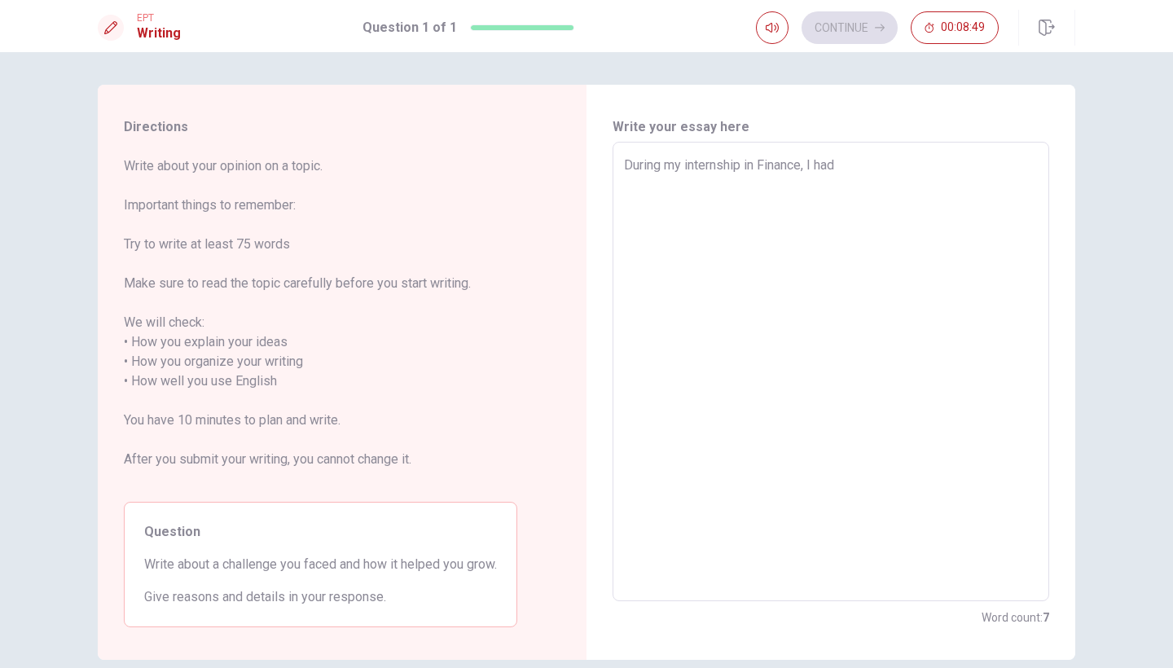
type textarea "x"
type textarea "During my internship in Finance, I had to"
type textarea "x"
type textarea "During my internship in Finance, I had to"
type textarea "x"
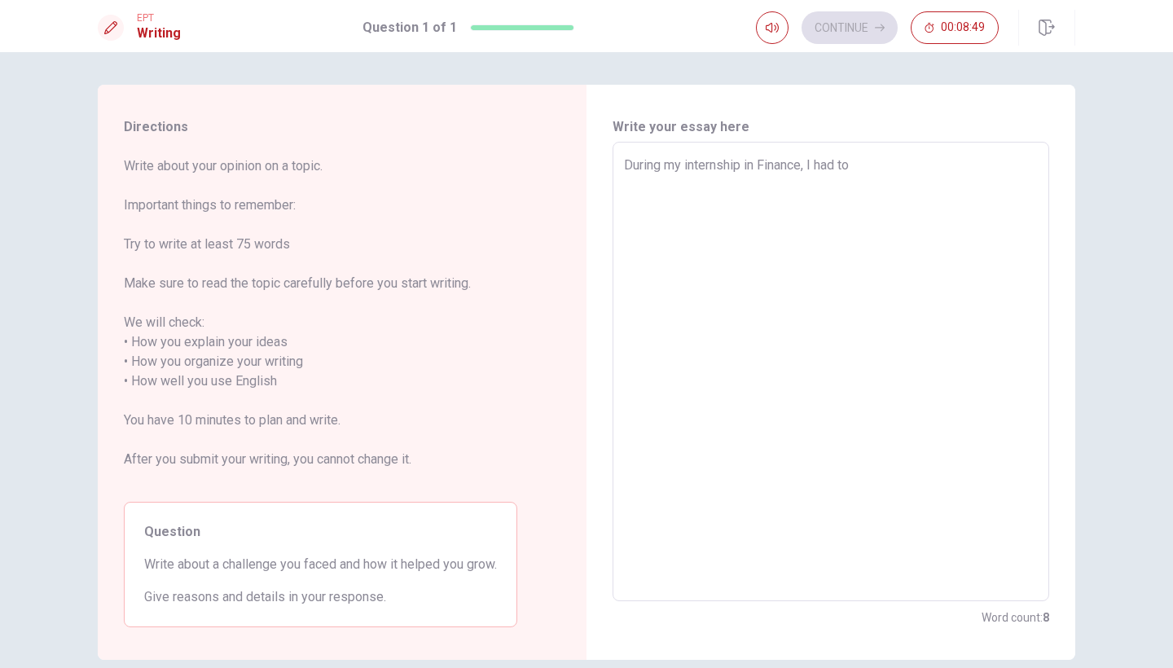
type textarea "During my internship in Finance, I had to c"
type textarea "x"
type textarea "During my internship in Finance, I had to cr"
type textarea "x"
type textarea "During my internship in Finance, I had to cre"
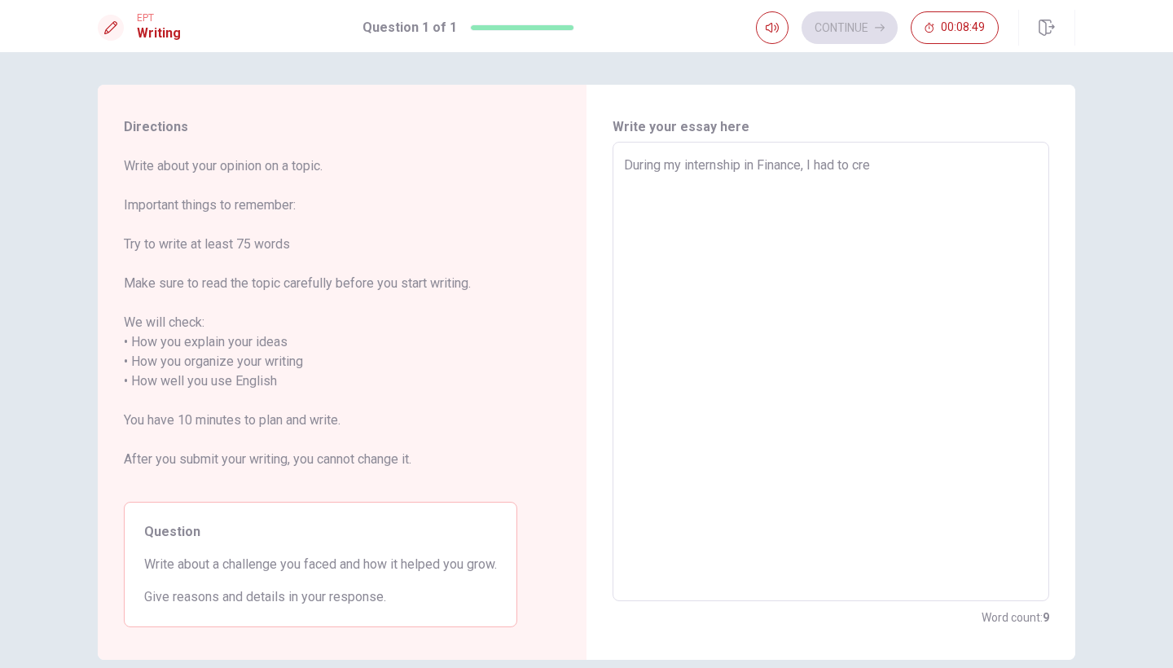
type textarea "x"
type textarea "During my internship in Finance, I had to crea"
type textarea "x"
type textarea "During my internship in Finance, I had to creat"
type textarea "x"
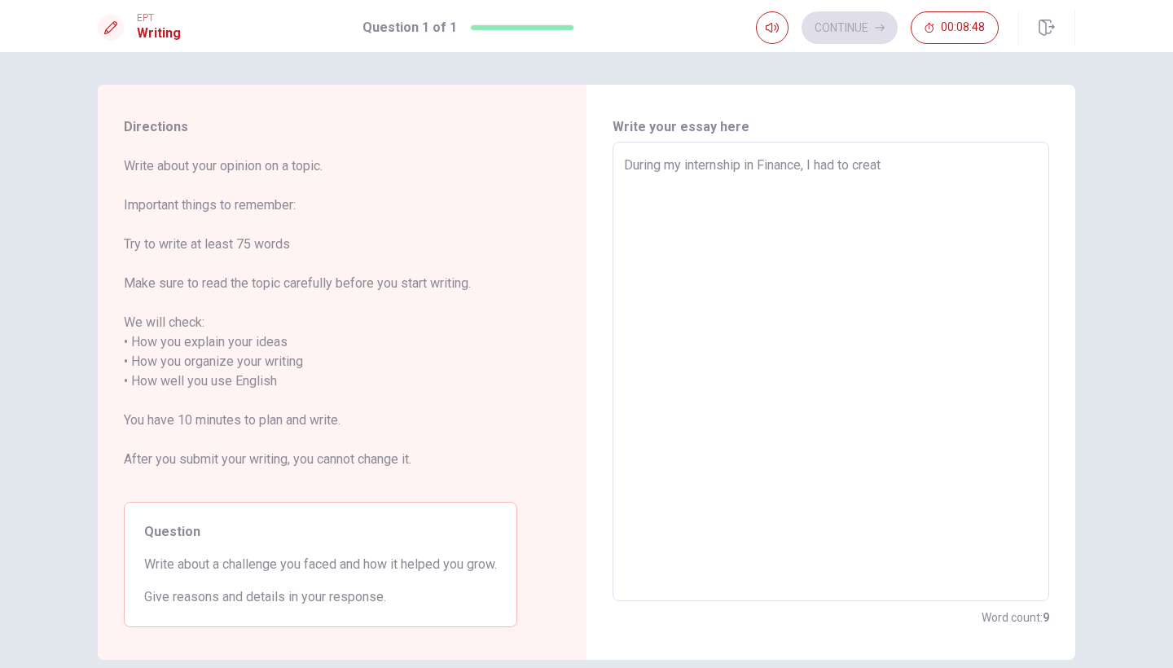
type textarea "During my internship in Finance, I had to creat"
type textarea "x"
type textarea "During my internship in Finance, I had to creat"
type textarea "x"
type textarea "During my internship in Finance, I had to creata"
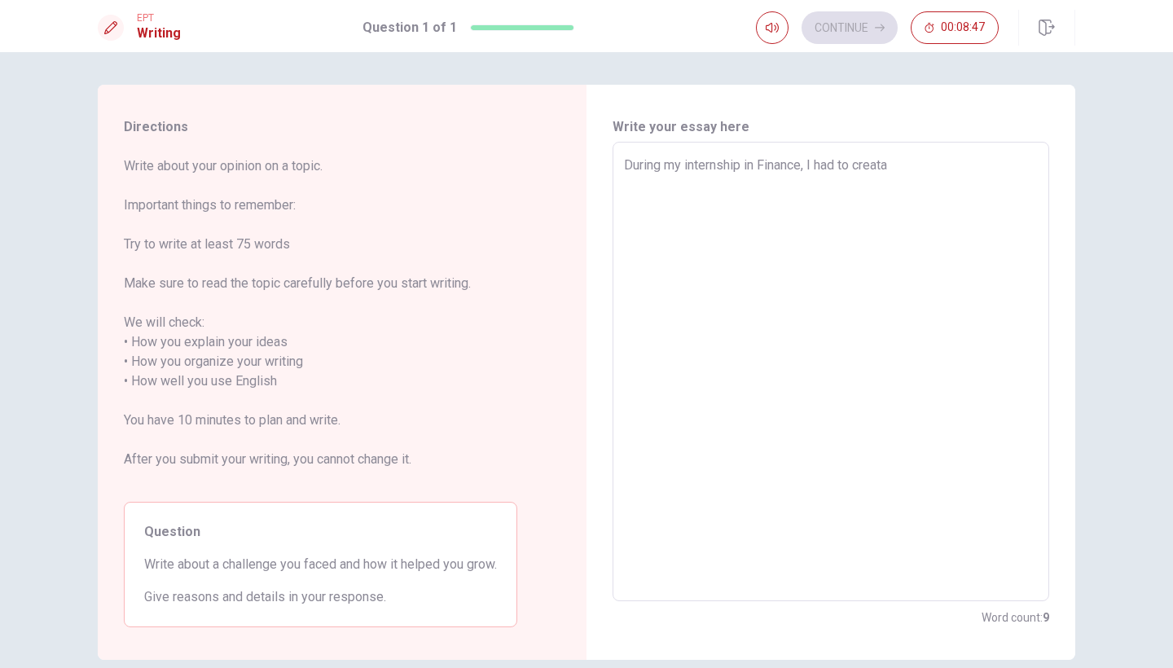
type textarea "x"
type textarea "During my internship in Finance, I had to creata"
type textarea "x"
type textarea "During my internship in Finance, I had to creata"
type textarea "x"
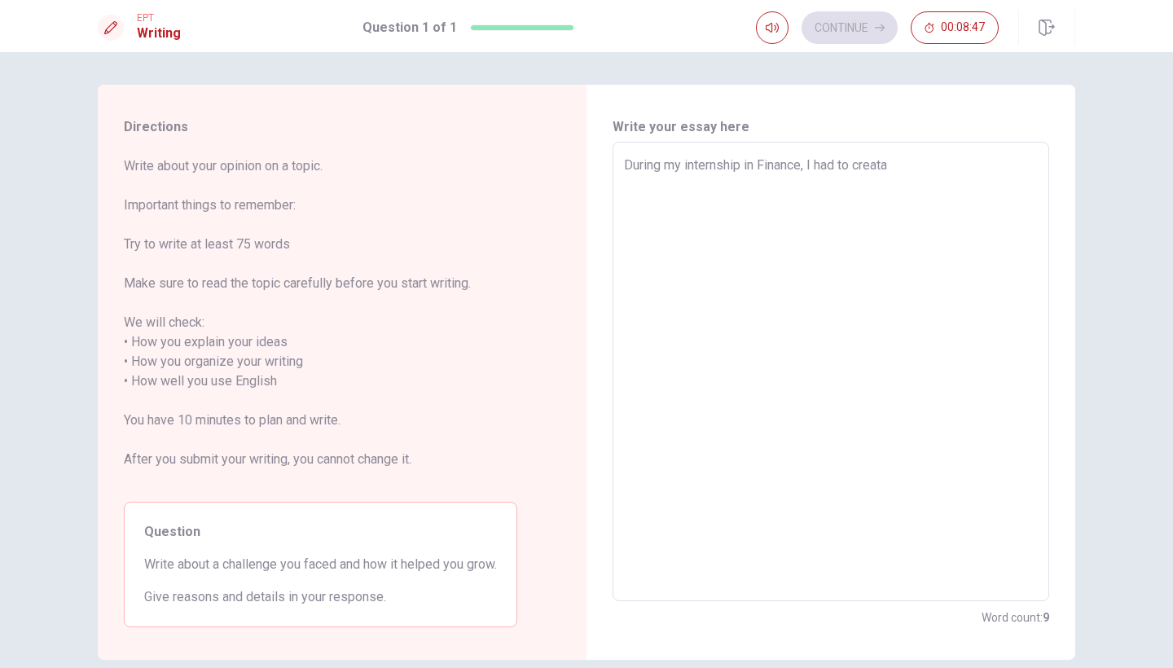
type textarea "During my internship in Finance, I had to creat"
type textarea "x"
type textarea "During my internship in Finance, I had to create"
type textarea "x"
type textarea "During my internship in Finance, I had to create"
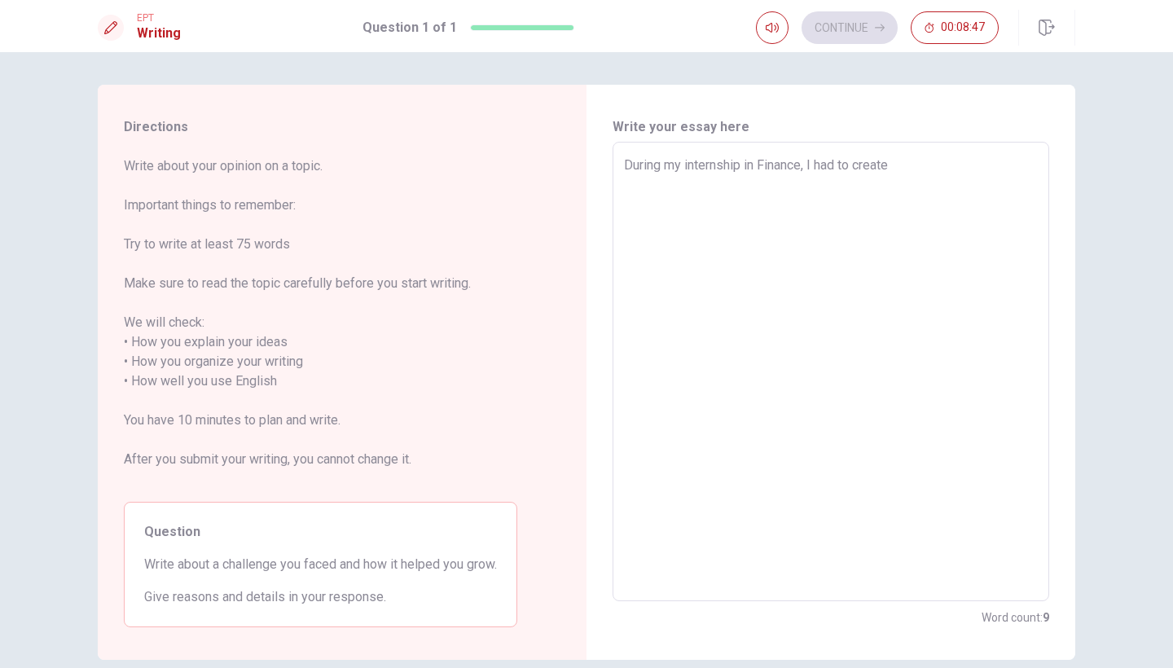
type textarea "x"
type textarea "During my internship in Finance, I had to create a"
type textarea "x"
type textarea "During my internship in Finance, I had to create a"
type textarea "x"
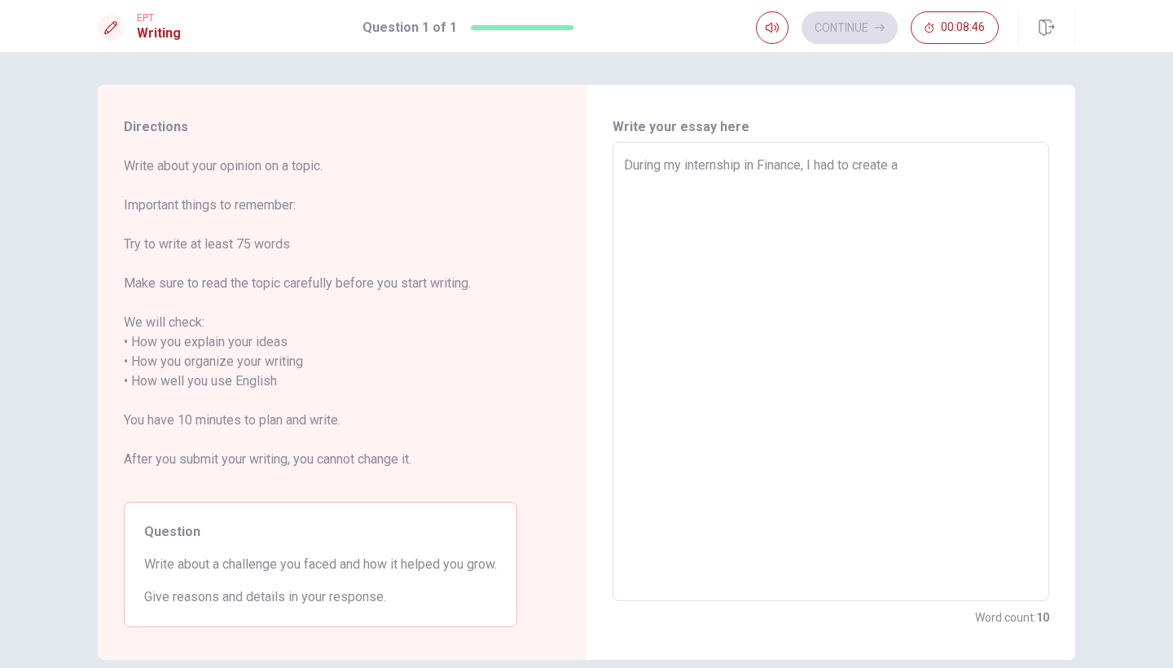
type textarea "During my internship in Finance, I had to create a t"
type textarea "x"
type textarea "During my internship in Finance, I had to create a to"
type textarea "x"
type textarea "During my internship in Finance, I had to create a too"
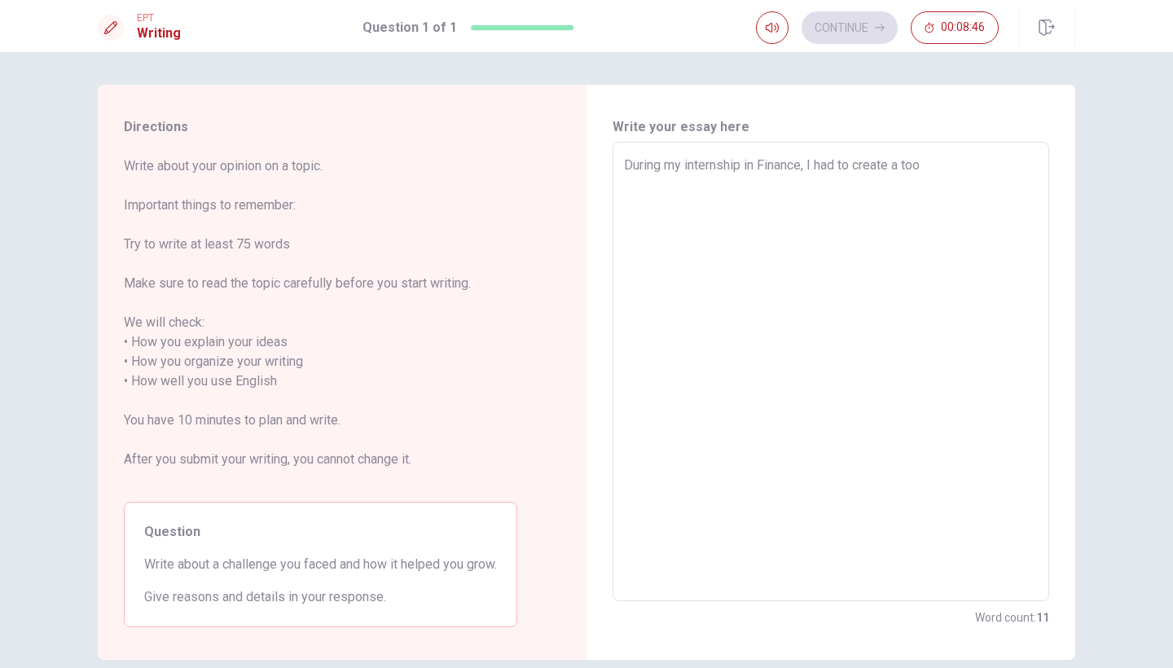
type textarea "x"
type textarea "During my internship in Finance, I had to create a too"
type textarea "x"
type textarea "During my internship in Finance, I had to create a too"
type textarea "x"
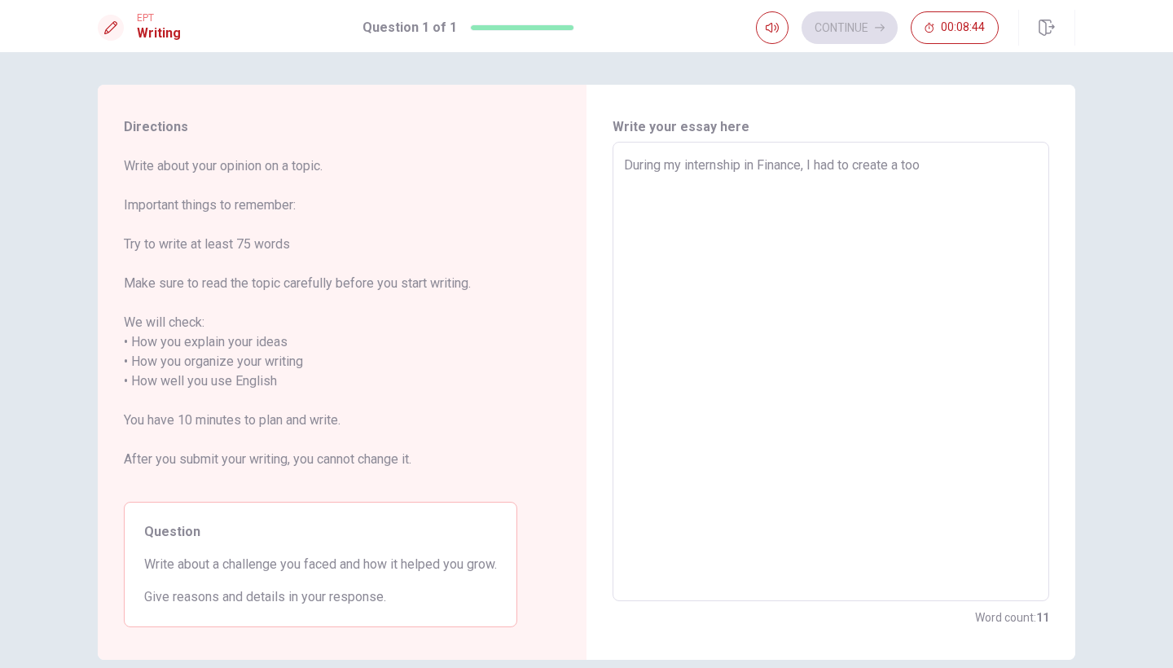
type textarea "During my internship in Finance, I had to create a to"
type textarea "x"
type textarea "During my internship in Finance, I had to create a tol"
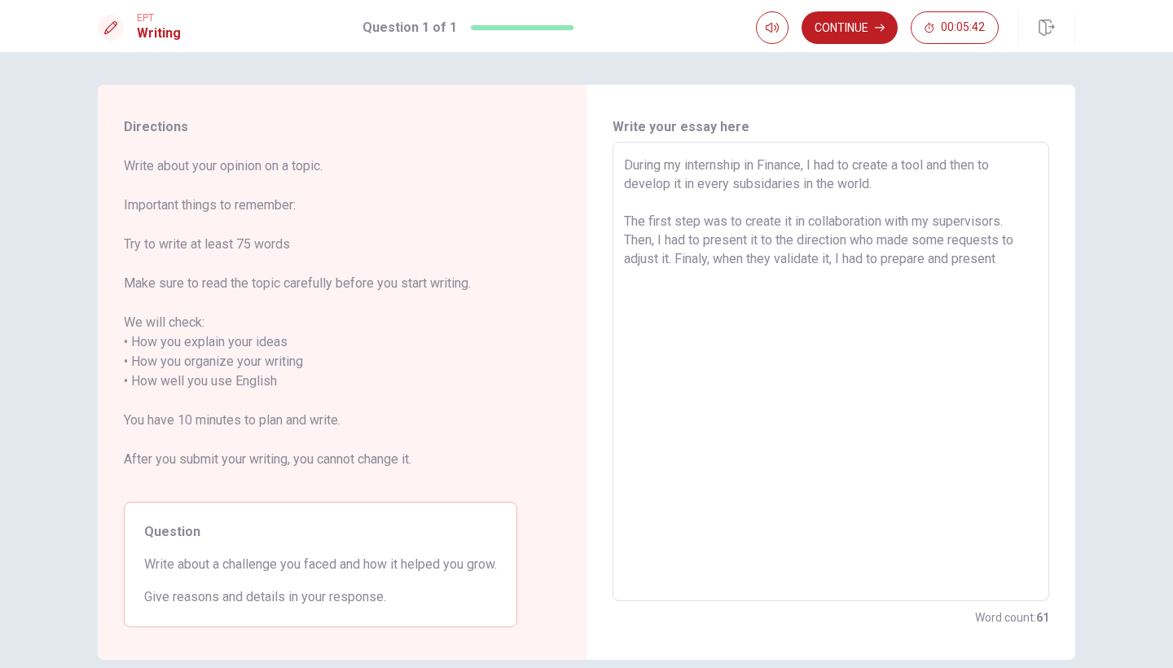
click at [933, 169] on textarea "During my internship in Finance, I had to create a tool and then to develop it …" at bounding box center [831, 372] width 414 height 433
click at [1012, 261] on textarea "During my internship in Finance, I had to create a tool and then to develop it …" at bounding box center [831, 372] width 414 height 433
click at [1008, 261] on textarea "During my internship in Finance, I had to create a tool and then to develop it …" at bounding box center [831, 372] width 414 height 433
click at [1005, 262] on textarea "During my internship in Finance, I had to create a tool and then to develop it …" at bounding box center [831, 372] width 414 height 433
click at [649, 282] on textarea "During my internship in Finance, I had to create a tool and then to develop it …" at bounding box center [831, 372] width 414 height 433
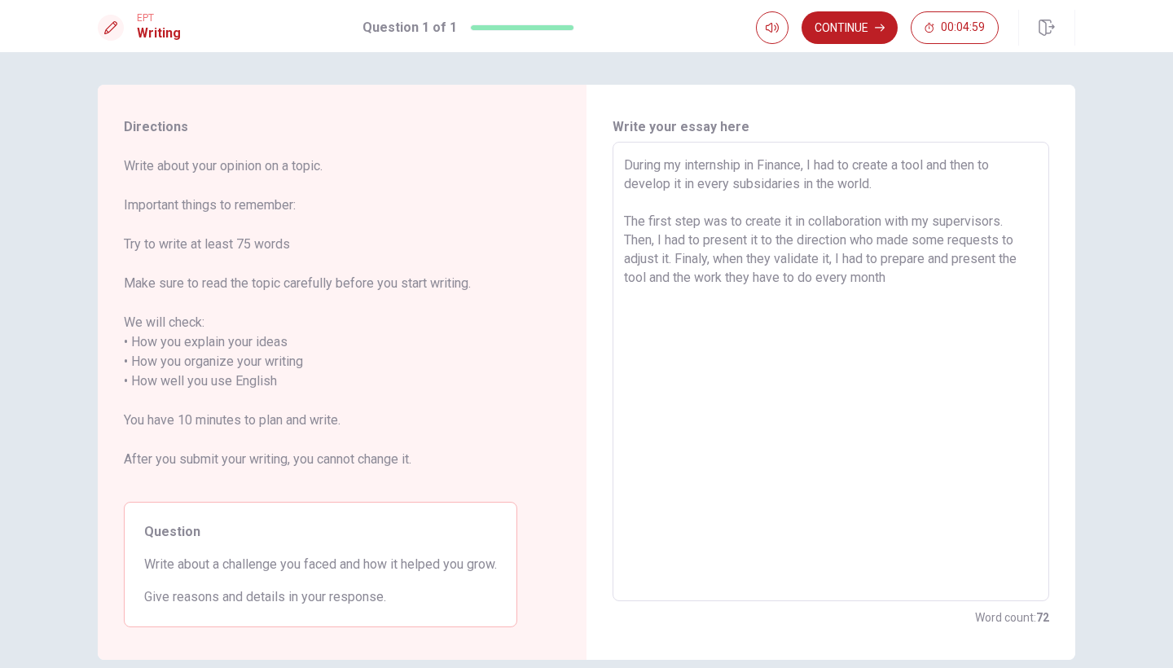
click at [898, 263] on textarea "During my internship in Finance, I had to create a tool and then to develop it …" at bounding box center [831, 372] width 414 height 433
click at [907, 262] on textarea "During my internship in Finance, I had to create a tool and then to develop it …" at bounding box center [831, 372] width 414 height 433
click at [665, 280] on textarea "During my internship in Finance, I had to create a tool and then to develop it …" at bounding box center [831, 372] width 414 height 433
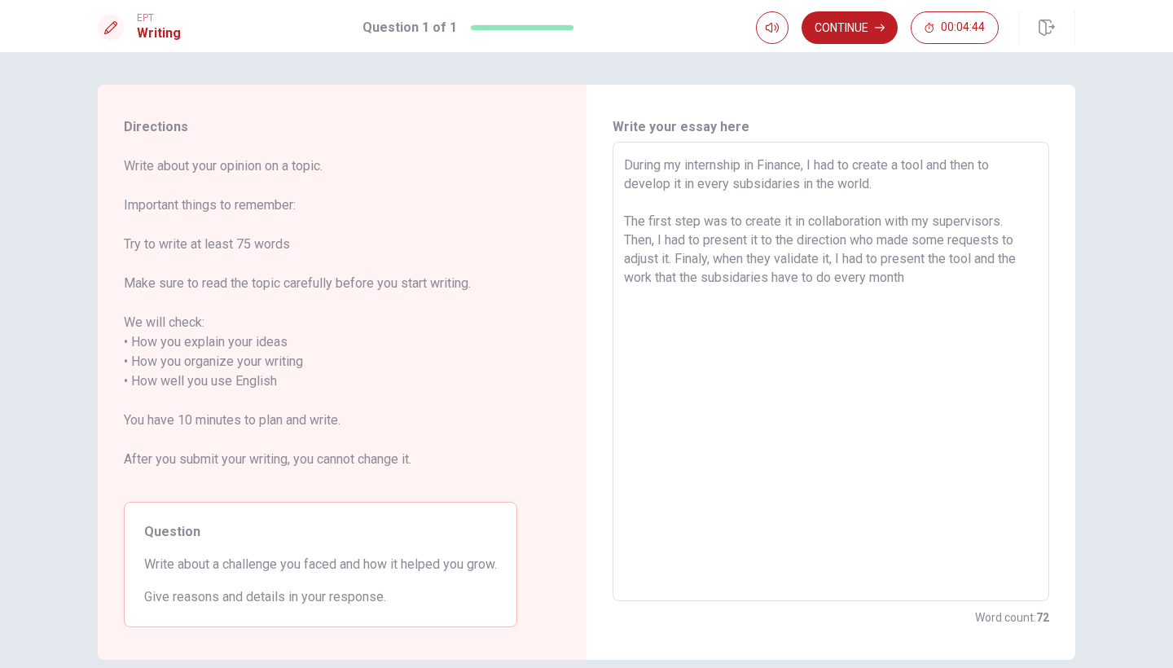
click at [924, 275] on textarea "During my internship in Finance, I had to create a tool and then to develop it …" at bounding box center [831, 372] width 414 height 433
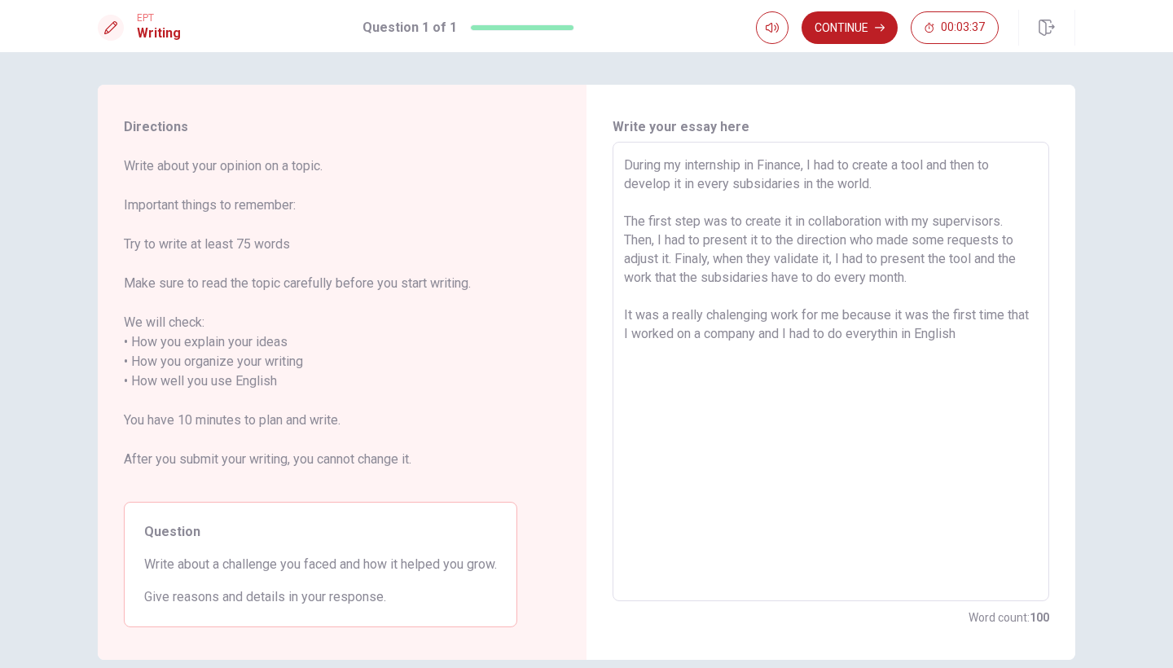
click at [935, 169] on textarea "During my internship in Finance, I had to create a tool and then to develop it …" at bounding box center [831, 372] width 414 height 433
click at [894, 185] on textarea "During my internship in Finance, I had to create a tool and then to develop it …" at bounding box center [831, 372] width 414 height 433
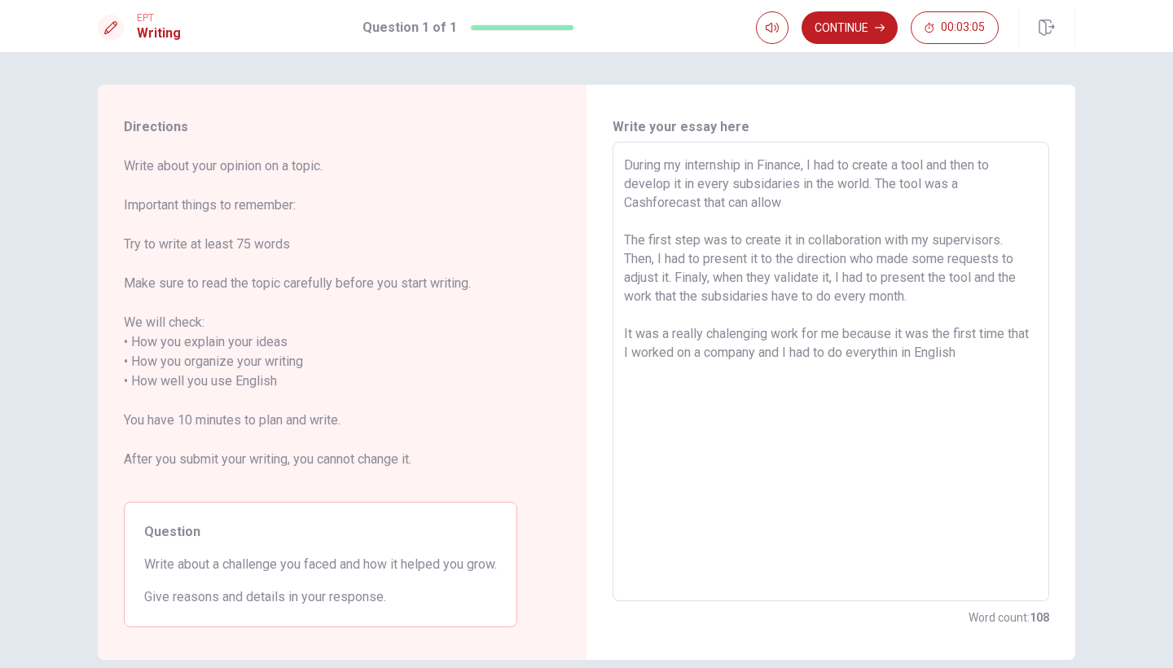
click at [705, 202] on textarea "During my internship in Finance, I had to create a tool and then to develop it …" at bounding box center [831, 372] width 414 height 433
drag, startPoint x: 705, startPoint y: 202, endPoint x: 791, endPoint y: 200, distance: 86.4
click at [791, 200] on textarea "During my internship in Finance, I had to create a tool and then to develop it …" at bounding box center [831, 372] width 414 height 433
drag, startPoint x: 674, startPoint y: 186, endPoint x: 655, endPoint y: 209, distance: 30.1
click at [674, 186] on textarea "During my internship in Finance, I had to create a tool and then to develop it …" at bounding box center [831, 372] width 414 height 433
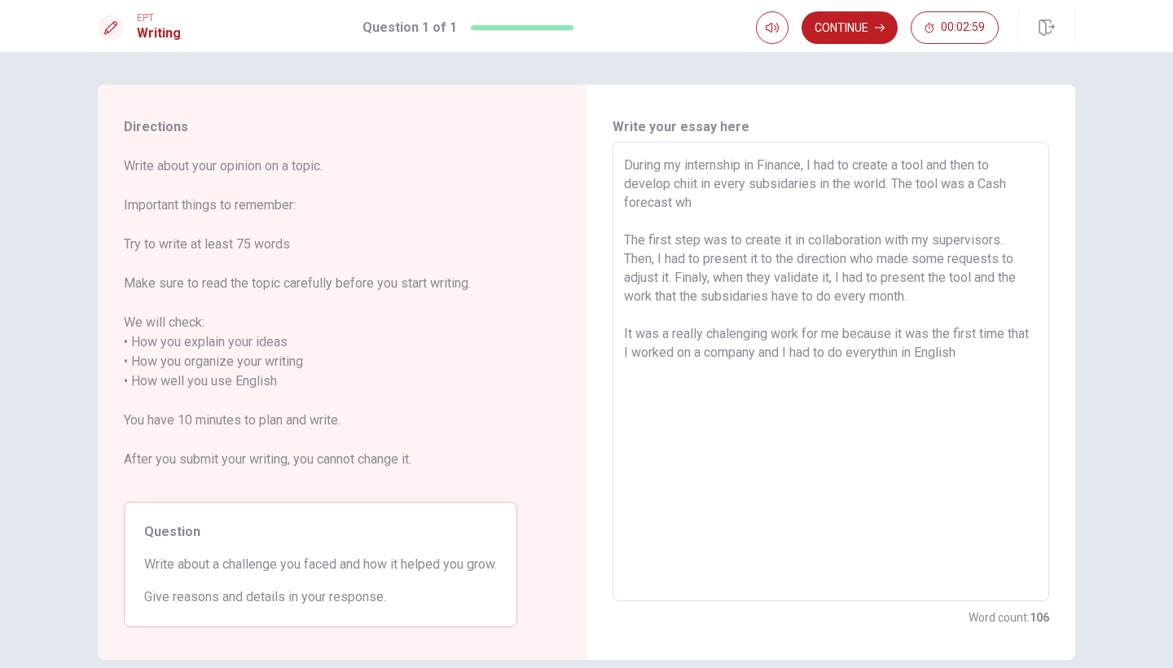
click at [655, 209] on textarea "During my internship in Finance, I had to create a tool and then to develop chi…" at bounding box center [831, 372] width 414 height 433
click at [742, 209] on textarea "During my internship in Finance, I had to create a tool and then to develop chi…" at bounding box center [831, 372] width 414 height 433
click at [682, 186] on textarea "During my internship in Finance, I had to create a tool and then to develop chi…" at bounding box center [831, 372] width 414 height 433
click at [784, 200] on textarea "During my internship in Finance, I had to create a tool and then to develop in …" at bounding box center [831, 372] width 414 height 433
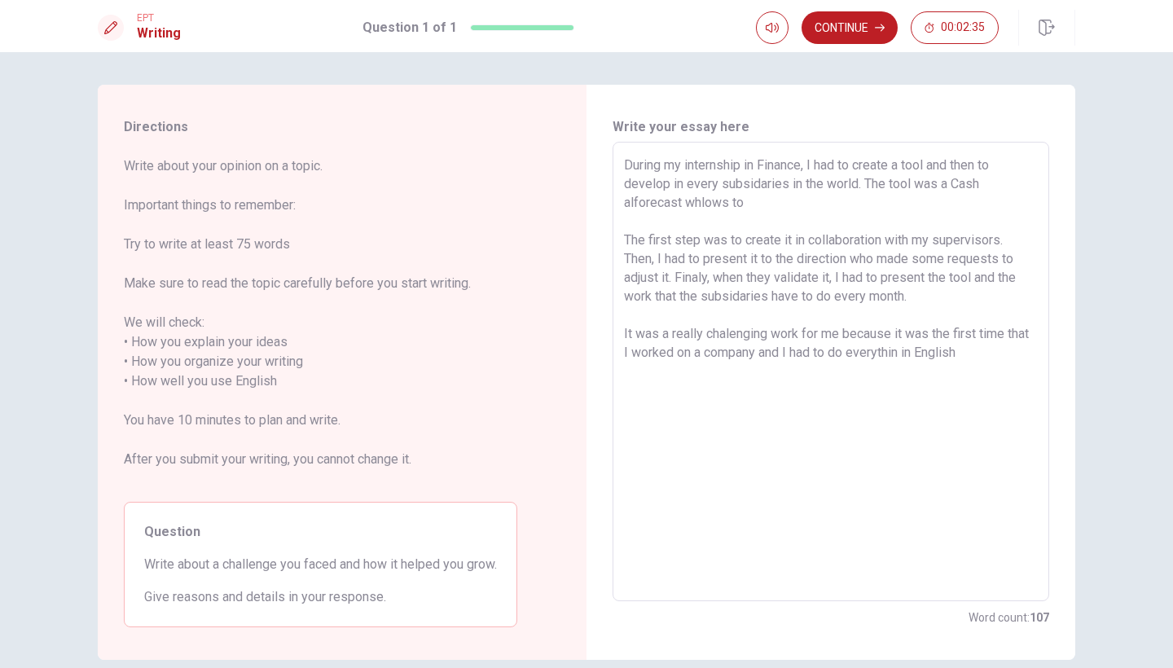
click at [712, 202] on textarea "During my internship in Finance, I had to create a tool and then to develop in …" at bounding box center [831, 372] width 414 height 433
click at [760, 200] on textarea "During my internship in Finance, I had to create a tool and then to develop in …" at bounding box center [831, 372] width 414 height 433
click at [997, 357] on textarea "During my internship in Finance, I had to create a tool and then to develop in …" at bounding box center [831, 372] width 414 height 433
click at [705, 365] on button "Click to reconnect" at bounding box center [705, 365] width 123 height 33
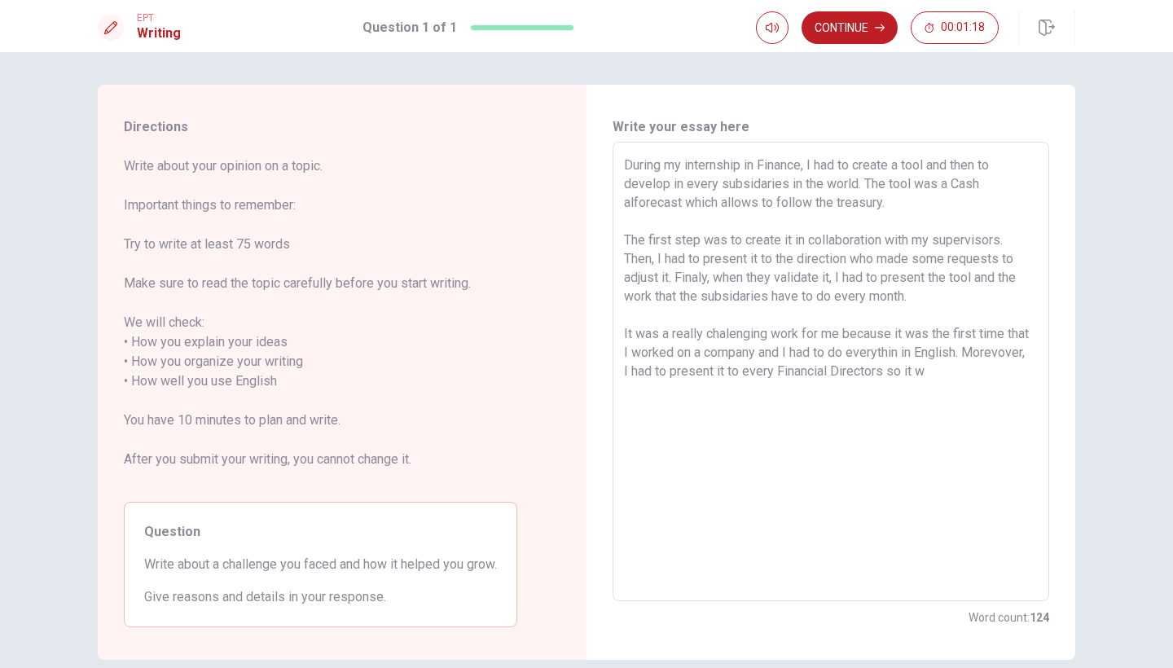
click at [1024, 378] on textarea "During my internship in Finance, I had to create a tool and then to develop in …" at bounding box center [831, 372] width 414 height 433
click at [1007, 375] on textarea "During my internship in Finance, I had to create a tool and then to develop in …" at bounding box center [831, 372] width 414 height 433
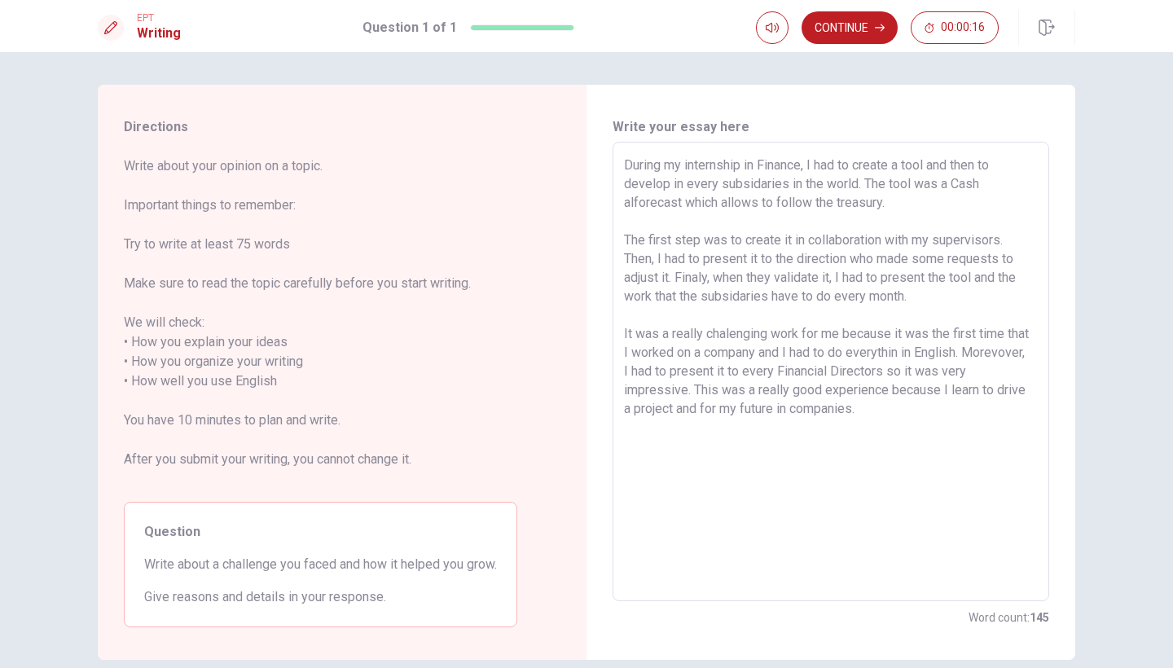
click at [634, 204] on textarea "During my internship in Finance, I had to create a tool and then to develop in …" at bounding box center [831, 372] width 414 height 433
click at [632, 200] on textarea "During my internship in Finance, I had to create a tool and then to develop in …" at bounding box center [831, 372] width 414 height 433
click at [632, 201] on textarea "During my internship in Finance, I had to create a tool and then to develop in …" at bounding box center [831, 372] width 414 height 433
click at [634, 203] on textarea "During my internship in Finance, I had to create a tool and then to develop in …" at bounding box center [831, 372] width 414 height 433
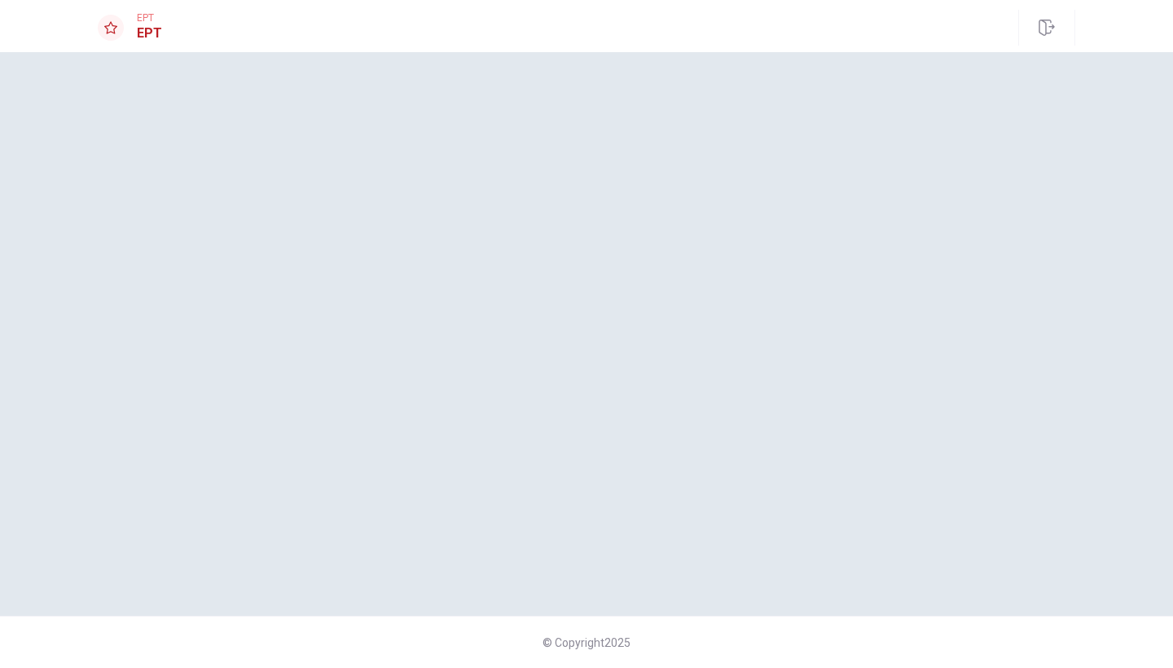
click at [581, 459] on div at bounding box center [587, 334] width 1030 height 498
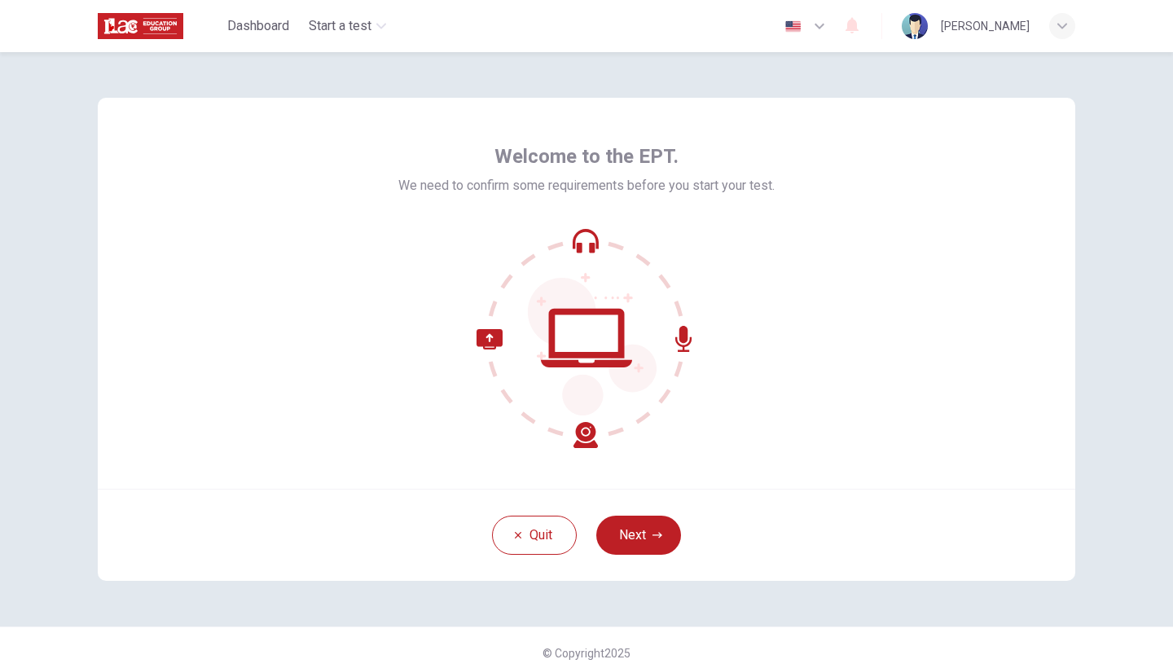
click at [999, 29] on div "[PERSON_NAME]" at bounding box center [985, 26] width 89 height 20
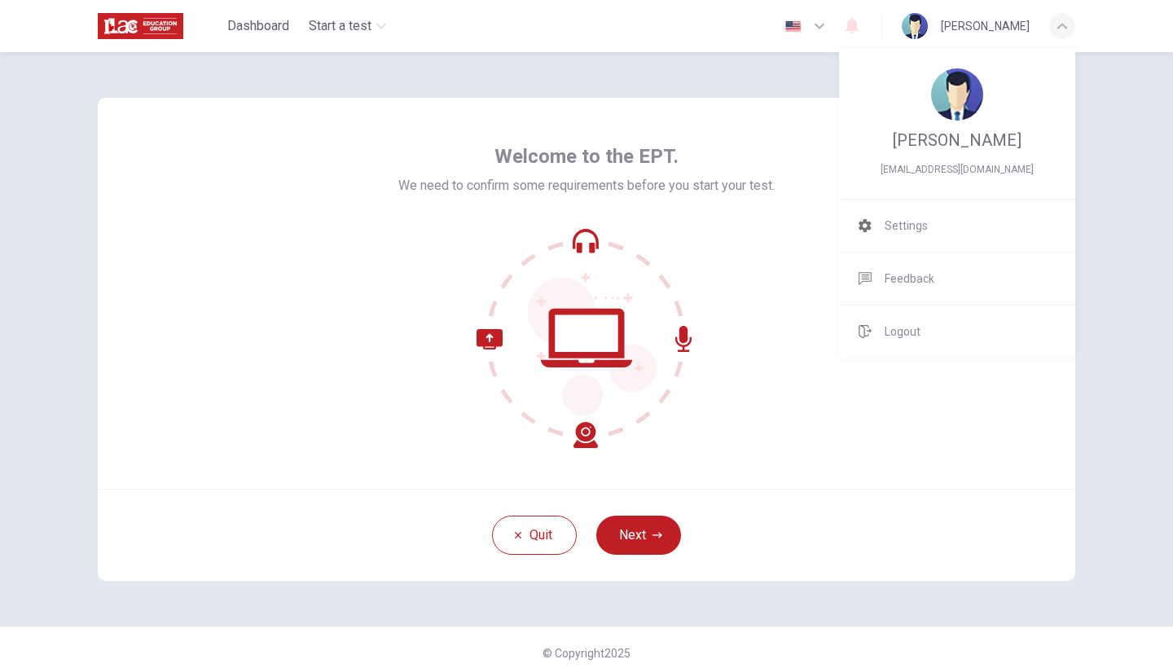
click at [773, 156] on div at bounding box center [586, 334] width 1173 height 668
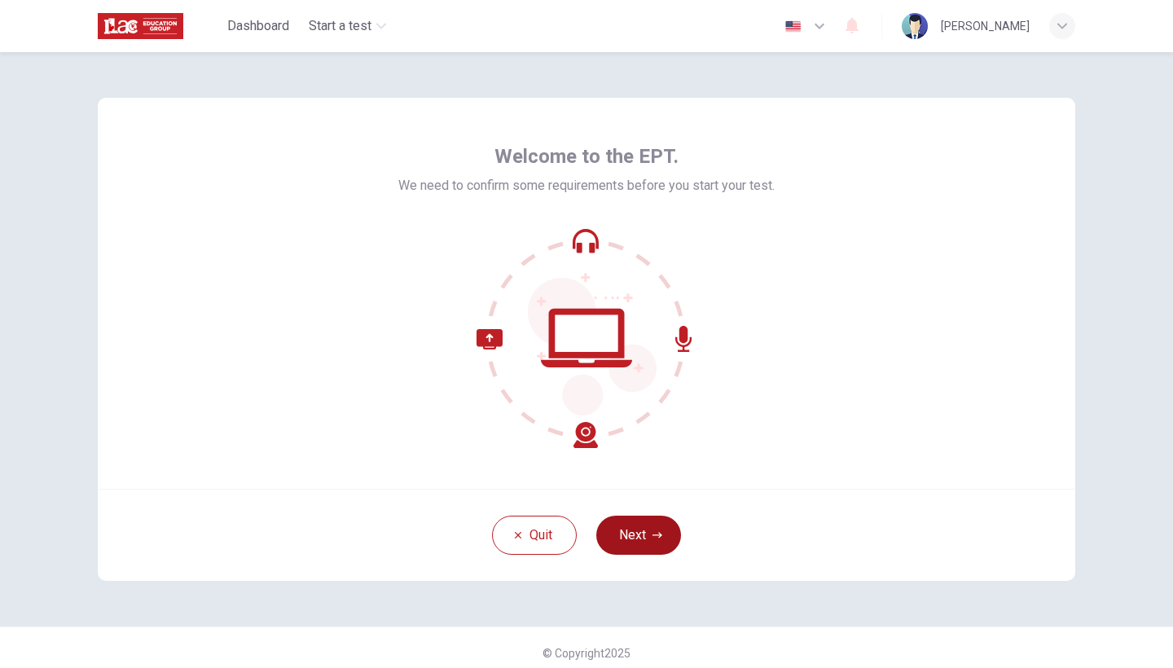
click at [612, 537] on button "Next" at bounding box center [638, 535] width 85 height 39
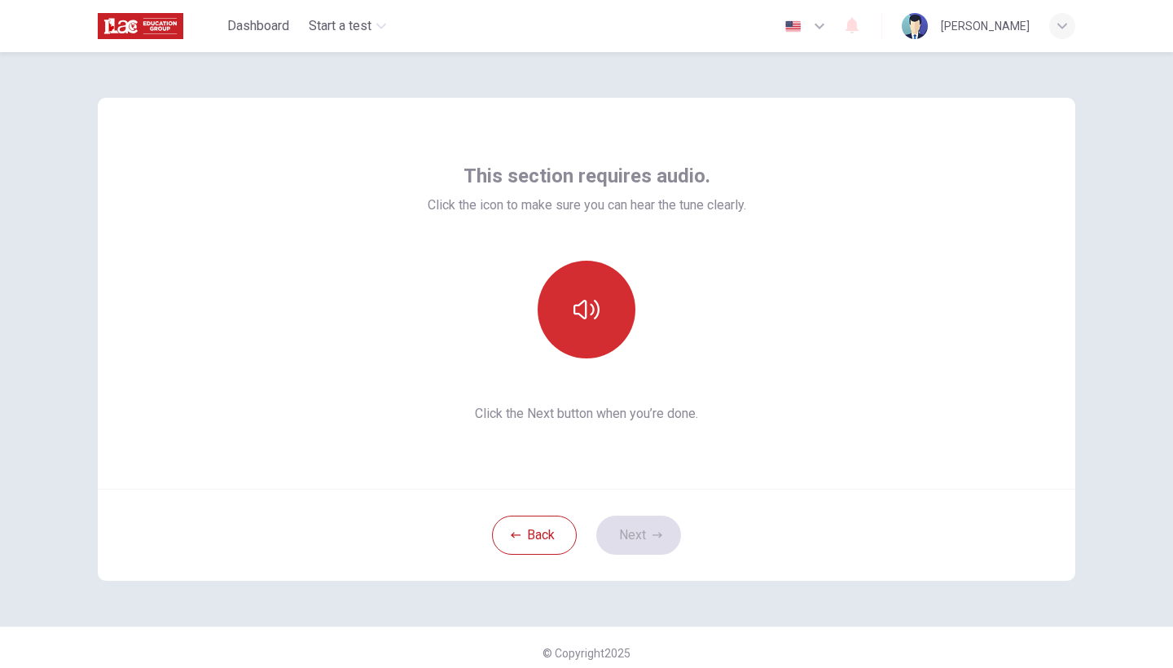
click at [584, 318] on icon "button" at bounding box center [586, 310] width 26 height 20
click at [652, 536] on icon "button" at bounding box center [657, 535] width 10 height 10
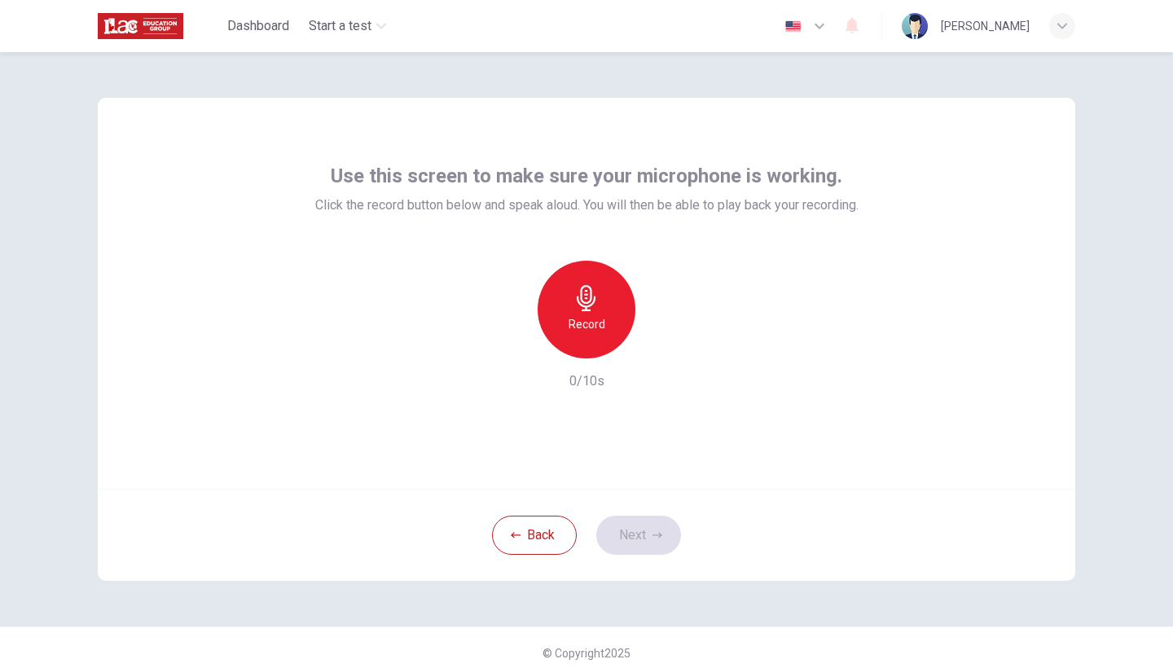
click at [561, 324] on div "Record" at bounding box center [587, 310] width 98 height 98
click at [573, 340] on div "Stop" at bounding box center [587, 310] width 98 height 98
click at [644, 527] on button "Next" at bounding box center [638, 535] width 85 height 39
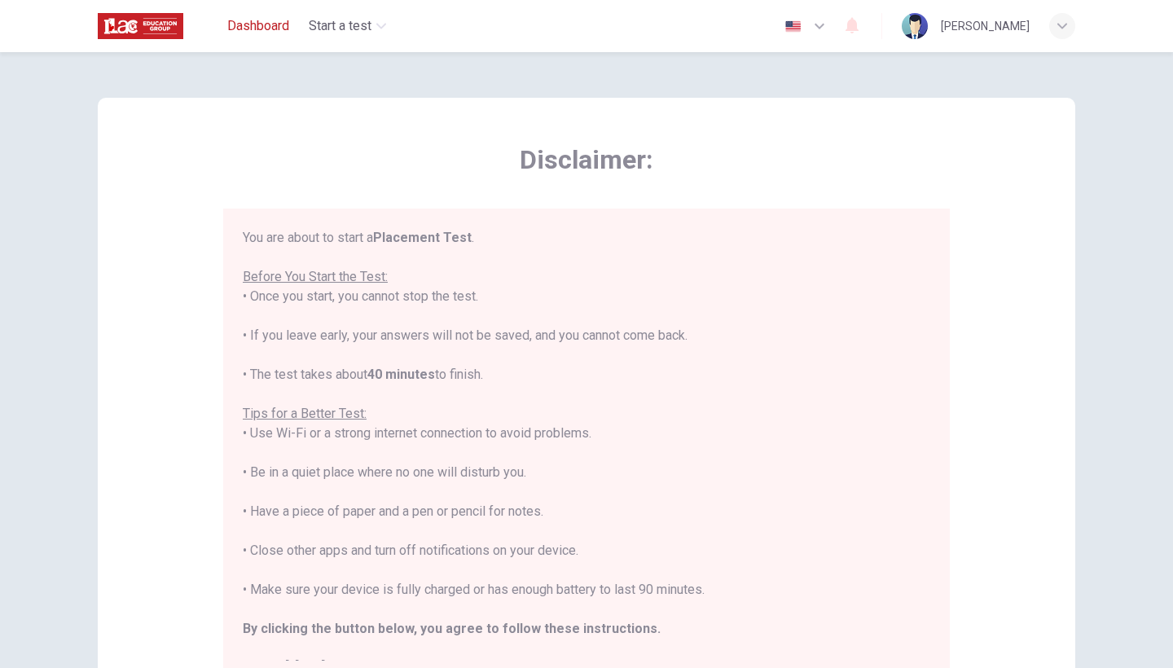
click at [237, 27] on span "Dashboard" at bounding box center [258, 26] width 62 height 20
